Goal: Information Seeking & Learning: Learn about a topic

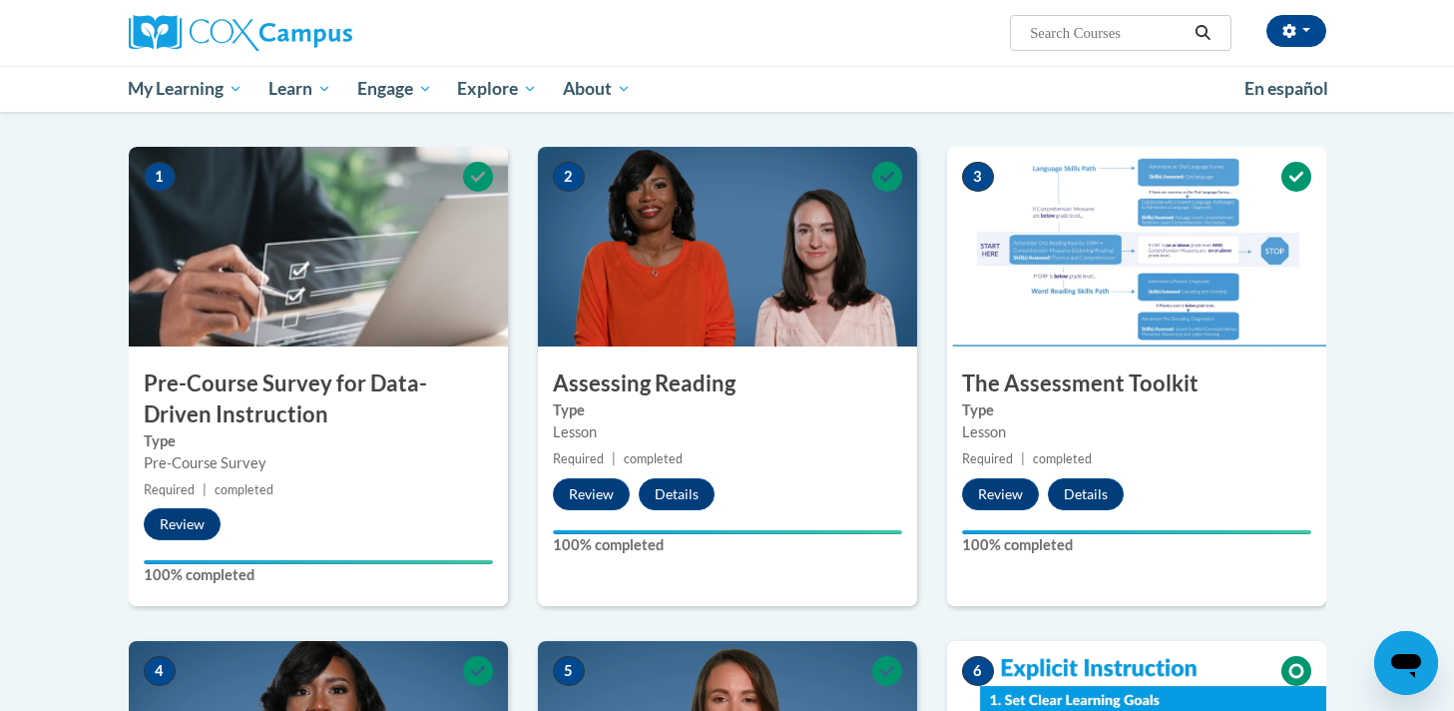
scroll to position [380, 0]
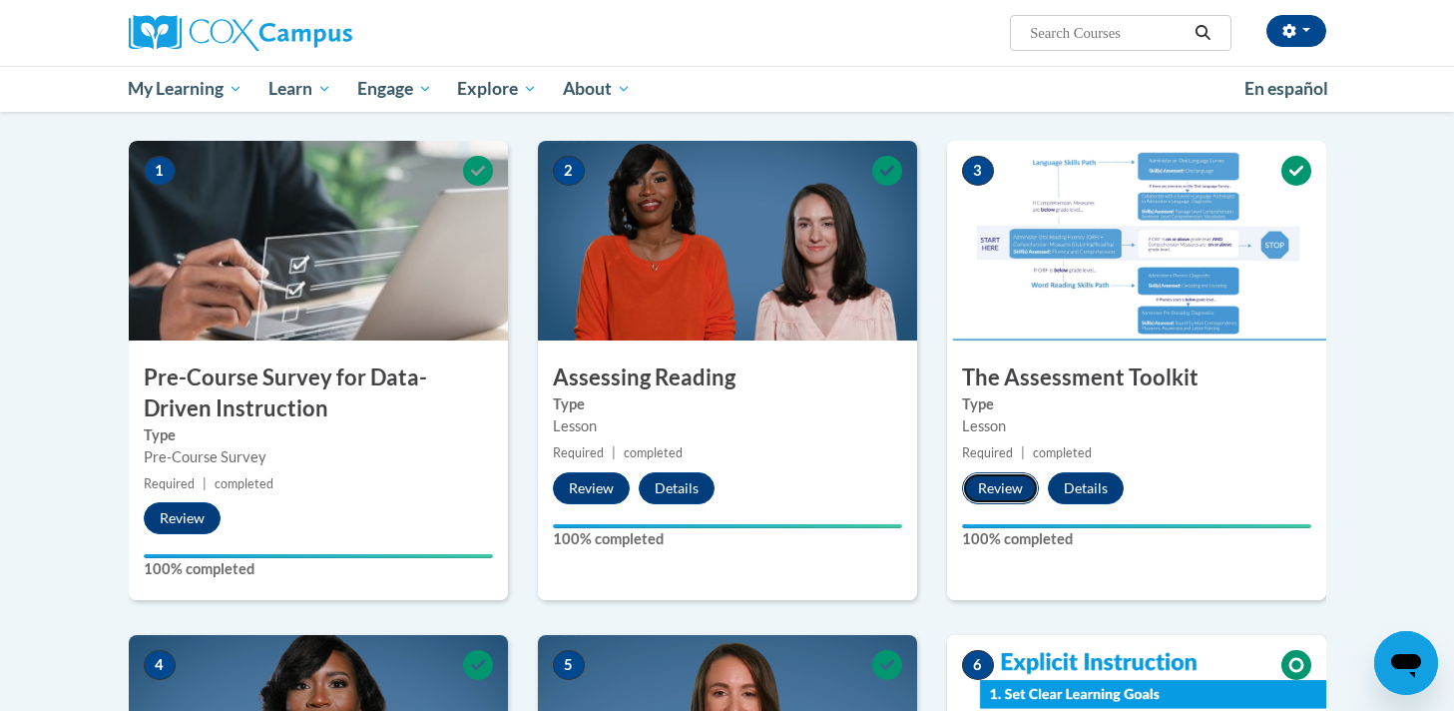
click at [995, 491] on button "Review" at bounding box center [1000, 488] width 77 height 32
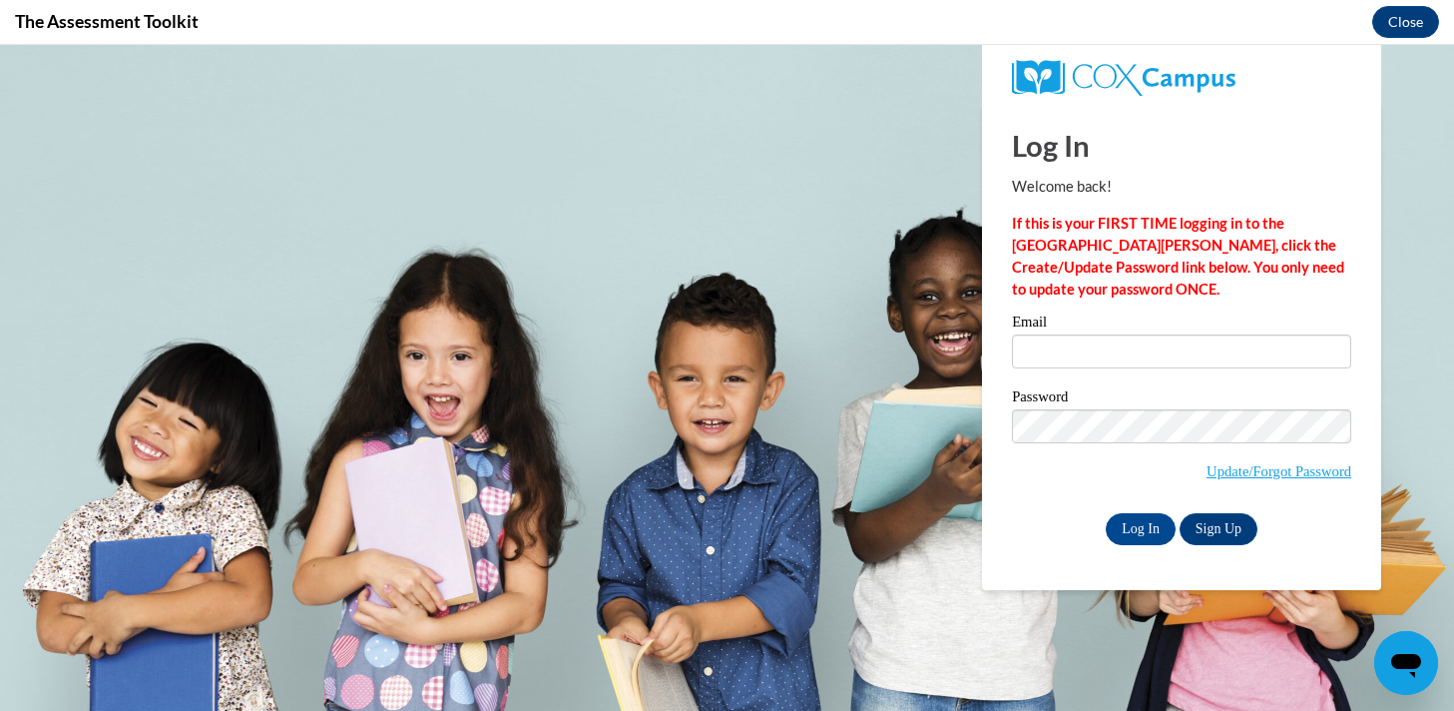
scroll to position [0, 0]
type input "amiddleton@waukesha.k12.wi.us"
click at [1140, 533] on input "Log In" at bounding box center [1141, 529] width 70 height 32
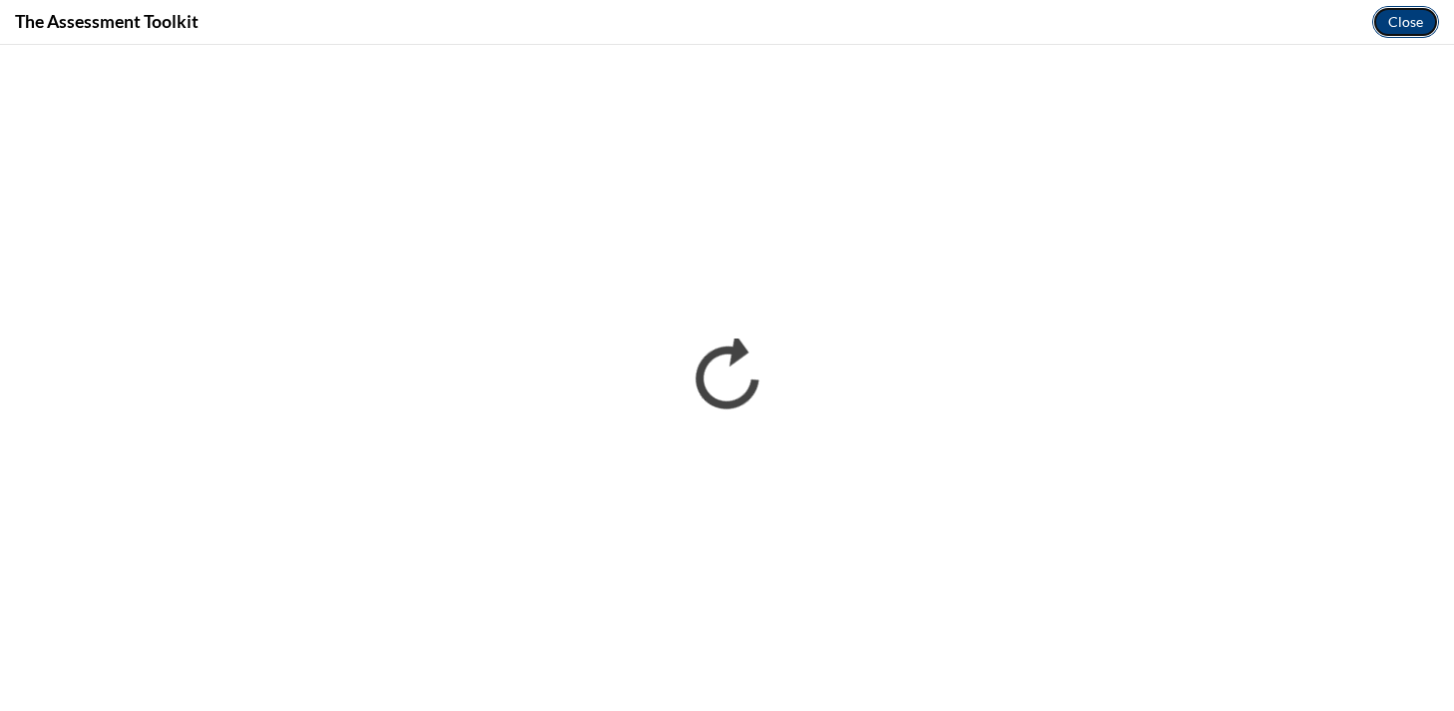
click at [1413, 8] on button "Close" at bounding box center [1405, 22] width 67 height 32
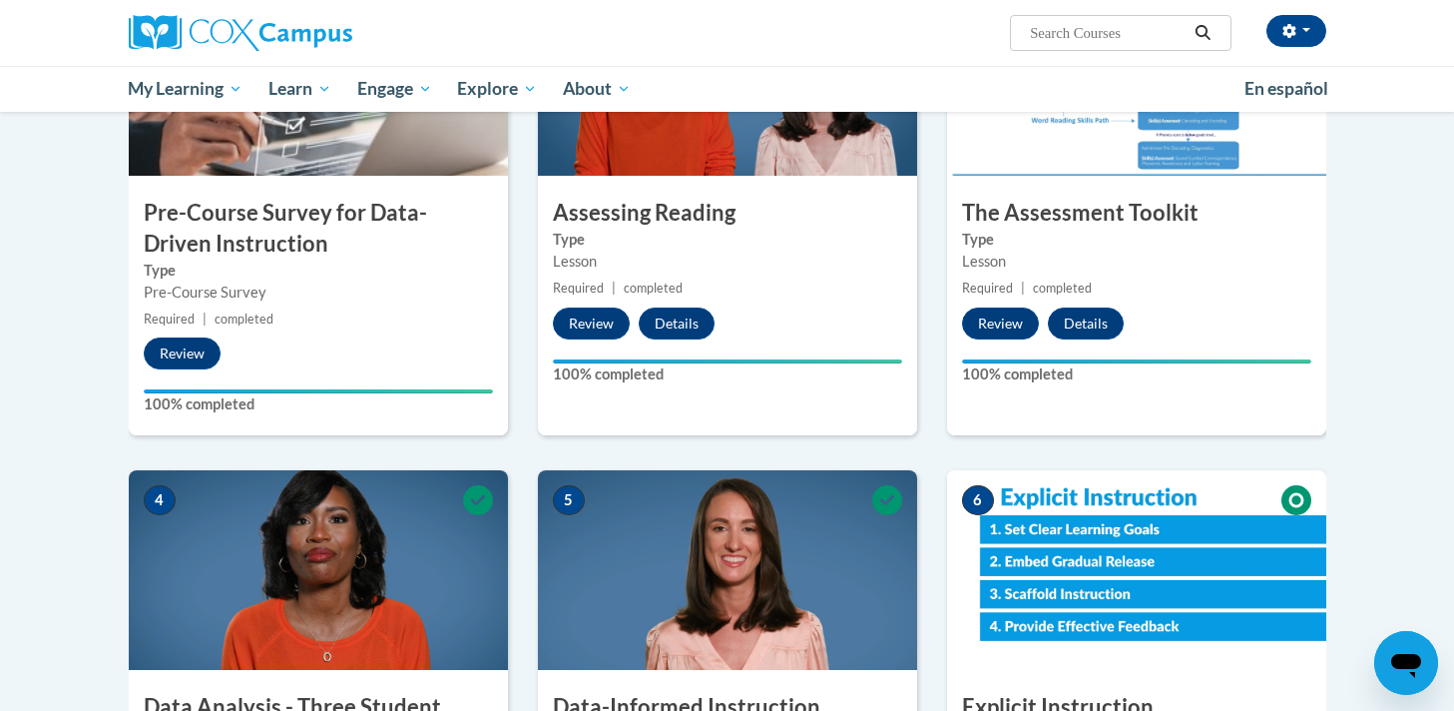
scroll to position [402, 0]
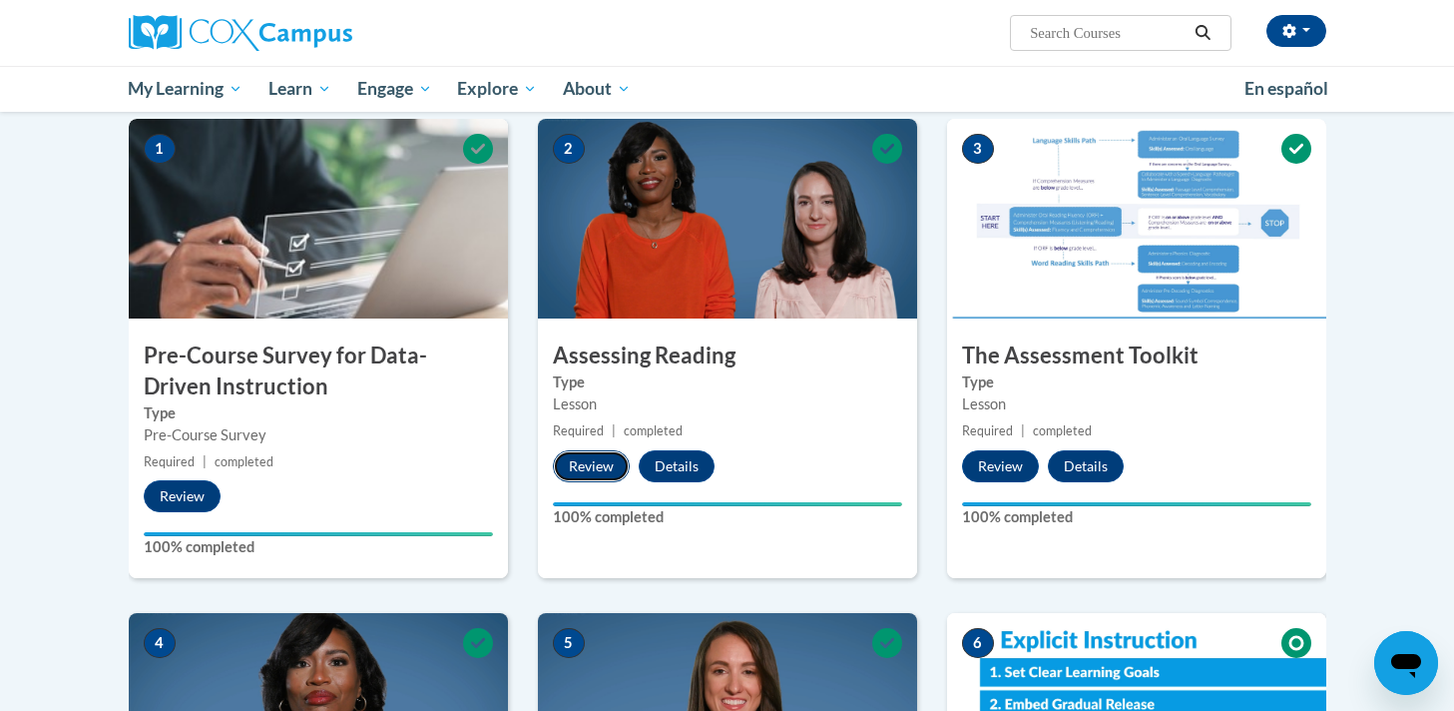
click at [593, 471] on button "Review" at bounding box center [591, 466] width 77 height 32
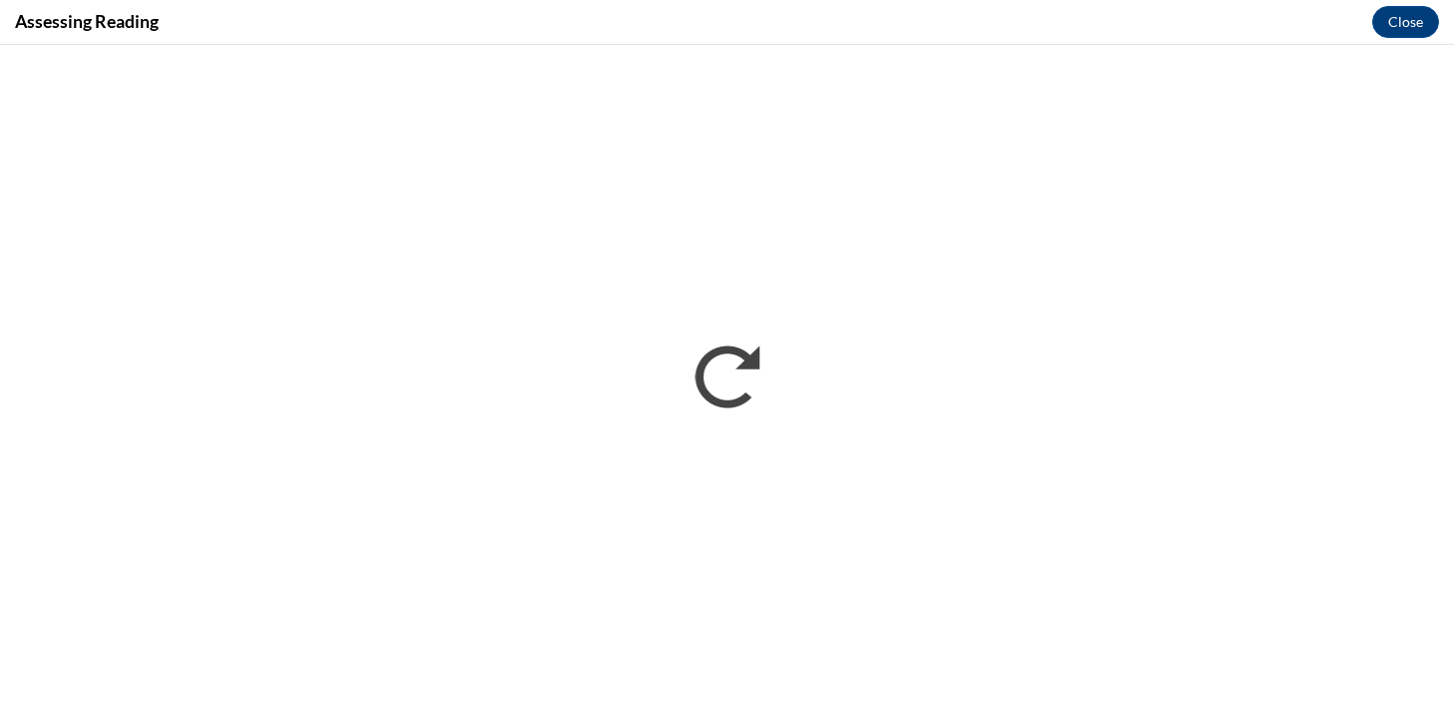
scroll to position [0, 0]
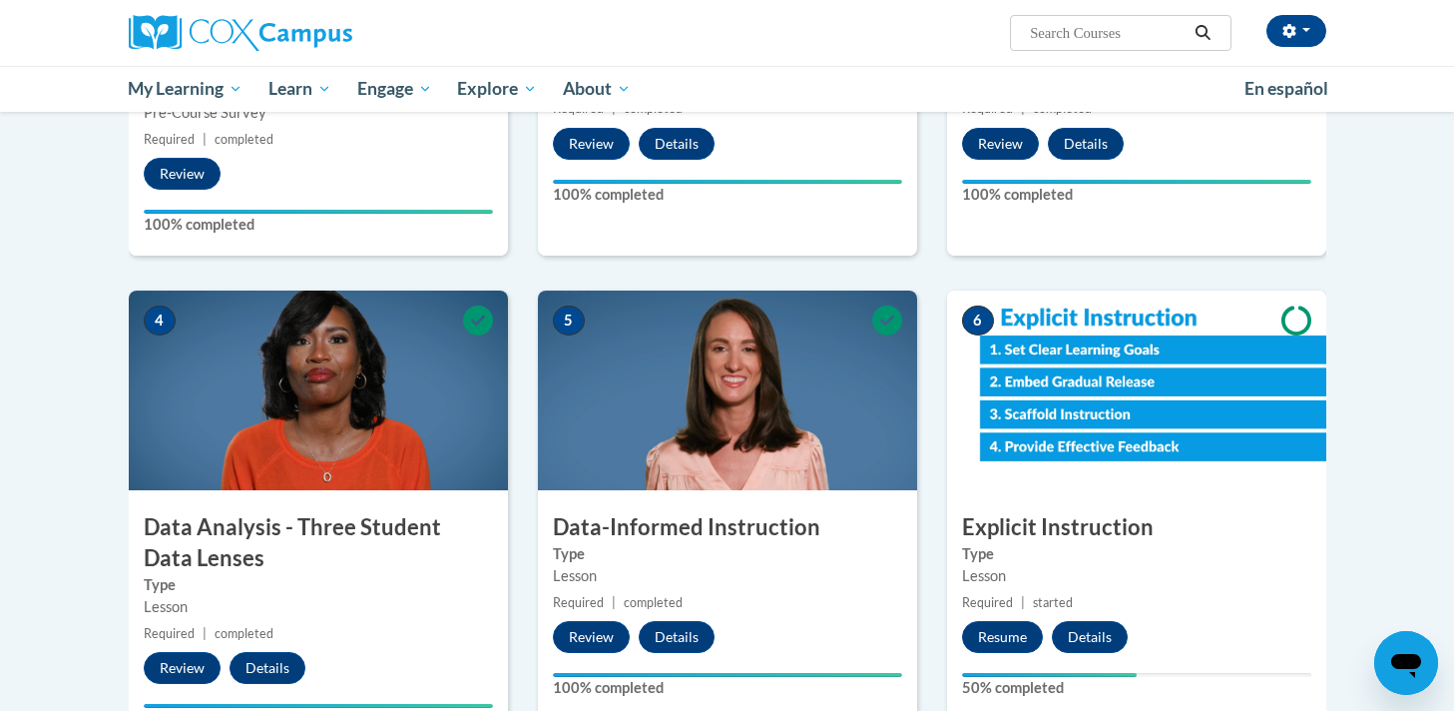
scroll to position [944, 0]
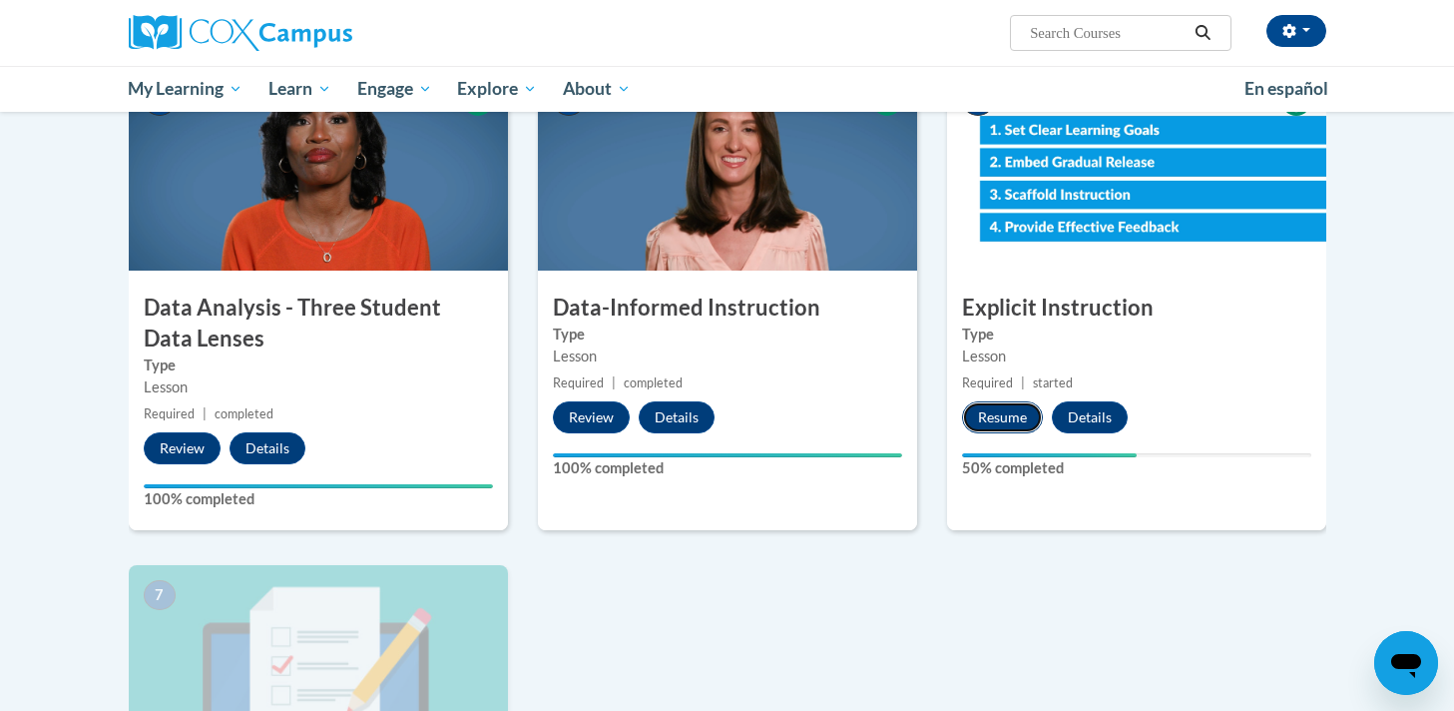
click at [991, 404] on button "Resume" at bounding box center [1002, 417] width 81 height 32
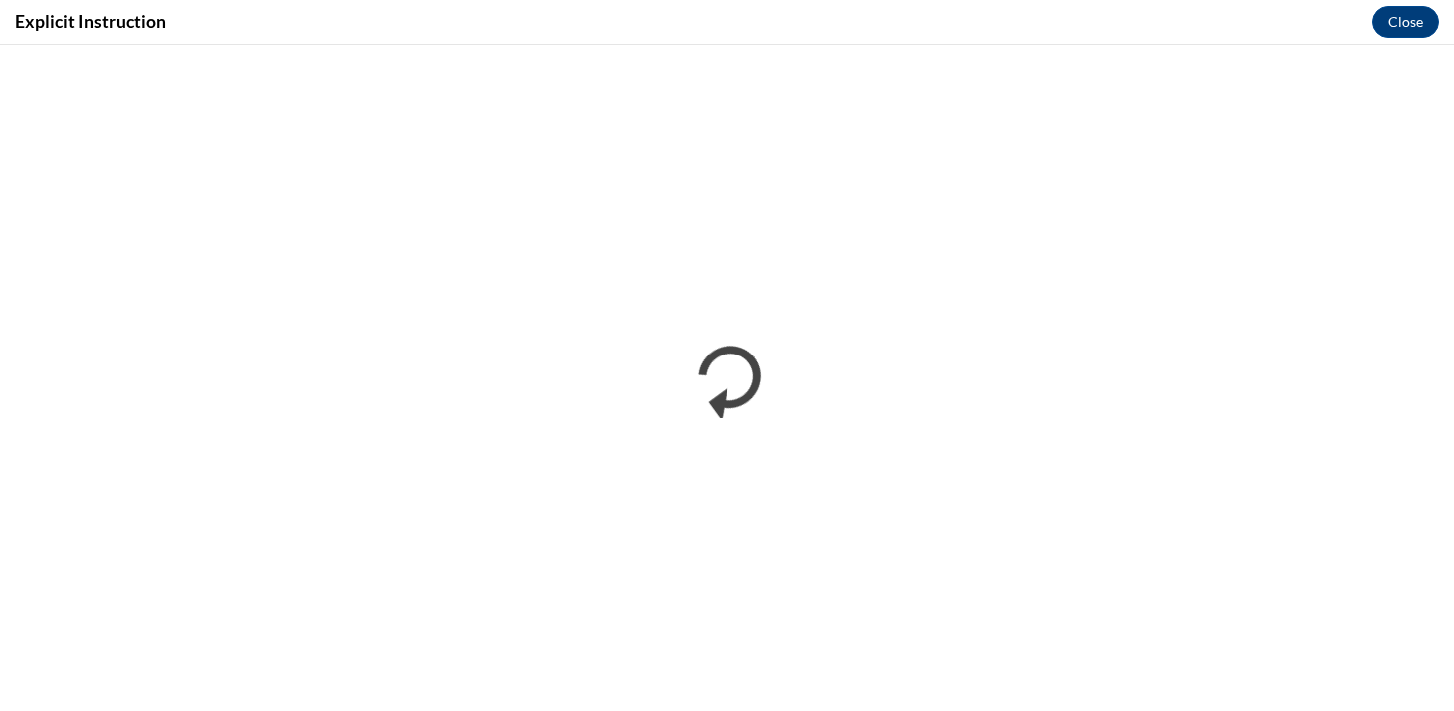
scroll to position [0, 0]
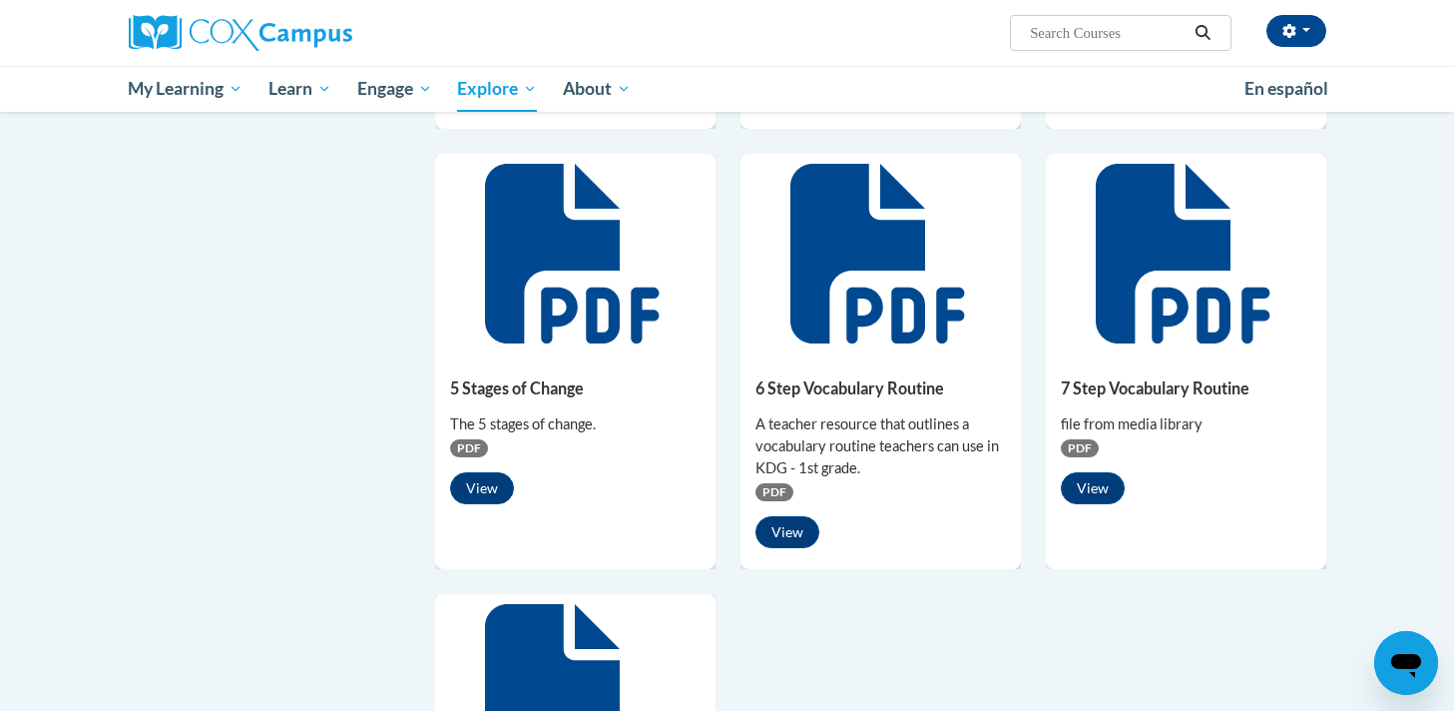
scroll to position [1089, 0]
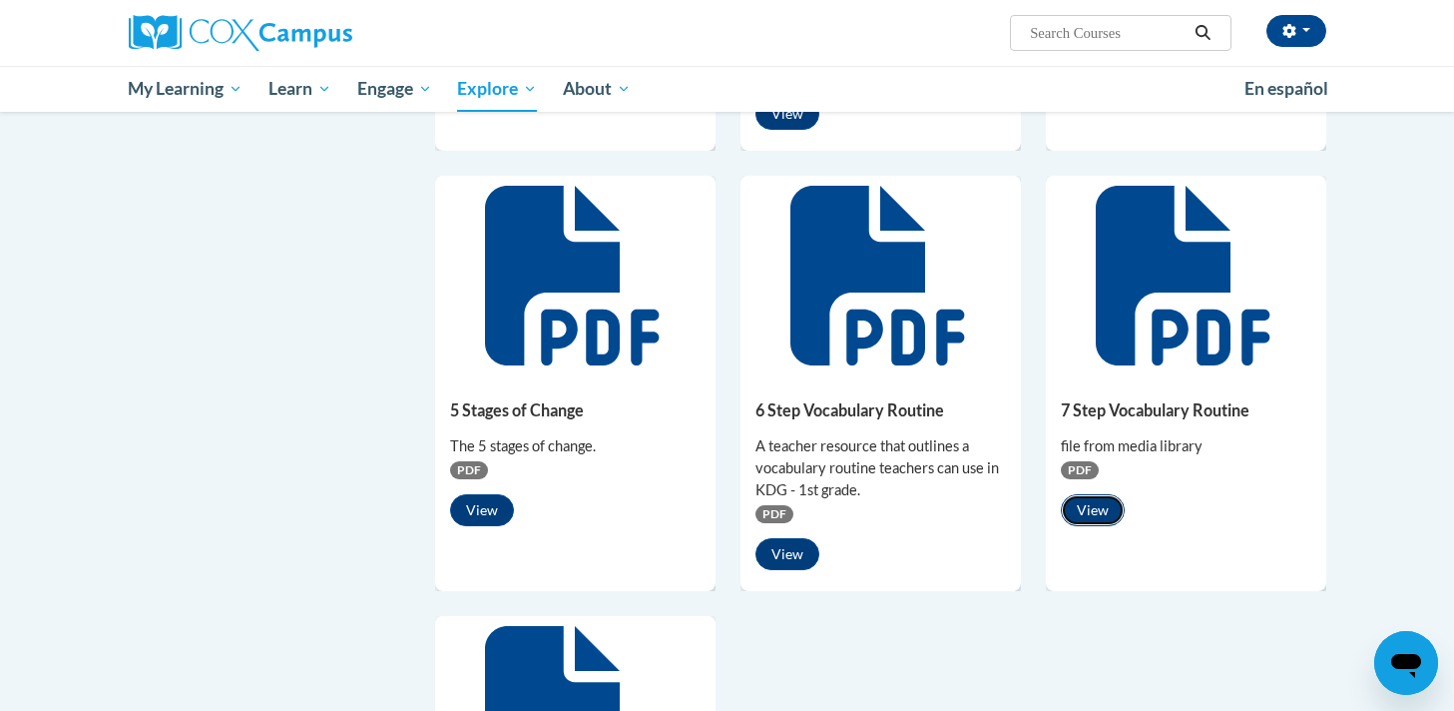
click at [1082, 503] on button "View" at bounding box center [1093, 510] width 64 height 32
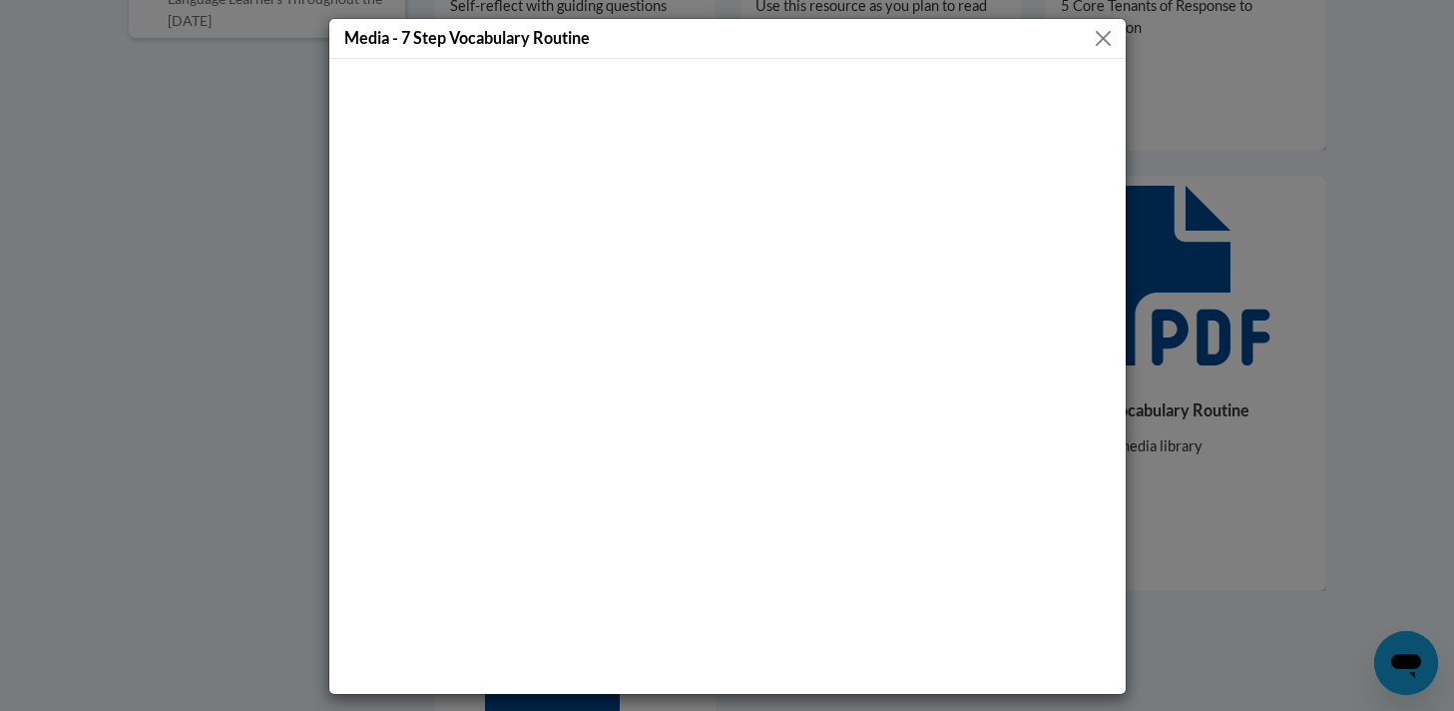
click at [118, 360] on div "Media - 7 Step Vocabulary Routine" at bounding box center [727, 355] width 1454 height 711
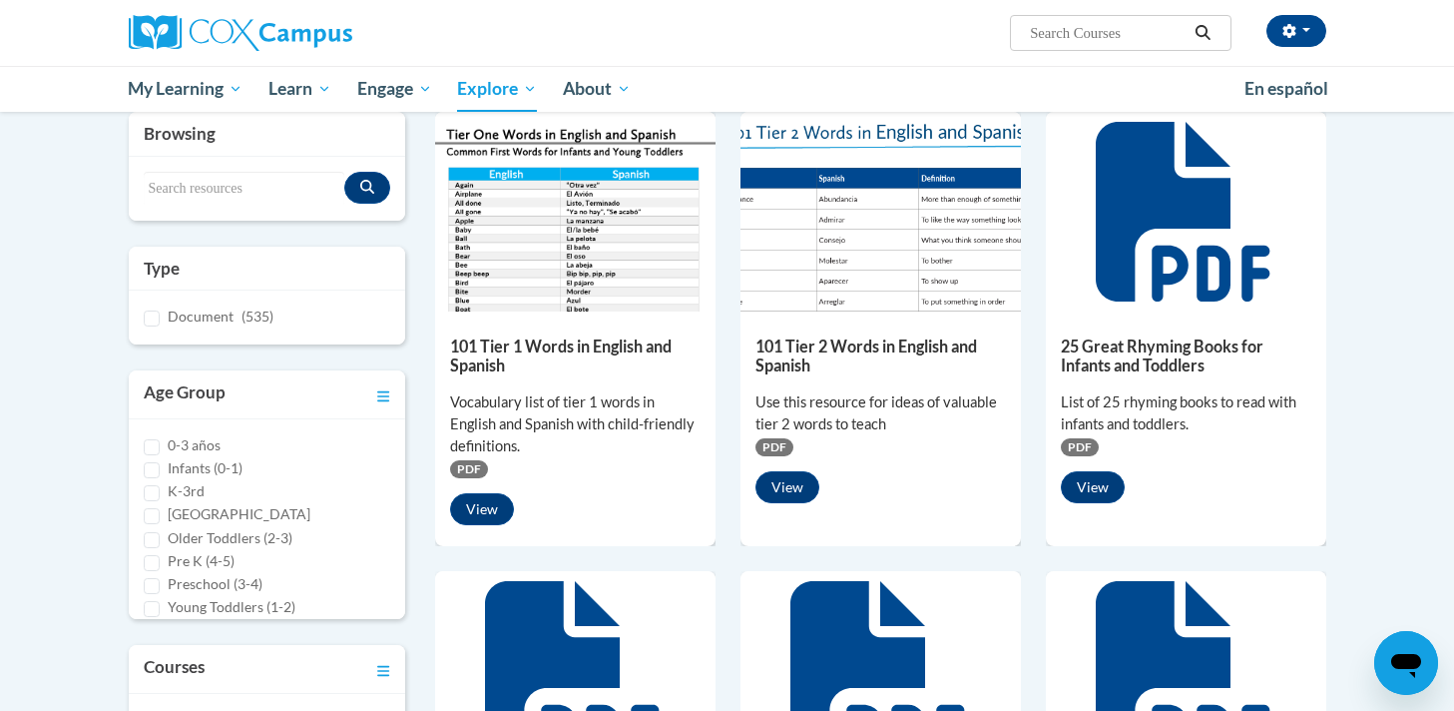
scroll to position [0, 0]
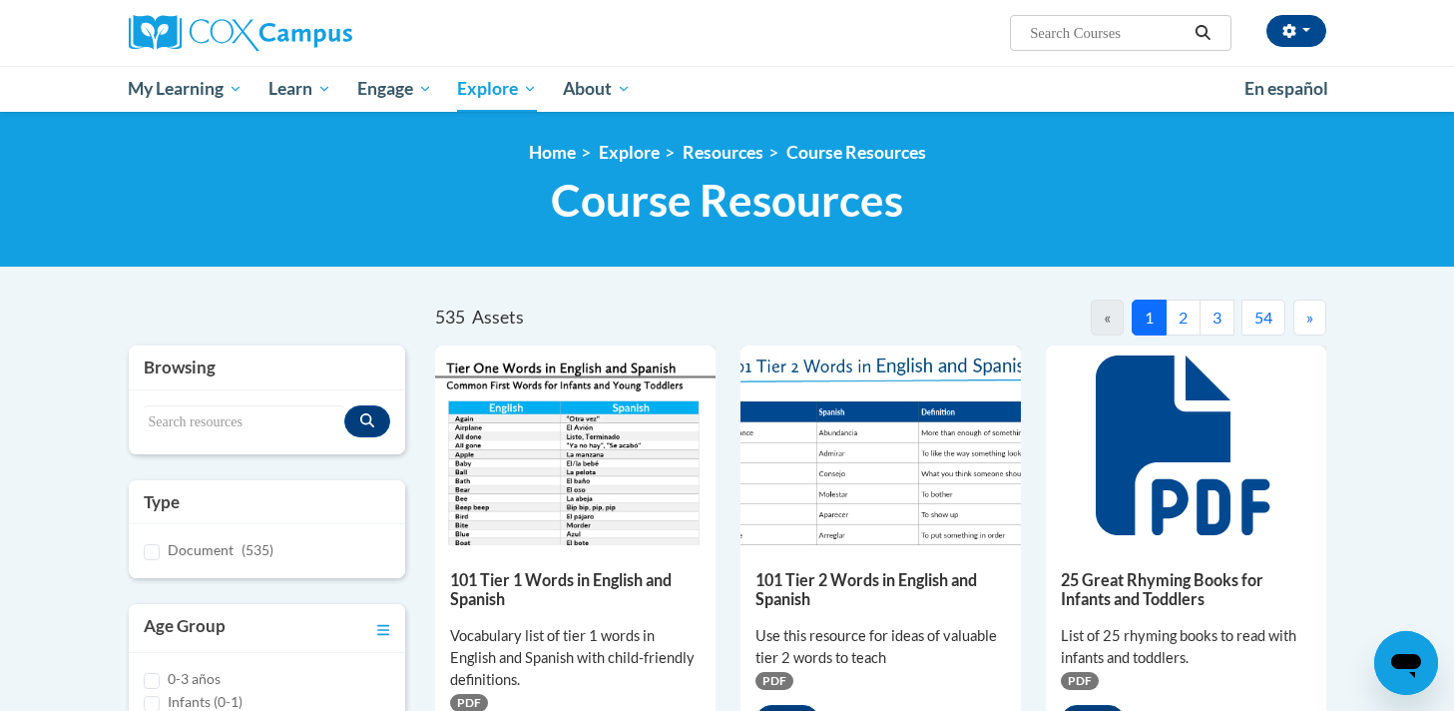
click at [1180, 318] on button "2" at bounding box center [1183, 317] width 35 height 36
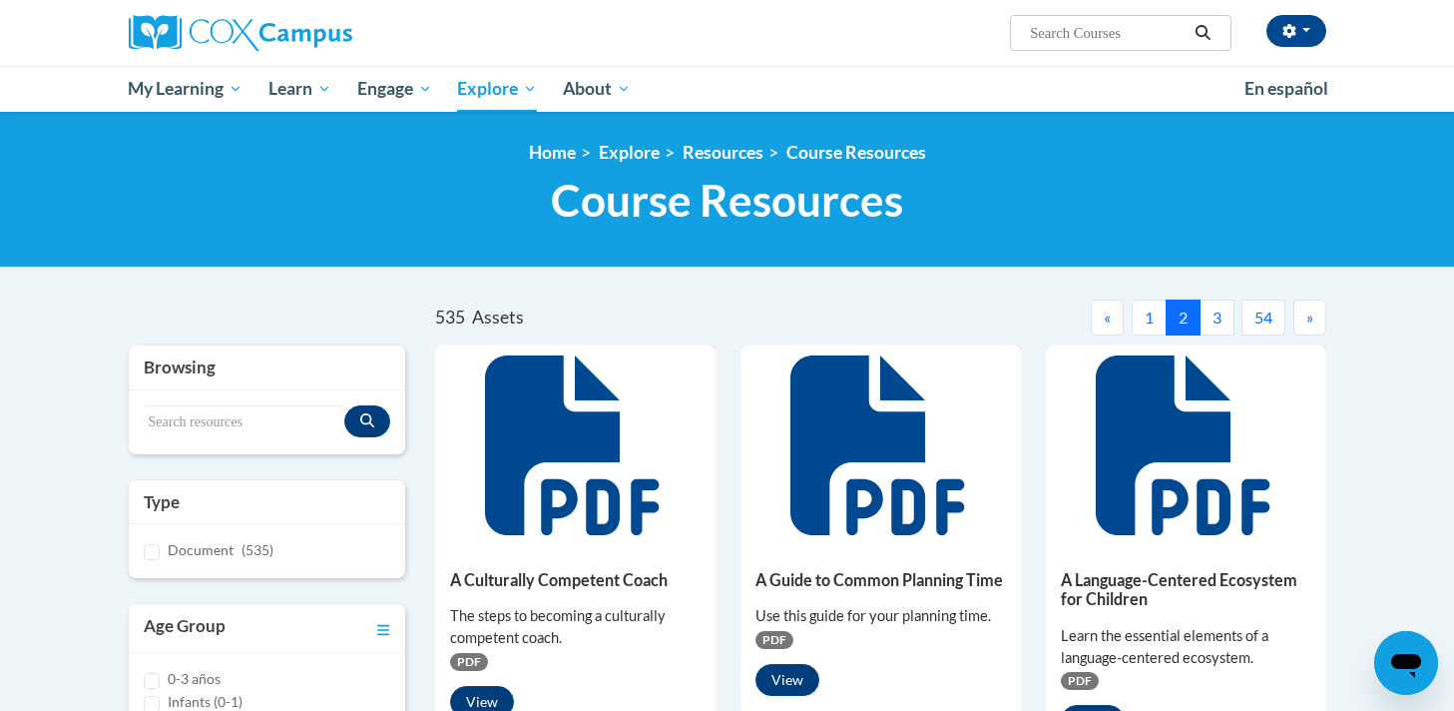
click at [1217, 333] on button "3" at bounding box center [1217, 317] width 35 height 36
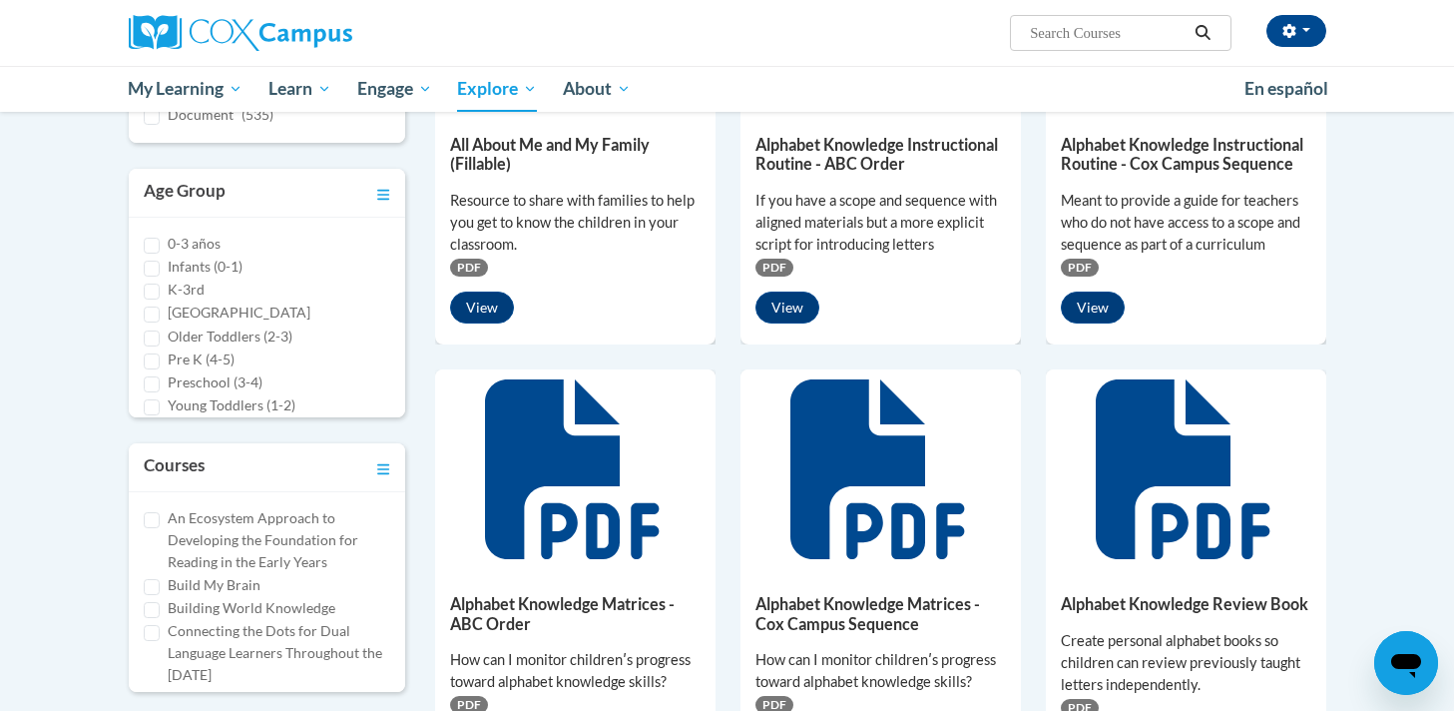
scroll to position [90, 0]
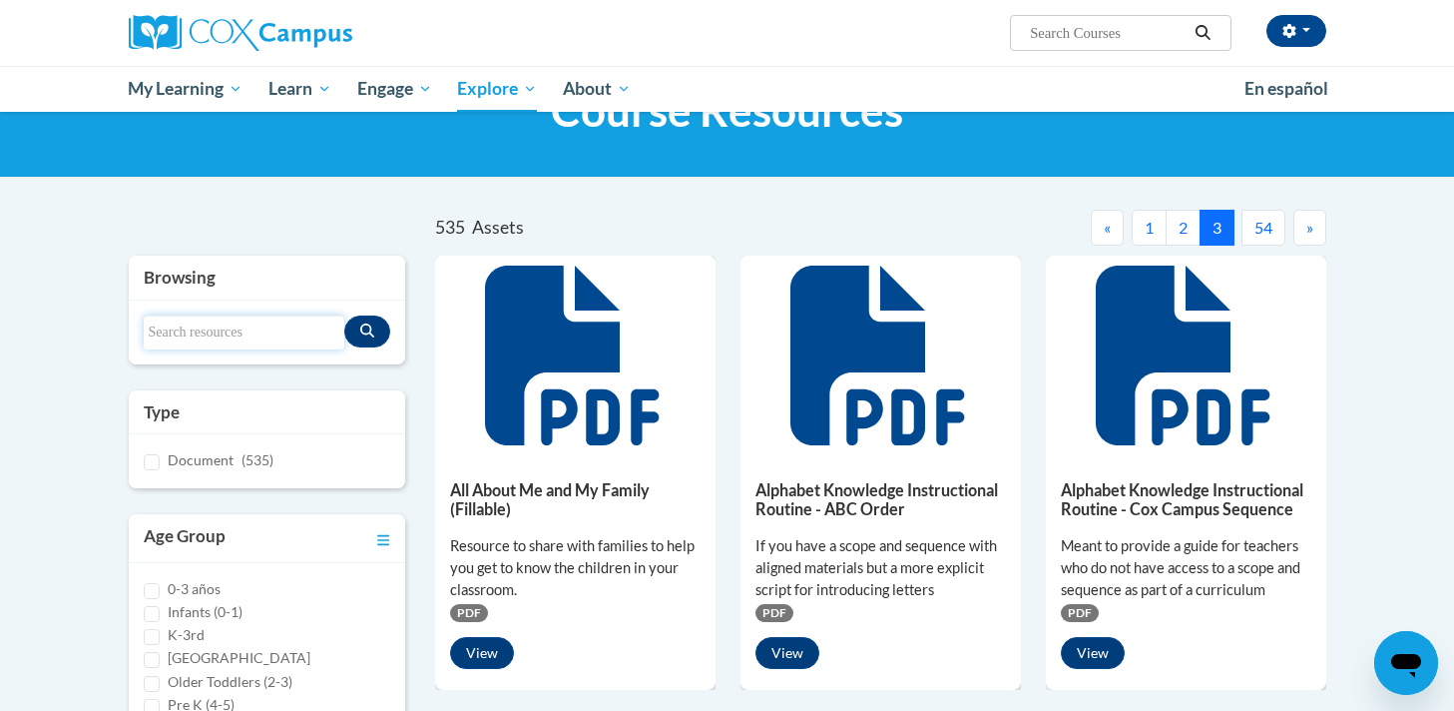
click at [193, 318] on input "Search resources" at bounding box center [245, 332] width 202 height 34
type input "comprehension"
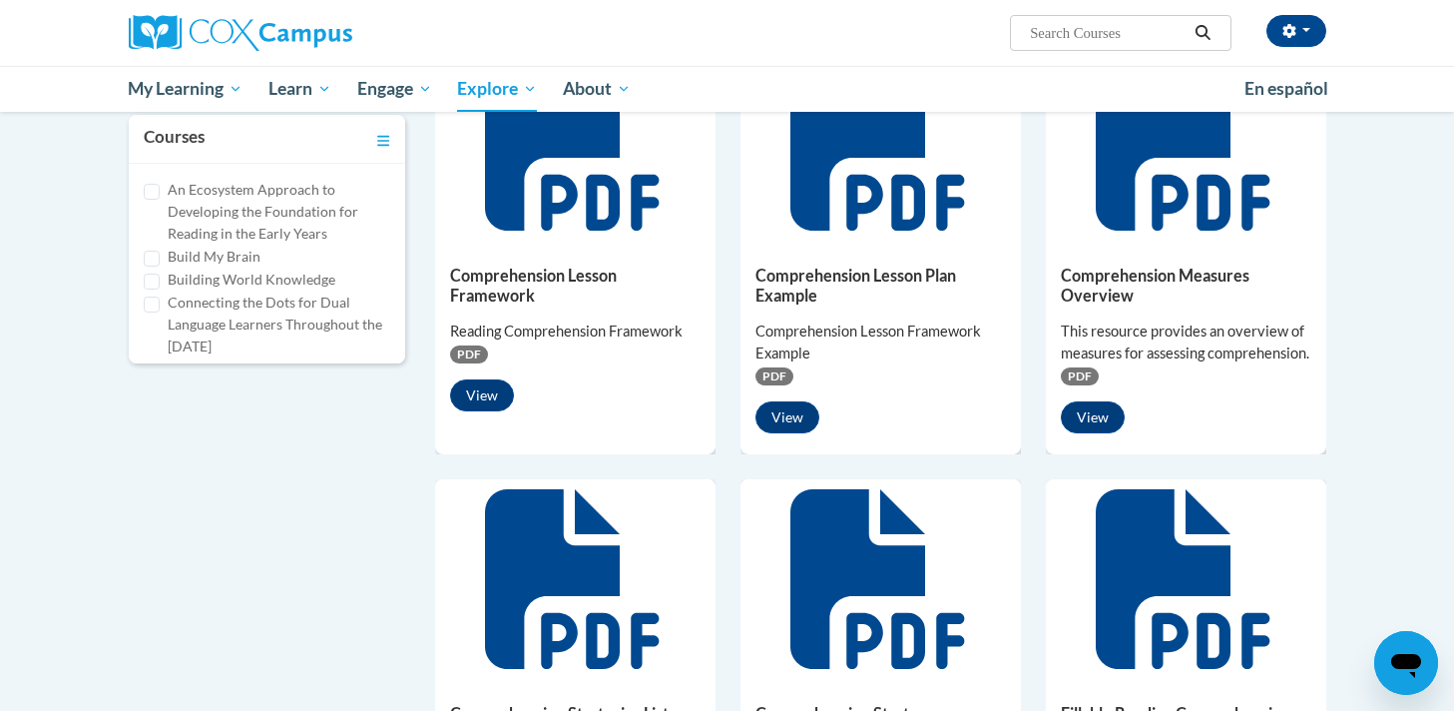
scroll to position [769, 0]
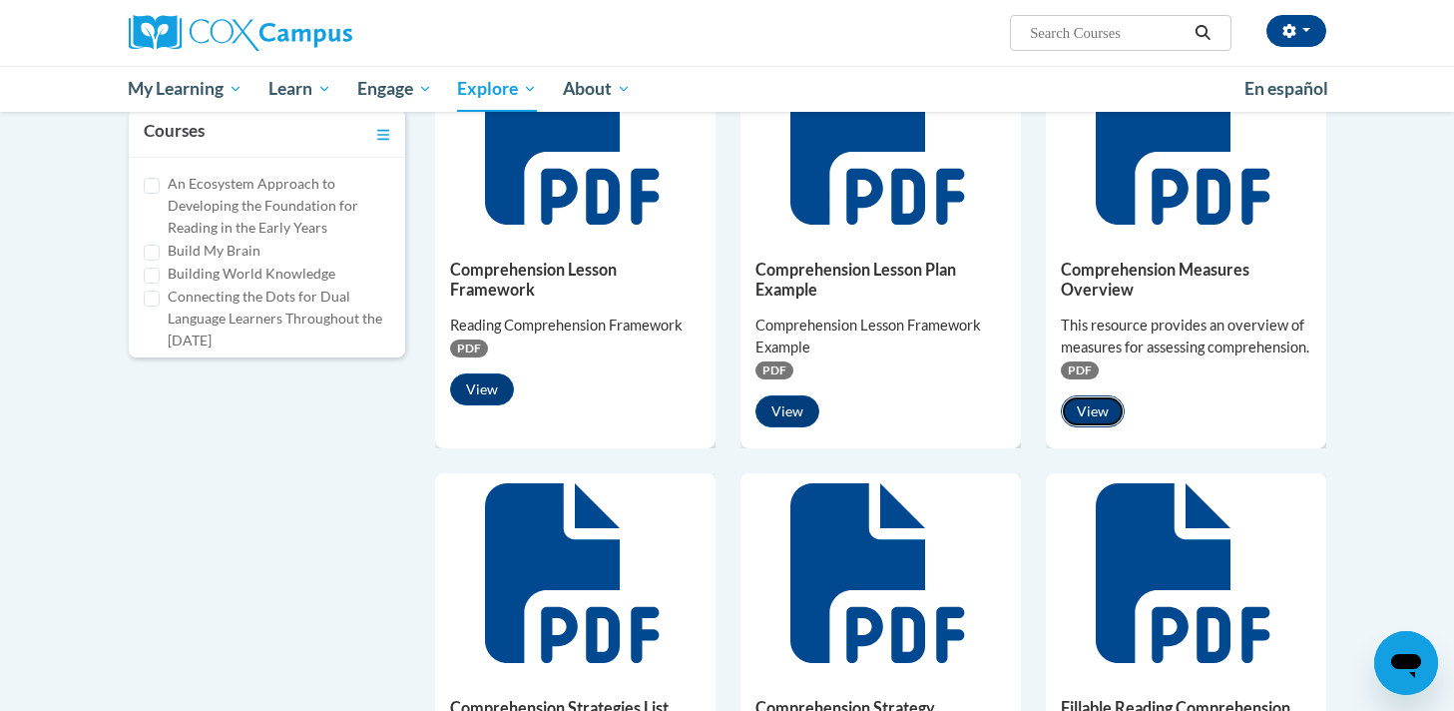
click at [1097, 427] on button "View" at bounding box center [1093, 411] width 64 height 32
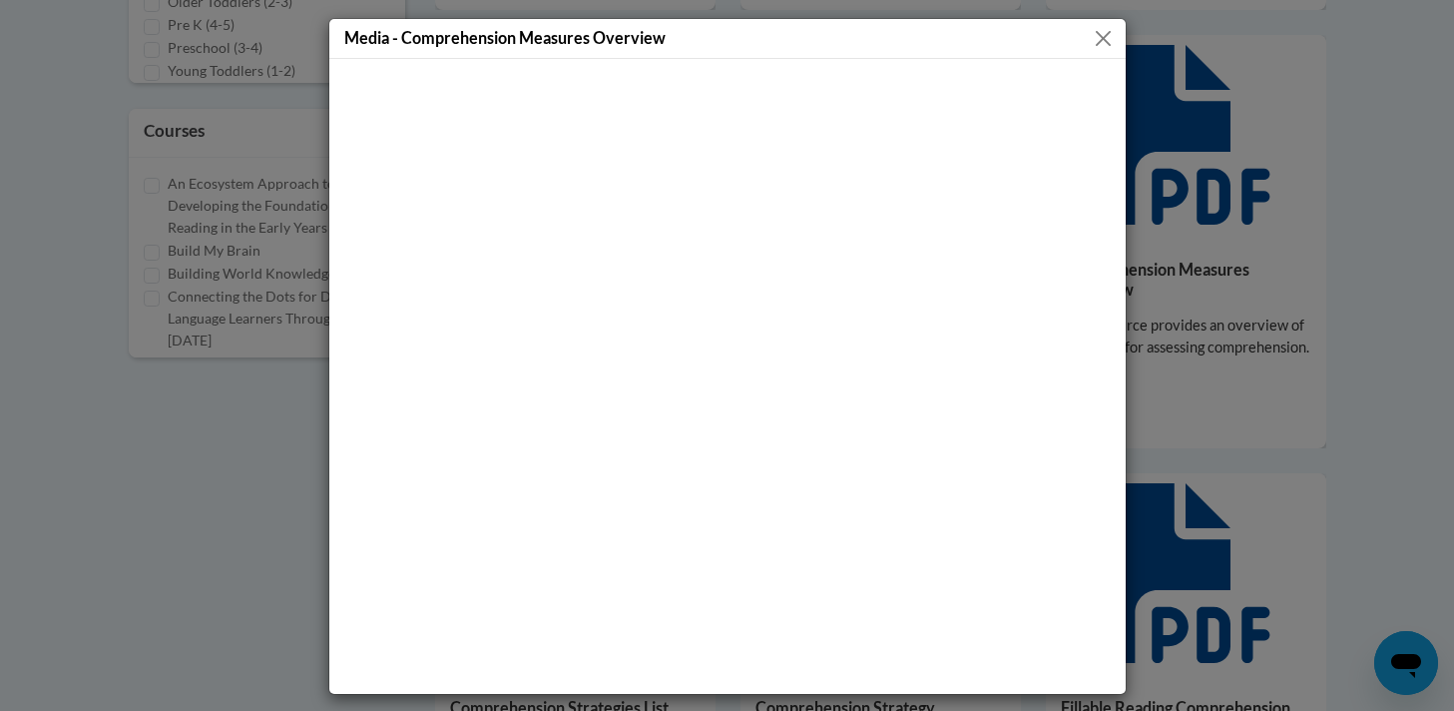
scroll to position [0, 0]
click at [1112, 39] on button "Close" at bounding box center [1103, 38] width 25 height 25
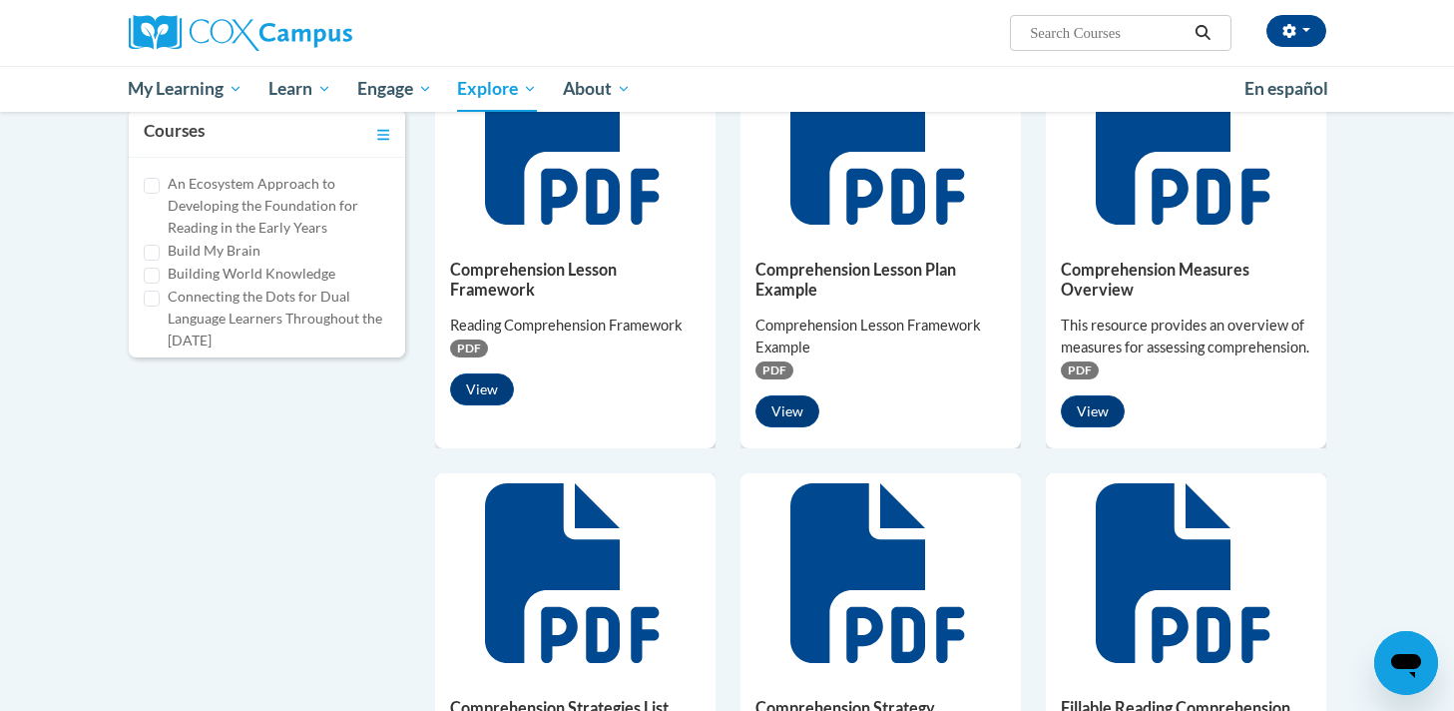
click at [1176, 192] on icon at bounding box center [1186, 135] width 180 height 180
click at [1146, 155] on icon at bounding box center [1186, 135] width 180 height 180
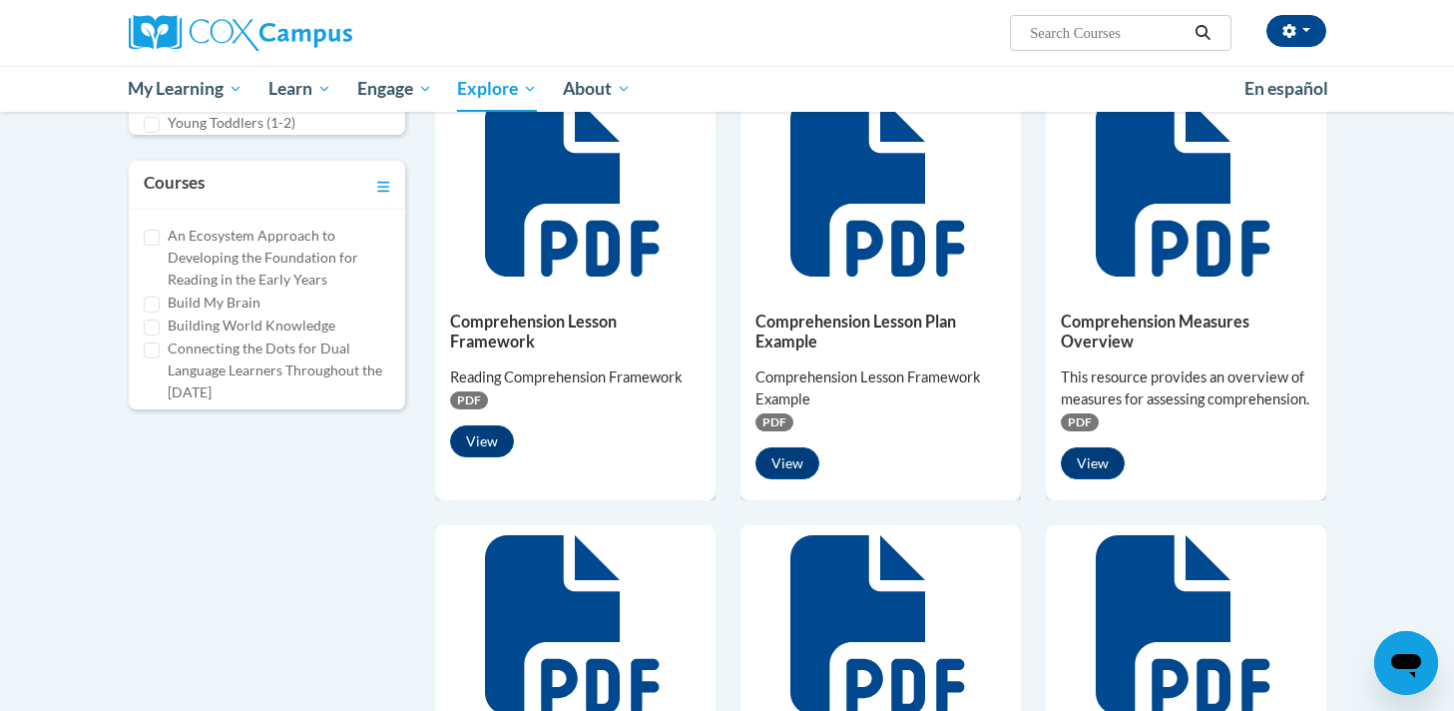
scroll to position [712, 0]
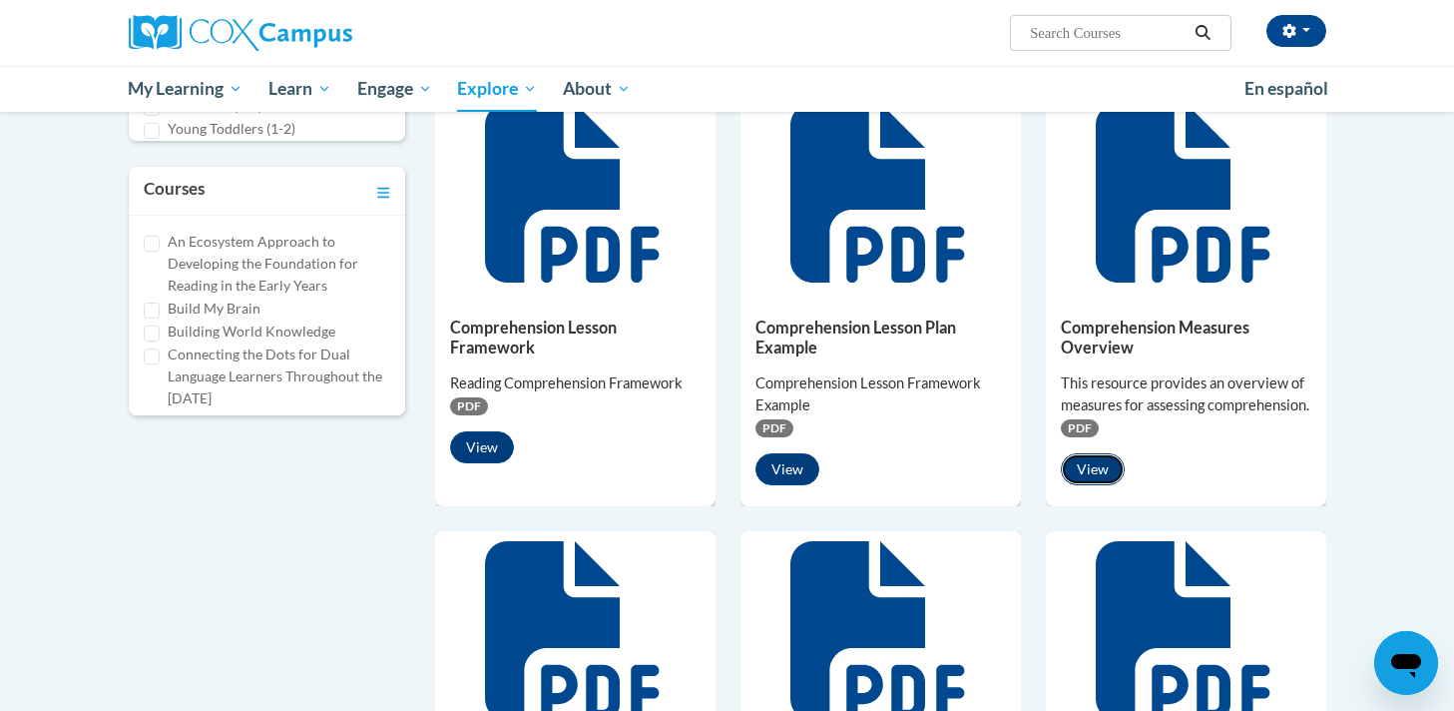
click at [1081, 485] on button "View" at bounding box center [1093, 469] width 64 height 32
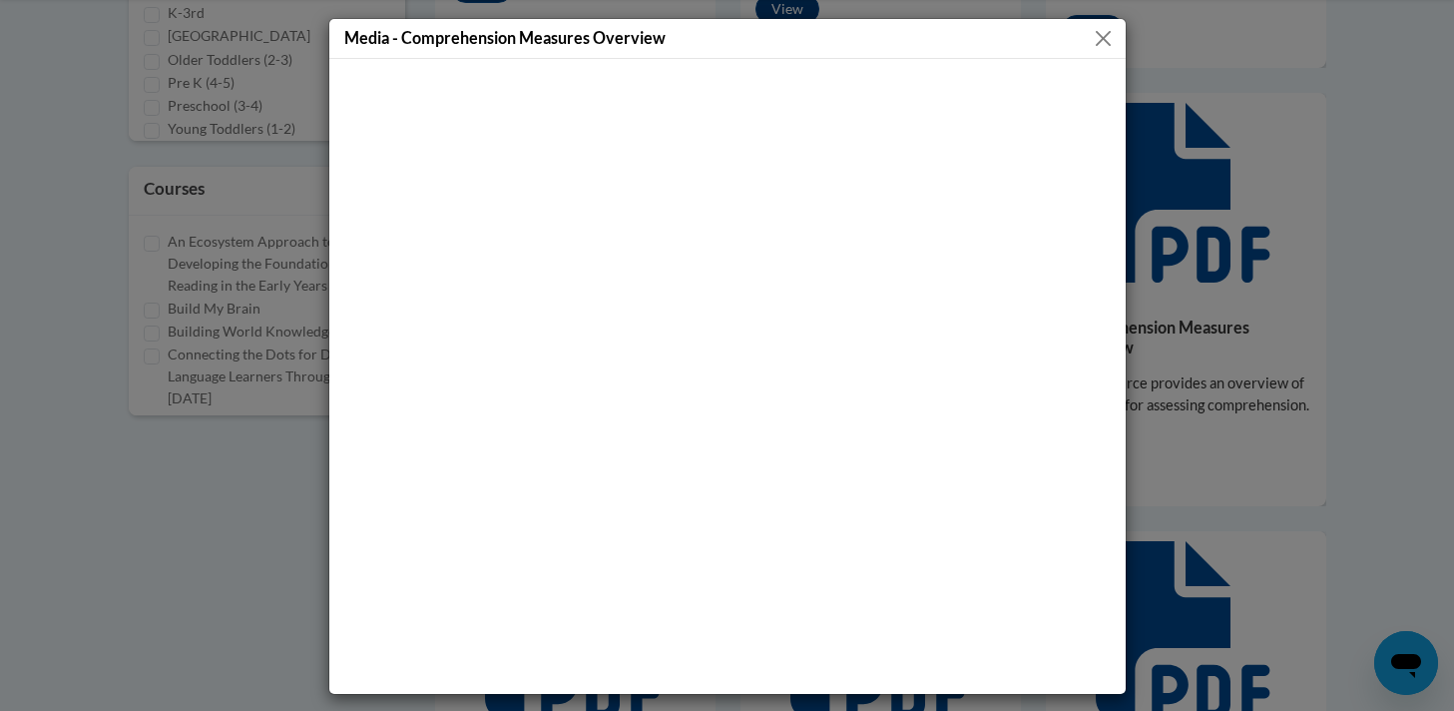
scroll to position [0, 0]
click at [1110, 38] on button "Close" at bounding box center [1103, 38] width 25 height 25
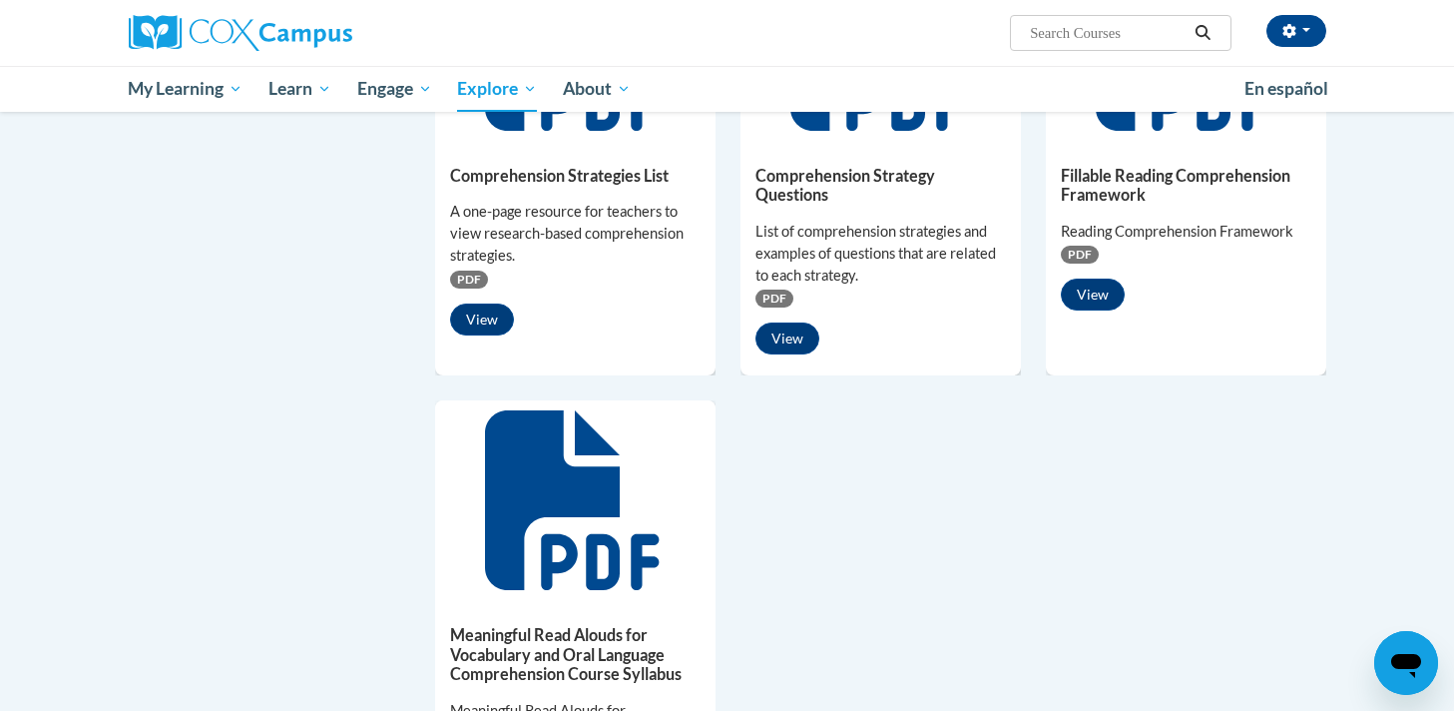
scroll to position [1147, 0]
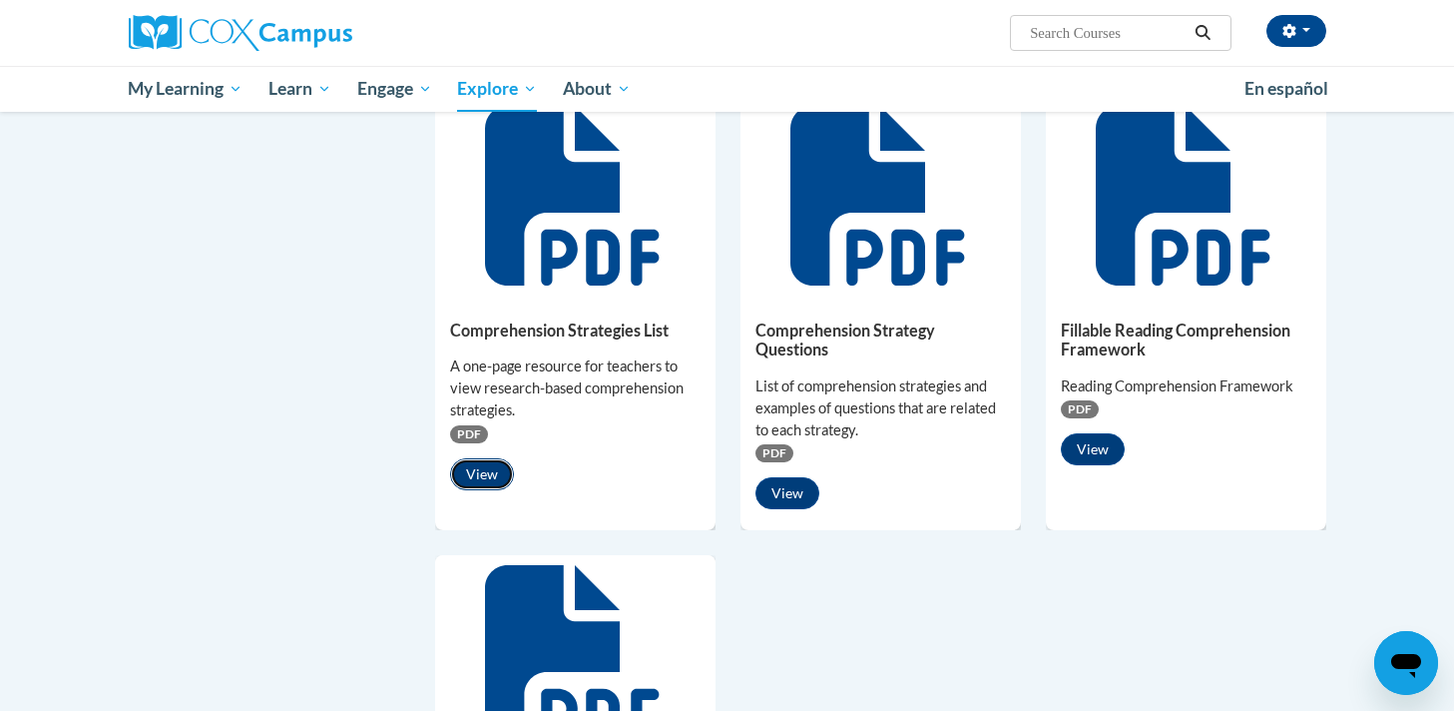
click at [474, 490] on button "View" at bounding box center [482, 474] width 64 height 32
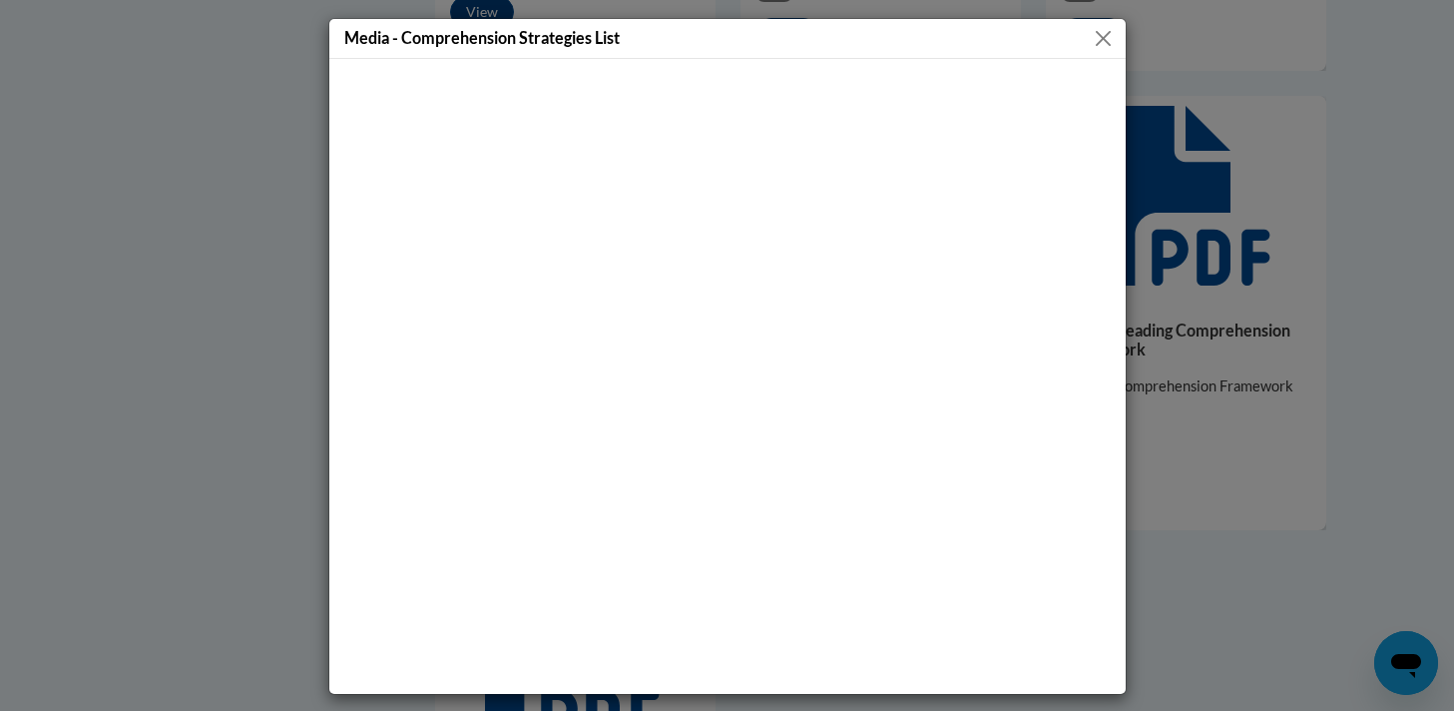
click at [1104, 47] on button "Close" at bounding box center [1103, 38] width 25 height 25
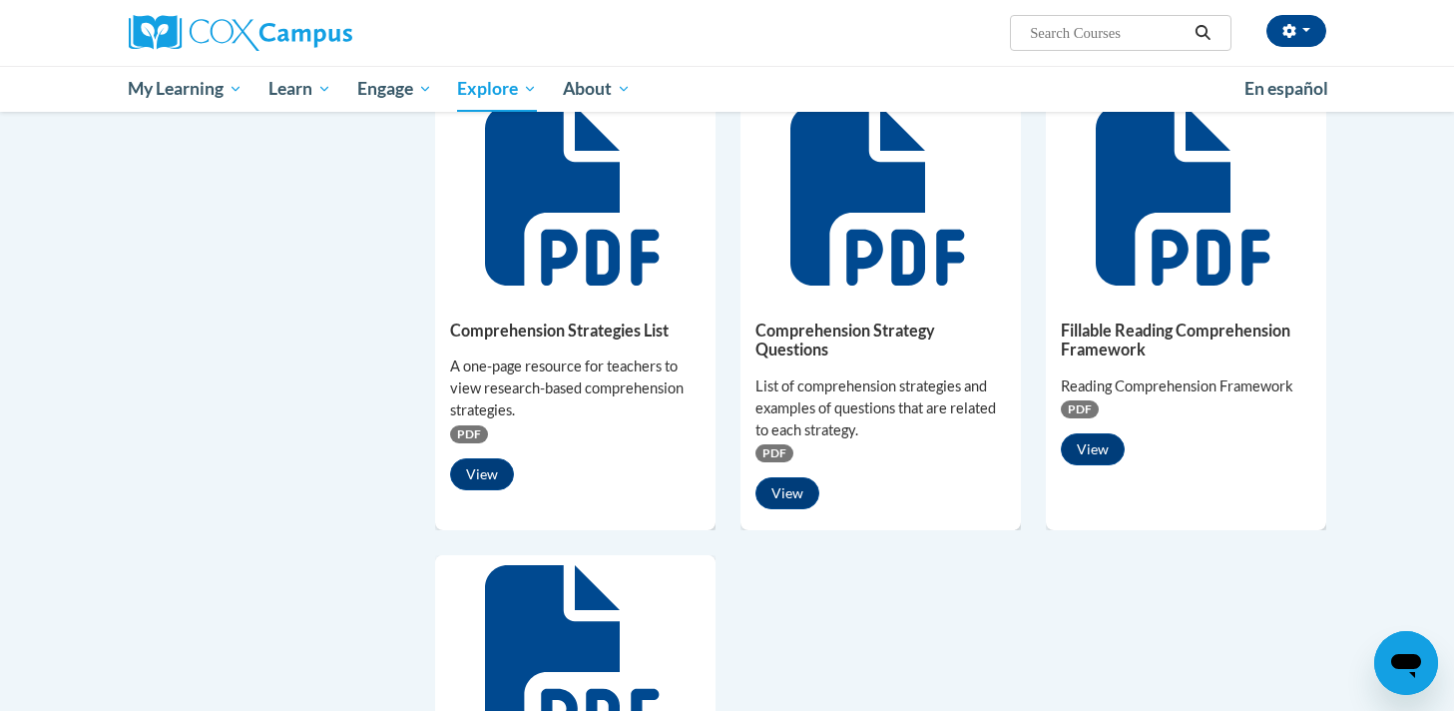
scroll to position [1146, 0]
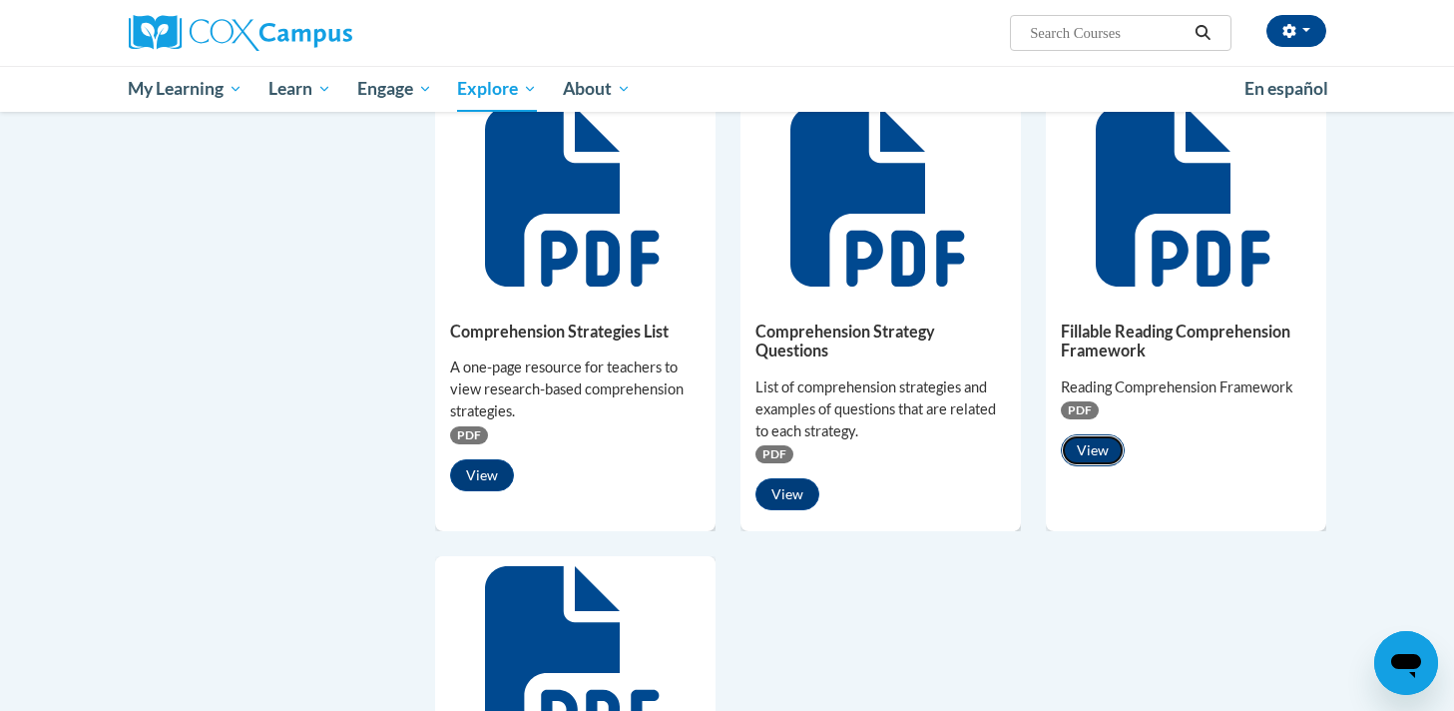
click at [1096, 466] on button "View" at bounding box center [1093, 450] width 64 height 32
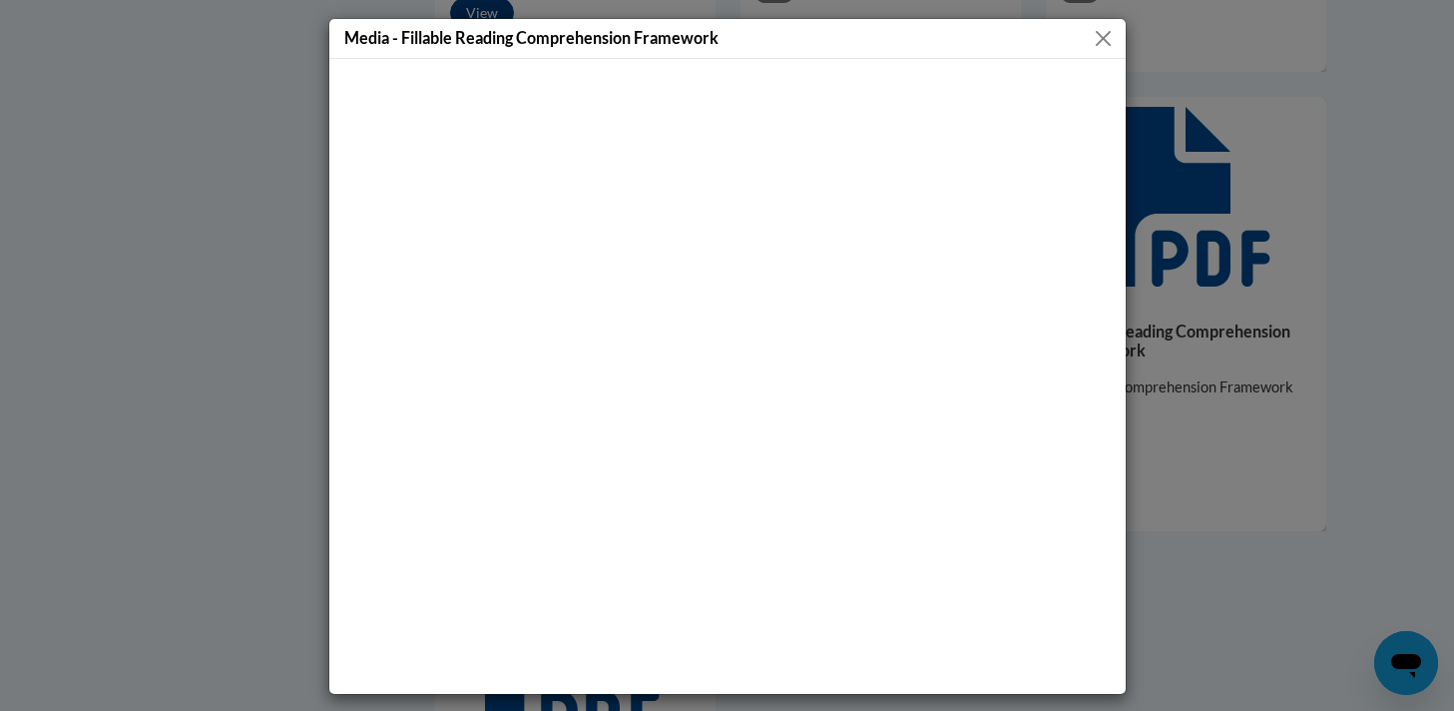
scroll to position [0, 0]
click at [1097, 41] on button "Close" at bounding box center [1103, 38] width 25 height 25
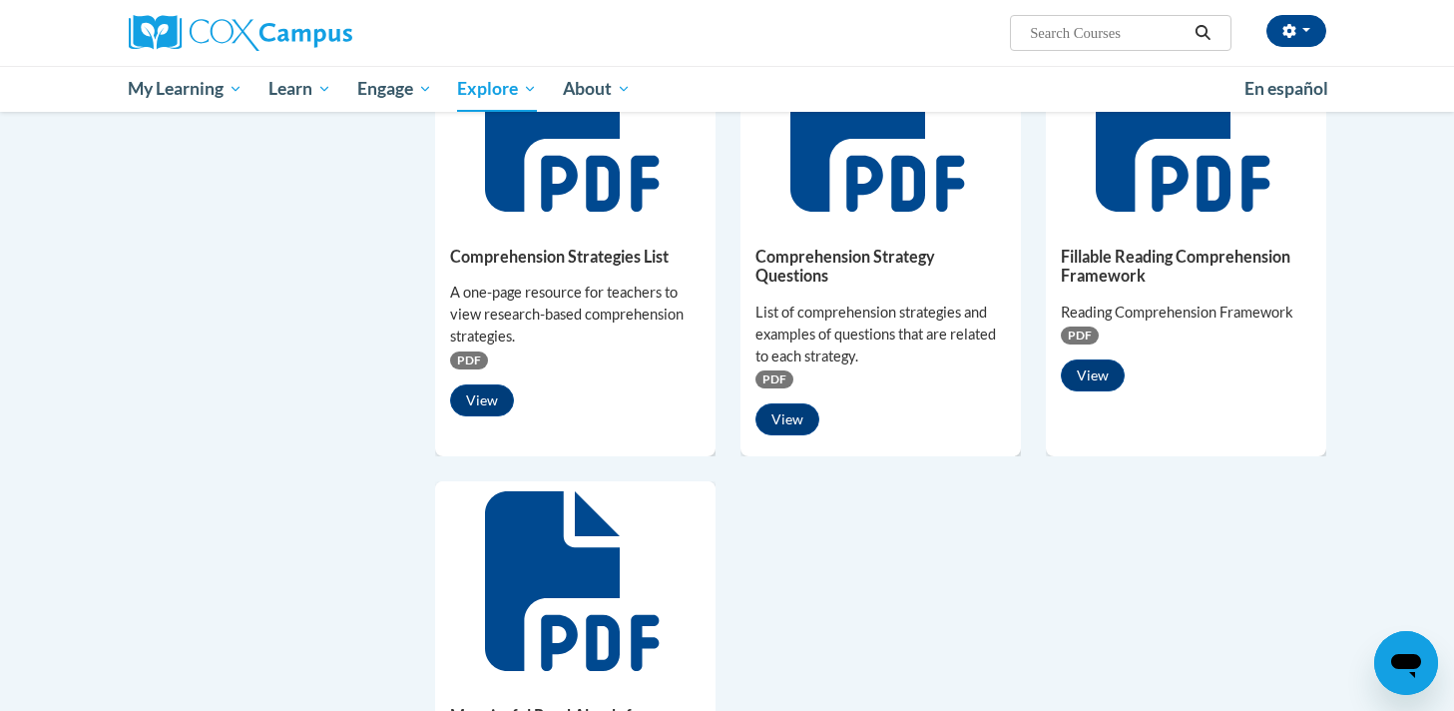
scroll to position [1219, 0]
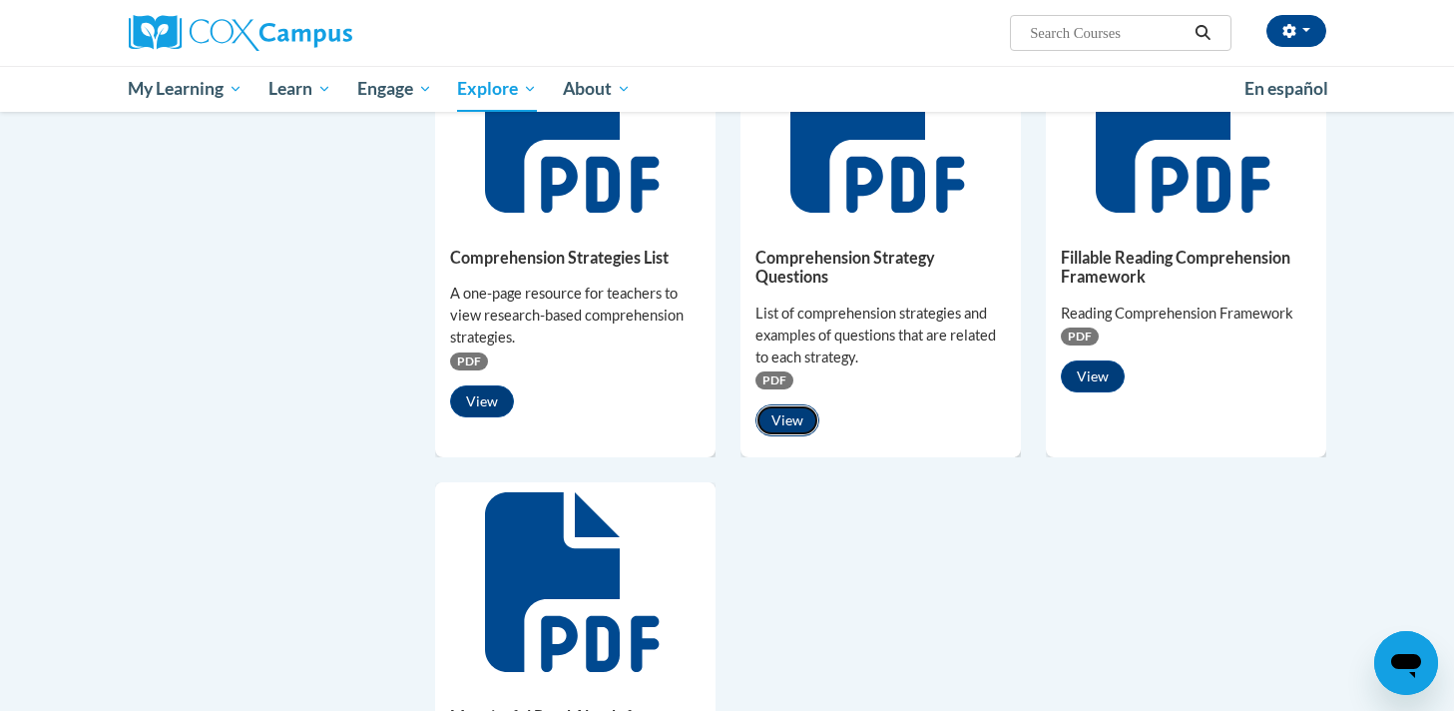
click at [791, 433] on button "View" at bounding box center [787, 420] width 64 height 32
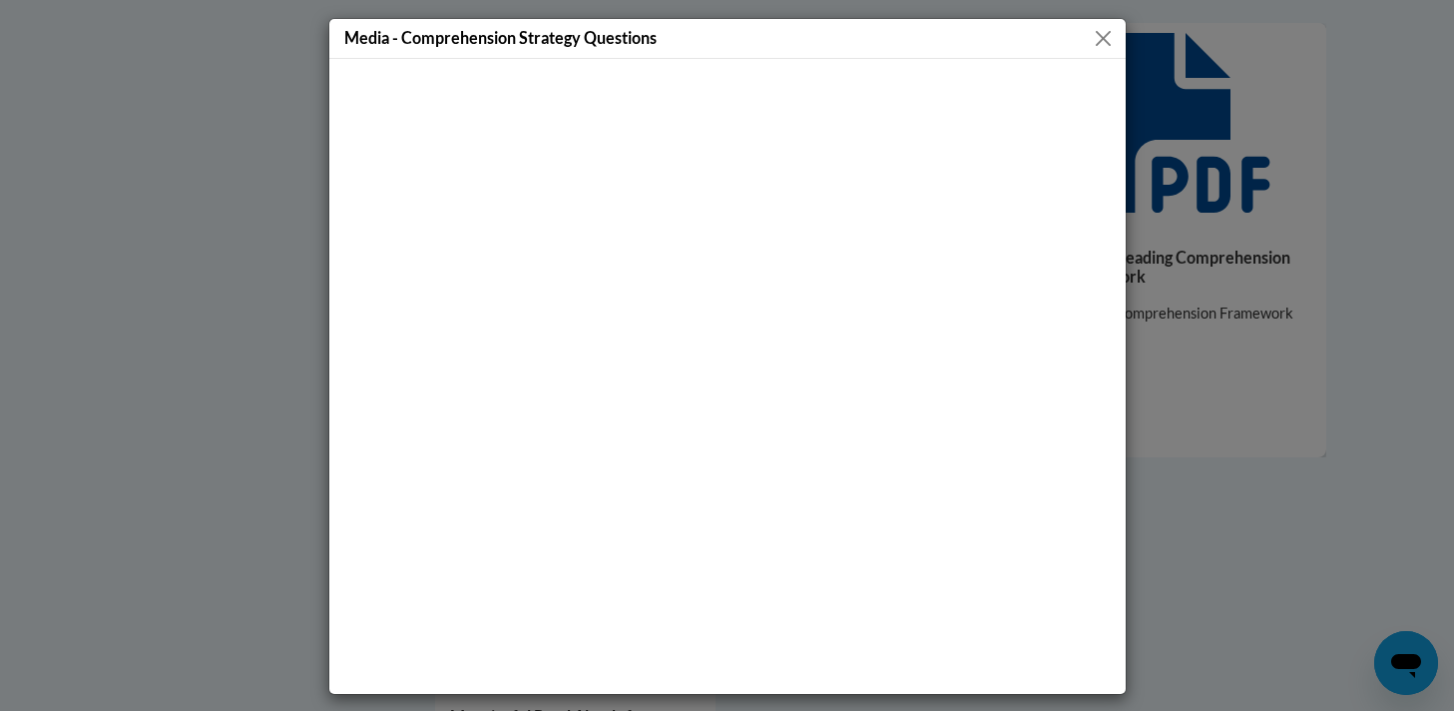
scroll to position [0, 0]
click at [1102, 31] on button "Close" at bounding box center [1103, 38] width 25 height 25
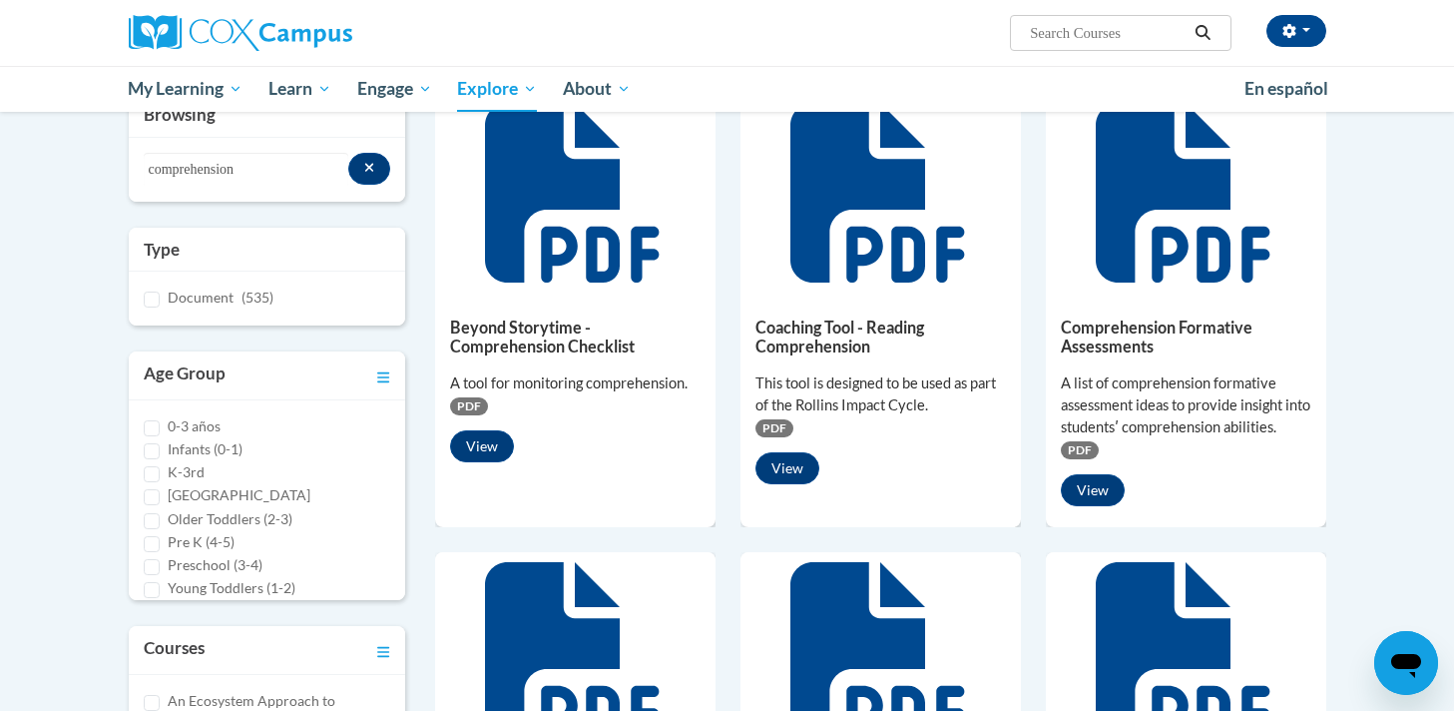
scroll to position [253, 0]
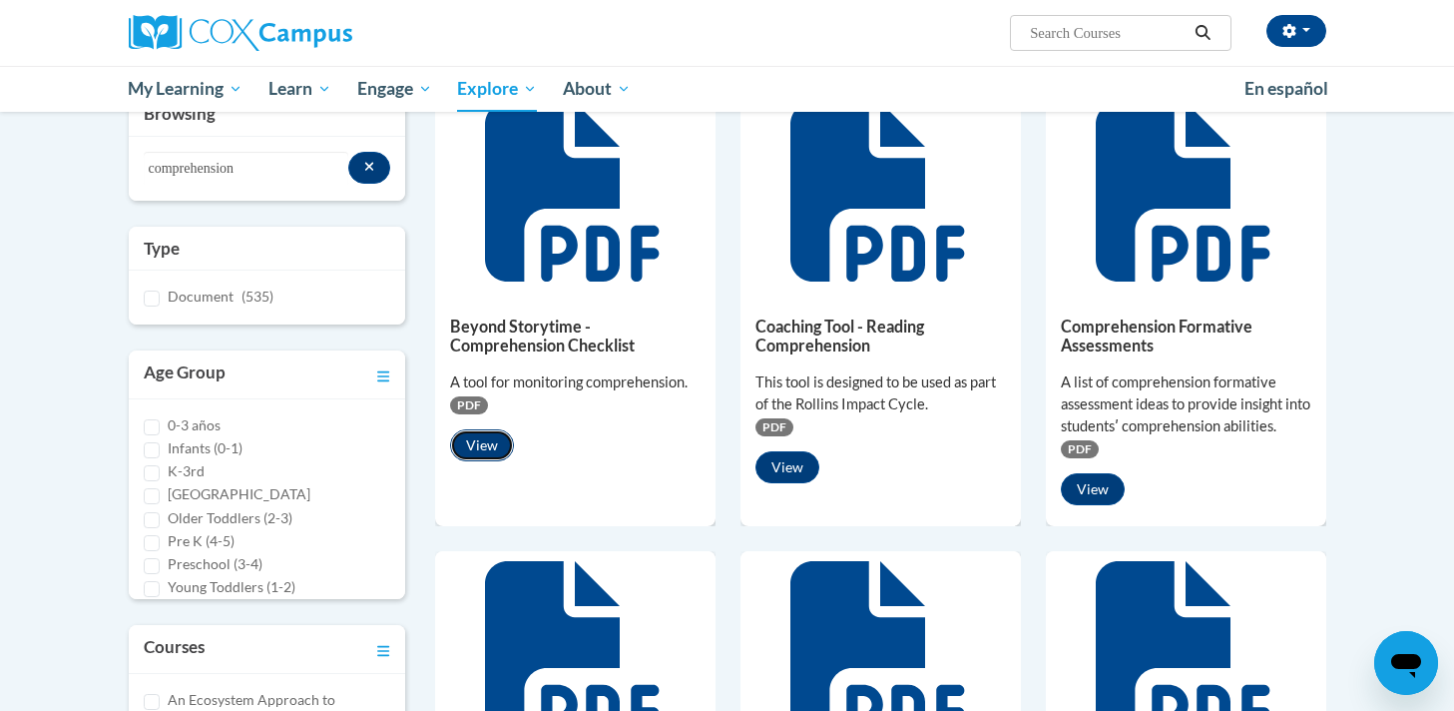
click at [488, 449] on button "View" at bounding box center [482, 445] width 64 height 32
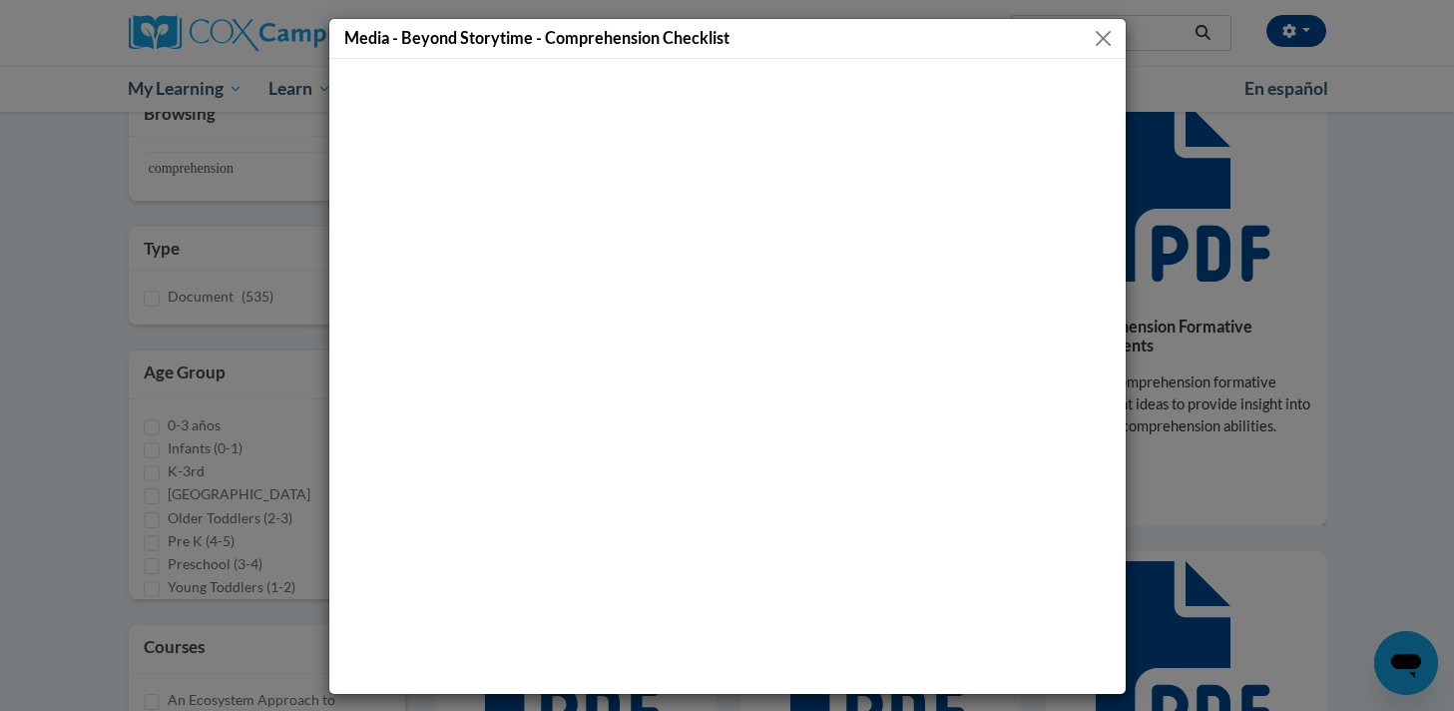
scroll to position [0, 0]
click at [1106, 33] on button "Close" at bounding box center [1103, 38] width 25 height 25
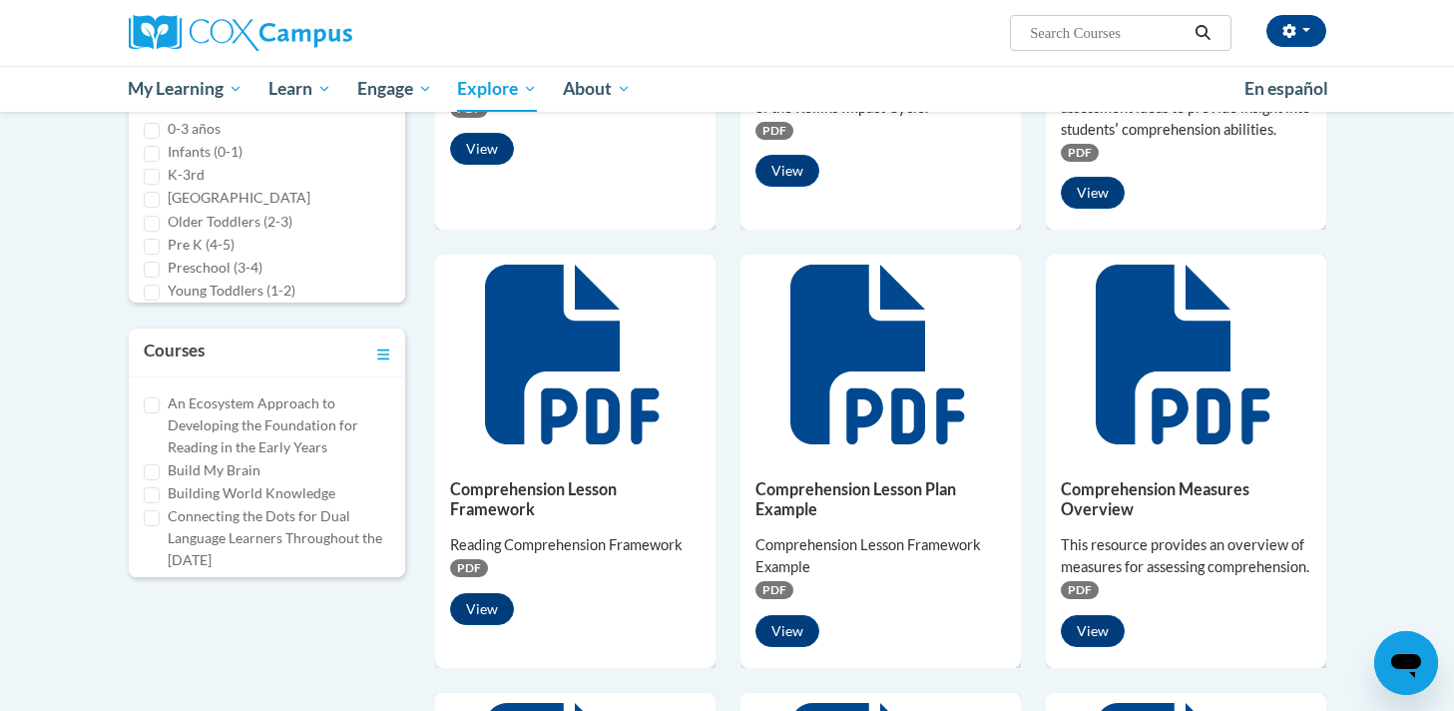
scroll to position [573, 0]
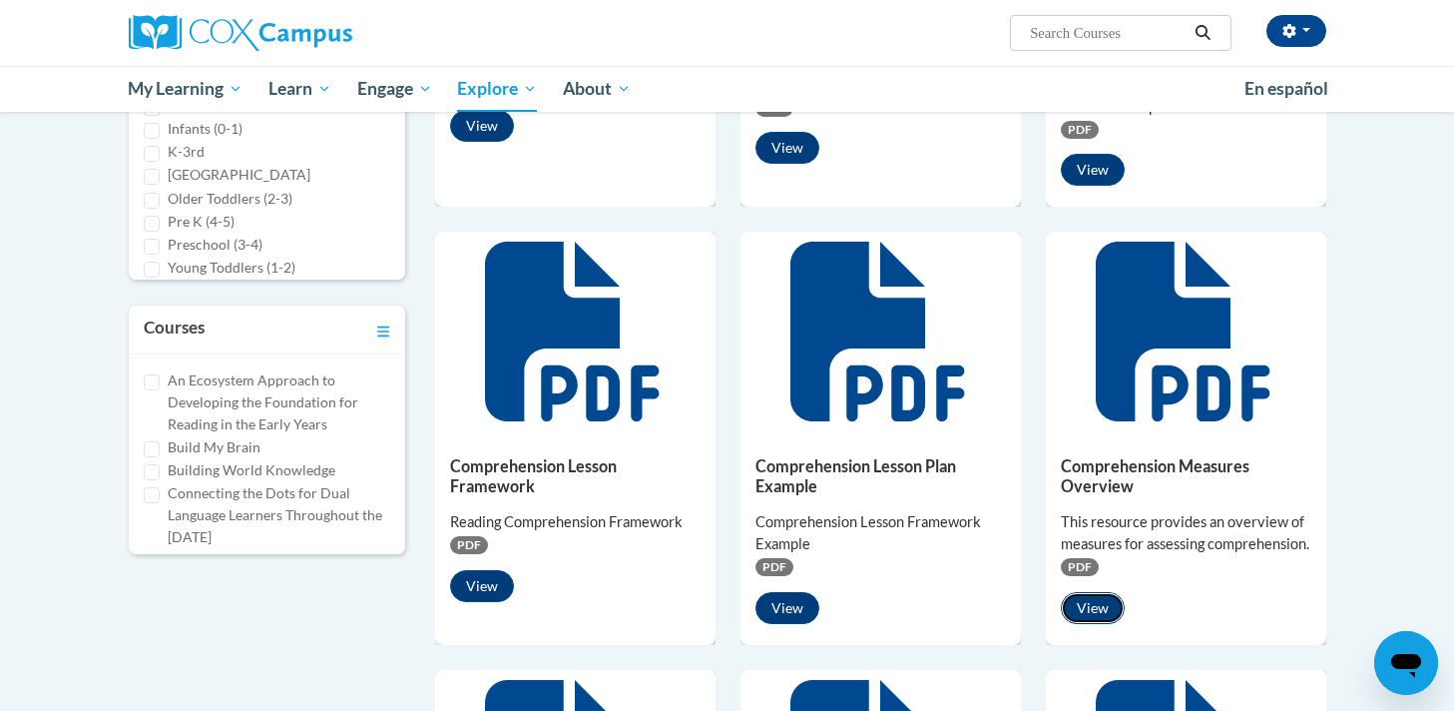
click at [1086, 624] on button "View" at bounding box center [1093, 608] width 64 height 32
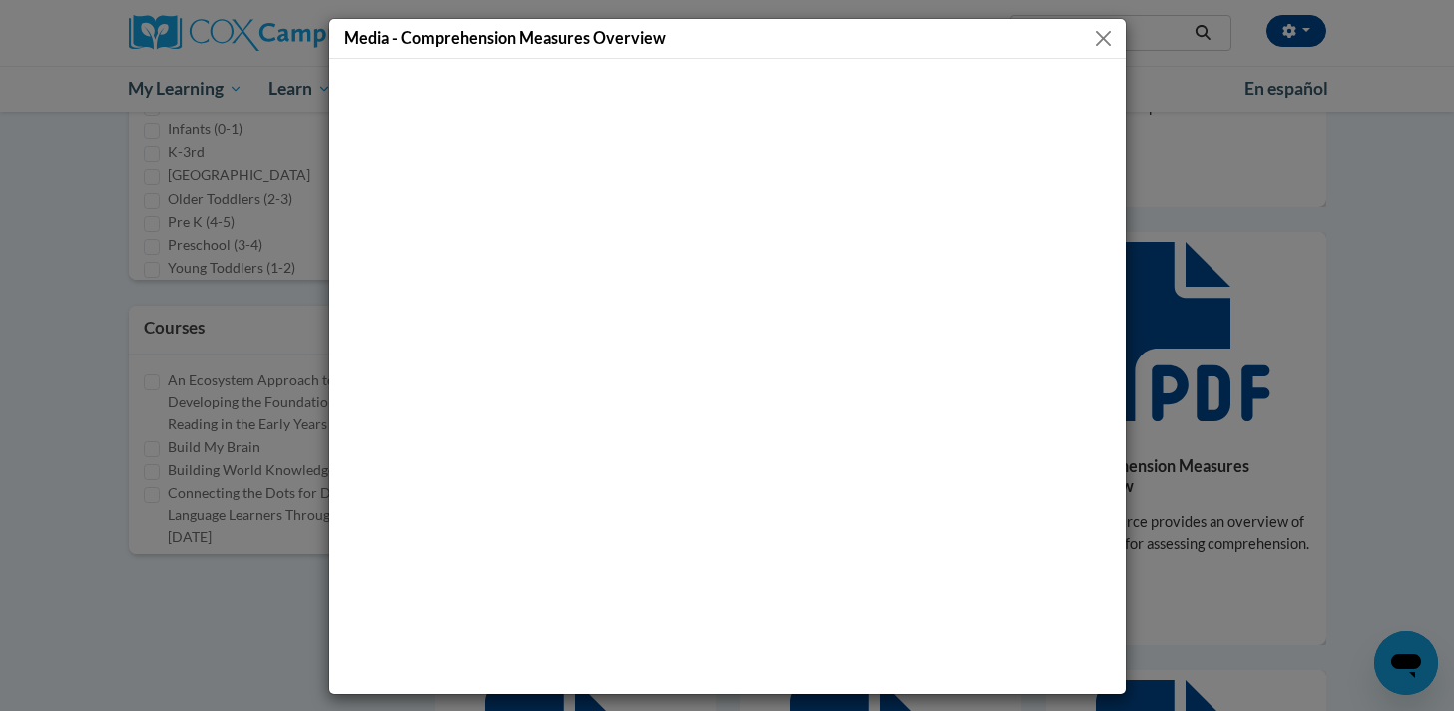
click at [1102, 32] on button "Close" at bounding box center [1103, 38] width 25 height 25
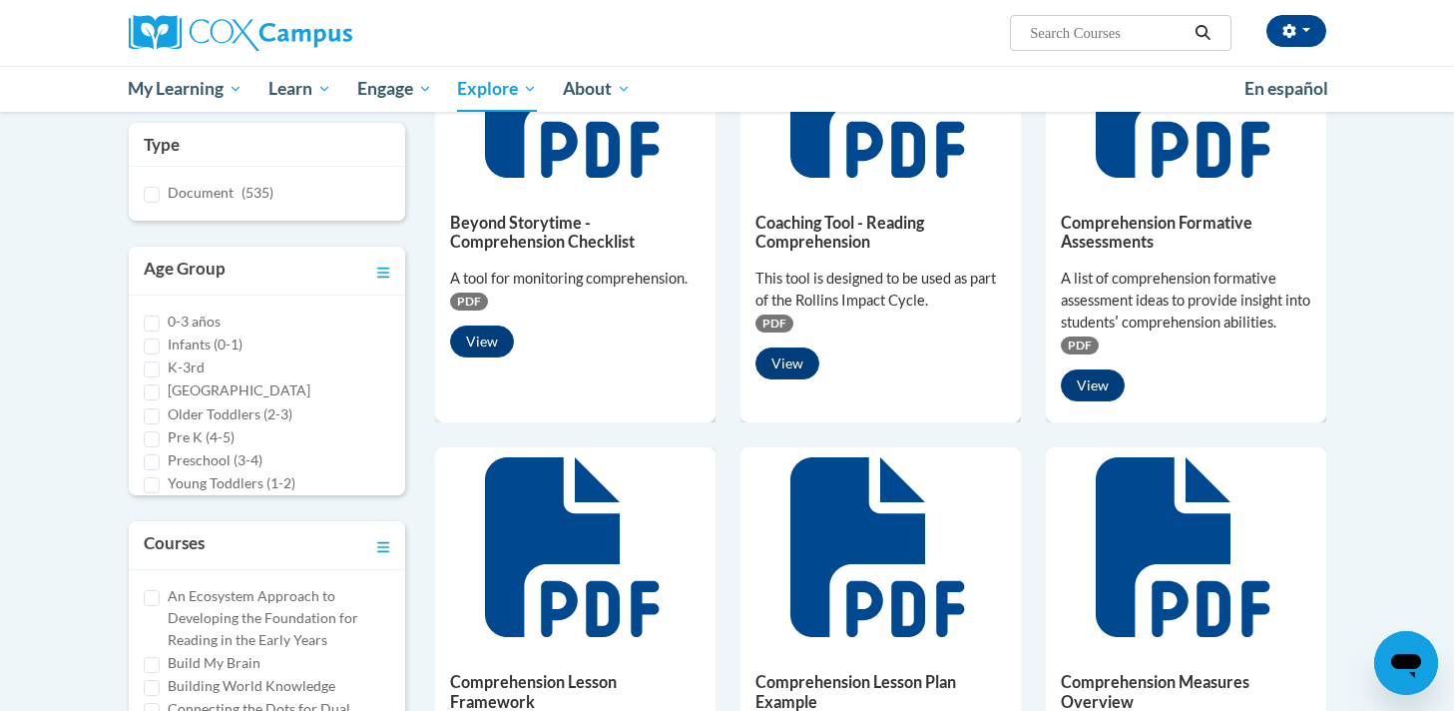
scroll to position [429, 0]
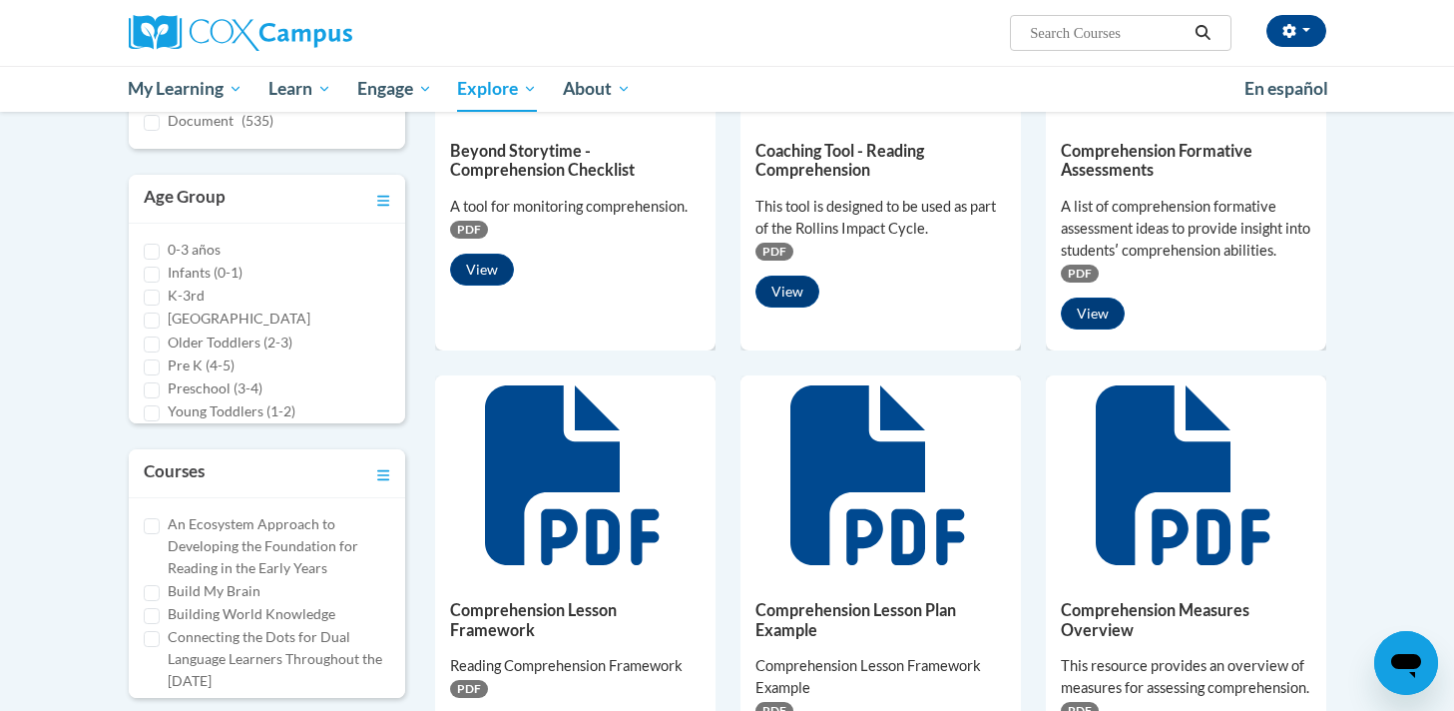
click at [174, 322] on label "Middle and High School" at bounding box center [239, 318] width 143 height 22
click at [160, 322] on input "Middle and High School" at bounding box center [152, 320] width 16 height 16
checkbox input "true"
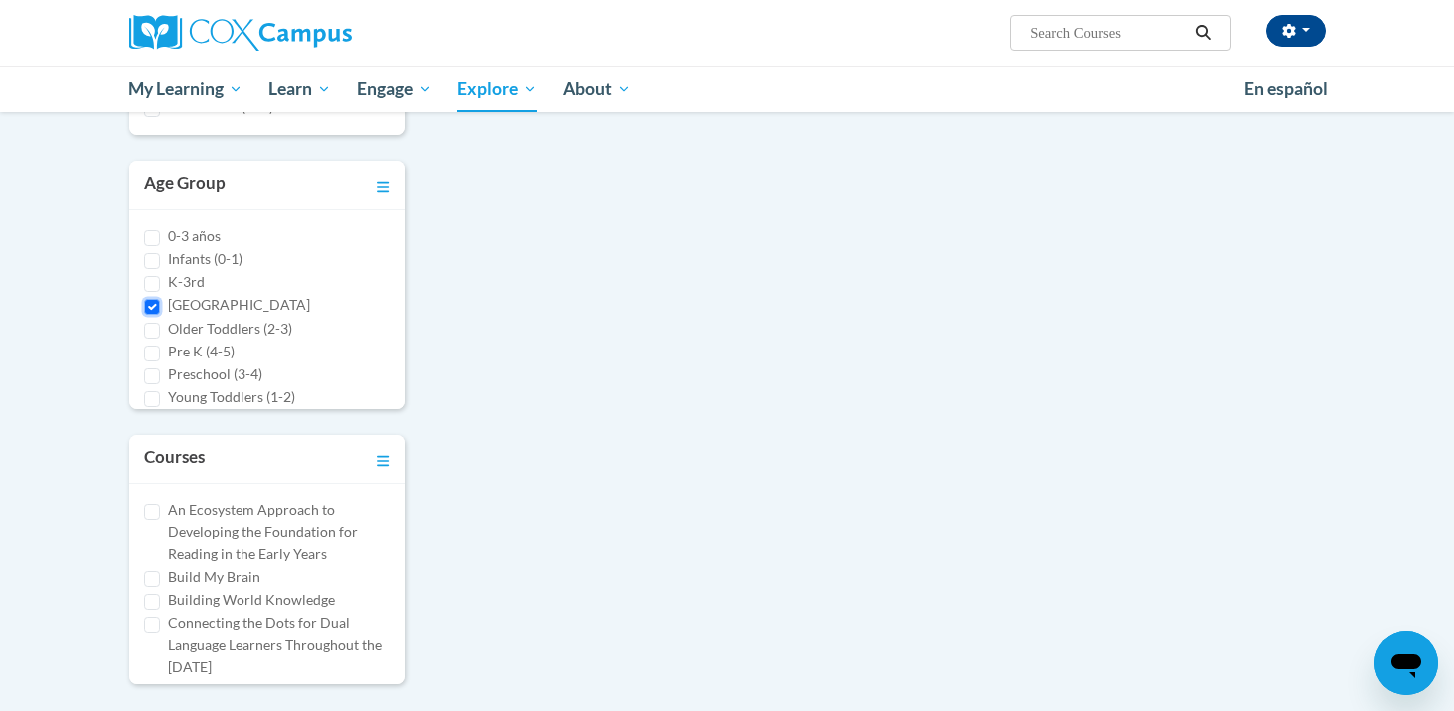
scroll to position [415, 0]
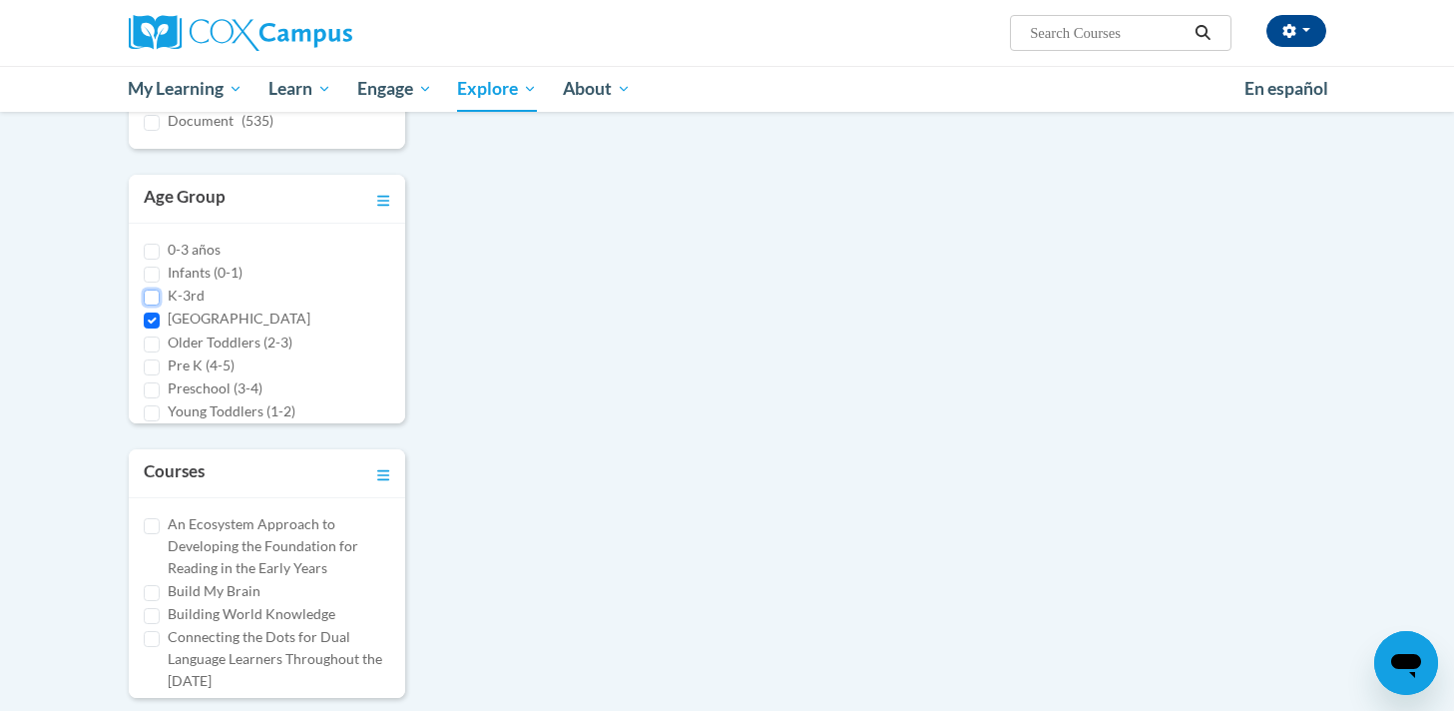
click at [158, 290] on input "K-3rd" at bounding box center [152, 297] width 16 height 16
checkbox input "true"
click at [158, 315] on input "Middle and High School" at bounding box center [152, 320] width 16 height 16
checkbox input "false"
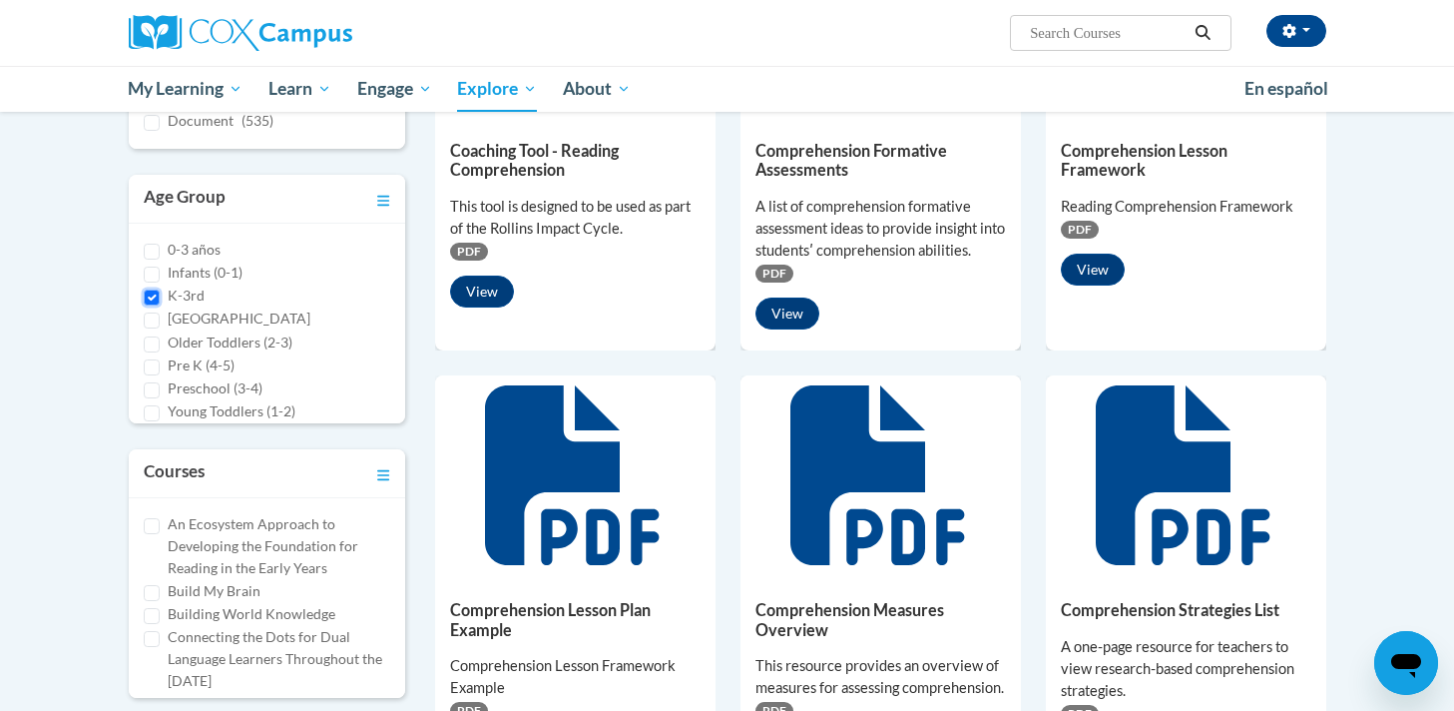
click at [156, 297] on input "K-3rd" at bounding box center [152, 297] width 16 height 16
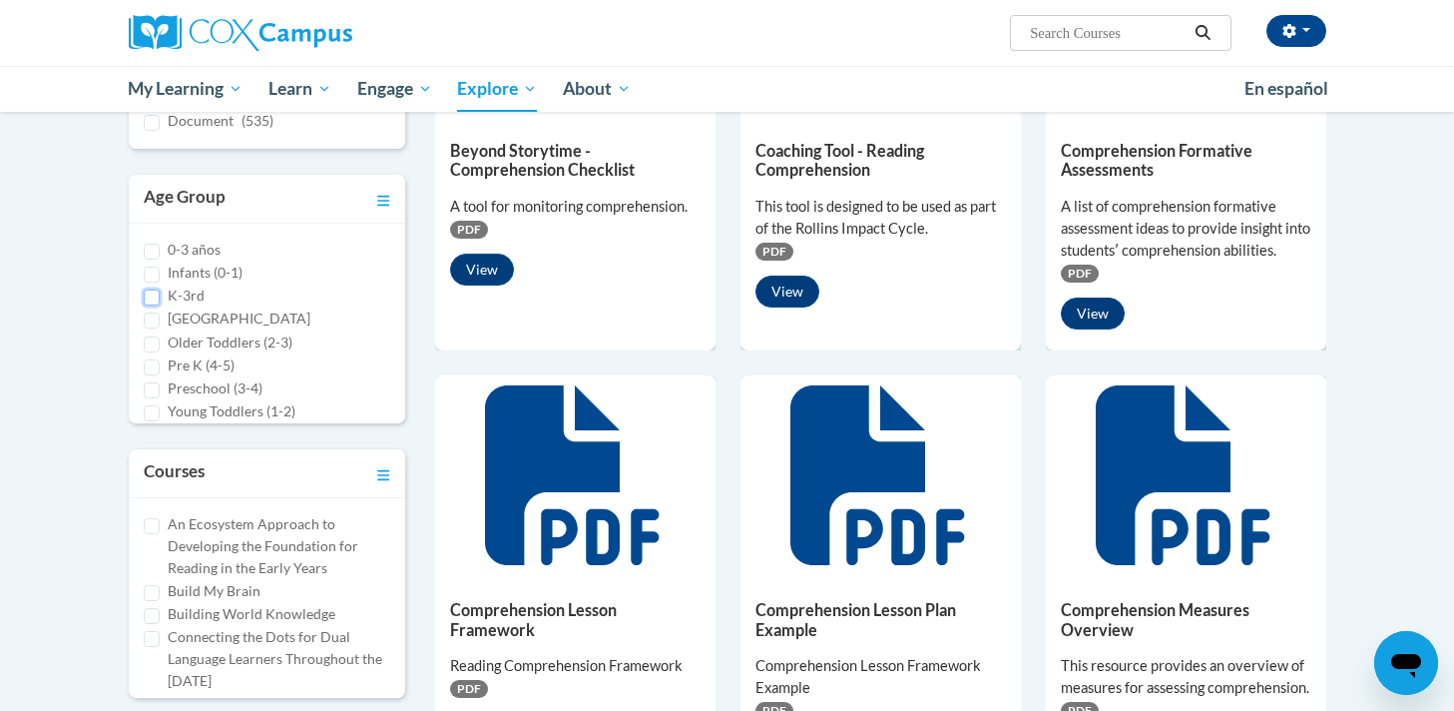
click at [151, 295] on input "K-3rd" at bounding box center [152, 297] width 16 height 16
checkbox input "true"
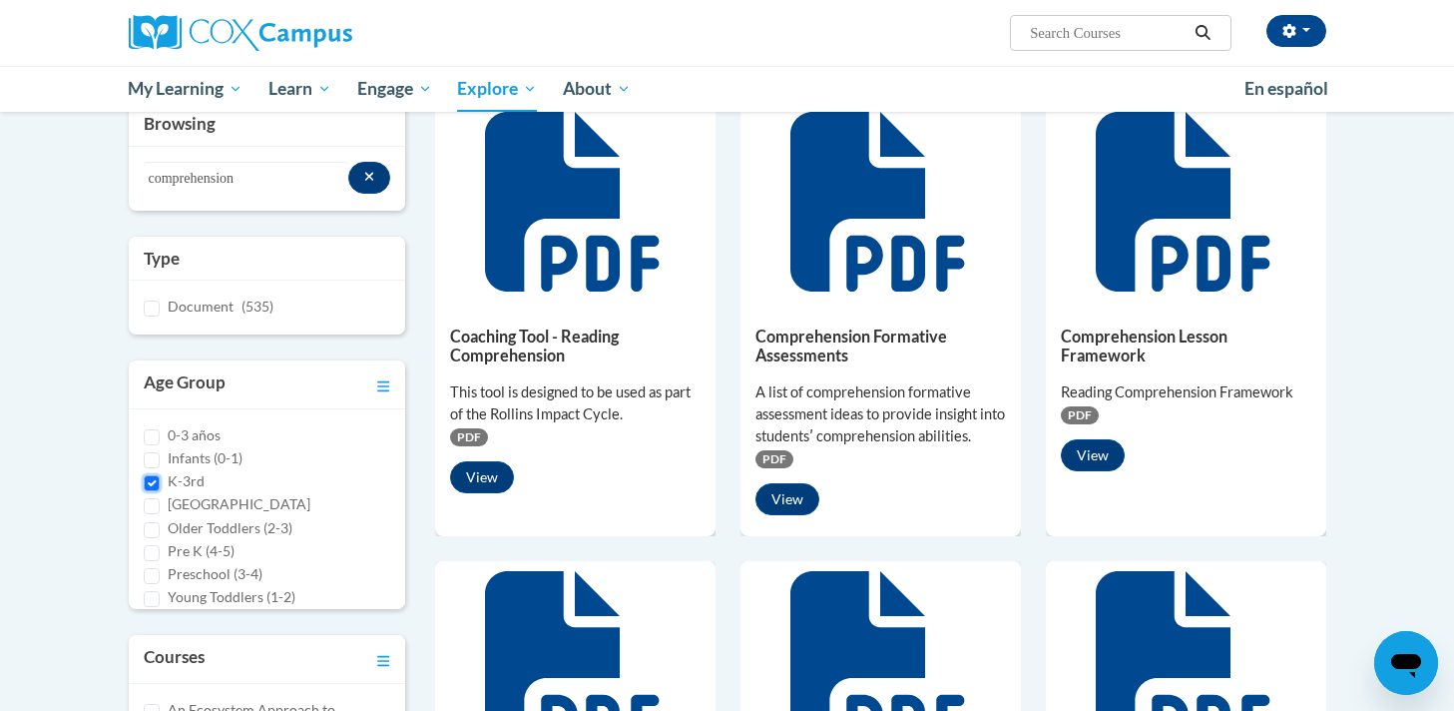
scroll to position [170, 0]
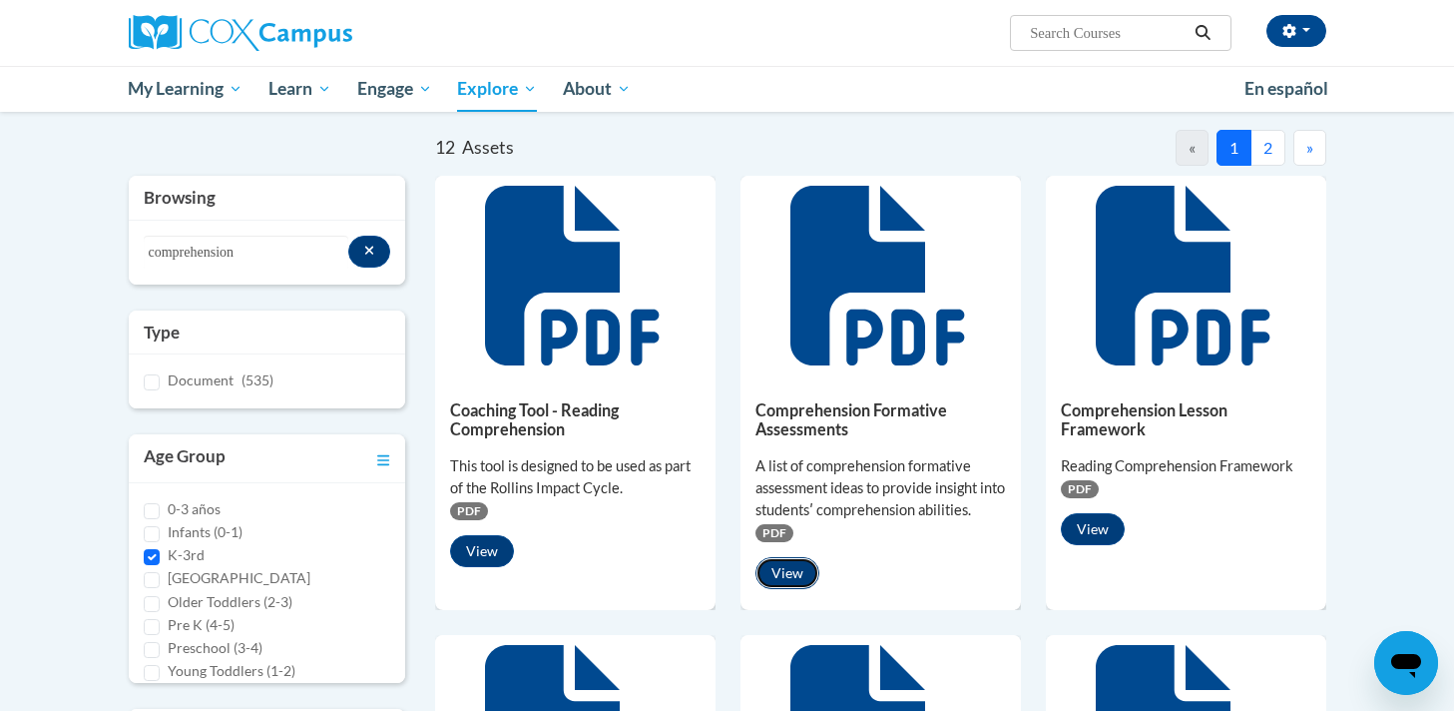
click at [791, 567] on button "View" at bounding box center [787, 573] width 64 height 32
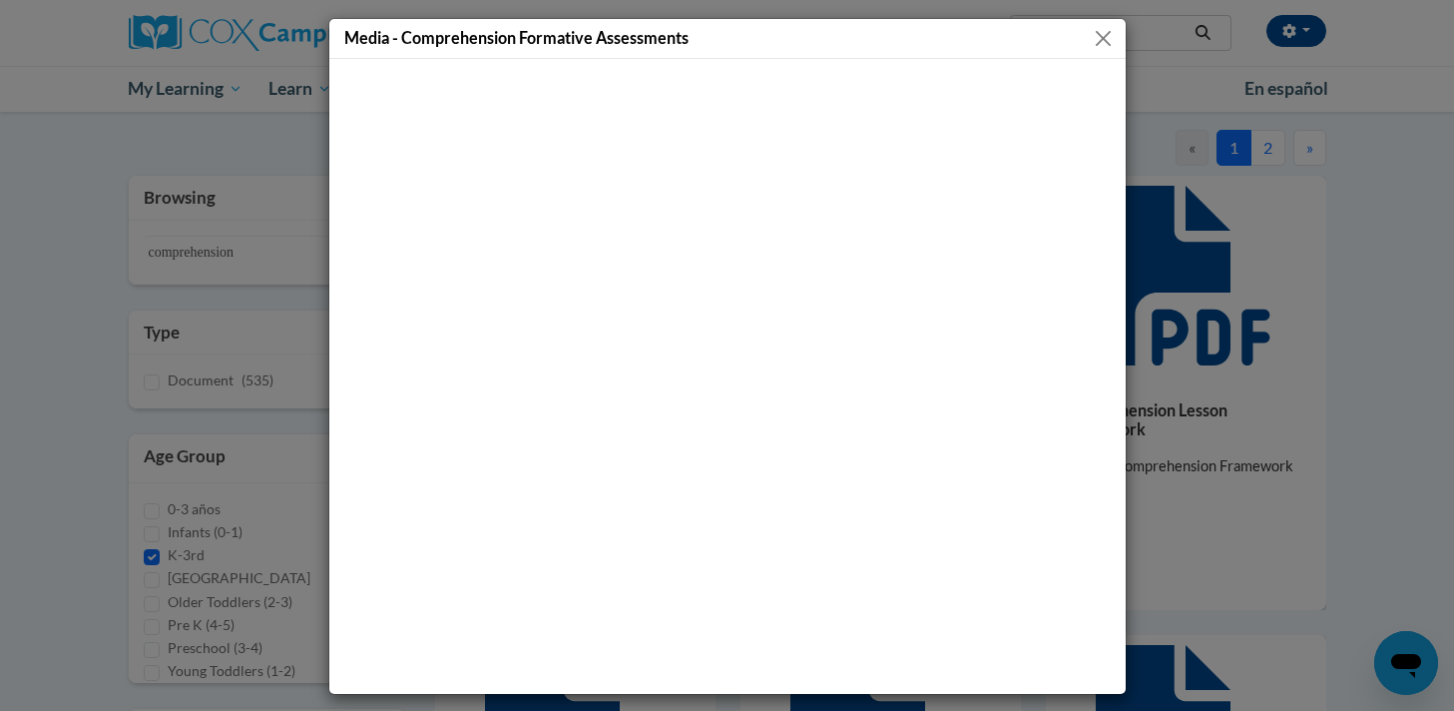
scroll to position [0, 0]
click at [1102, 26] on button "Close" at bounding box center [1103, 38] width 25 height 25
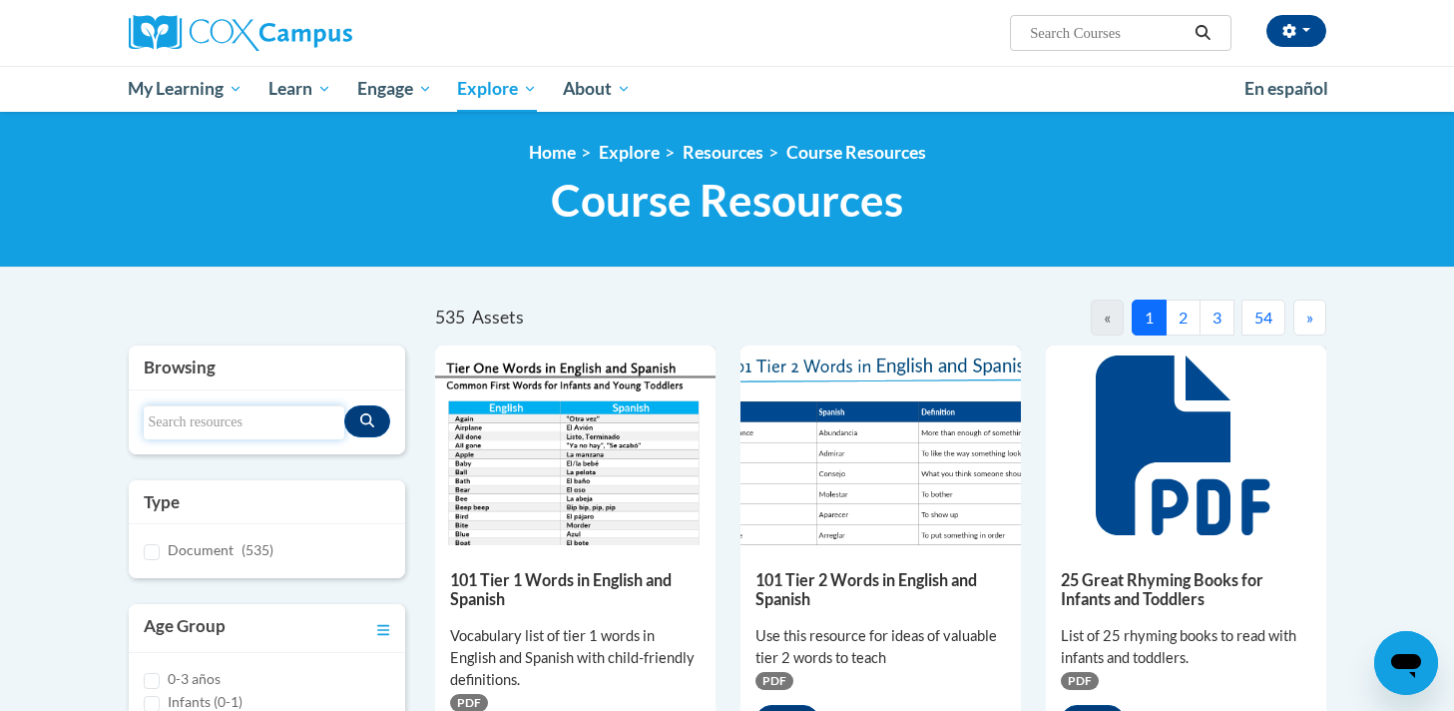
click at [199, 411] on input "Search resources" at bounding box center [245, 422] width 202 height 34
type input "comprehension"
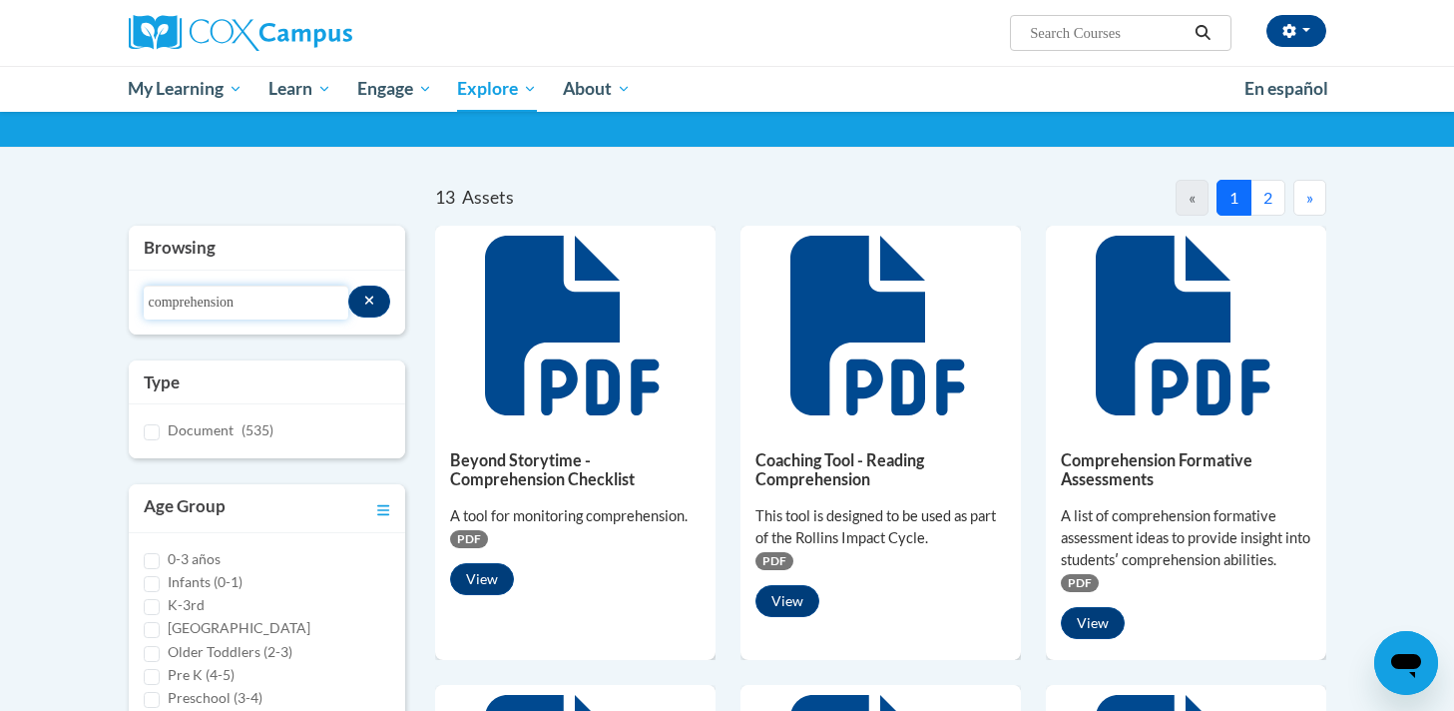
scroll to position [116, 0]
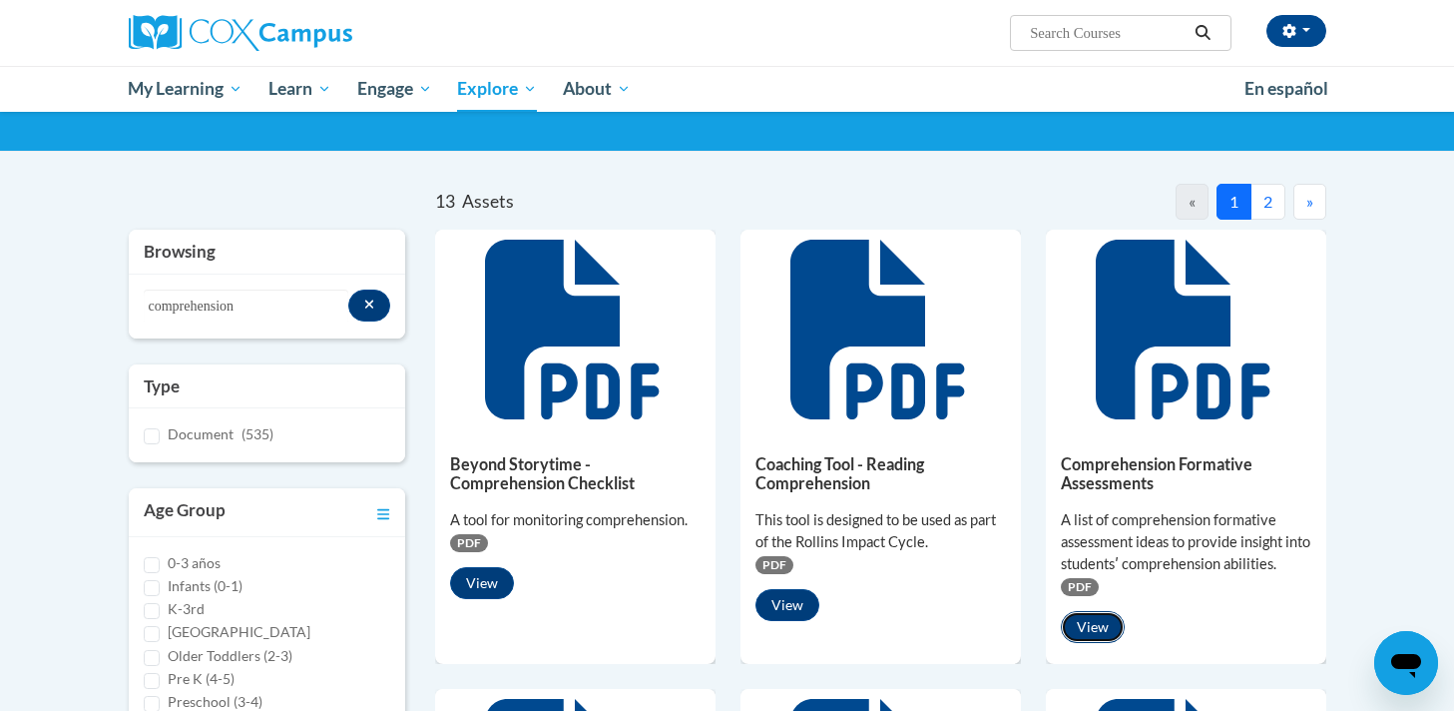
click at [1089, 623] on button "View" at bounding box center [1093, 627] width 64 height 32
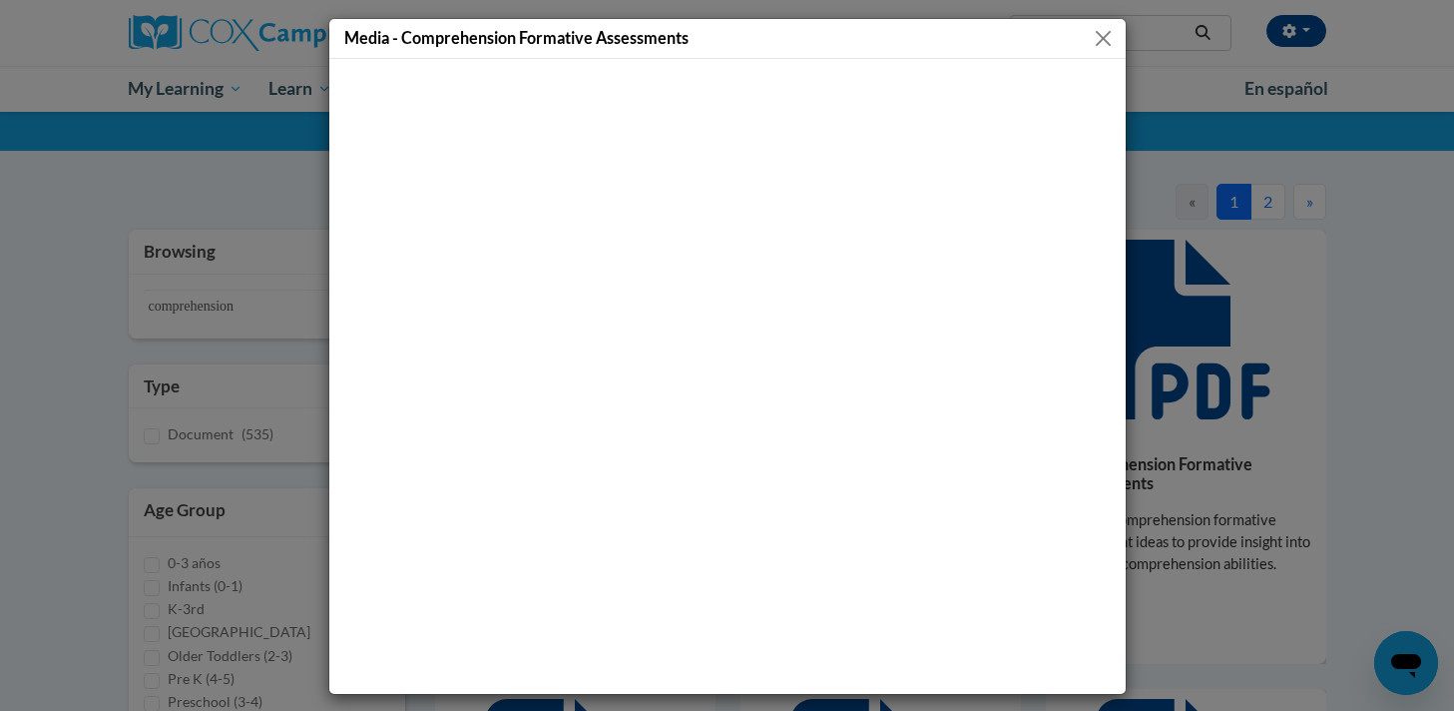
scroll to position [0, 0]
click at [192, 189] on div "Media - Comprehension Formative Assessments" at bounding box center [727, 355] width 1454 height 711
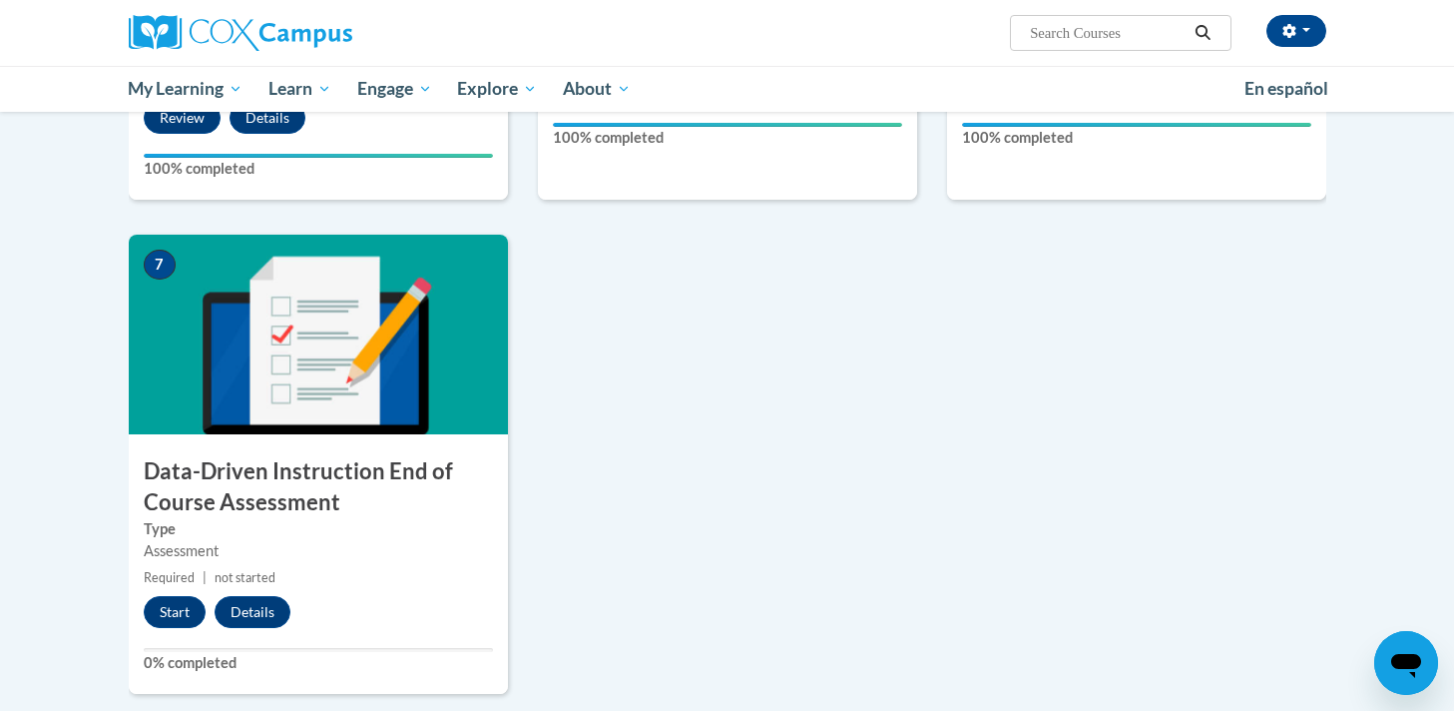
scroll to position [1277, 0]
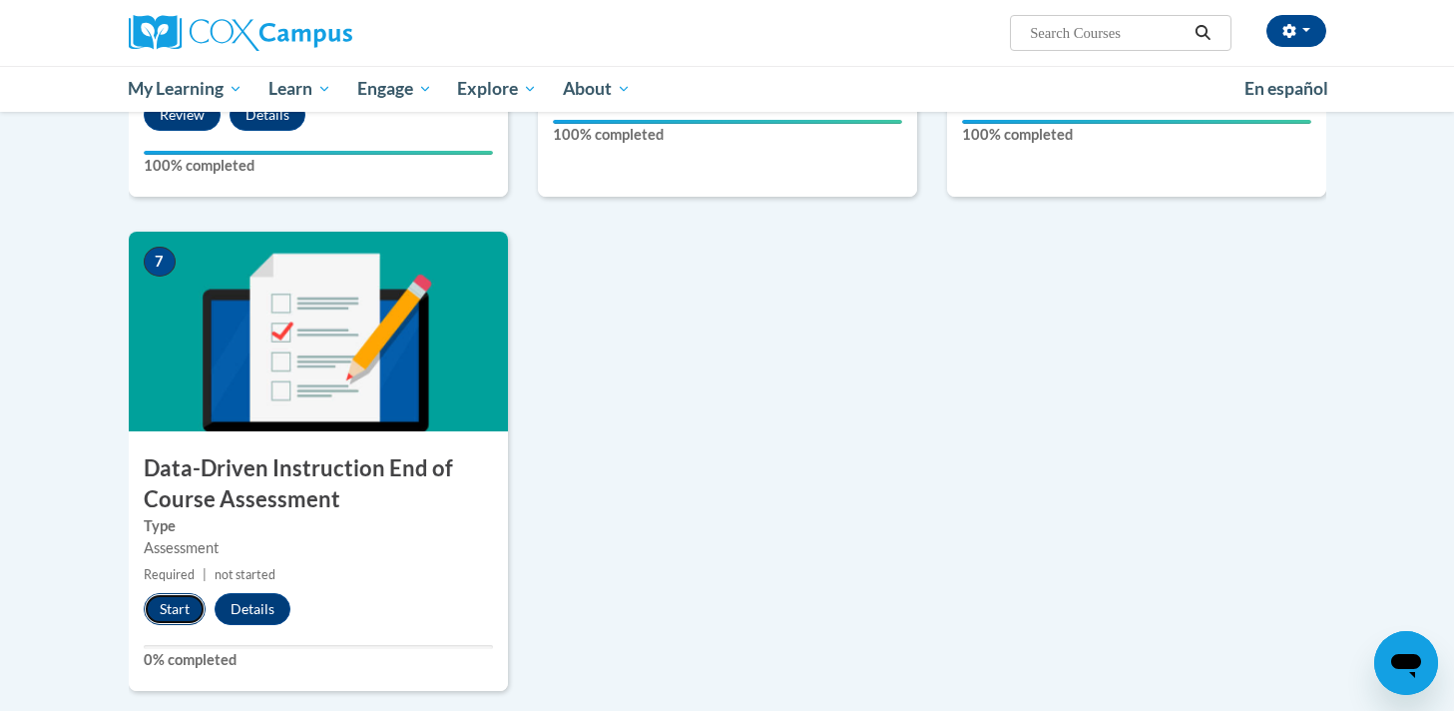
click at [172, 611] on button "Start" at bounding box center [175, 609] width 62 height 32
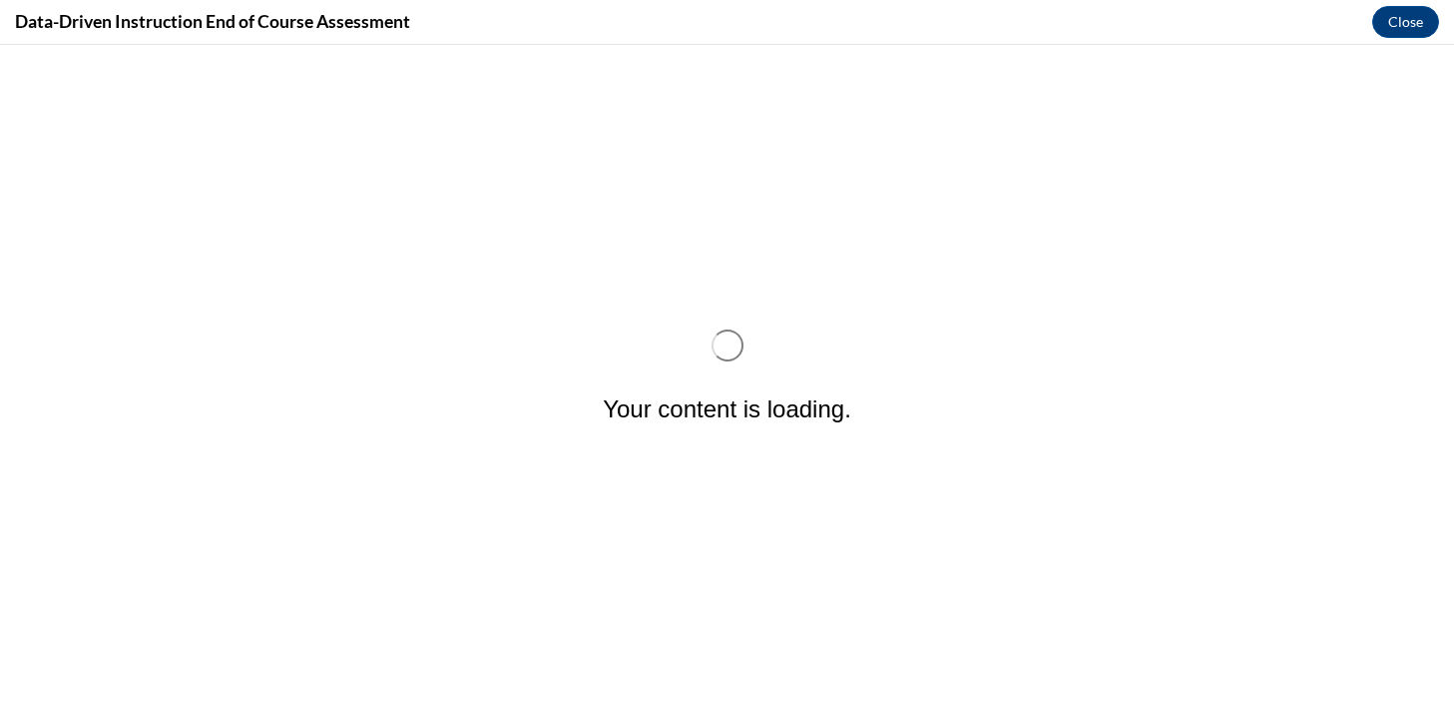
scroll to position [0, 0]
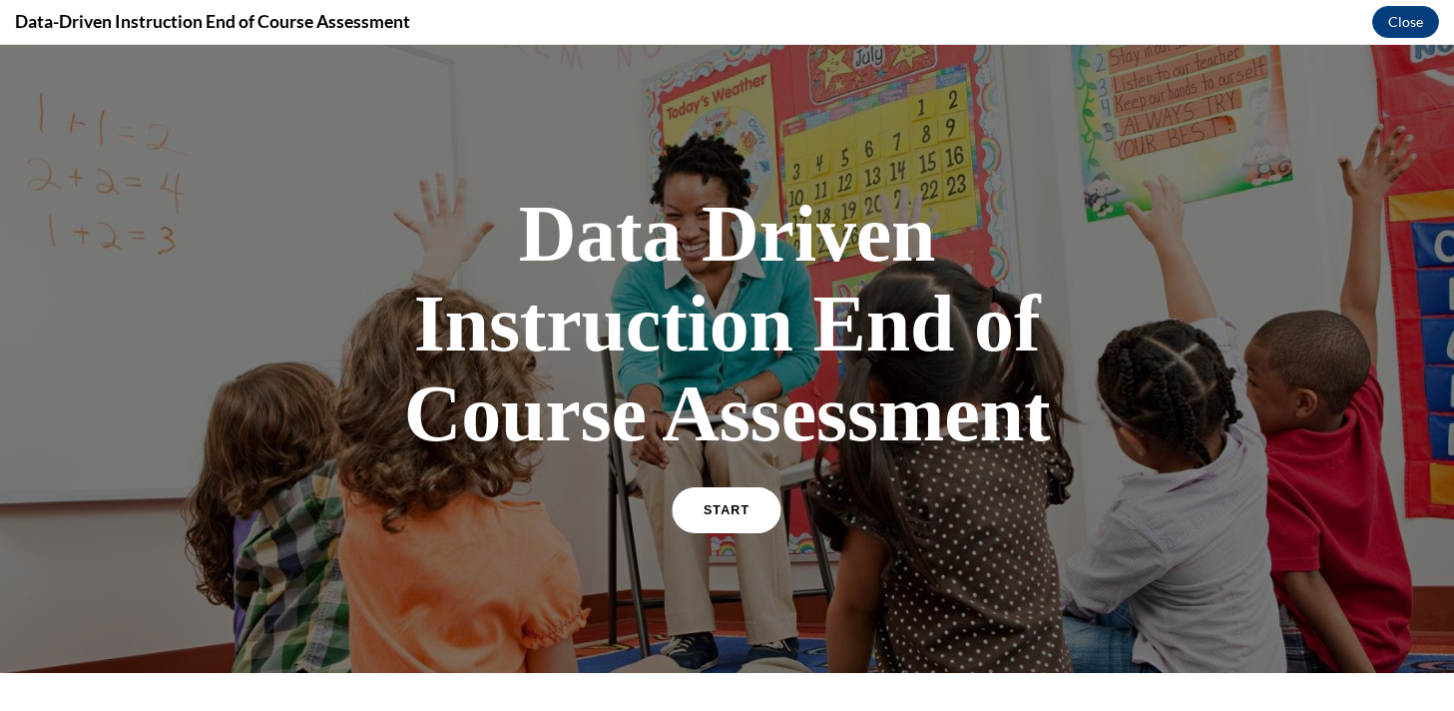
click at [716, 503] on span "START" at bounding box center [727, 510] width 46 height 15
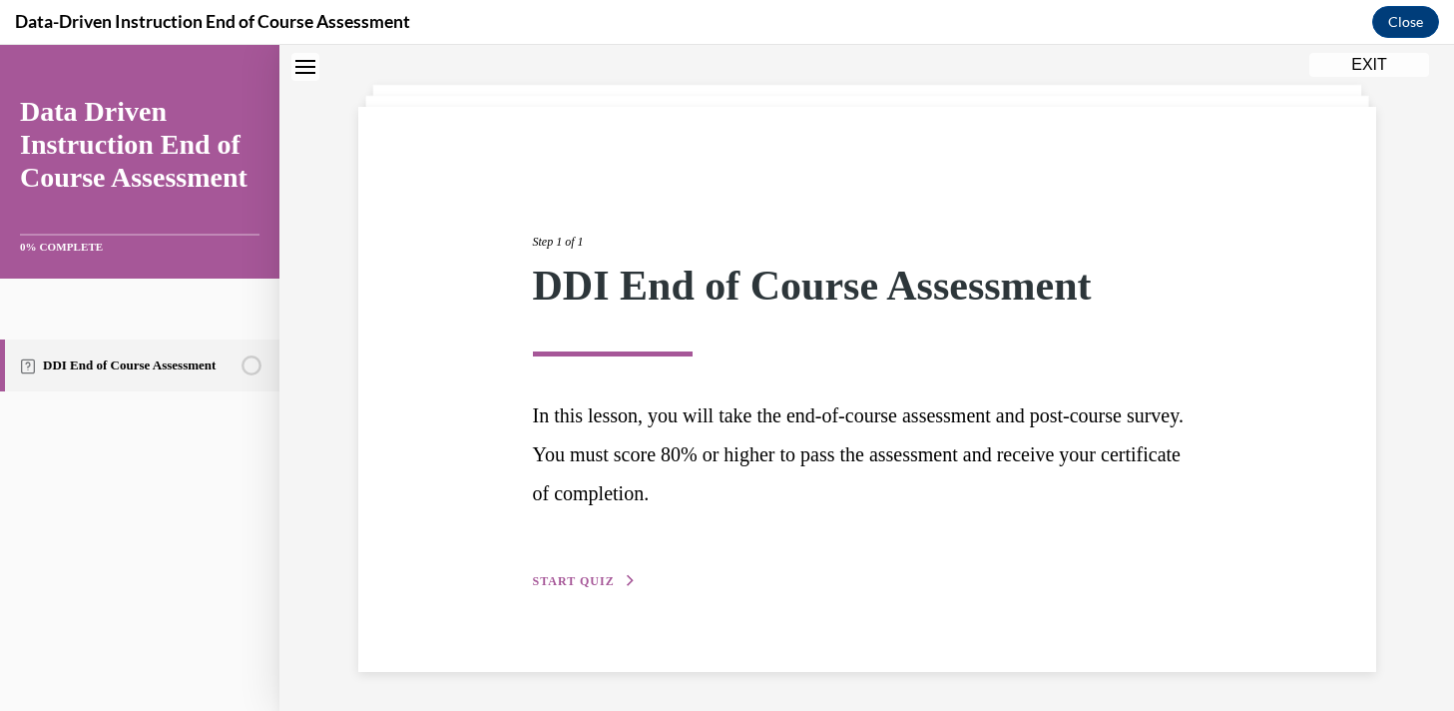
scroll to position [92, 0]
click at [553, 576] on span "START QUIZ" at bounding box center [574, 580] width 82 height 14
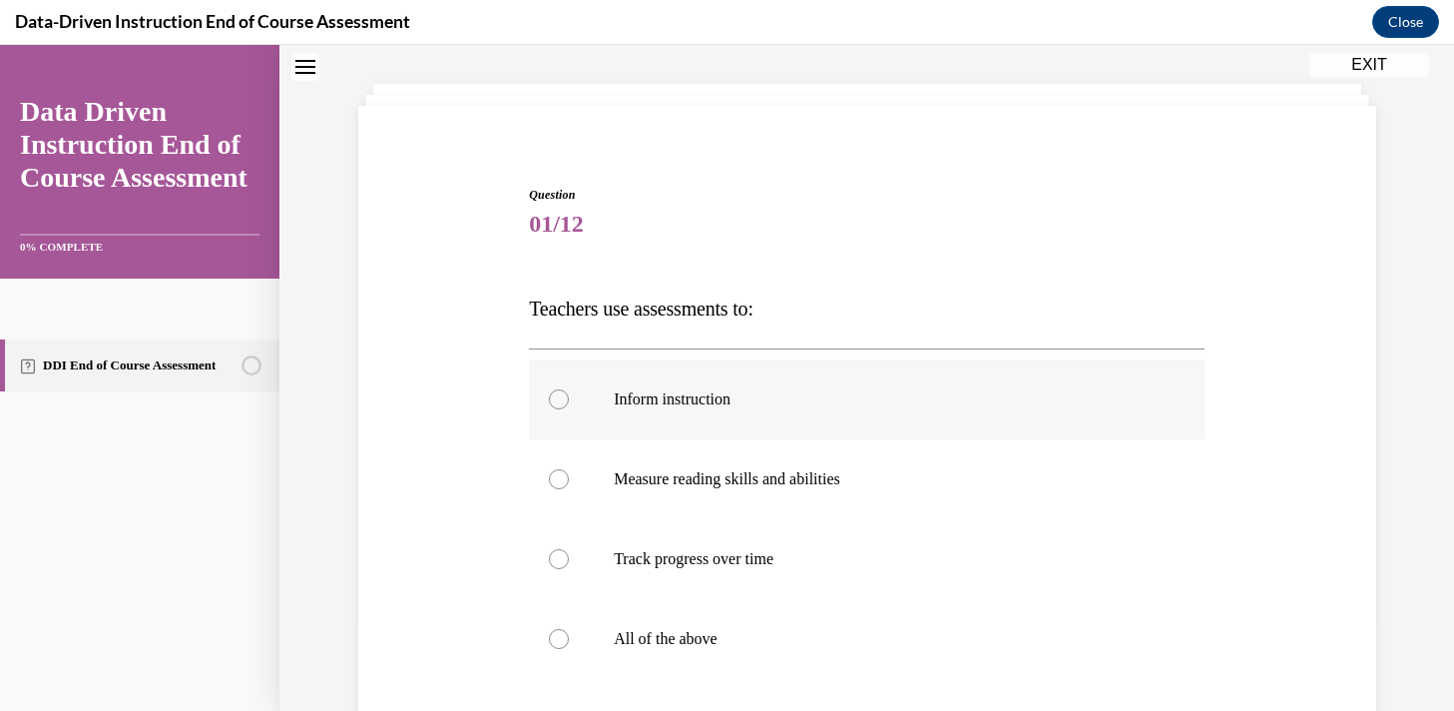
click at [557, 405] on div at bounding box center [559, 399] width 20 height 20
click at [557, 405] on input "Inform instruction" at bounding box center [559, 399] width 20 height 20
radio input "true"
click at [559, 476] on div at bounding box center [559, 479] width 20 height 20
click at [559, 476] on input "Measure reading skills and abilities" at bounding box center [559, 479] width 20 height 20
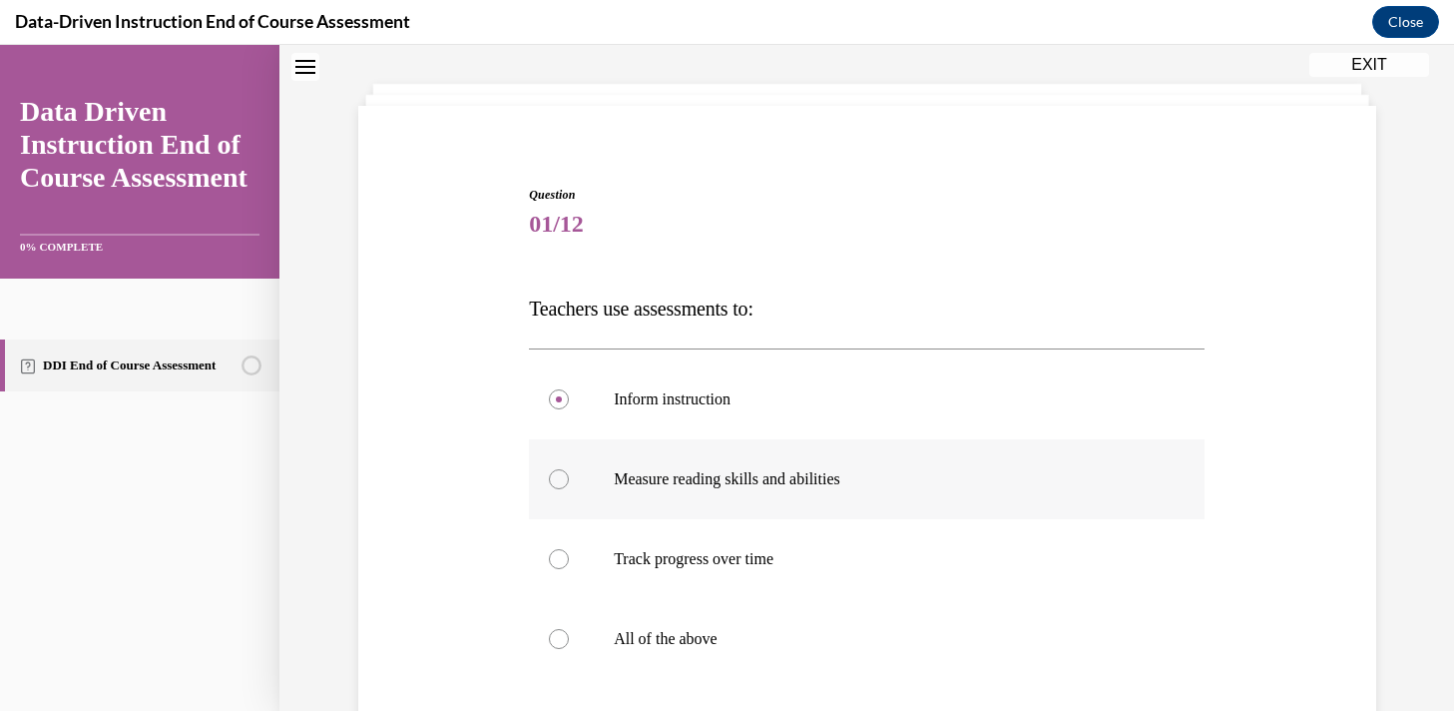
radio input "true"
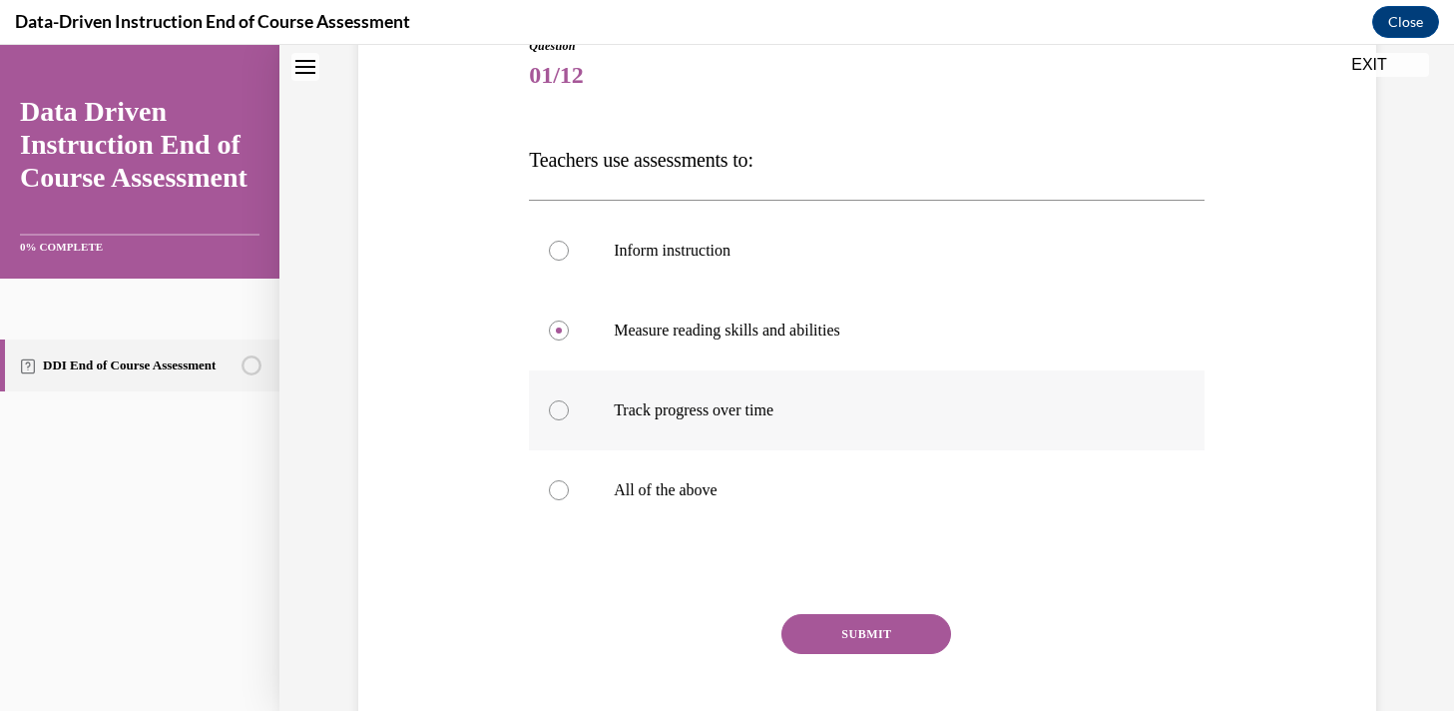
scroll to position [243, 0]
click at [561, 473] on label "All of the above" at bounding box center [867, 488] width 676 height 80
click at [561, 478] on input "All of the above" at bounding box center [559, 488] width 20 height 20
radio input "true"
click at [874, 625] on button "SUBMIT" at bounding box center [866, 632] width 170 height 40
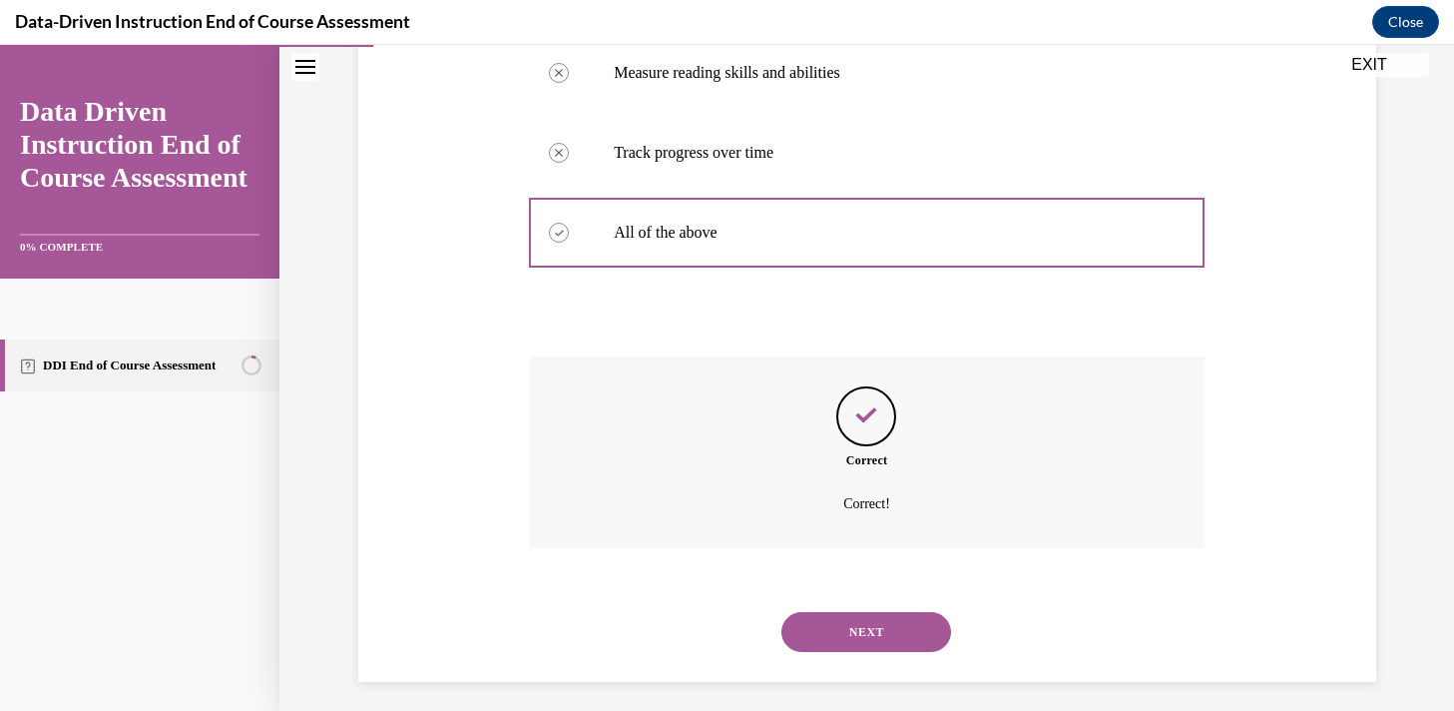
scroll to position [509, 0]
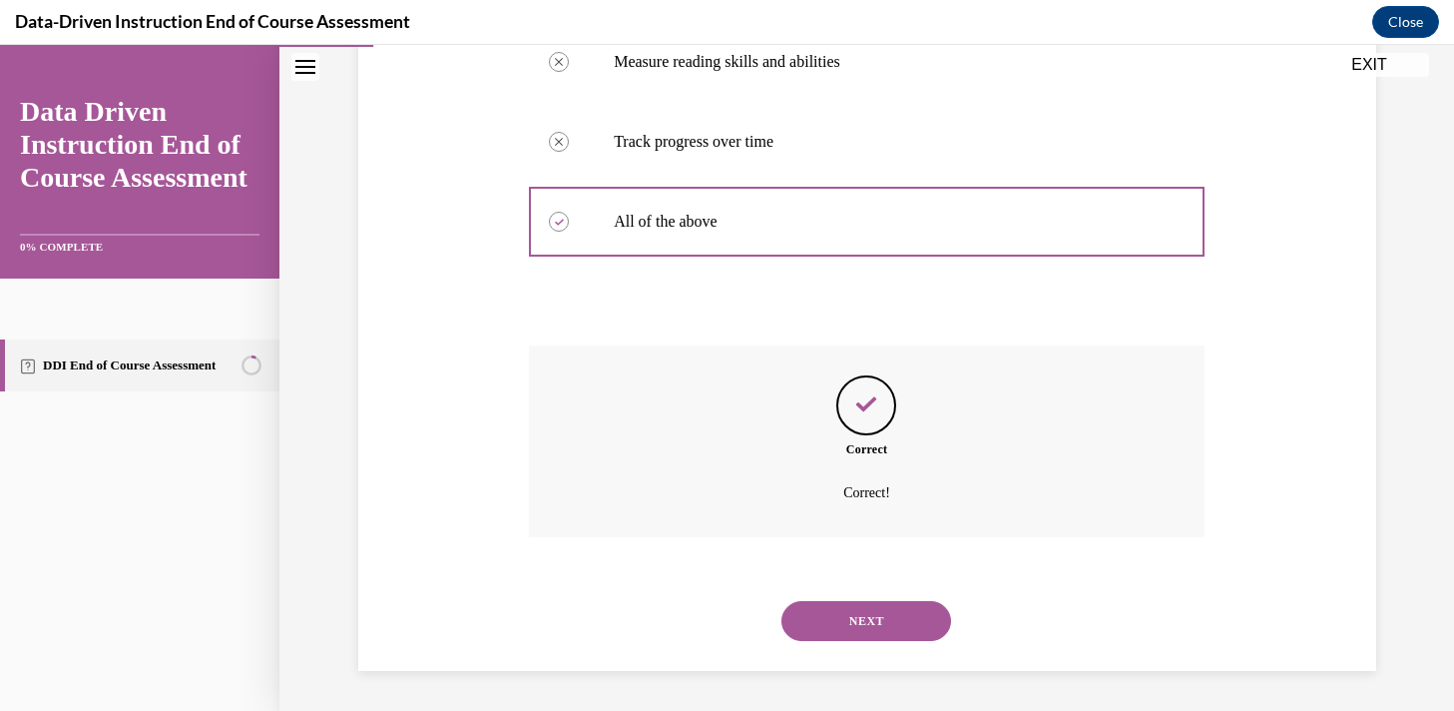
click at [874, 625] on button "NEXT" at bounding box center [866, 621] width 170 height 40
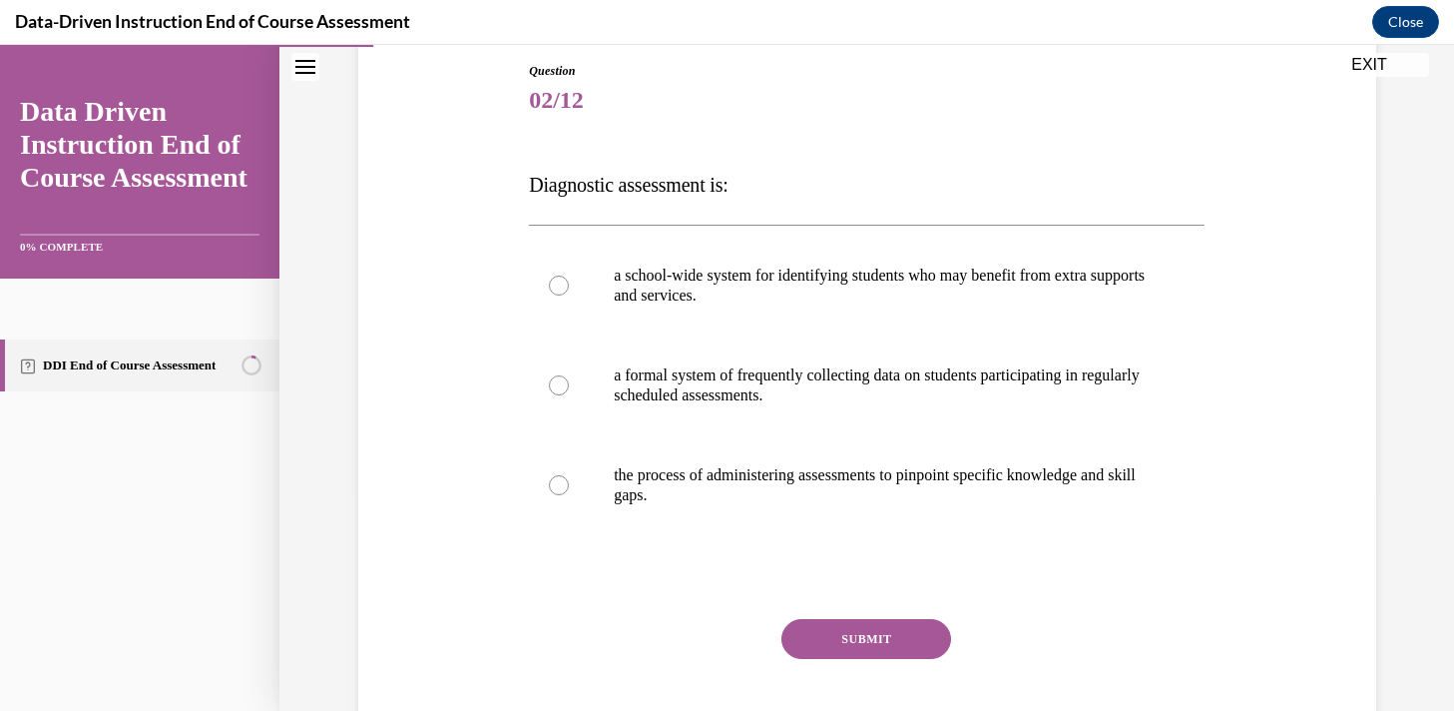
scroll to position [217, 0]
click at [566, 483] on div at bounding box center [559, 484] width 20 height 20
click at [566, 483] on input "the process of administering assessments to pinpoint specific knowledge and ski…" at bounding box center [559, 484] width 20 height 20
radio input "true"
click at [849, 647] on button "SUBMIT" at bounding box center [866, 638] width 170 height 40
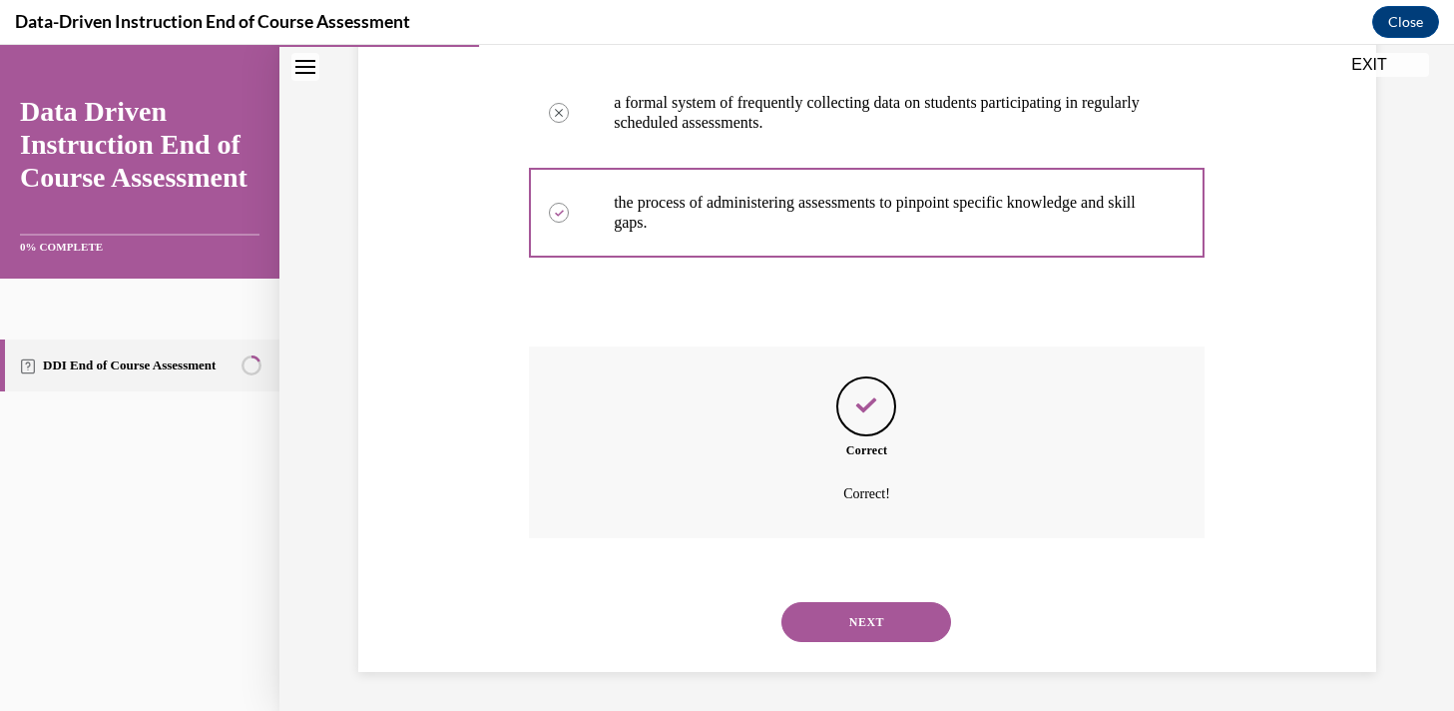
scroll to position [489, 0]
click at [850, 611] on button "NEXT" at bounding box center [866, 621] width 170 height 40
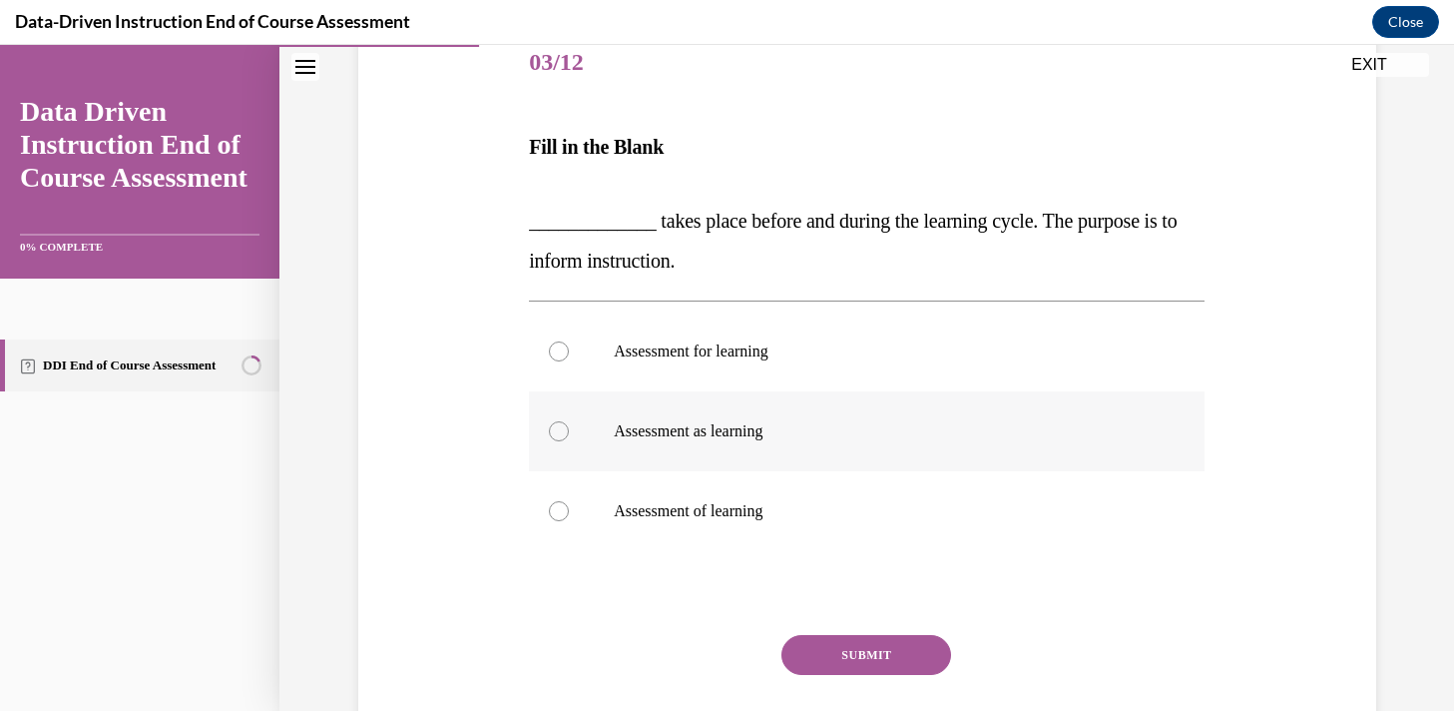
scroll to position [263, 0]
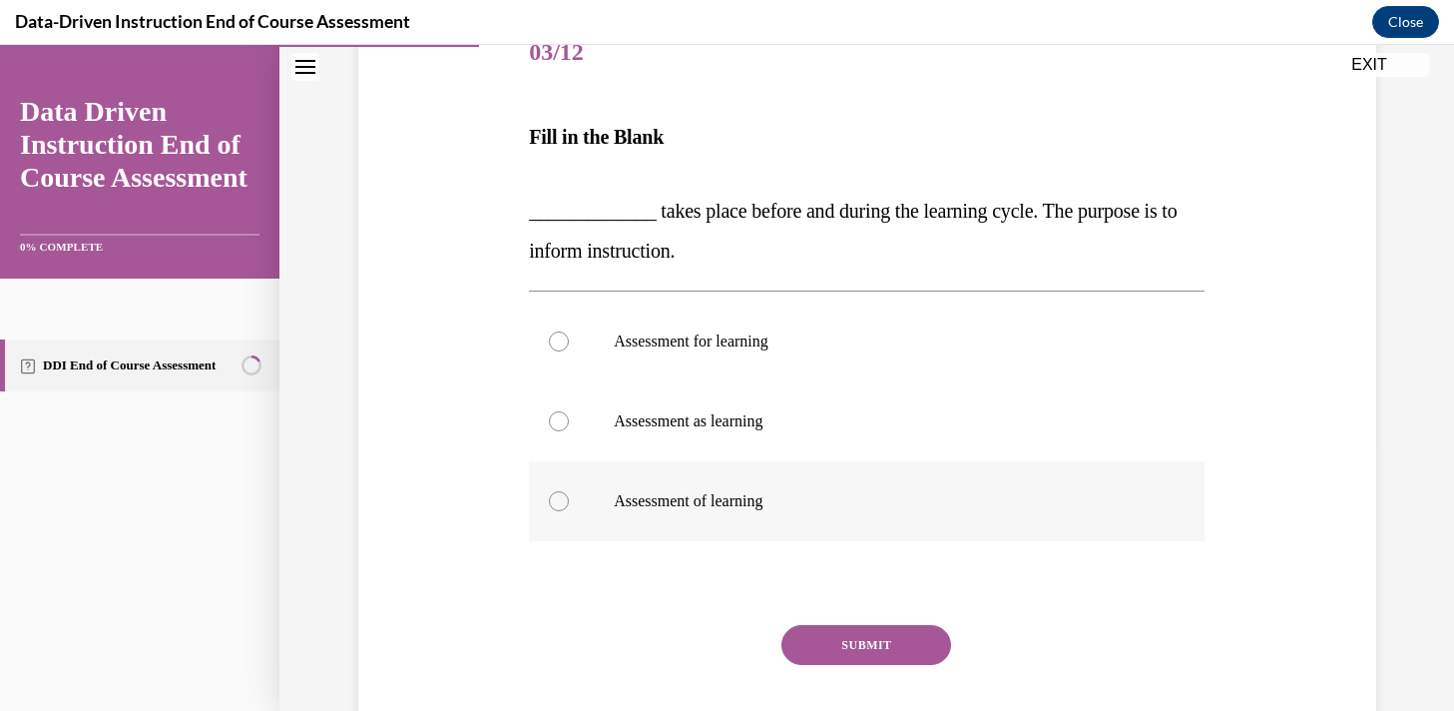
click at [590, 503] on label "Assessment of learning" at bounding box center [867, 501] width 676 height 80
click at [569, 503] on input "Assessment of learning" at bounding box center [559, 501] width 20 height 20
radio input "true"
click at [834, 647] on button "SUBMIT" at bounding box center [866, 645] width 170 height 40
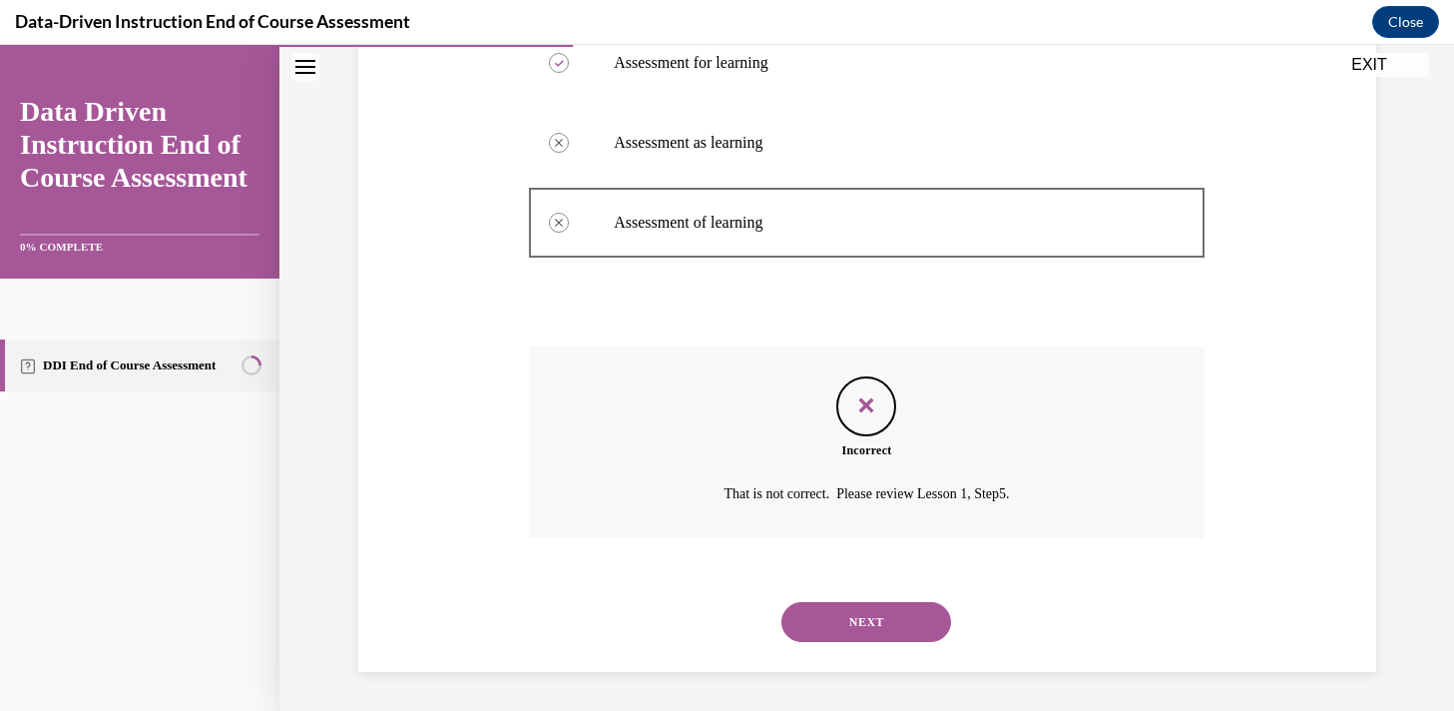
scroll to position [543, 0]
click at [847, 631] on button "NEXT" at bounding box center [866, 621] width 170 height 40
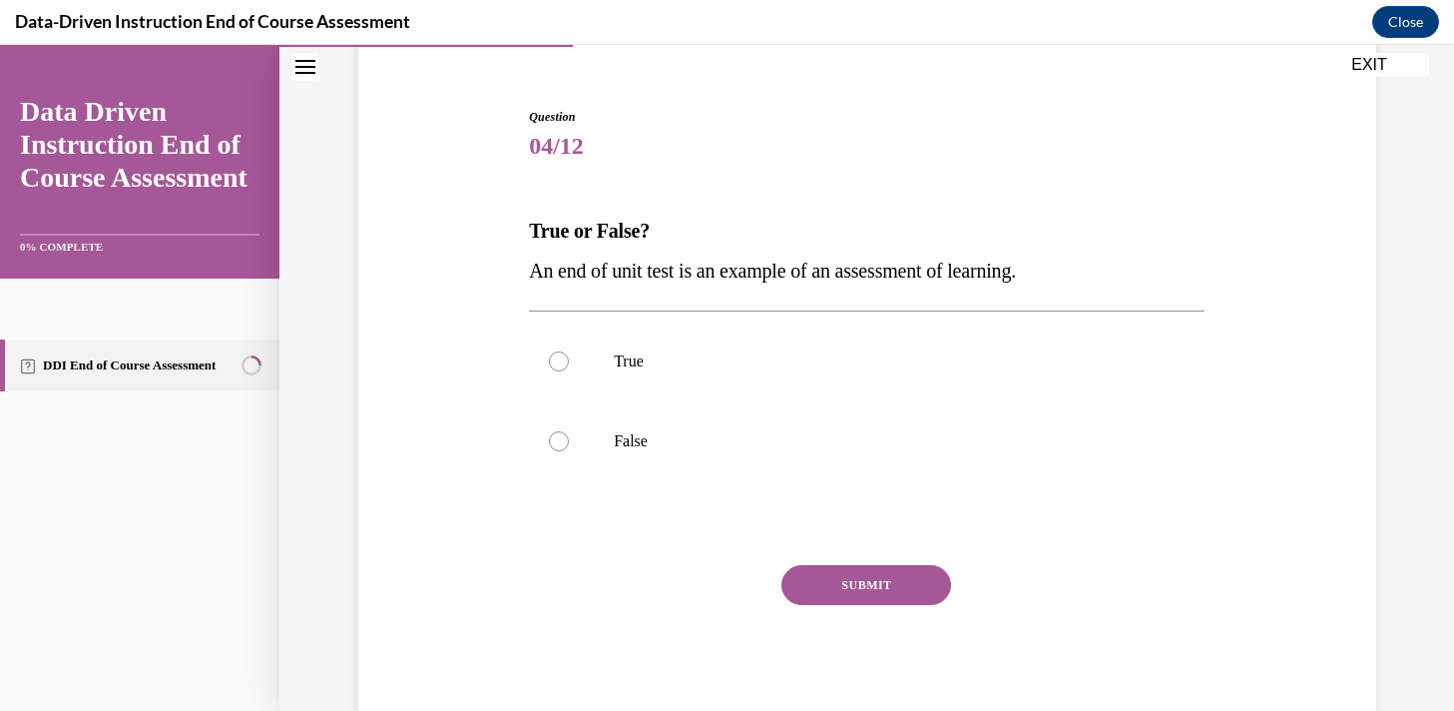
scroll to position [169, 0]
click at [593, 360] on label "True" at bounding box center [867, 362] width 676 height 80
click at [569, 360] on input "True" at bounding box center [559, 362] width 20 height 20
radio input "true"
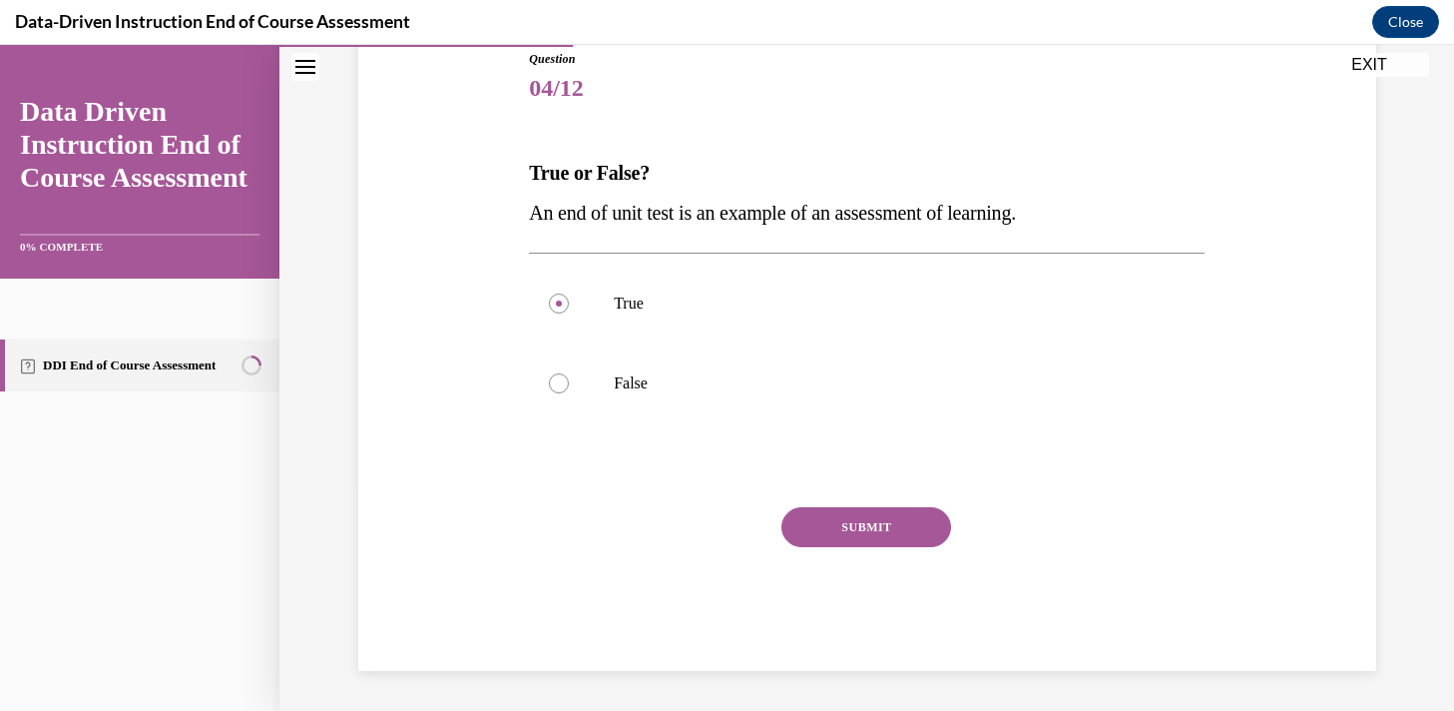
click at [879, 549] on div "SUBMIT" at bounding box center [867, 557] width 676 height 100
click at [876, 526] on button "SUBMIT" at bounding box center [866, 527] width 170 height 40
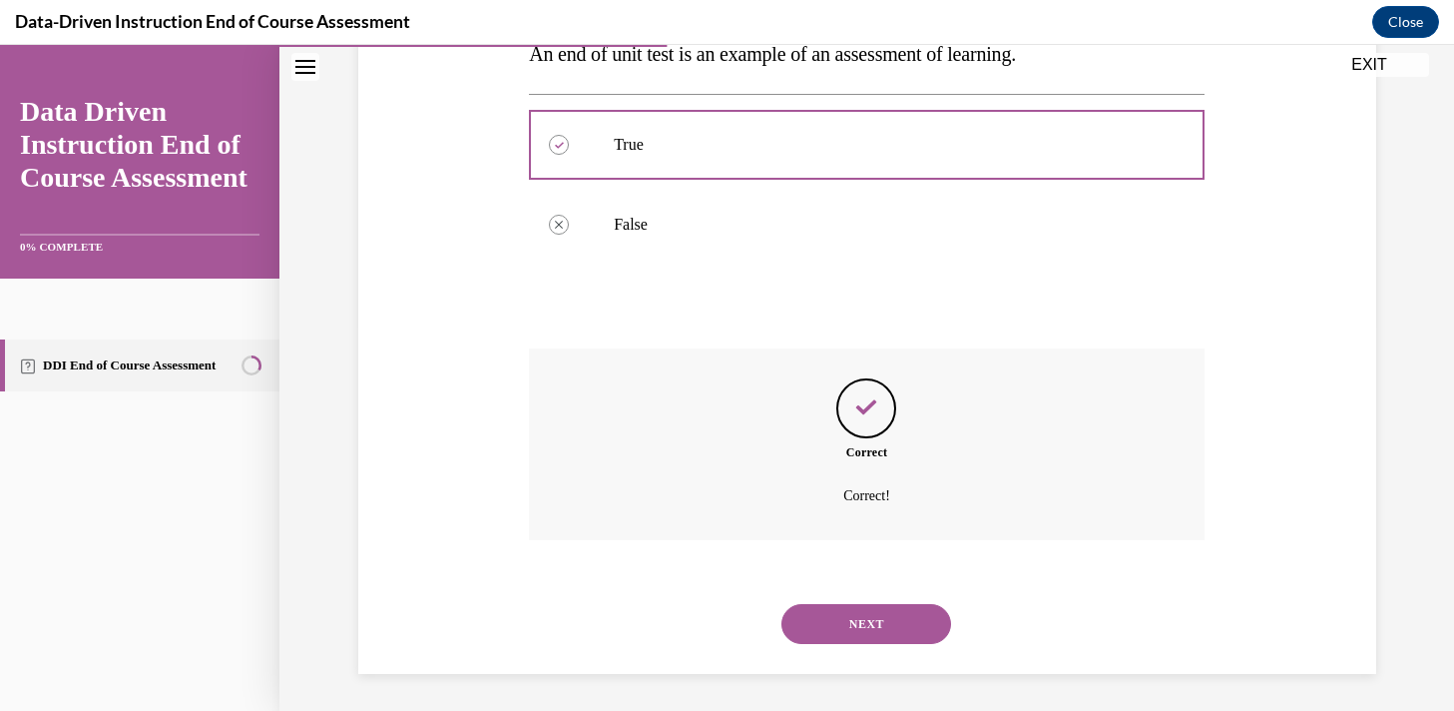
scroll to position [389, 0]
click at [857, 623] on button "NEXT" at bounding box center [866, 621] width 170 height 40
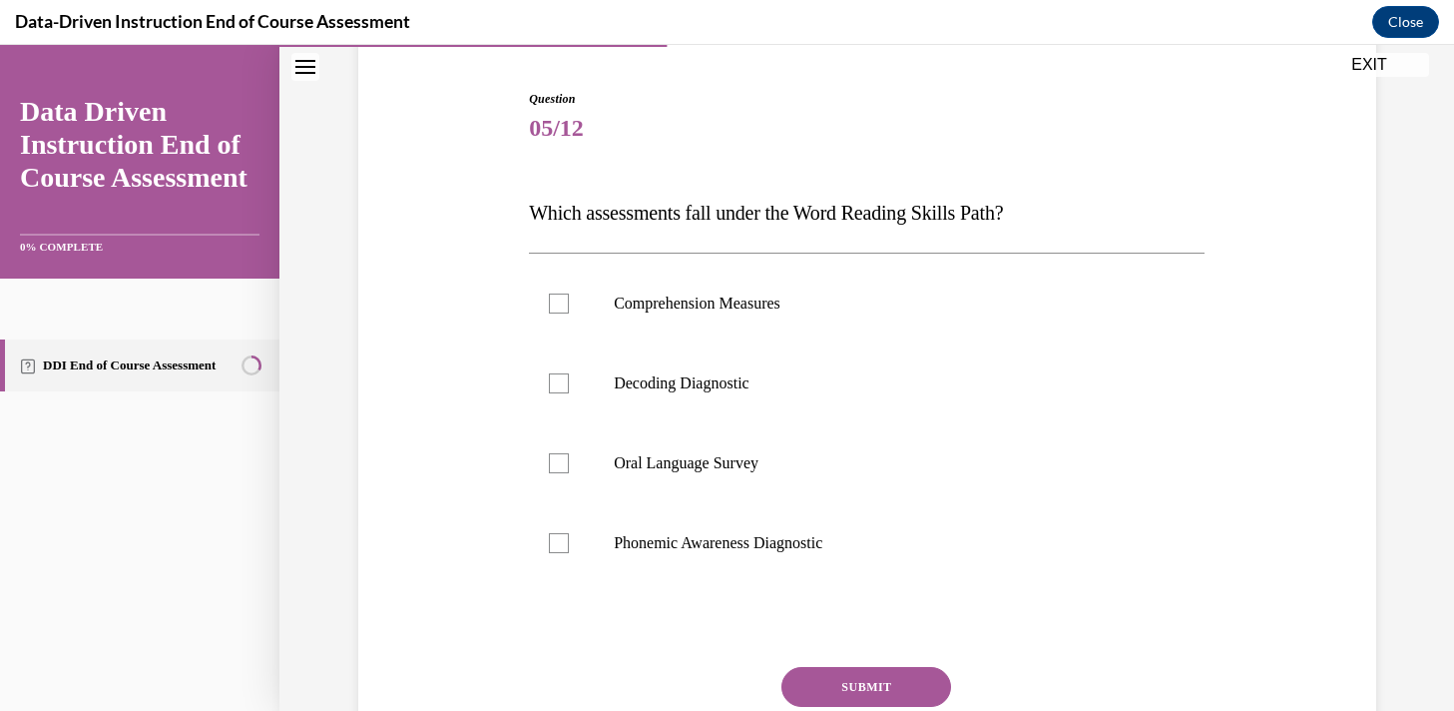
scroll to position [219, 0]
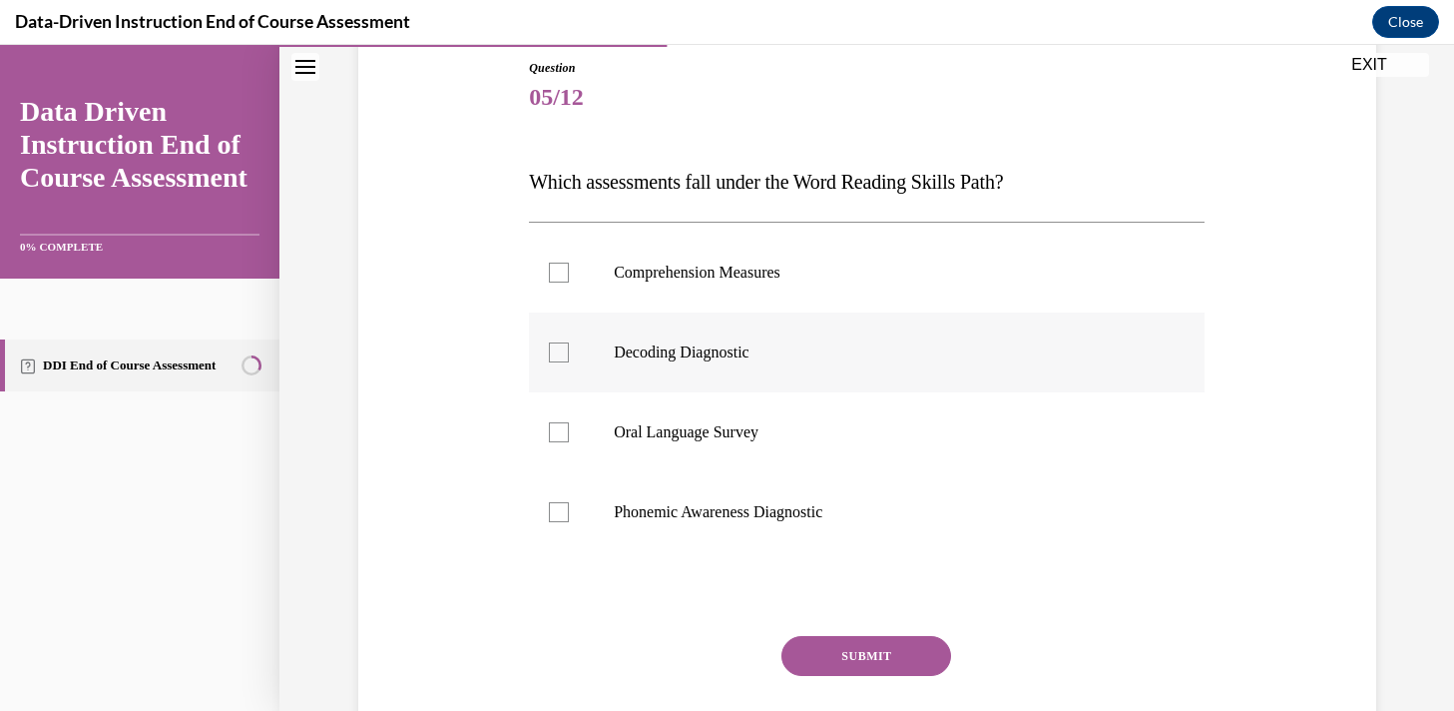
click at [565, 350] on div at bounding box center [559, 352] width 20 height 20
click at [565, 350] on input "Decoding Diagnostic" at bounding box center [559, 352] width 20 height 20
click at [549, 342] on input "Decoding Diagnostic" at bounding box center [559, 352] width 20 height 20
click at [562, 347] on div at bounding box center [559, 352] width 20 height 20
click at [562, 347] on input "Decoding Diagnostic" at bounding box center [559, 352] width 20 height 20
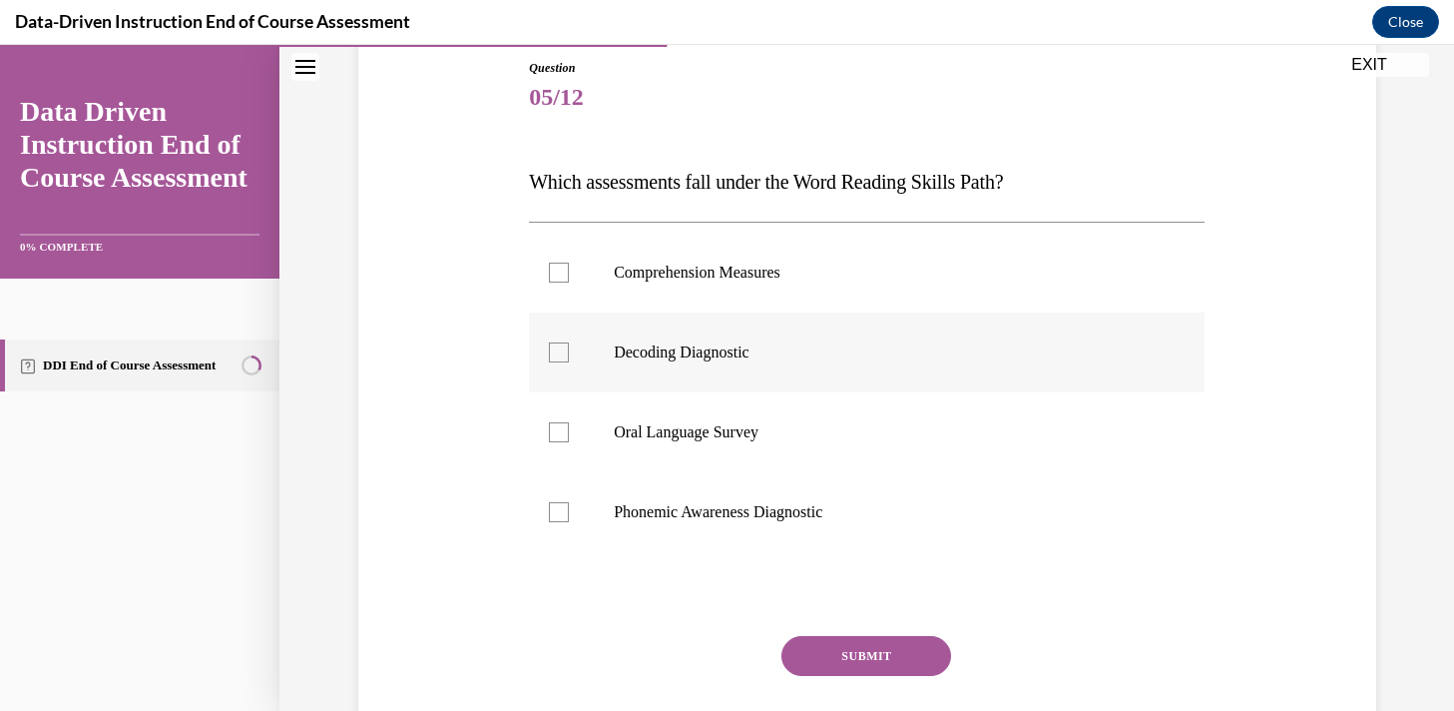
checkbox input "true"
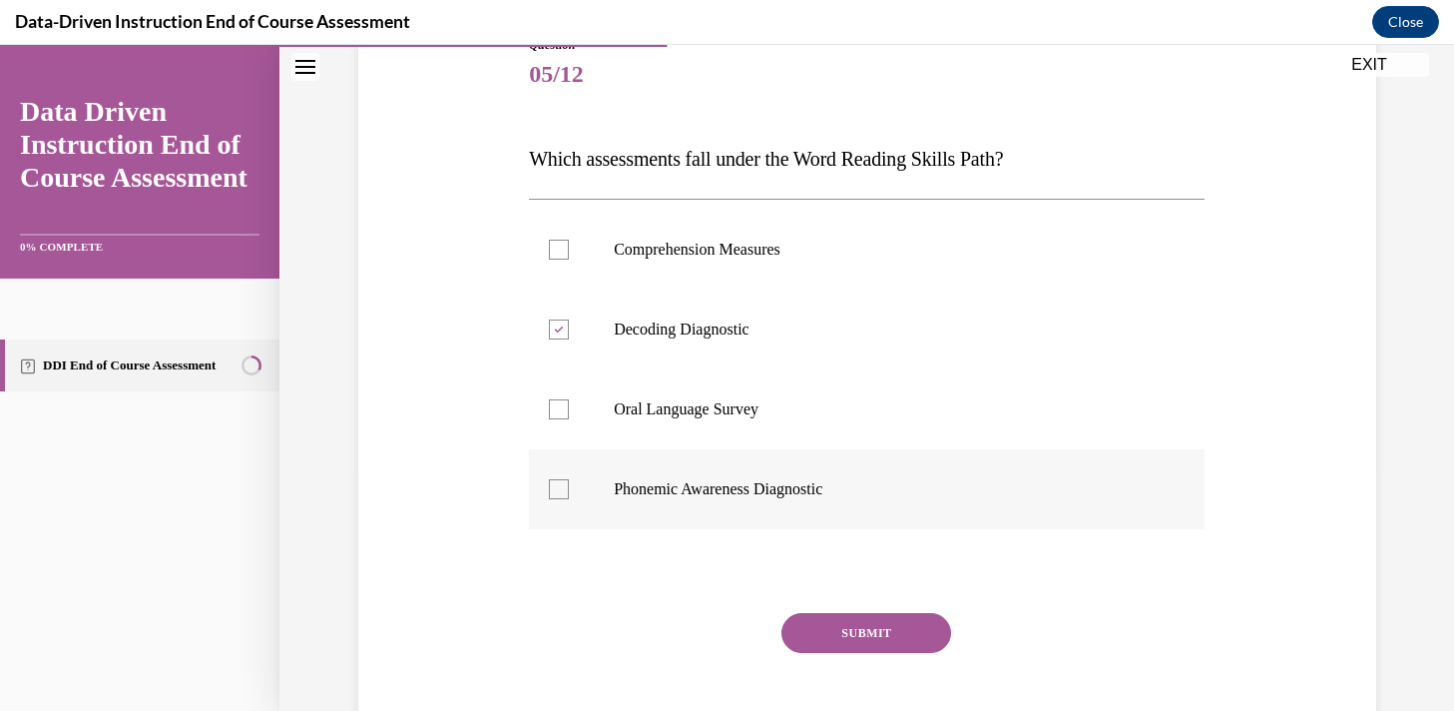
click at [563, 490] on div at bounding box center [559, 489] width 20 height 20
click at [563, 490] on input "Phonemic Awareness Diagnostic" at bounding box center [559, 489] width 20 height 20
checkbox input "true"
click at [826, 622] on button "SUBMIT" at bounding box center [866, 633] width 170 height 40
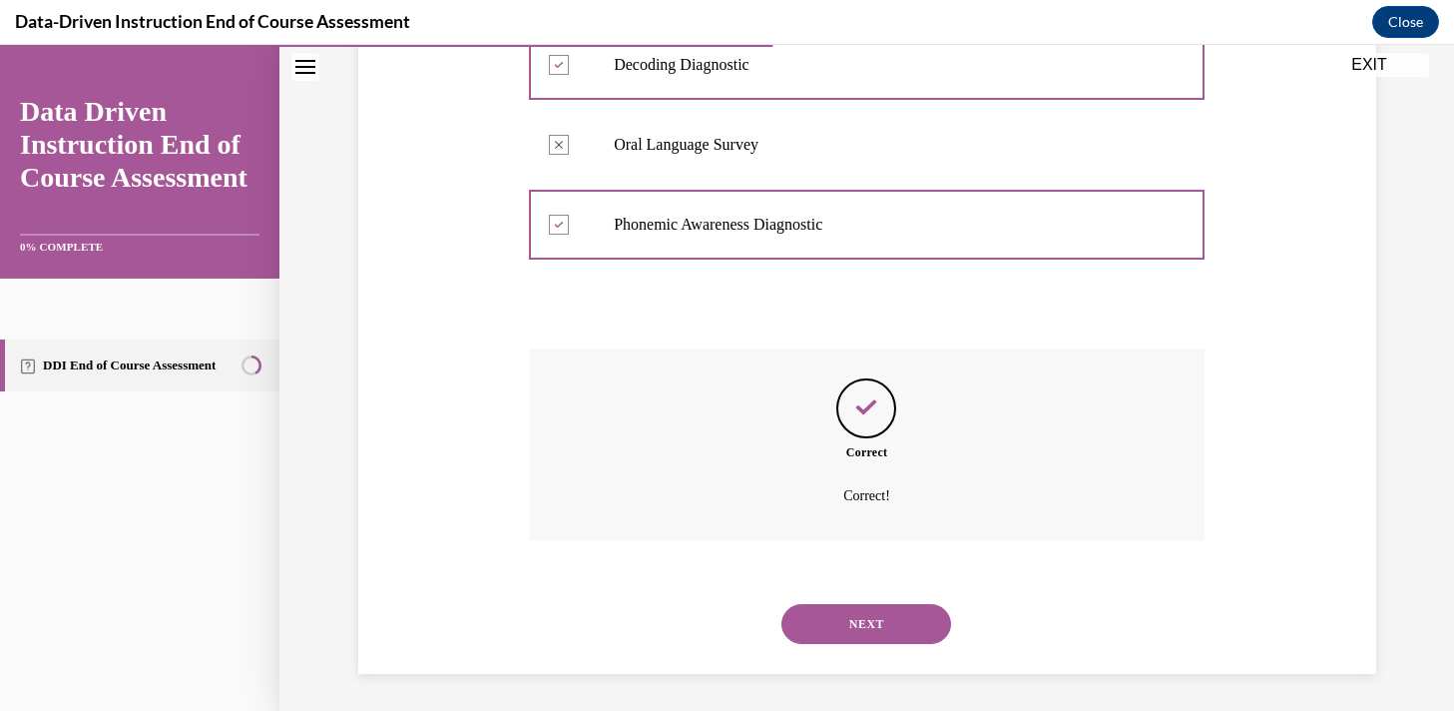
scroll to position [509, 0]
click at [859, 633] on button "NEXT" at bounding box center [866, 621] width 170 height 40
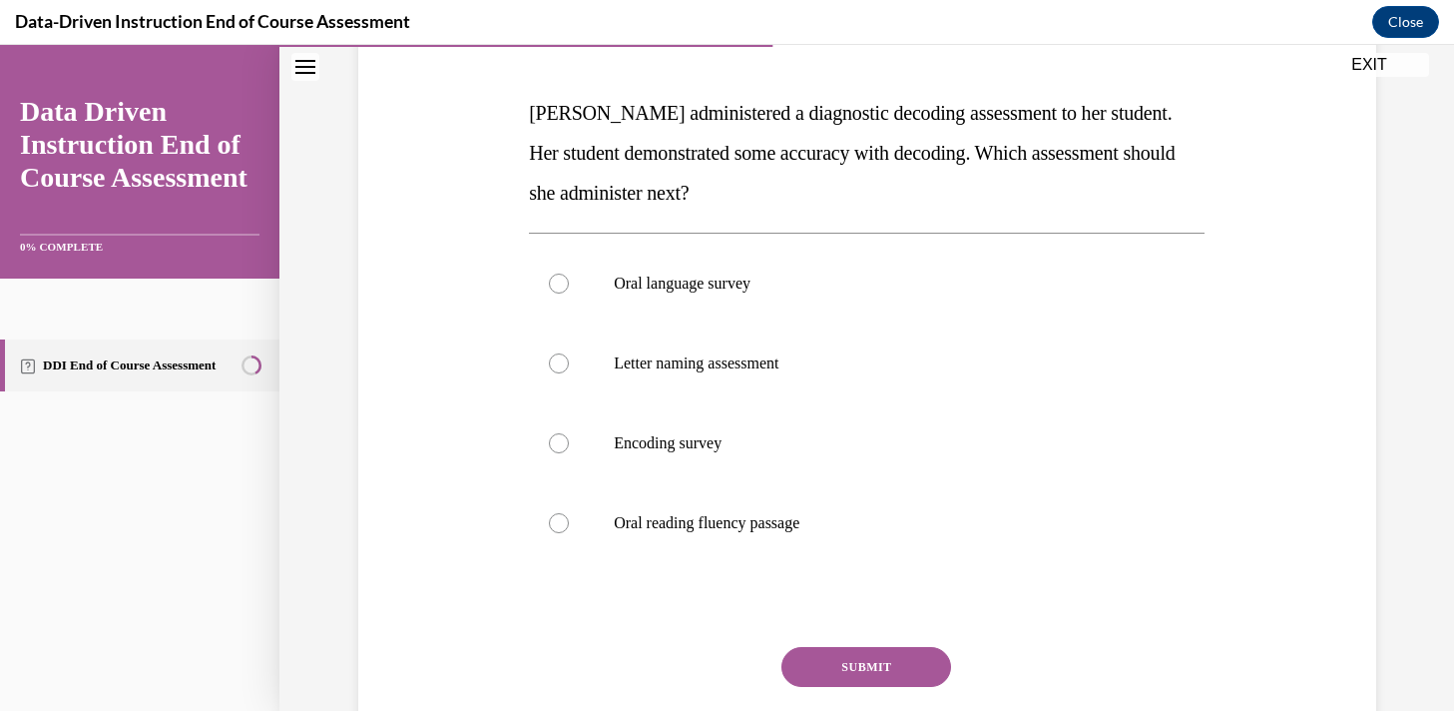
scroll to position [293, 0]
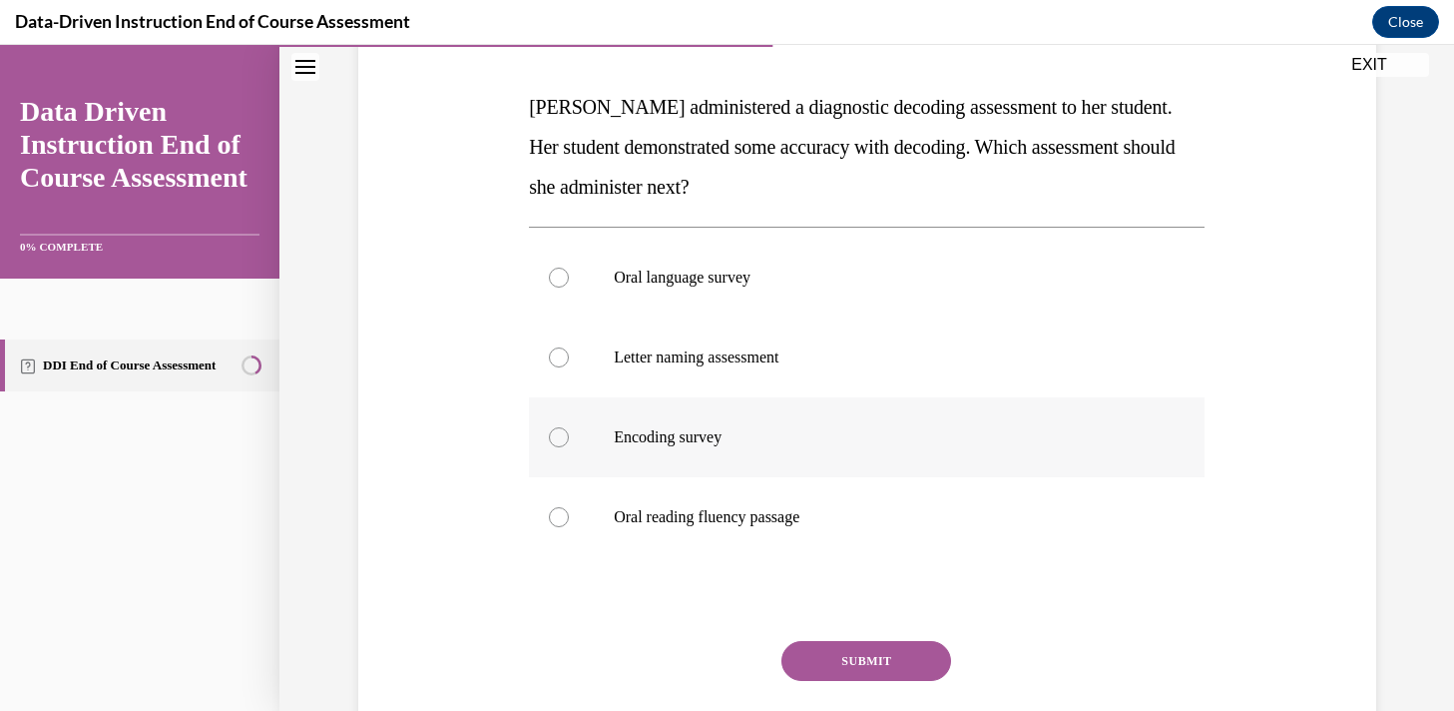
click at [568, 439] on div at bounding box center [559, 437] width 20 height 20
click at [568, 439] on input "Encoding survey" at bounding box center [559, 437] width 20 height 20
radio input "true"
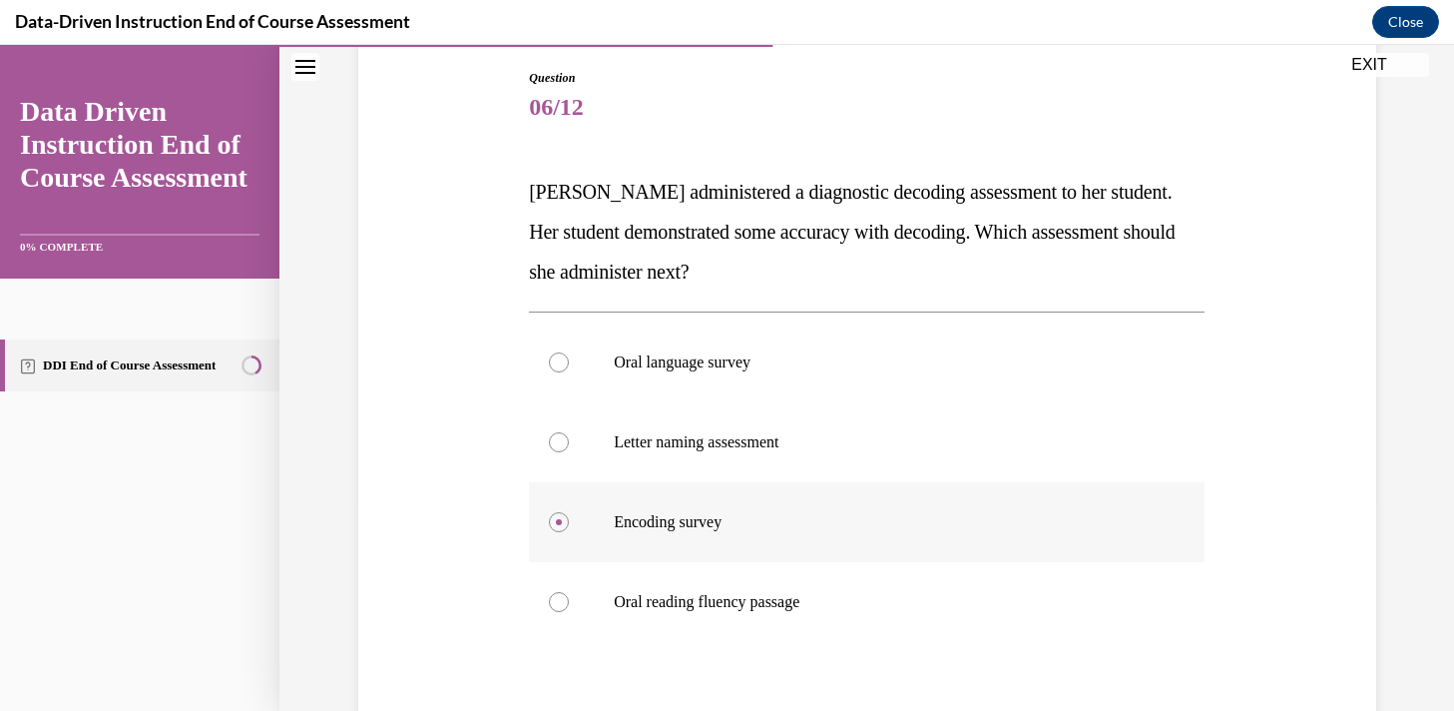
scroll to position [208, 0]
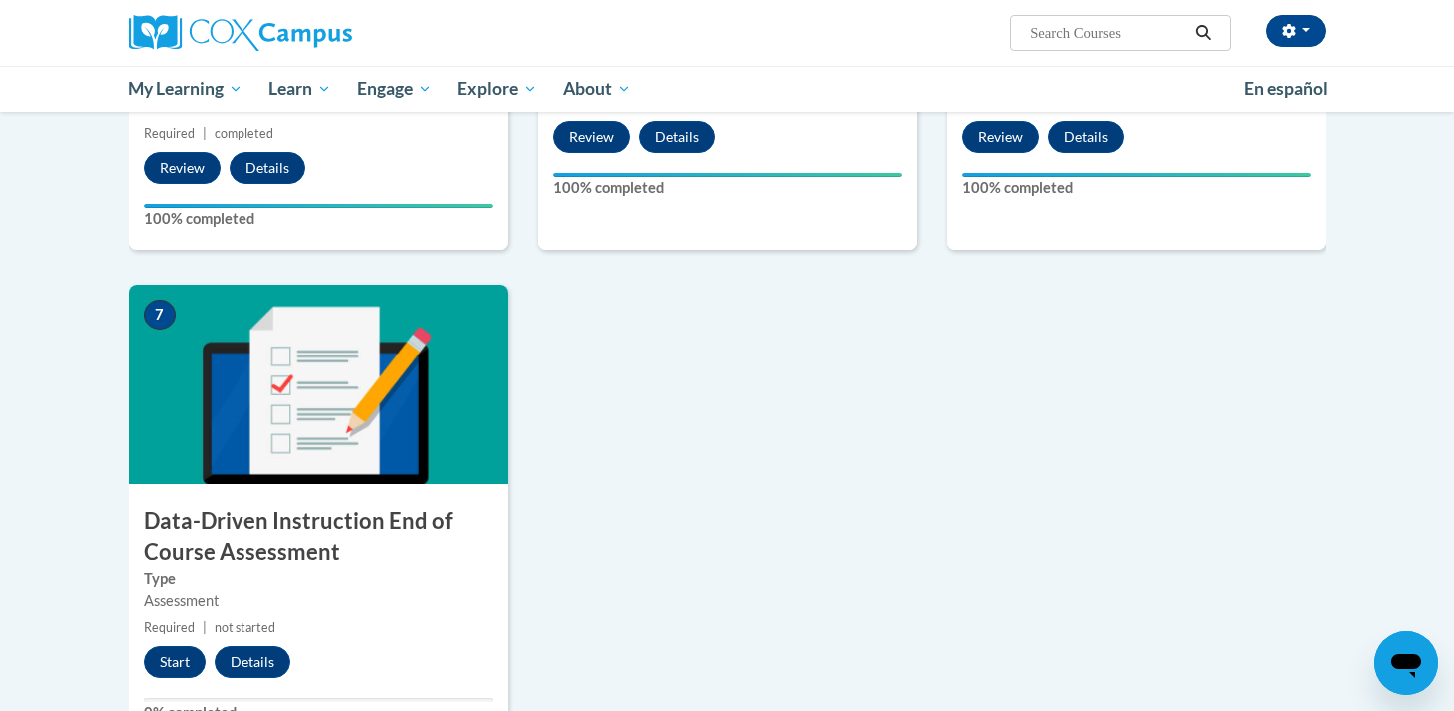
scroll to position [1229, 0]
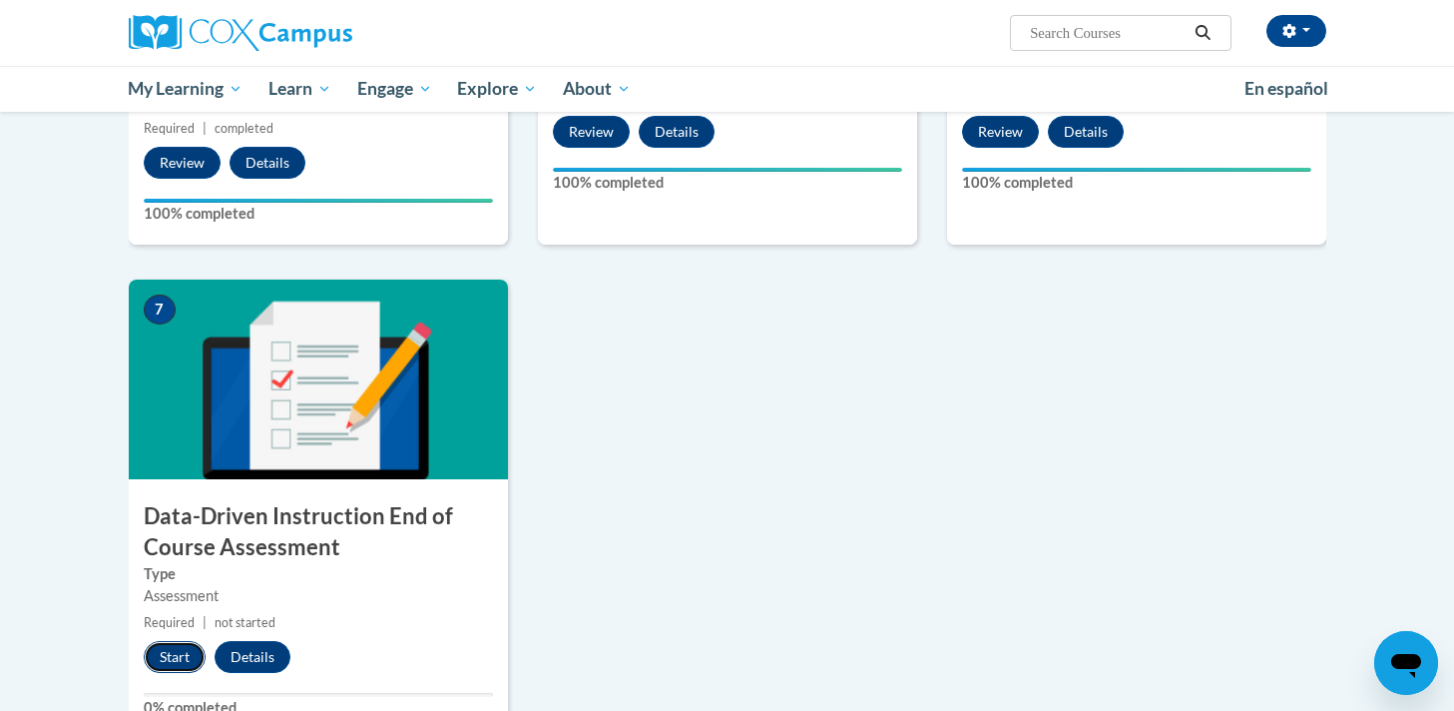
click at [182, 669] on button "Start" at bounding box center [175, 657] width 62 height 32
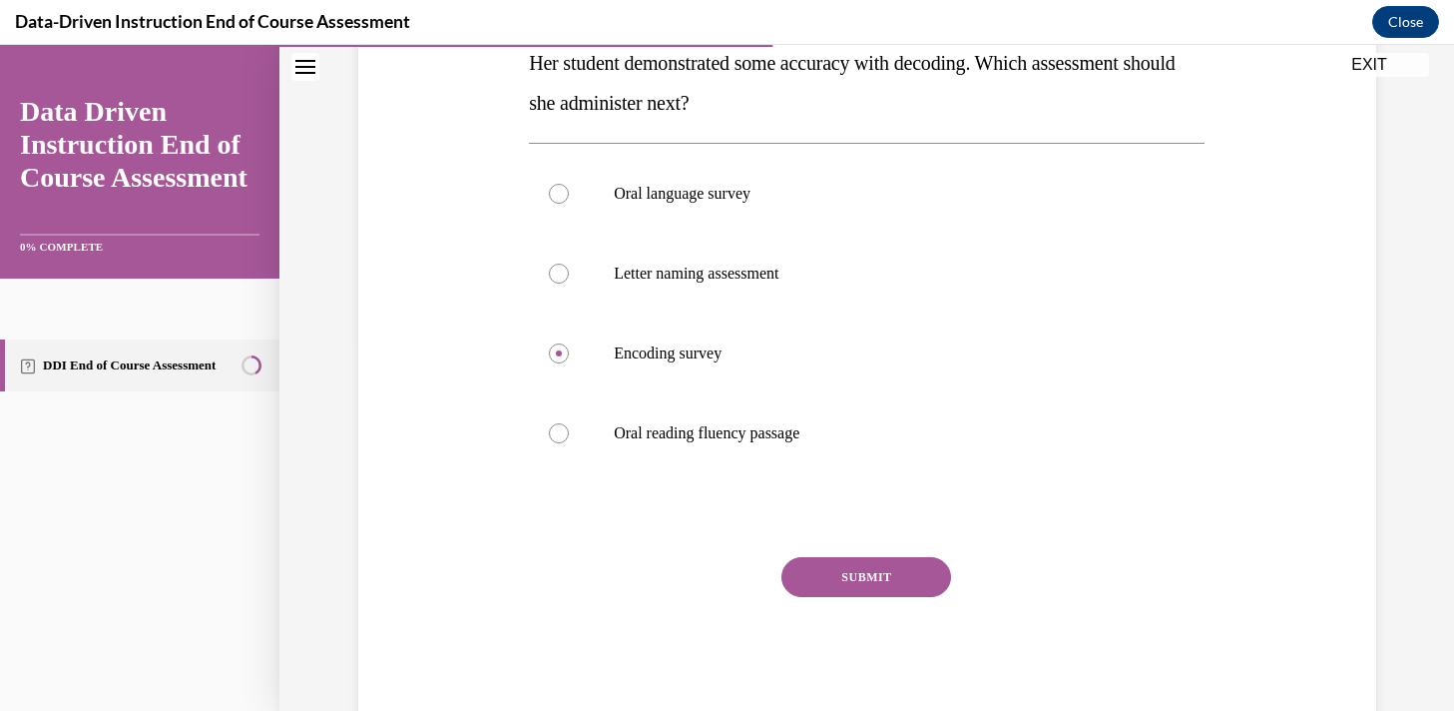
scroll to position [381, 0]
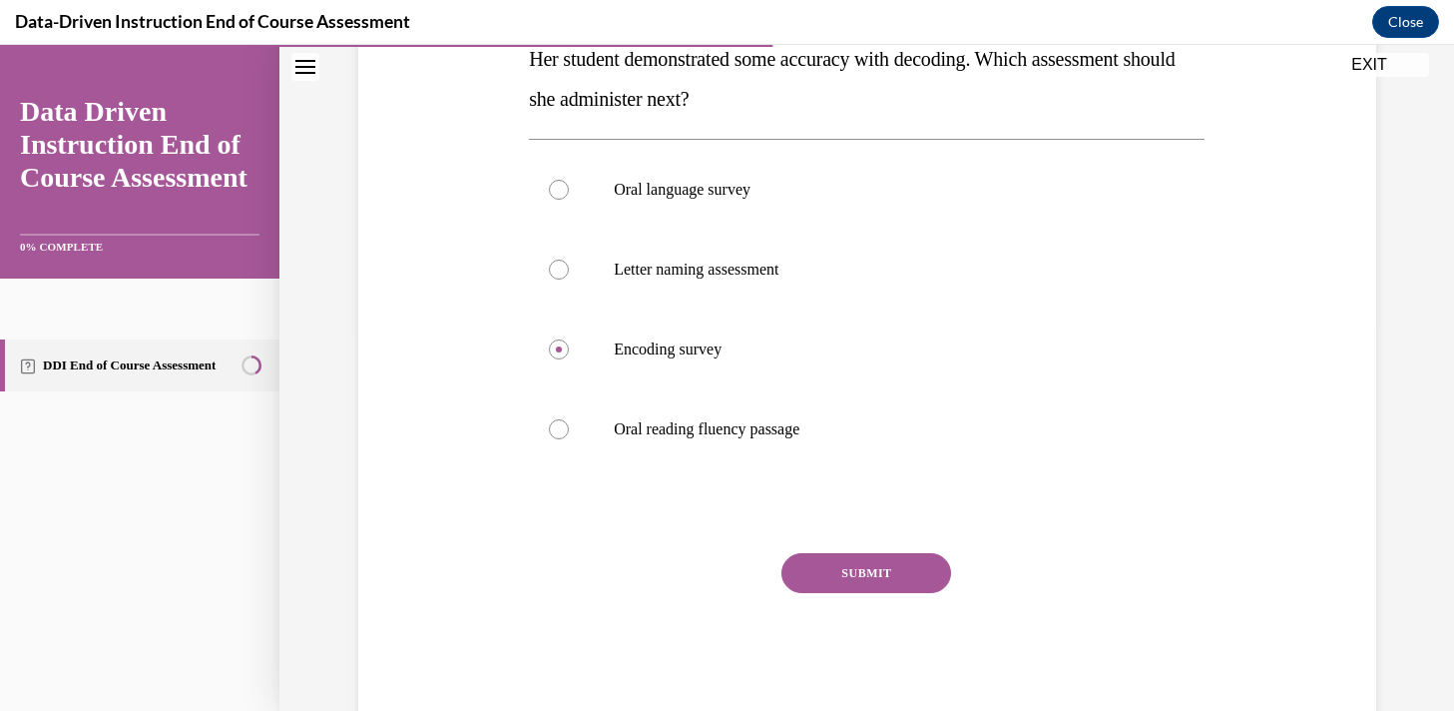
drag, startPoint x: 679, startPoint y: 578, endPoint x: 676, endPoint y: 589, distance: 11.4
click at [676, 589] on div "SUBMIT" at bounding box center [867, 603] width 676 height 100
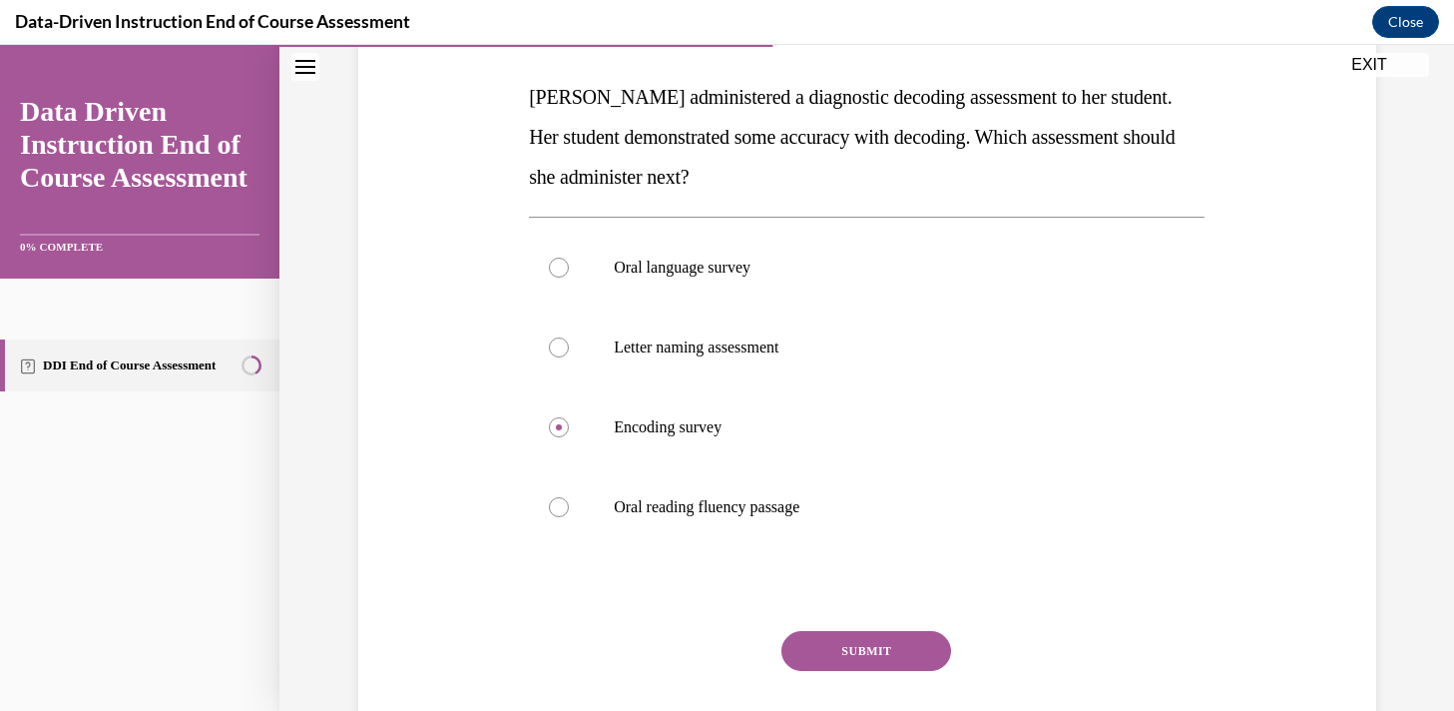
scroll to position [296, 0]
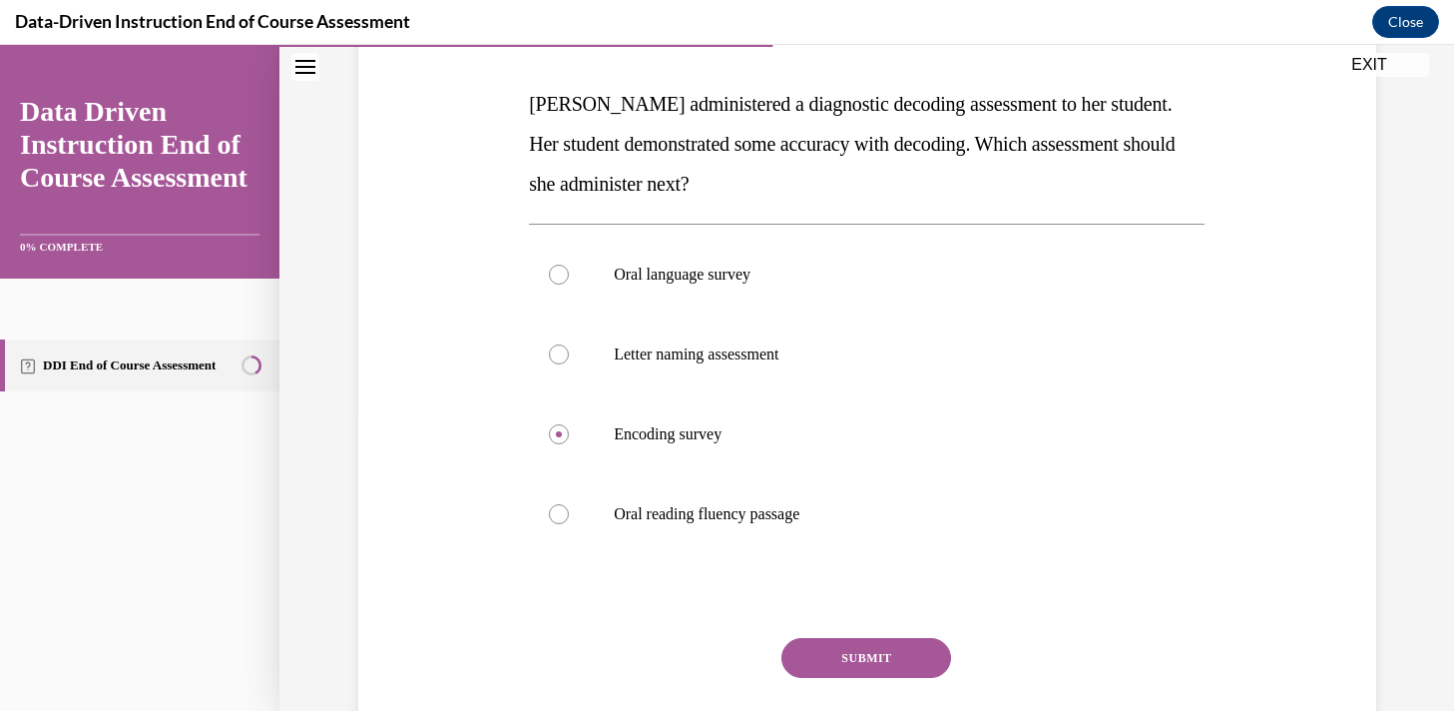
click at [897, 668] on button "SUBMIT" at bounding box center [866, 658] width 170 height 40
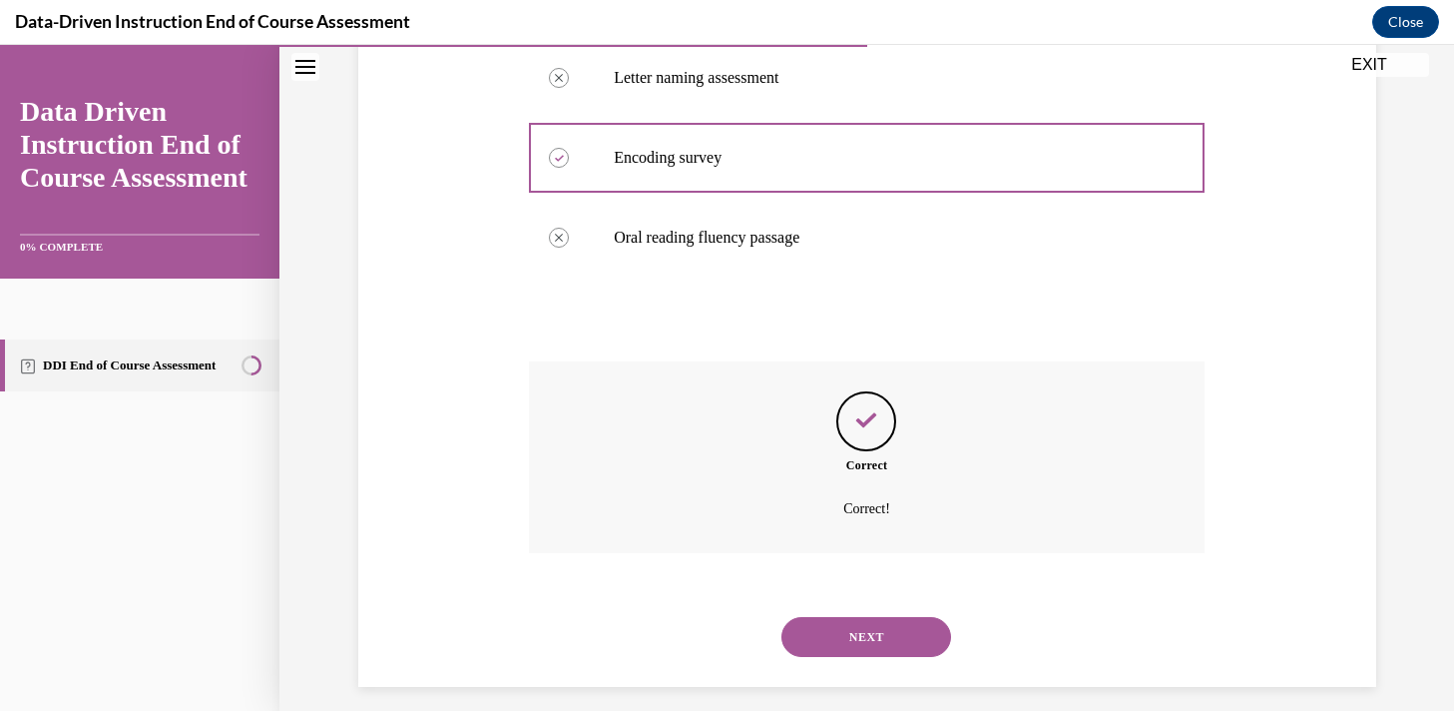
scroll to position [589, 0]
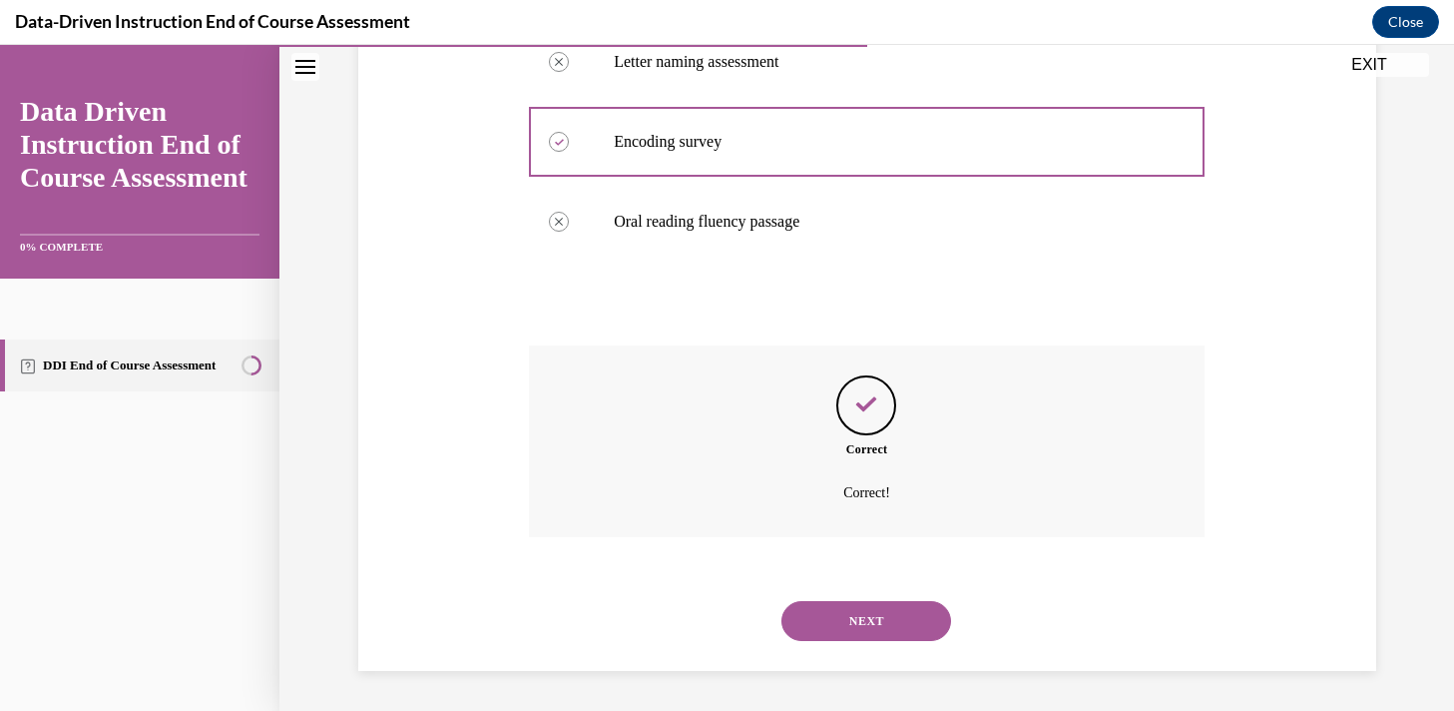
click at [852, 615] on button "NEXT" at bounding box center [866, 621] width 170 height 40
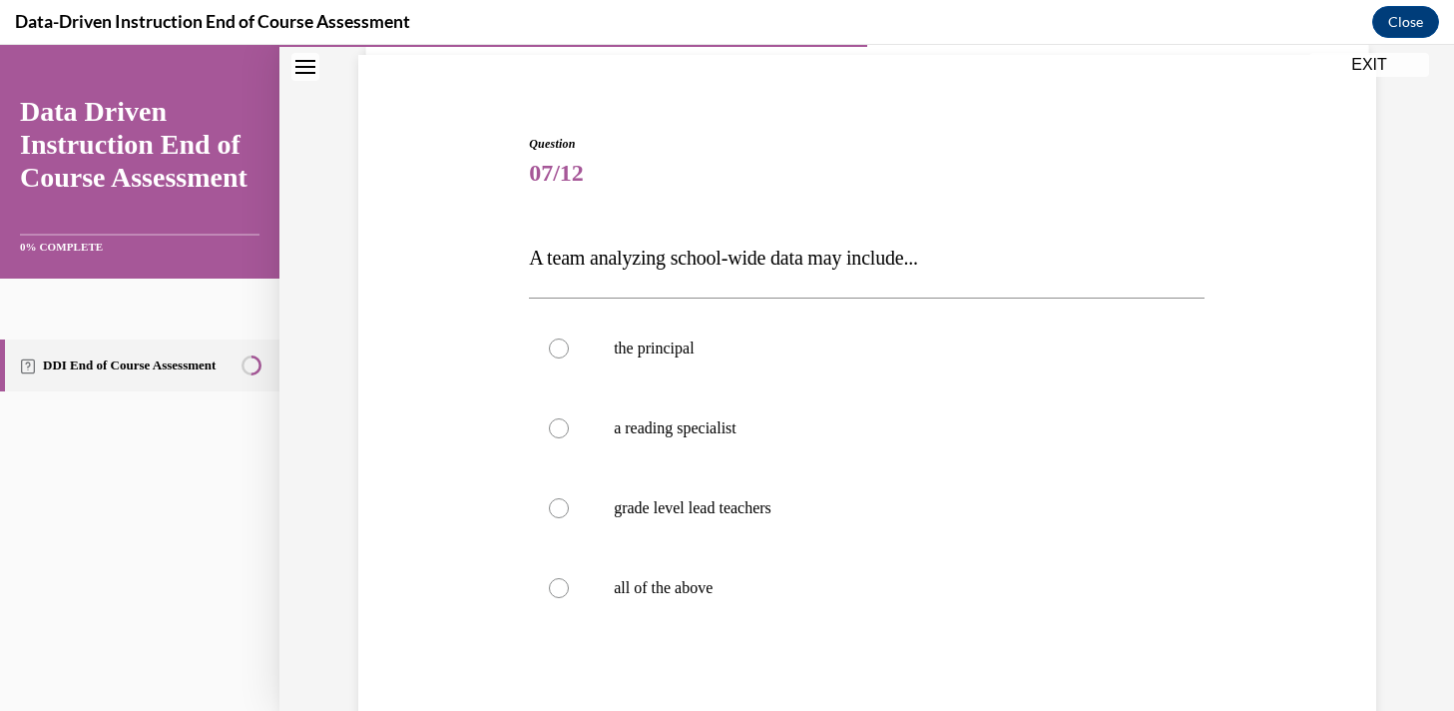
scroll to position [148, 0]
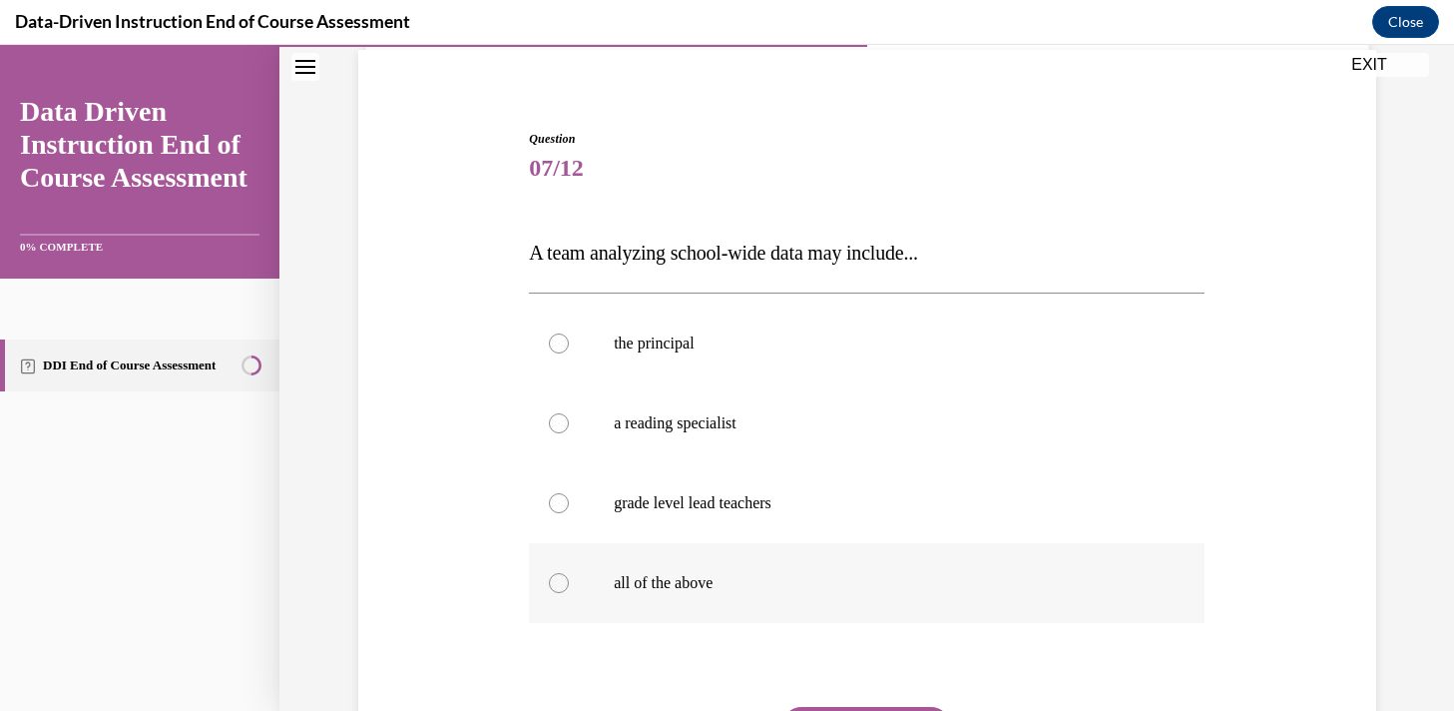
click at [549, 580] on div at bounding box center [559, 583] width 20 height 20
click at [549, 580] on input "all of the above" at bounding box center [559, 583] width 20 height 20
radio input "true"
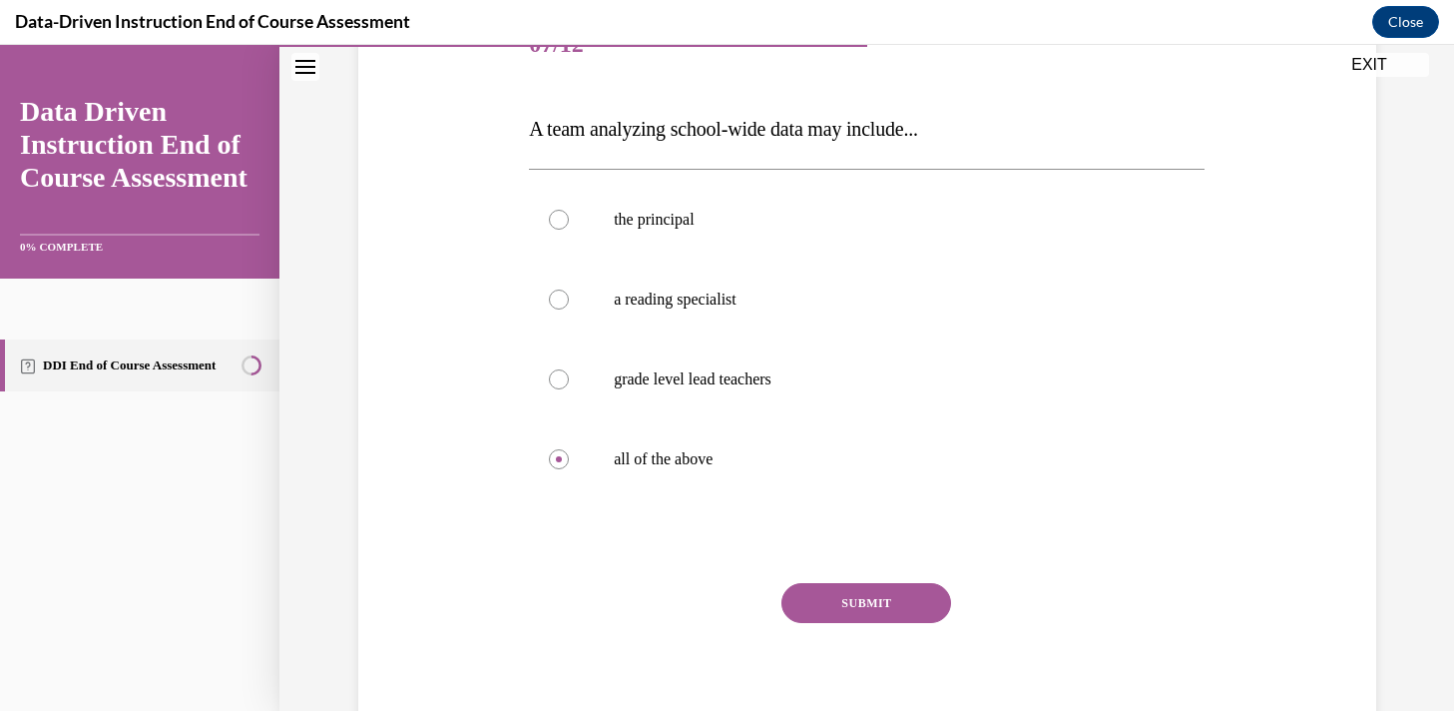
click at [862, 613] on button "SUBMIT" at bounding box center [866, 603] width 170 height 40
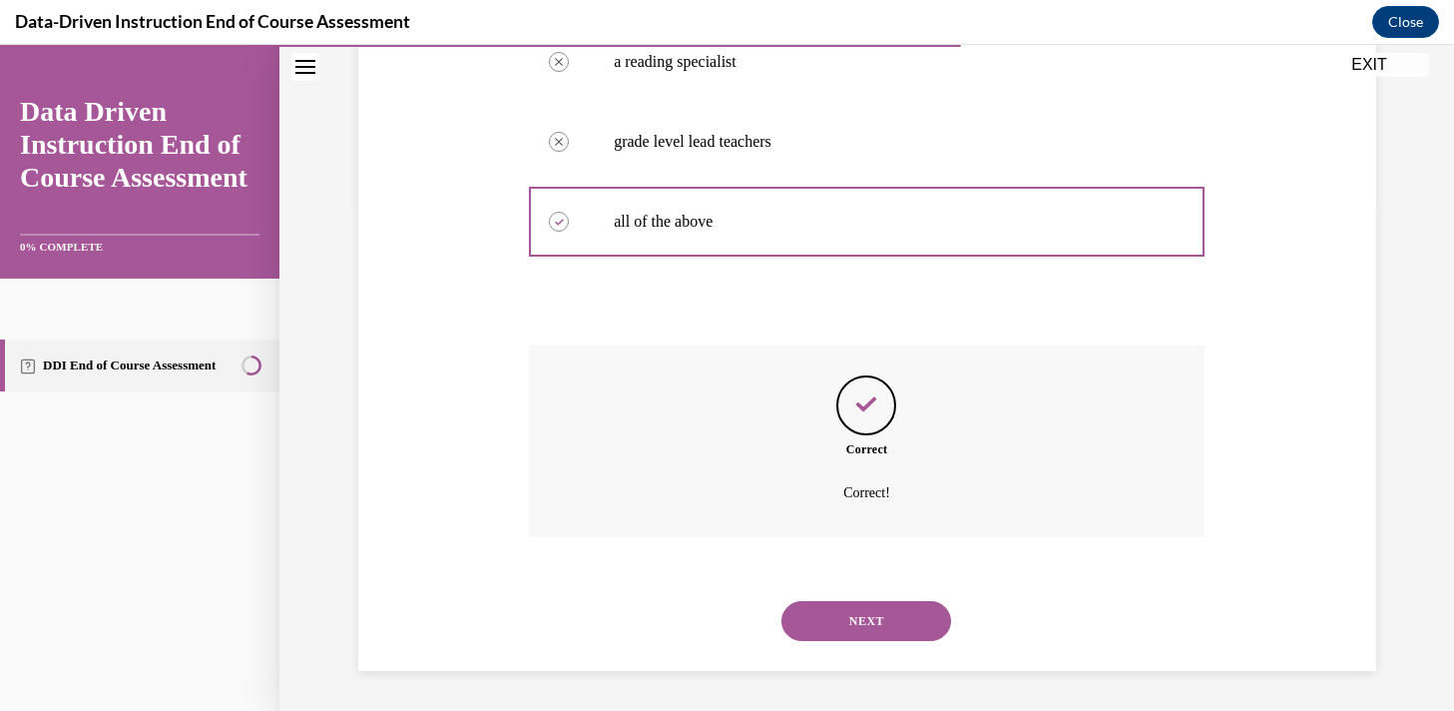
click at [896, 619] on button "NEXT" at bounding box center [866, 621] width 170 height 40
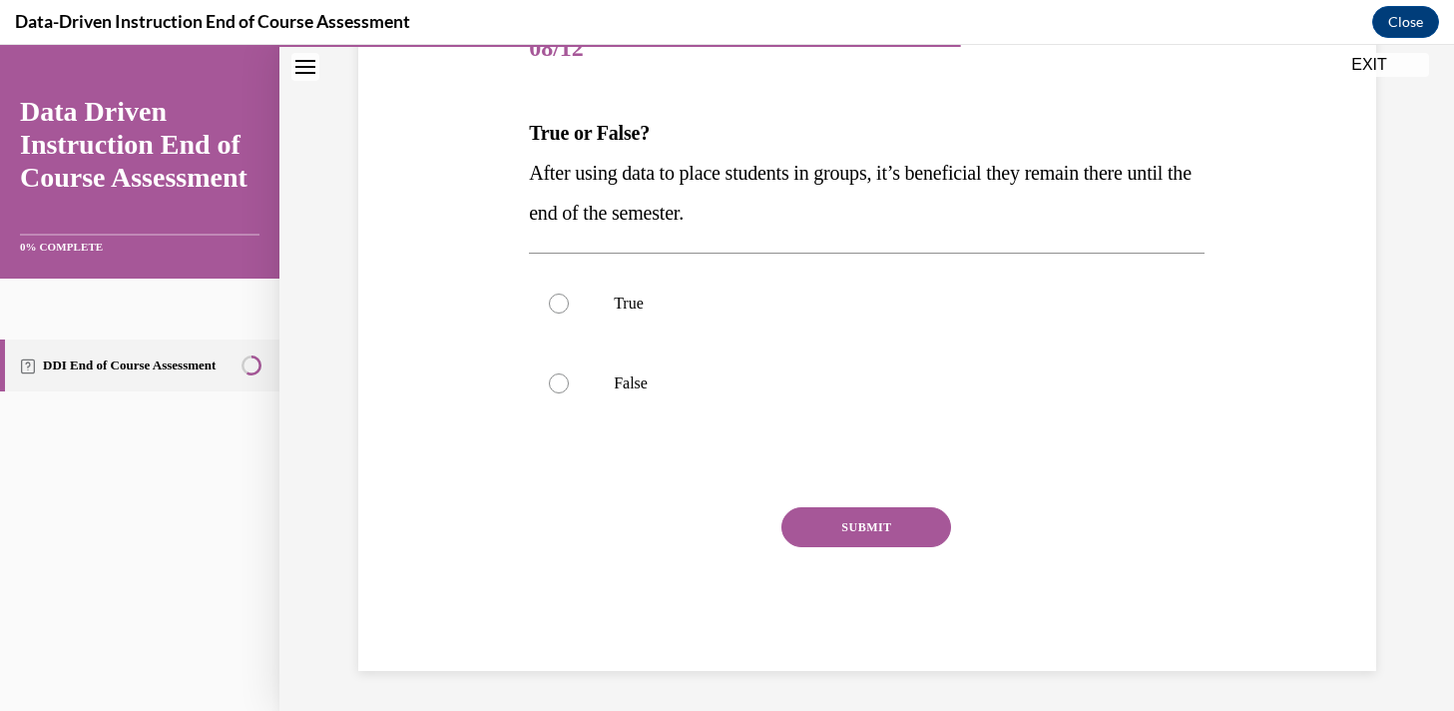
scroll to position [222, 0]
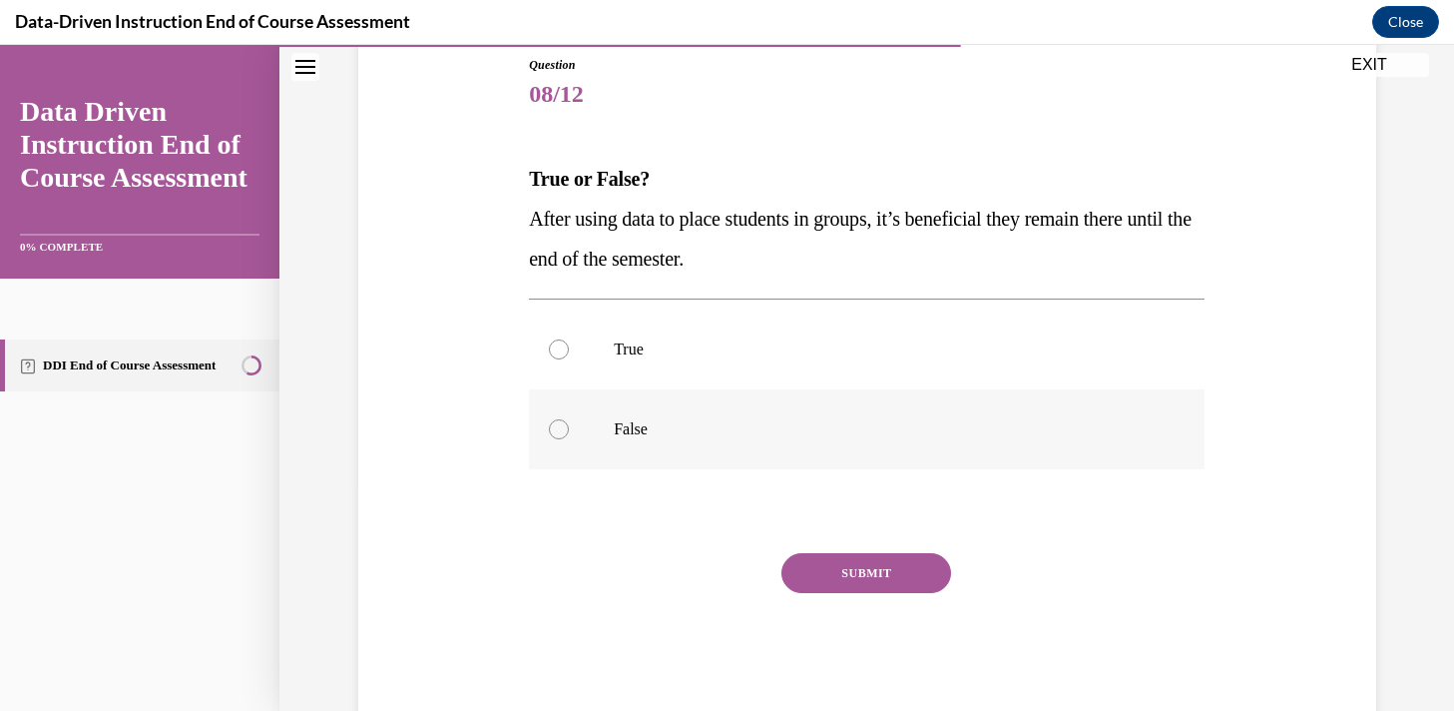
click at [556, 431] on div at bounding box center [559, 429] width 20 height 20
click at [556, 431] on input "False" at bounding box center [559, 429] width 20 height 20
radio input "true"
click at [845, 561] on button "SUBMIT" at bounding box center [866, 573] width 170 height 40
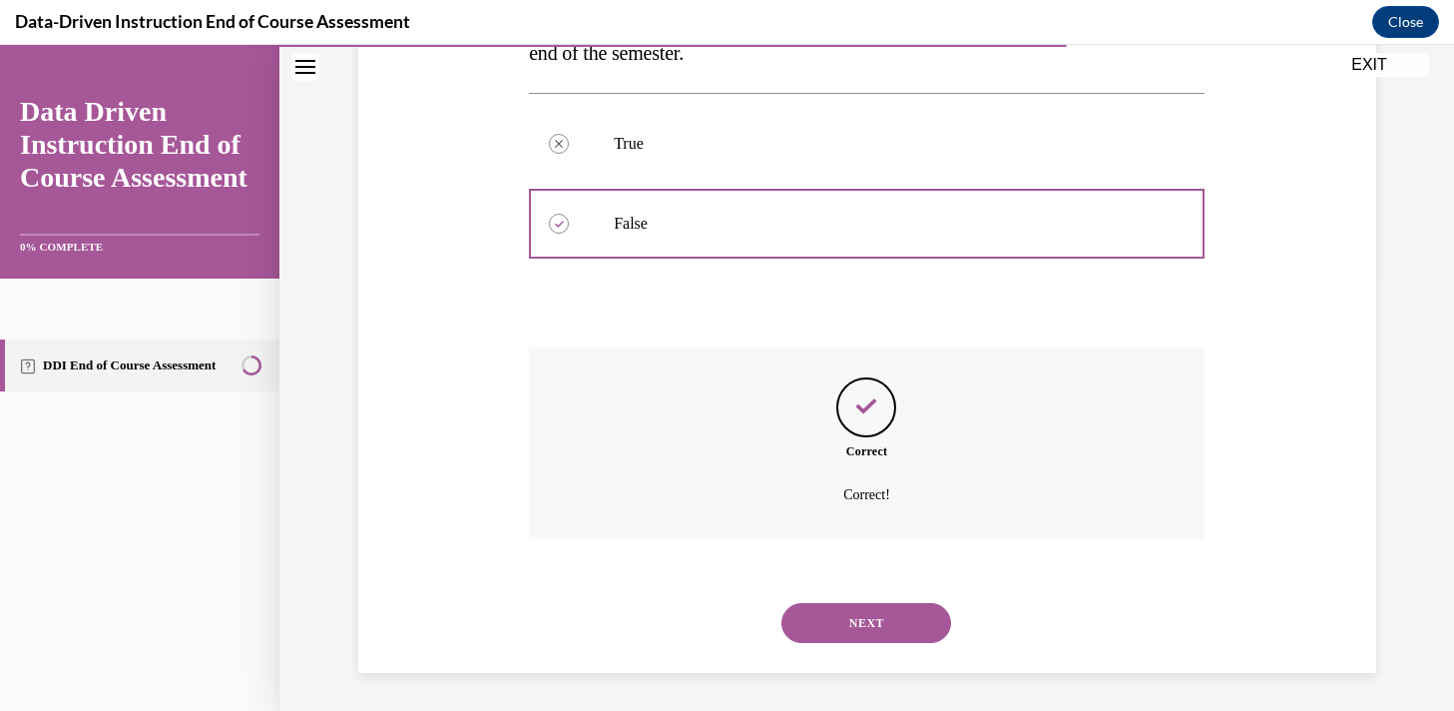
scroll to position [429, 0]
click at [881, 616] on button "NEXT" at bounding box center [866, 621] width 170 height 40
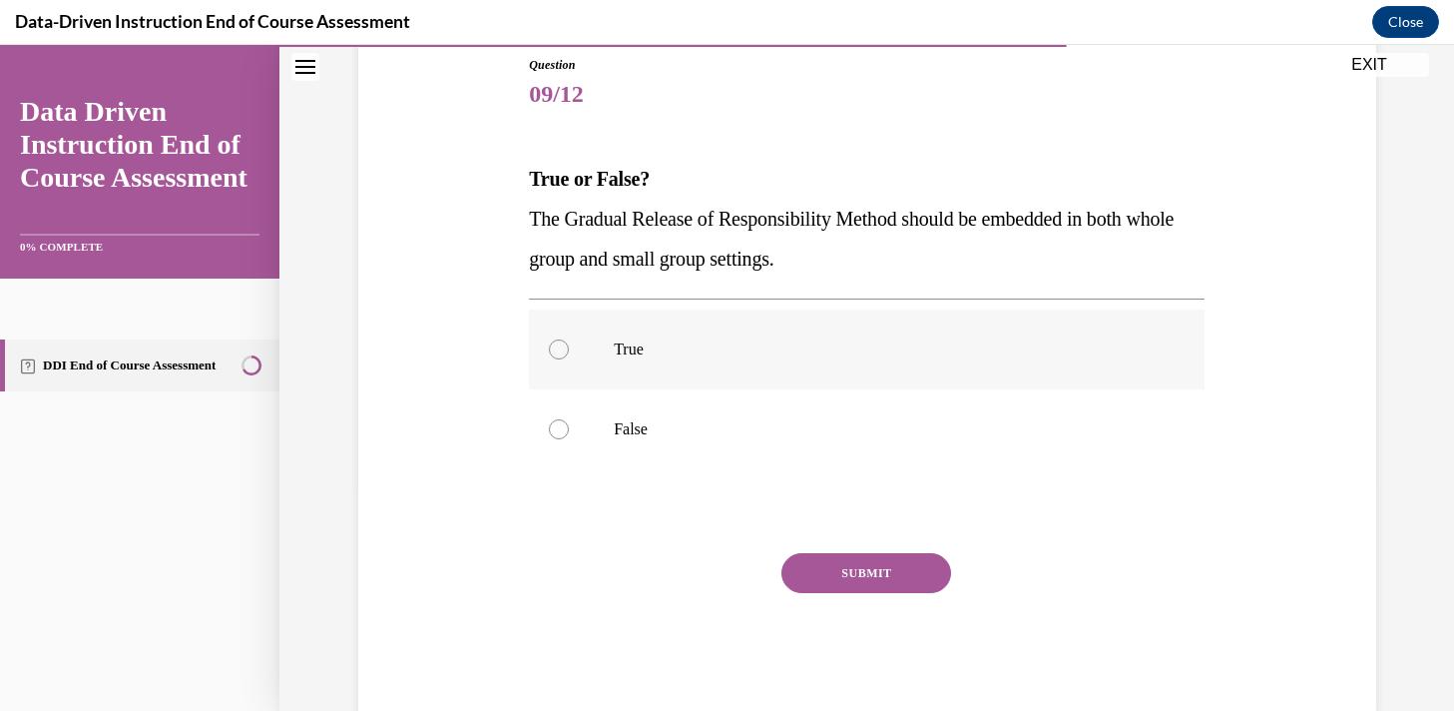
click at [554, 342] on div at bounding box center [559, 349] width 20 height 20
click at [554, 342] on input "True" at bounding box center [559, 349] width 20 height 20
radio input "true"
click at [873, 561] on button "SUBMIT" at bounding box center [866, 573] width 170 height 40
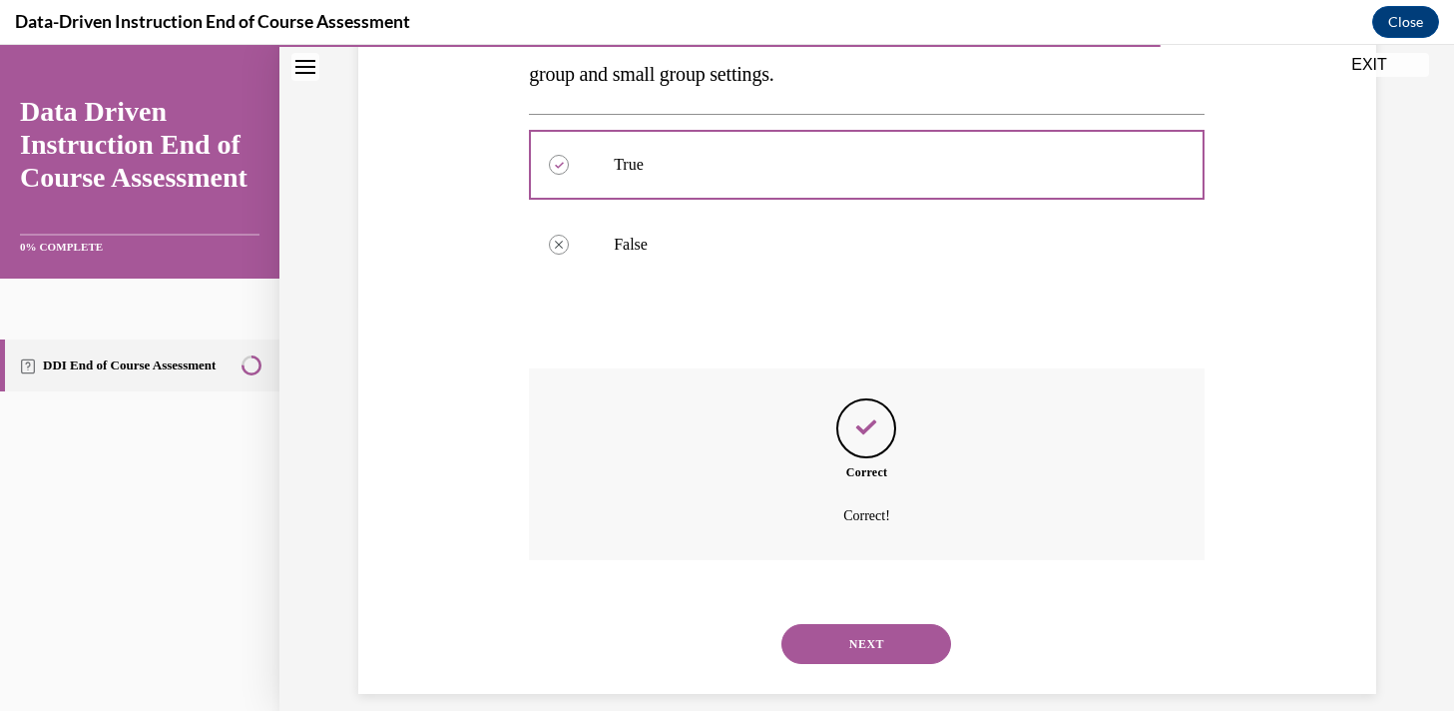
scroll to position [429, 0]
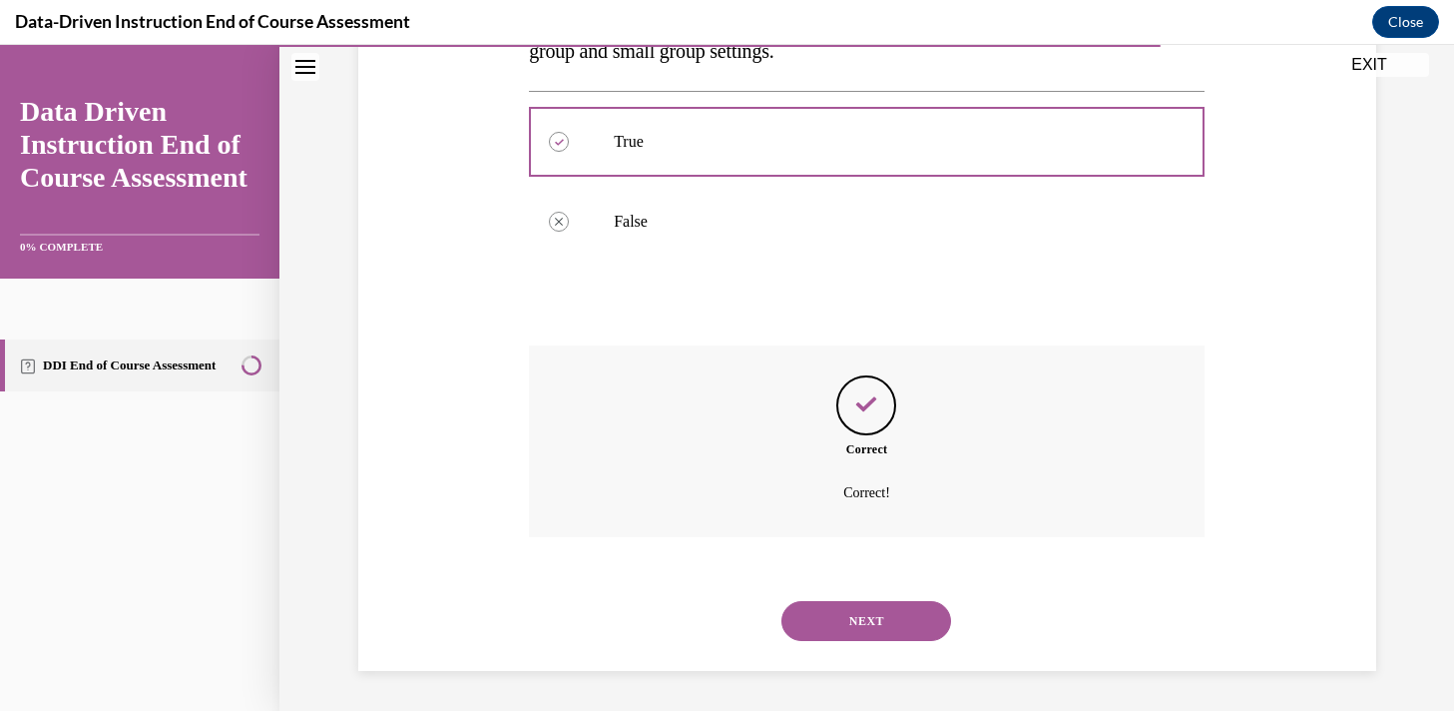
click at [886, 627] on button "NEXT" at bounding box center [866, 621] width 170 height 40
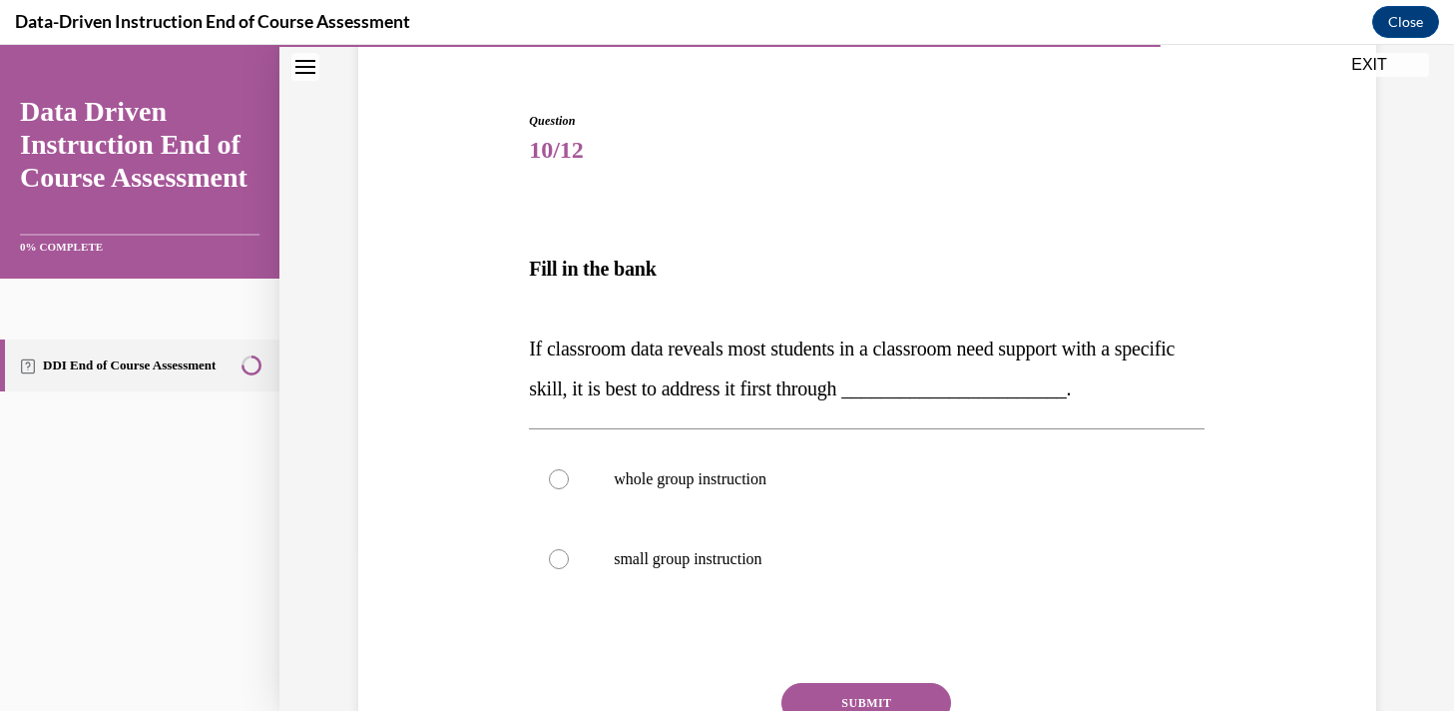
scroll to position [168, 0]
click at [558, 487] on label "whole group instruction" at bounding box center [867, 477] width 676 height 80
click at [558, 487] on input "whole group instruction" at bounding box center [559, 477] width 20 height 20
radio input "true"
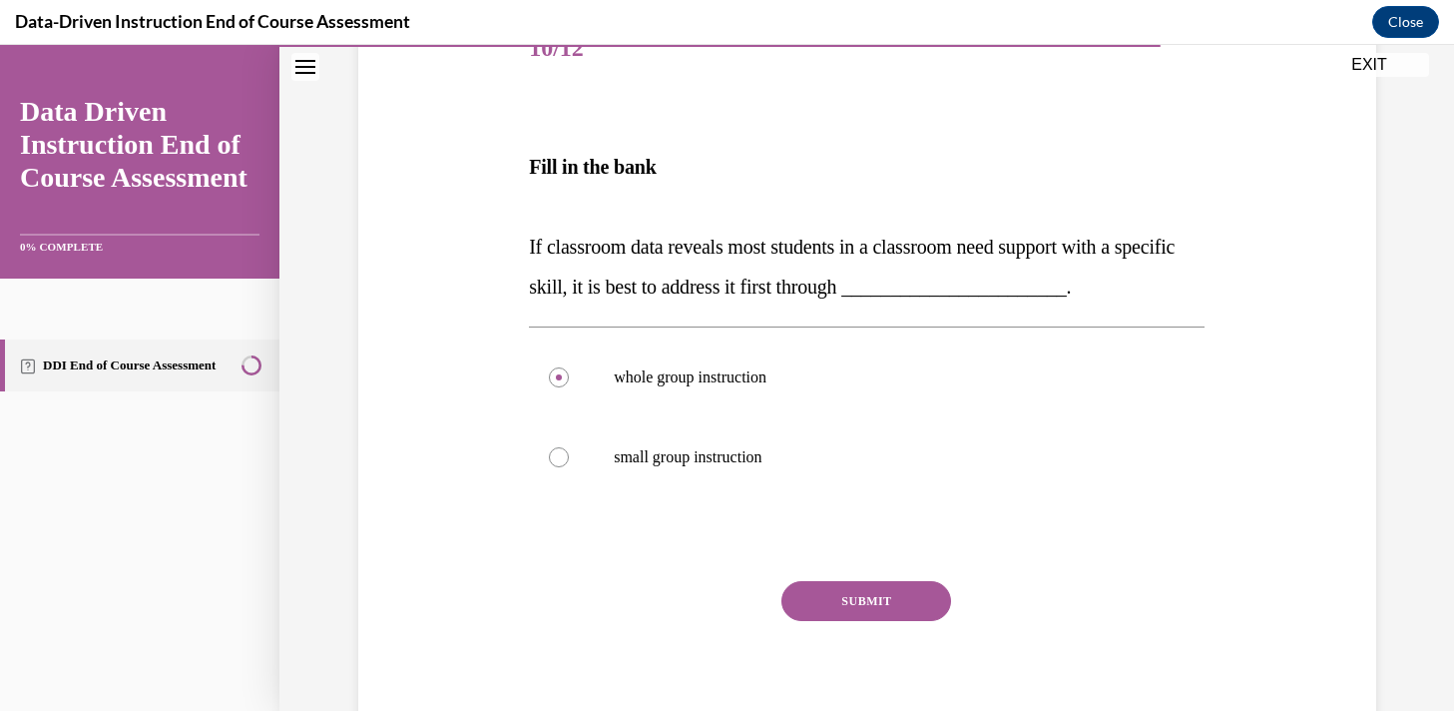
click at [859, 596] on button "SUBMIT" at bounding box center [866, 601] width 170 height 40
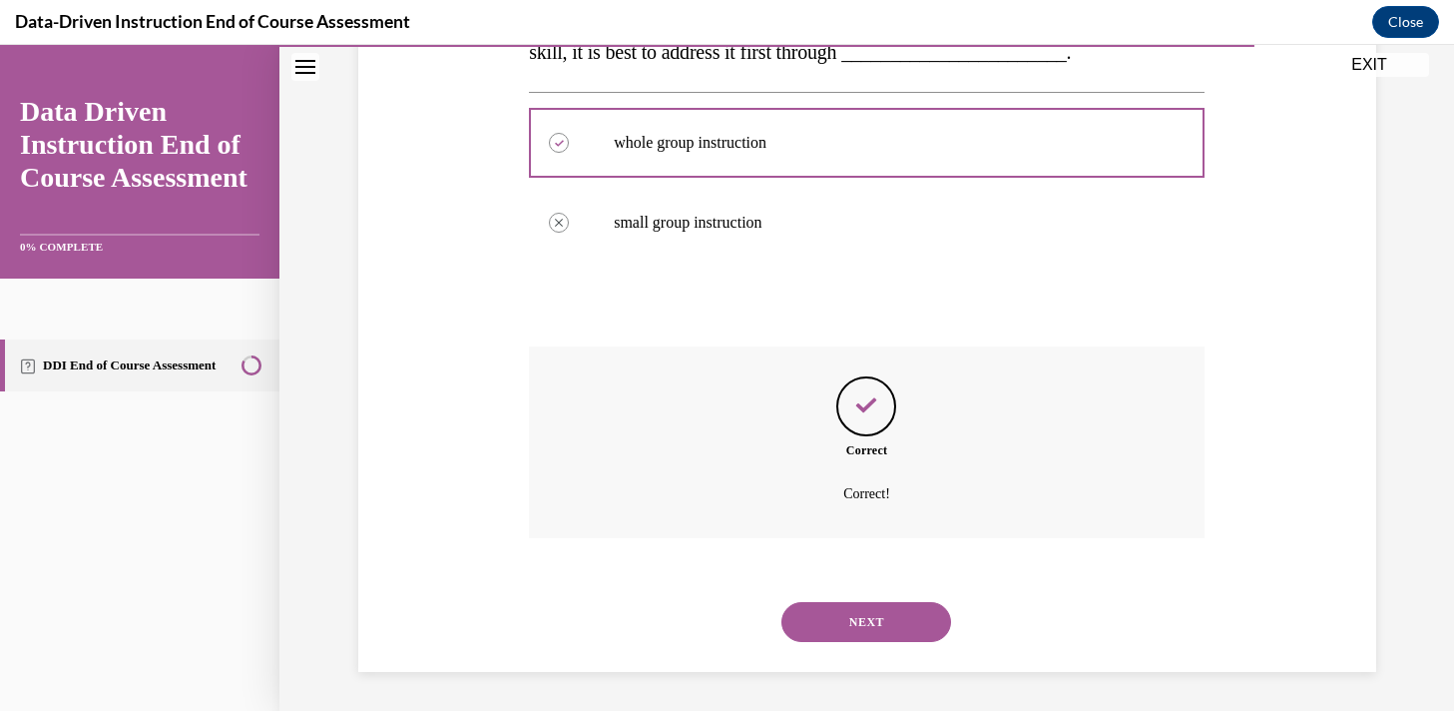
scroll to position [503, 0]
click at [893, 622] on button "NEXT" at bounding box center [866, 621] width 170 height 40
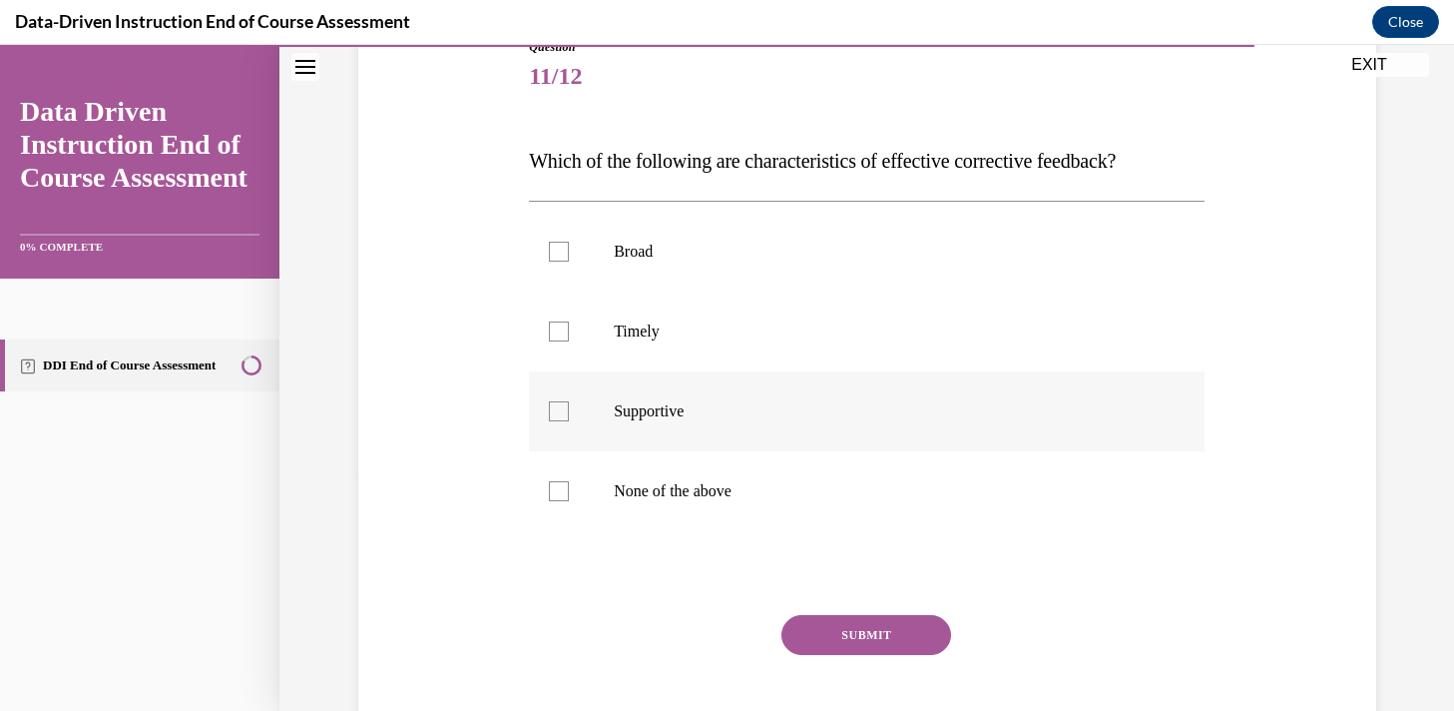
scroll to position [235, 0]
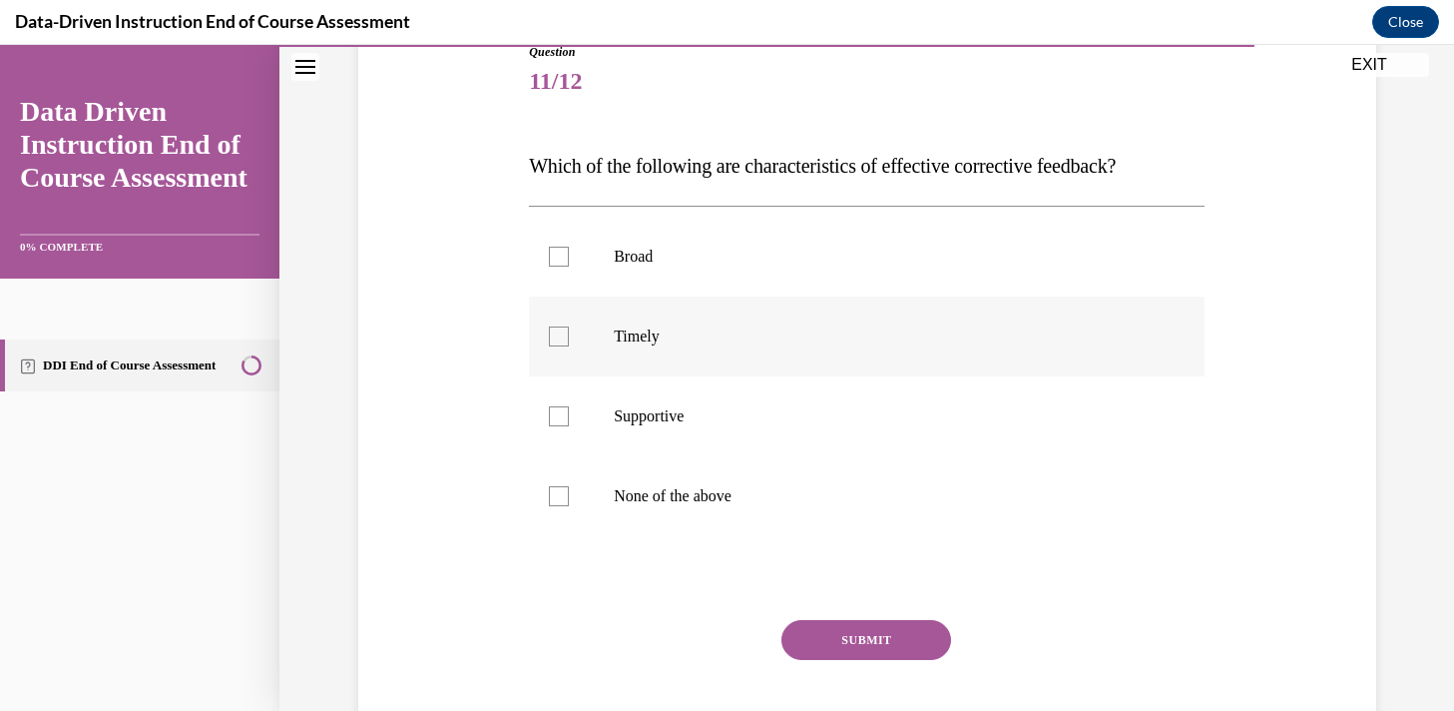
click at [553, 334] on div at bounding box center [559, 336] width 20 height 20
click at [553, 334] on input "Timely" at bounding box center [559, 336] width 20 height 20
checkbox input "true"
click at [553, 416] on div at bounding box center [559, 416] width 20 height 20
click at [553, 416] on input "Supportive" at bounding box center [559, 416] width 20 height 20
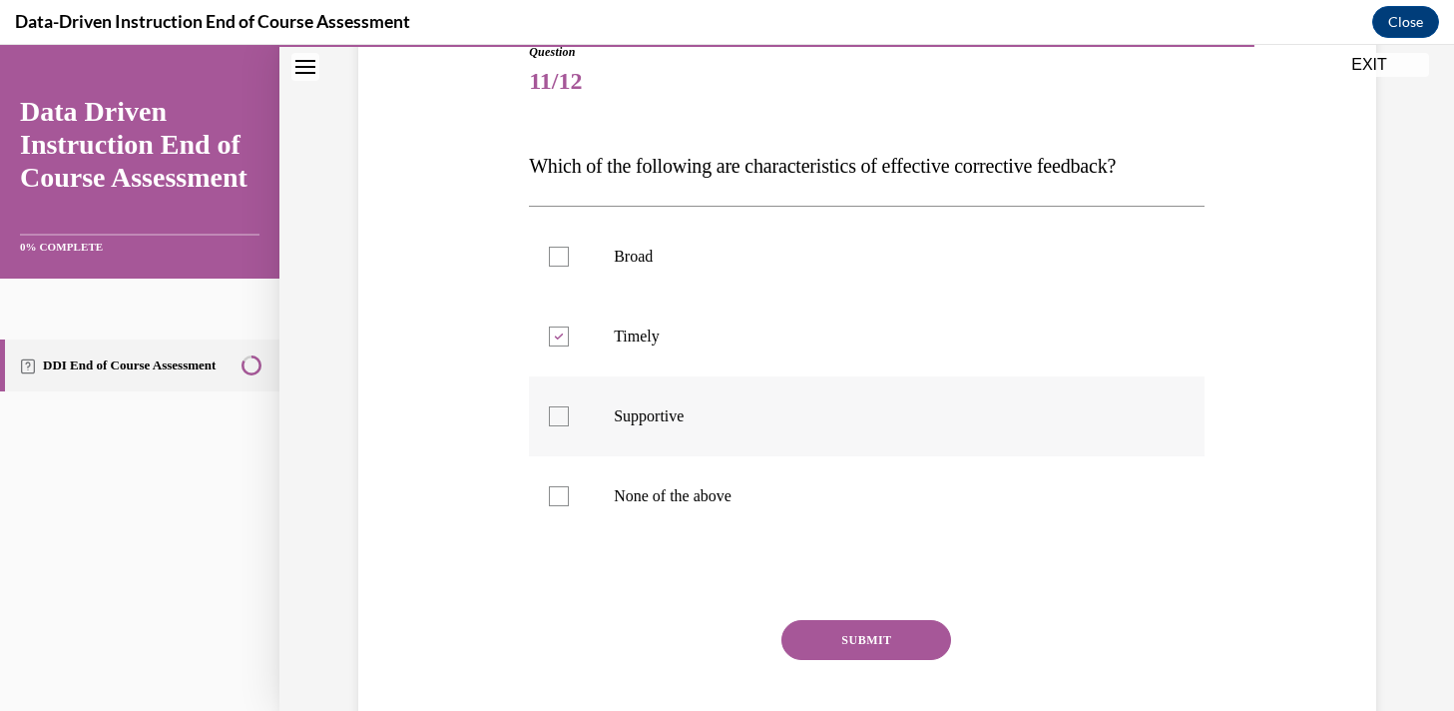
checkbox input "true"
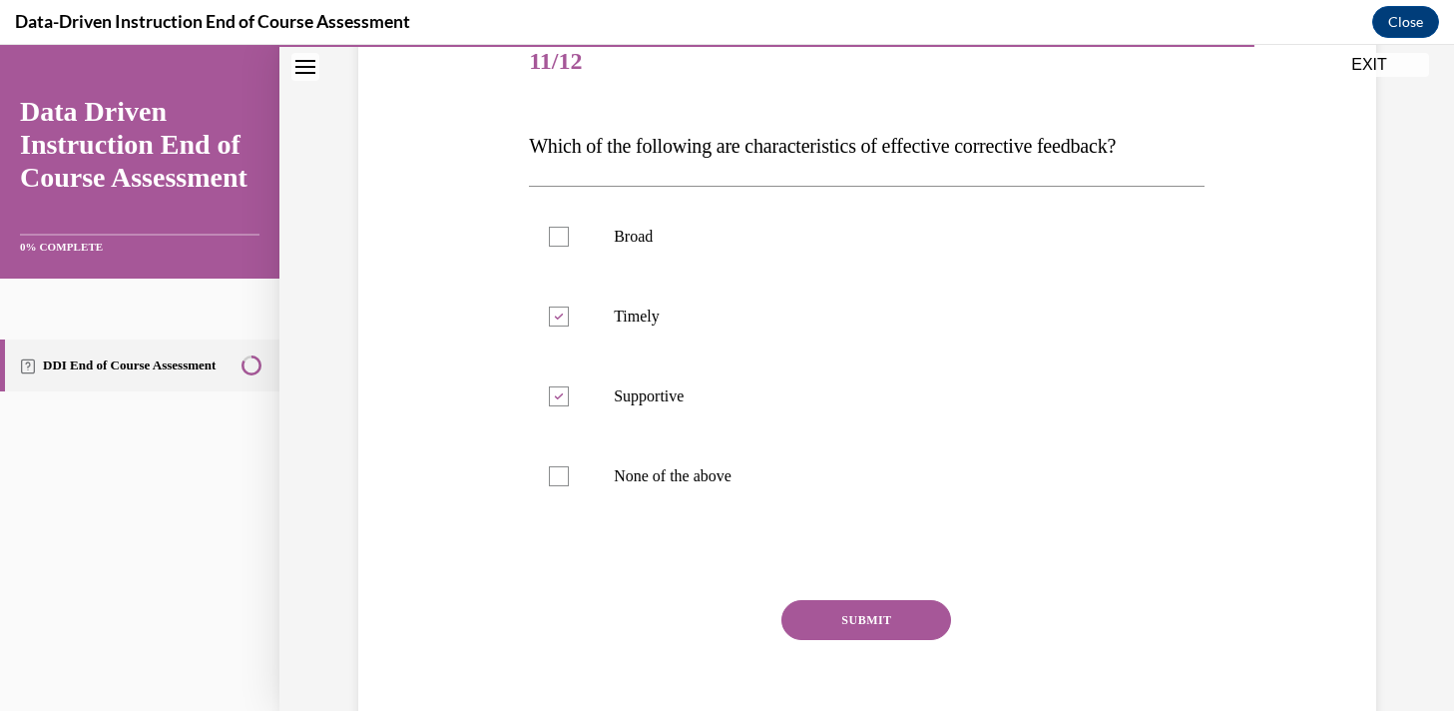
scroll to position [258, 0]
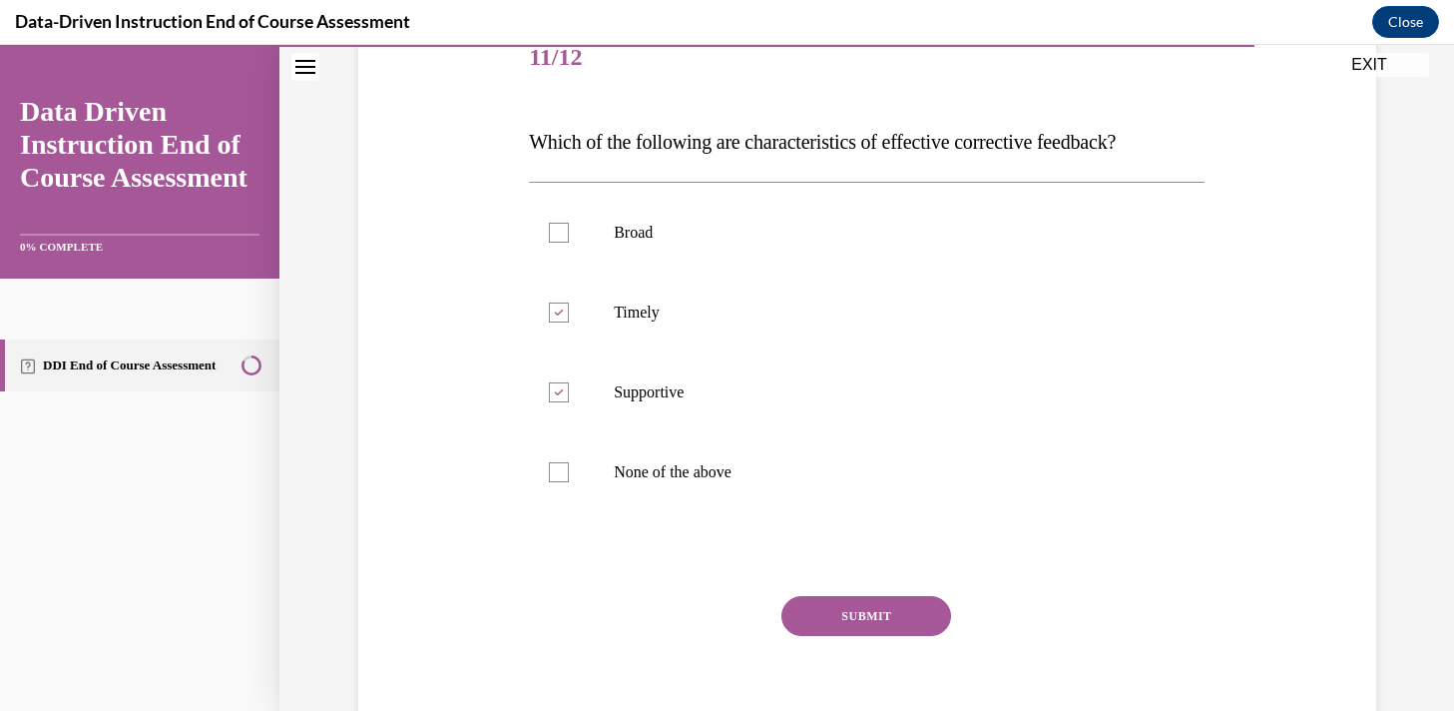
click at [831, 615] on button "SUBMIT" at bounding box center [866, 616] width 170 height 40
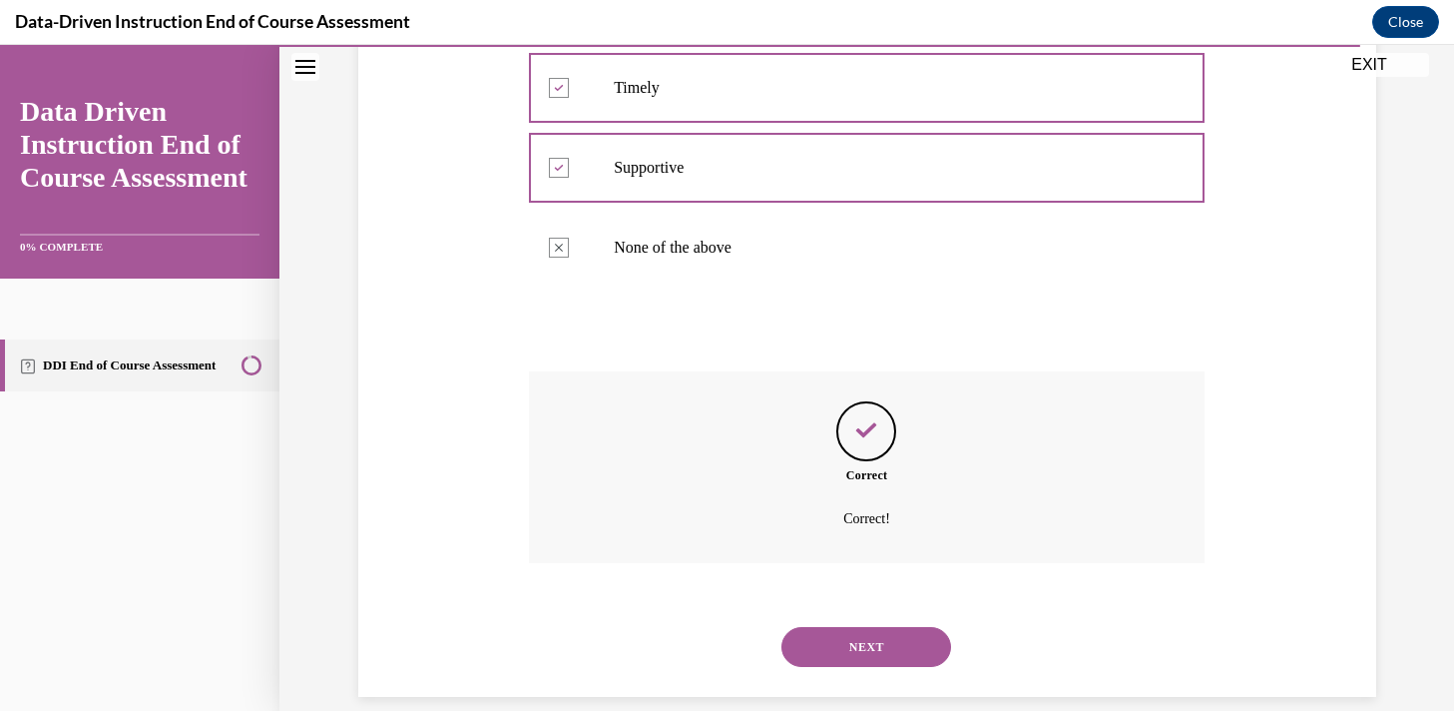
scroll to position [509, 0]
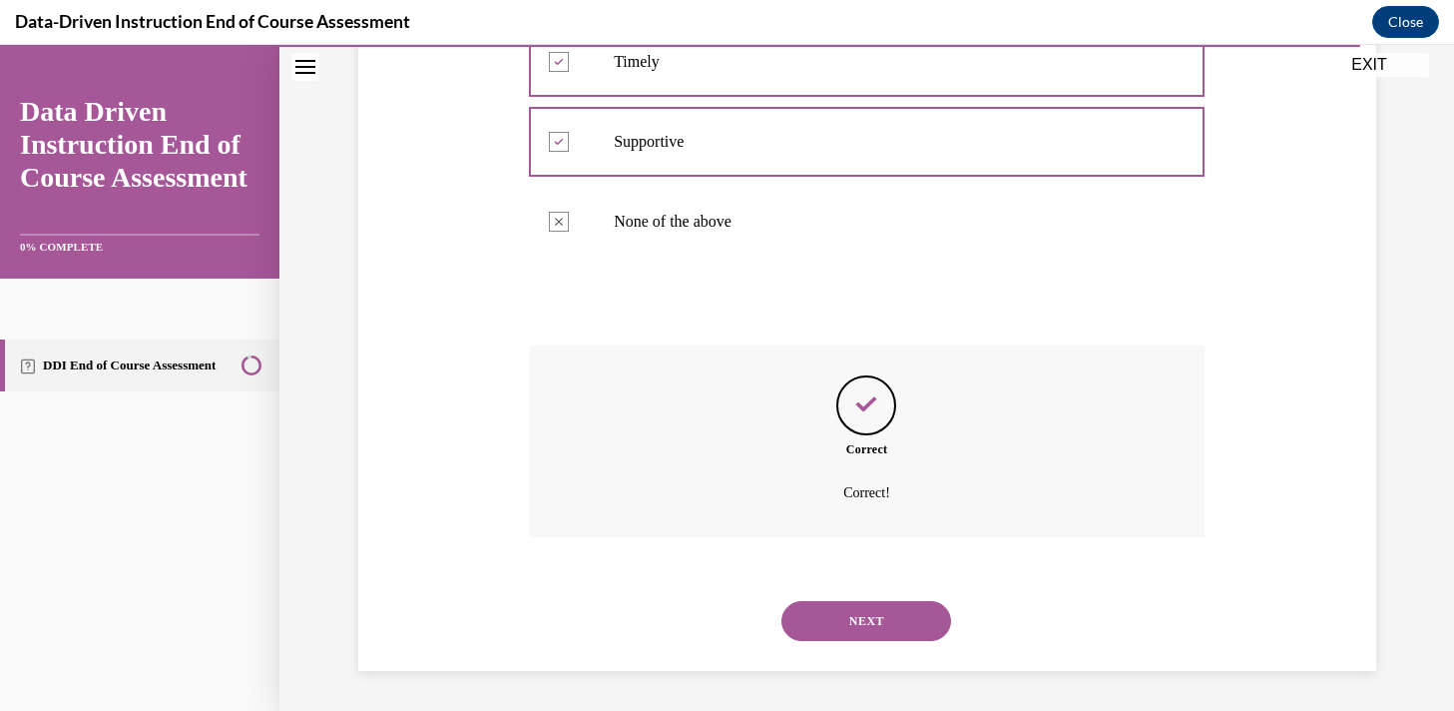
click at [859, 617] on button "NEXT" at bounding box center [866, 621] width 170 height 40
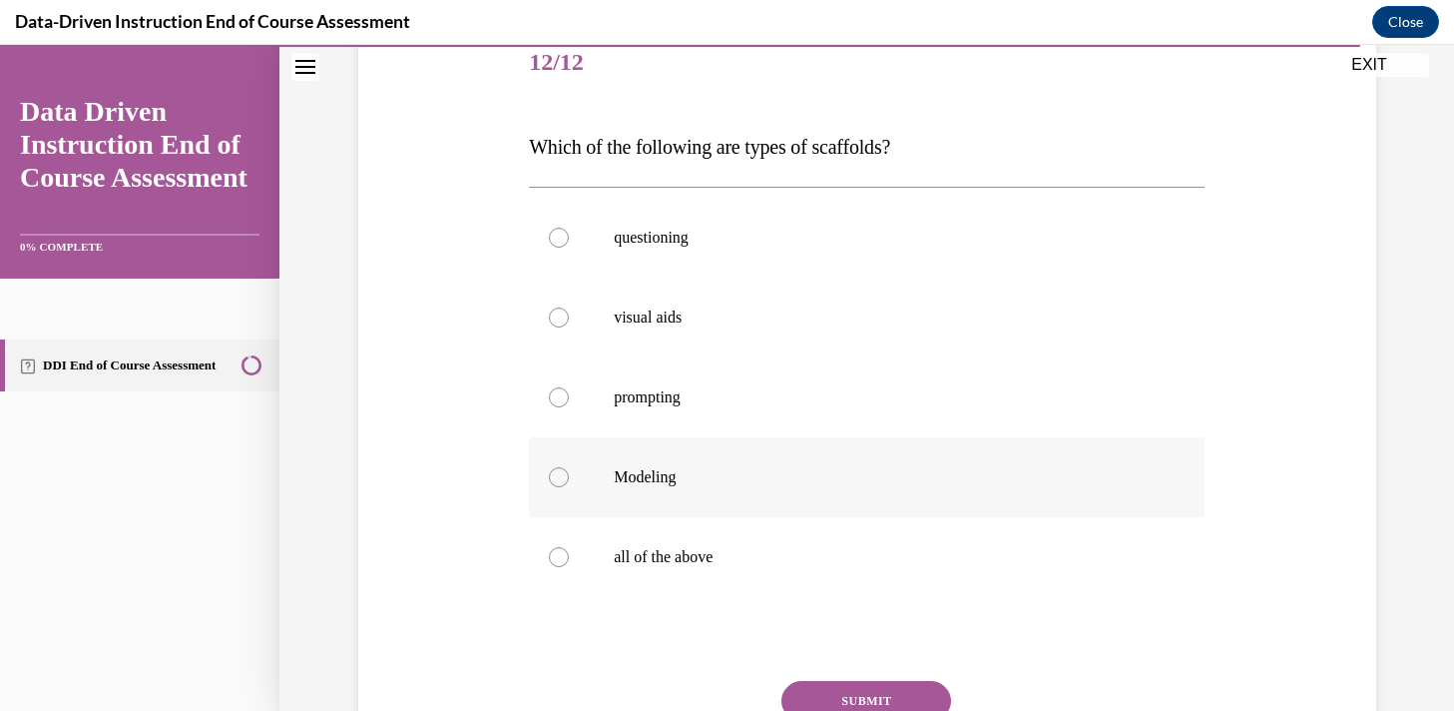
scroll to position [260, 0]
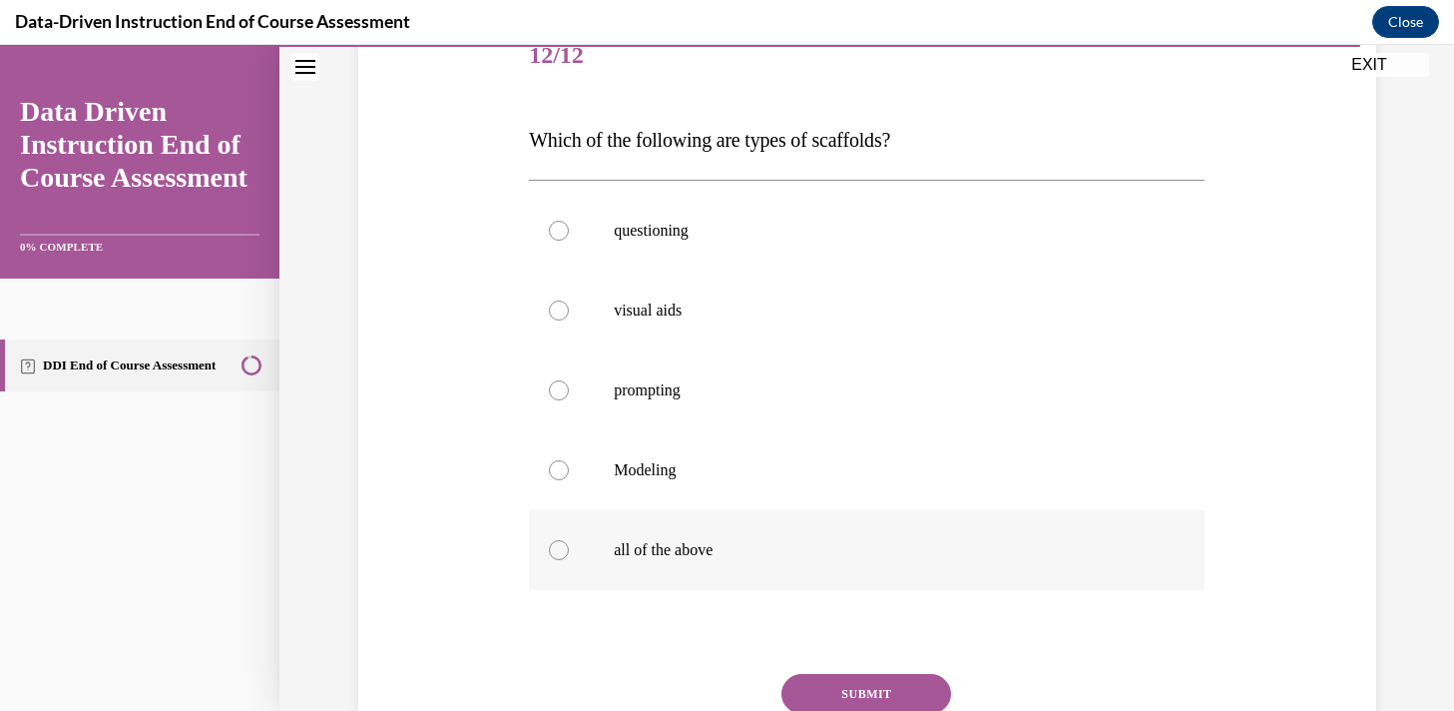
click at [559, 565] on label "all of the above" at bounding box center [867, 550] width 676 height 80
click at [559, 560] on input "all of the above" at bounding box center [559, 550] width 20 height 20
radio input "true"
click at [827, 683] on button "SUBMIT" at bounding box center [866, 694] width 170 height 40
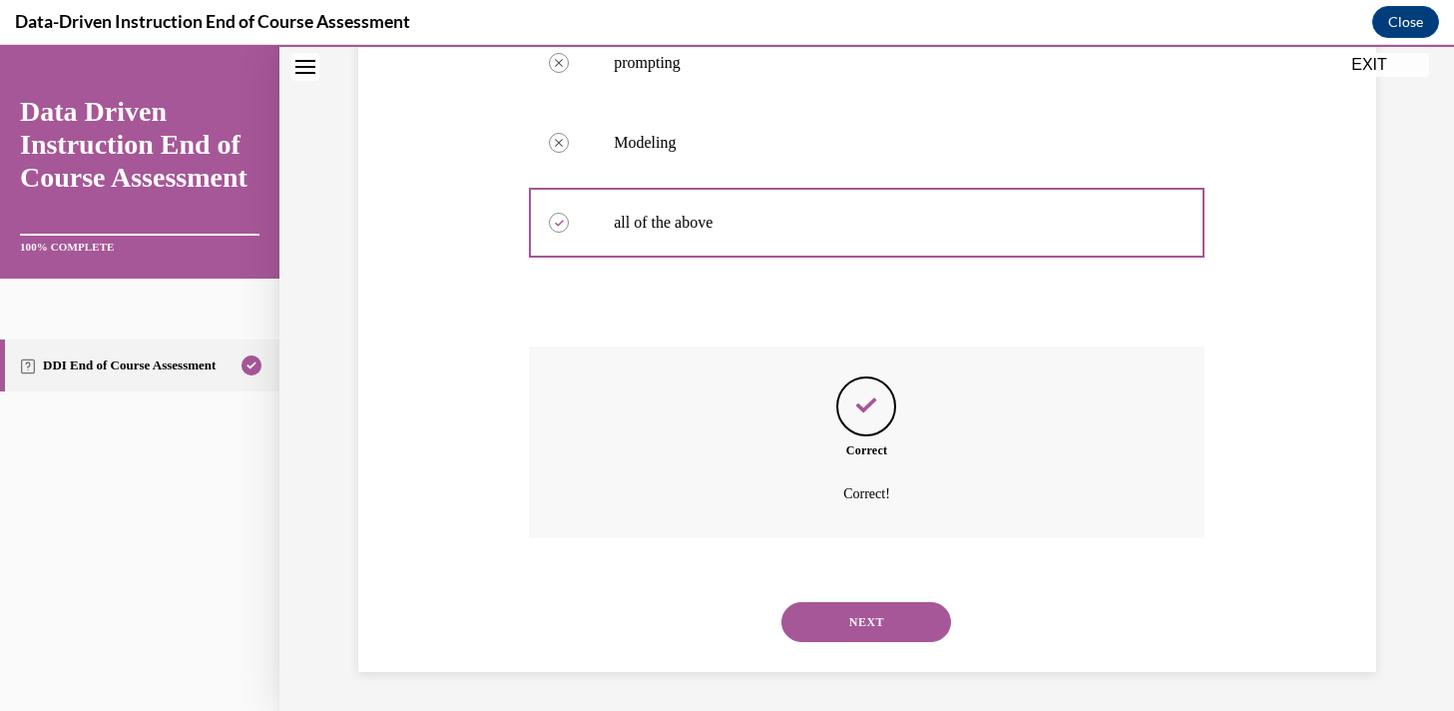
scroll to position [589, 0]
click at [874, 637] on button "NEXT" at bounding box center [866, 621] width 170 height 40
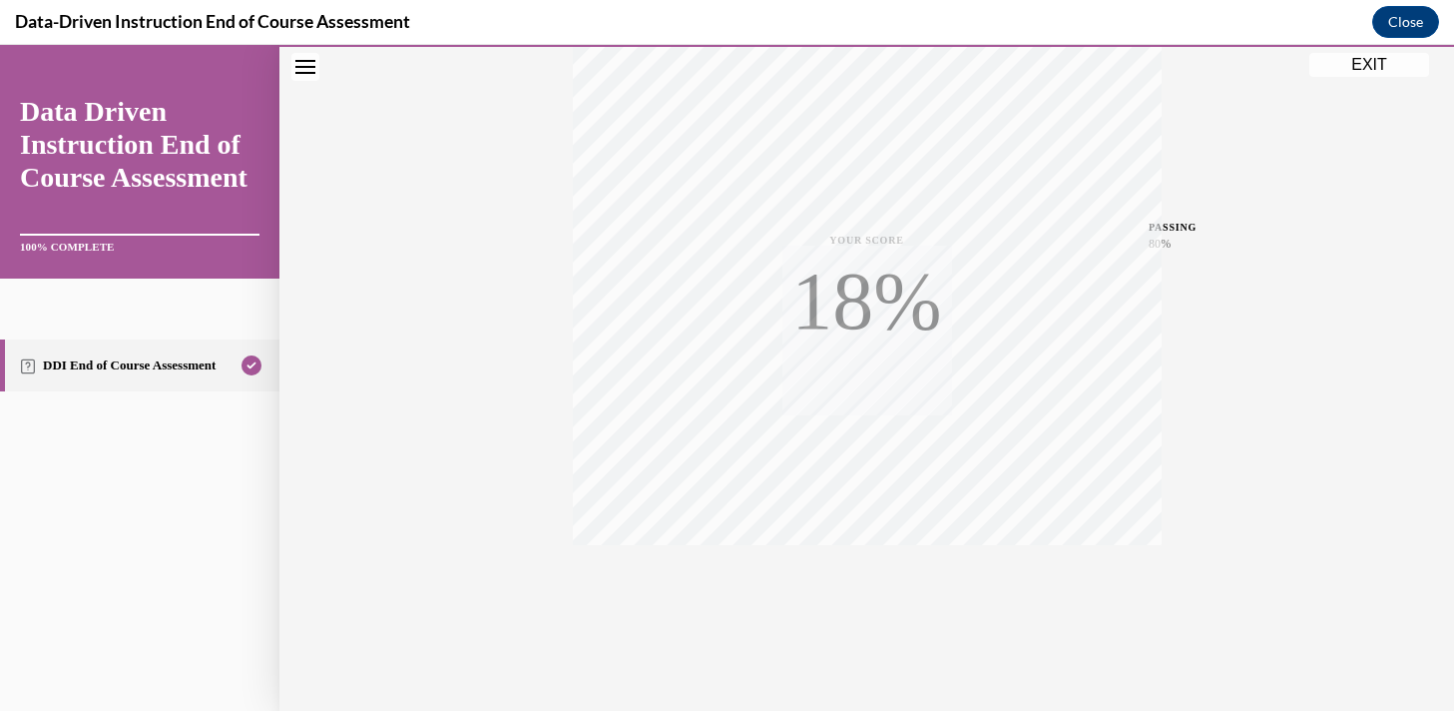
scroll to position [357, 0]
drag, startPoint x: 1357, startPoint y: 68, endPoint x: 1269, endPoint y: 388, distance: 332.2
click at [1357, 68] on button "EXIT" at bounding box center [1369, 65] width 120 height 24
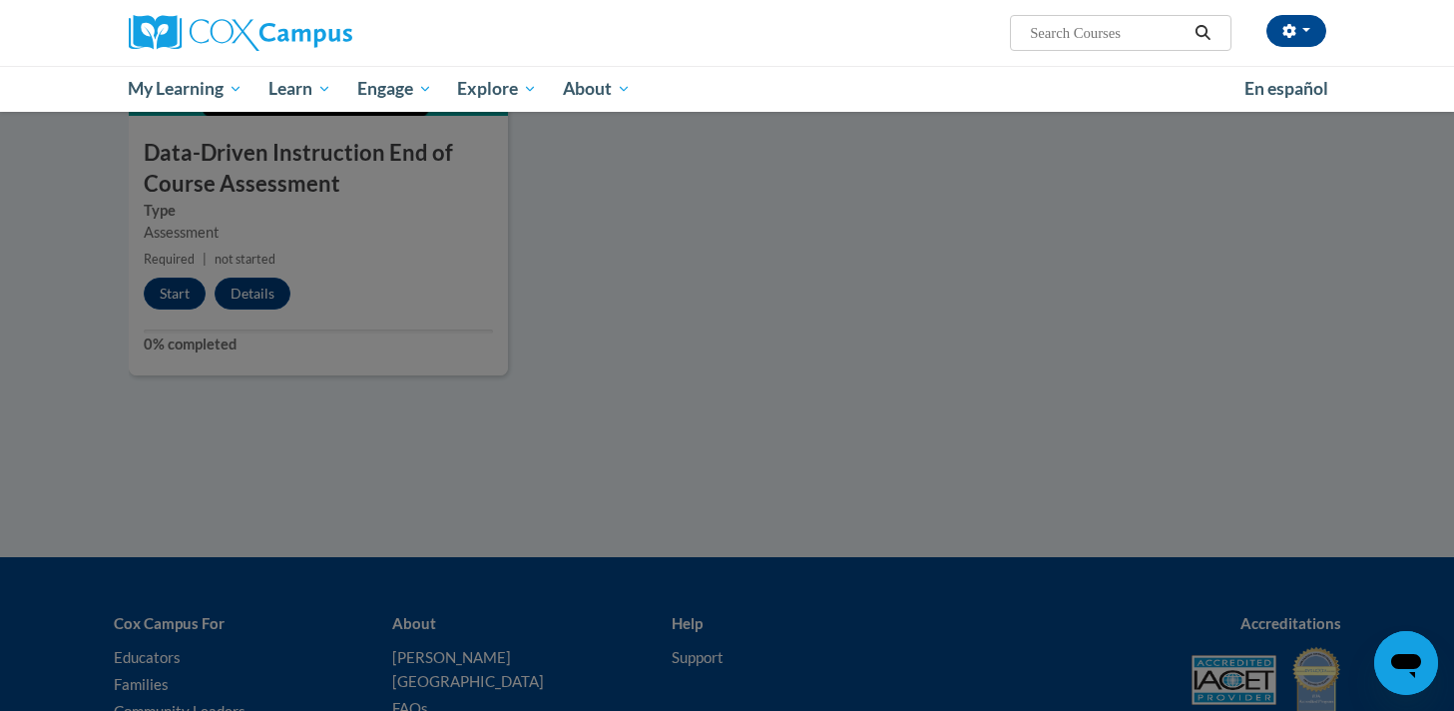
scroll to position [1579, 0]
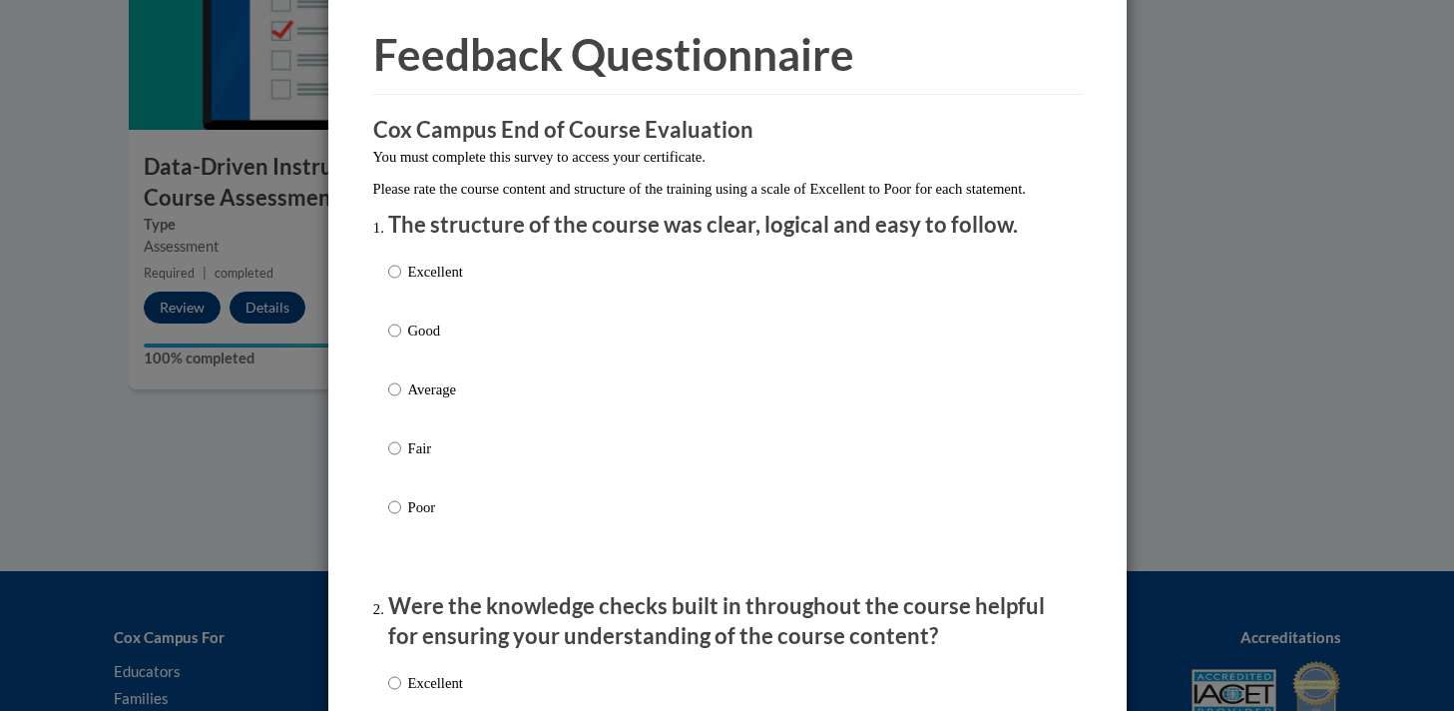
scroll to position [71, 0]
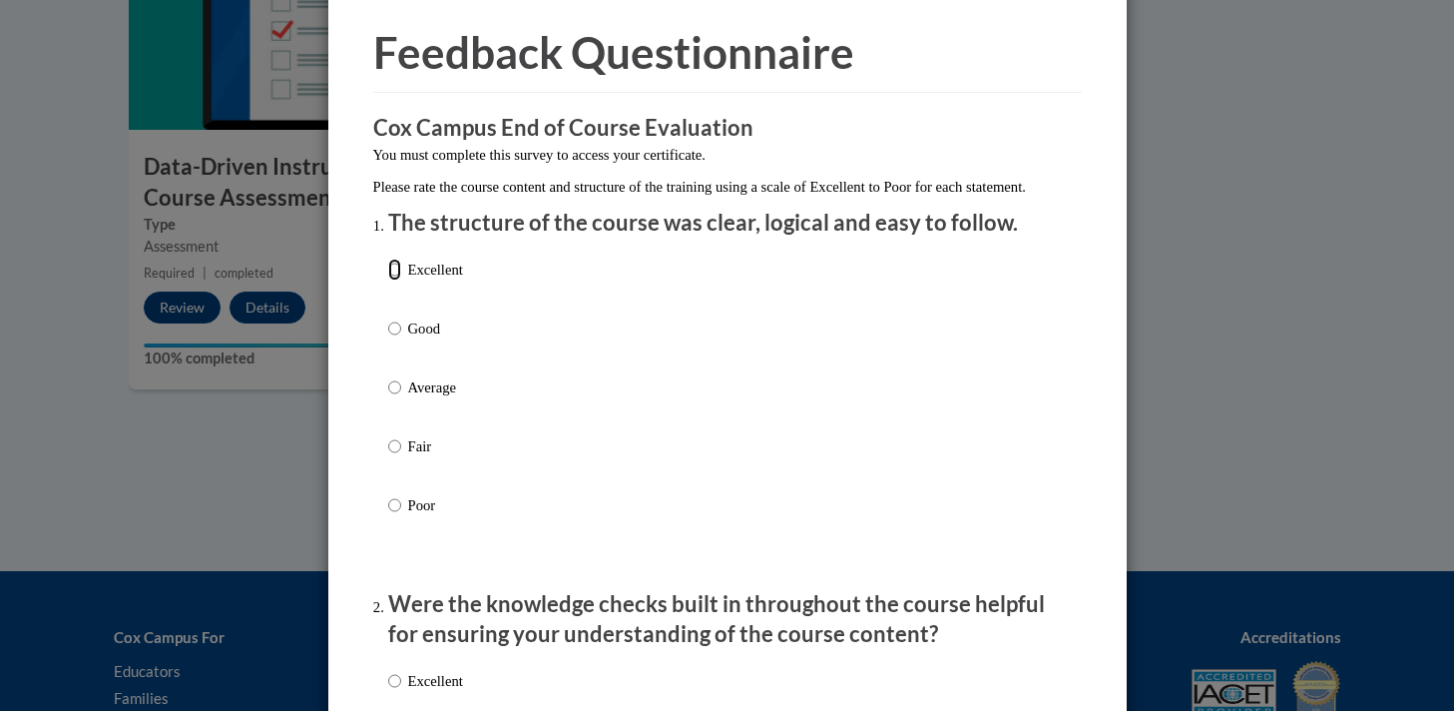
click at [398, 280] on input "Excellent" at bounding box center [394, 269] width 13 height 22
radio input "true"
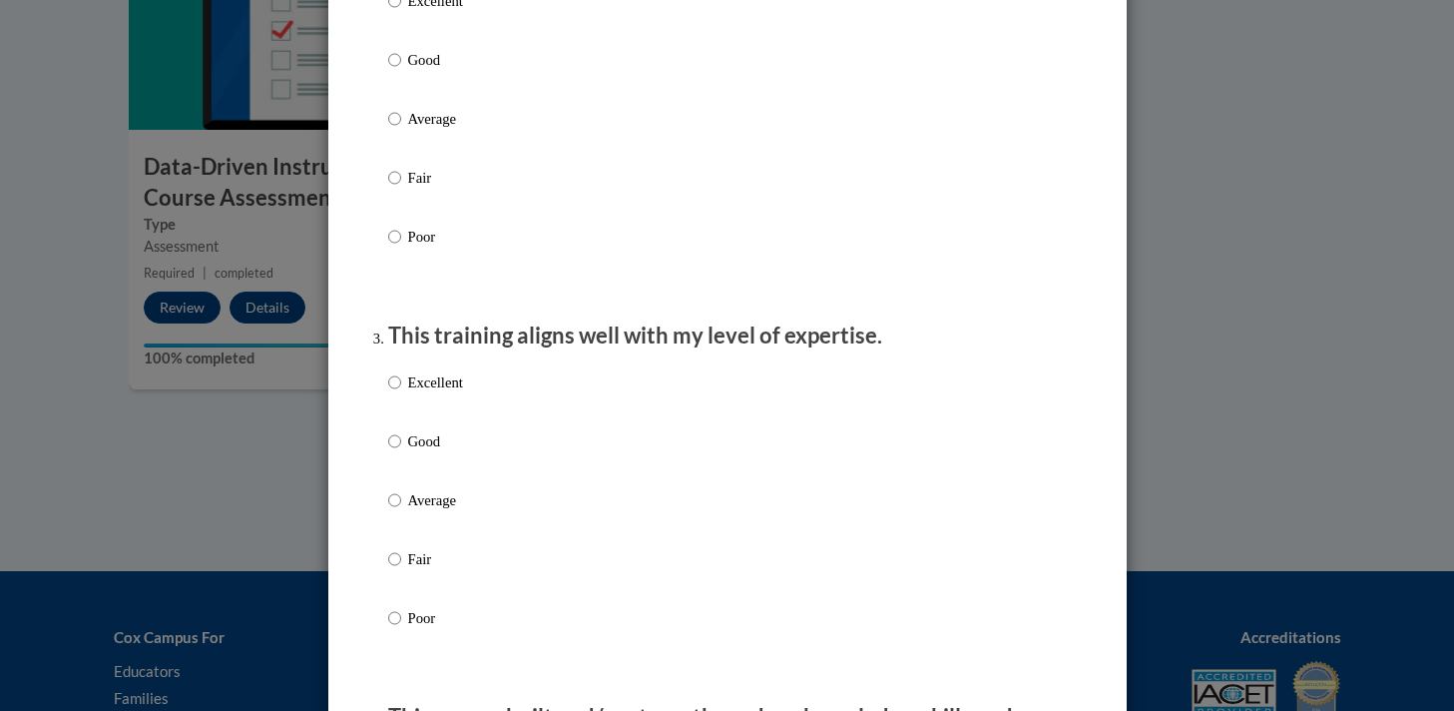
scroll to position [749, 0]
click at [397, 13] on input "Excellent" at bounding box center [394, 2] width 13 height 22
radio input "true"
click at [393, 394] on input "Excellent" at bounding box center [394, 383] width 13 height 22
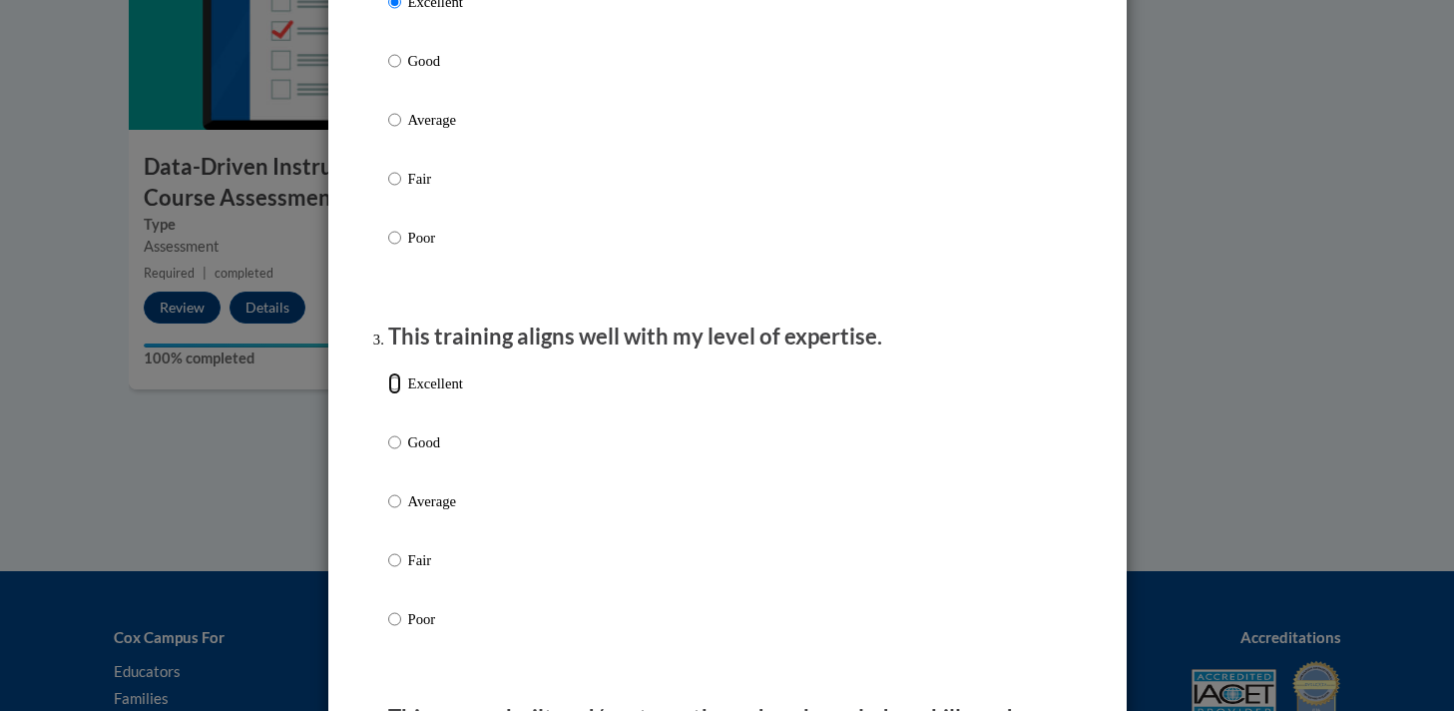
radio input "true"
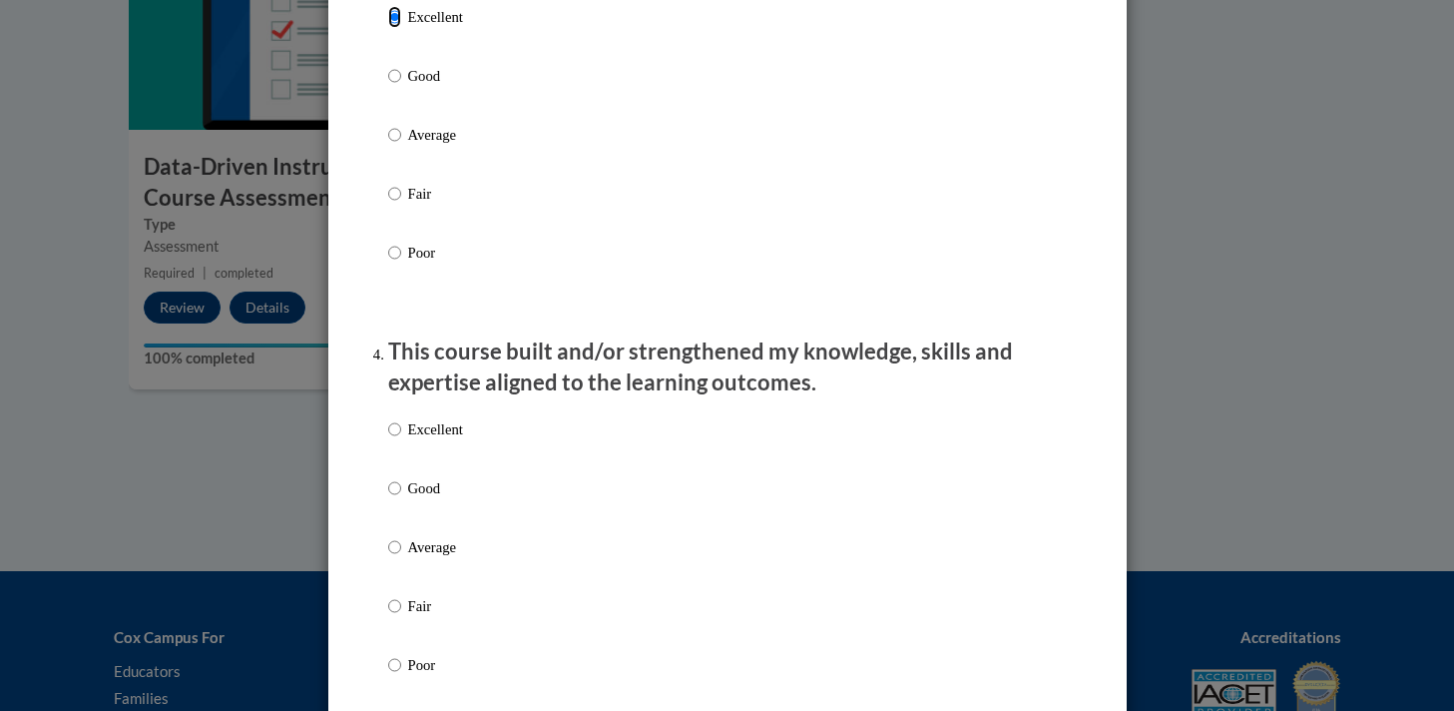
scroll to position [1153, 0]
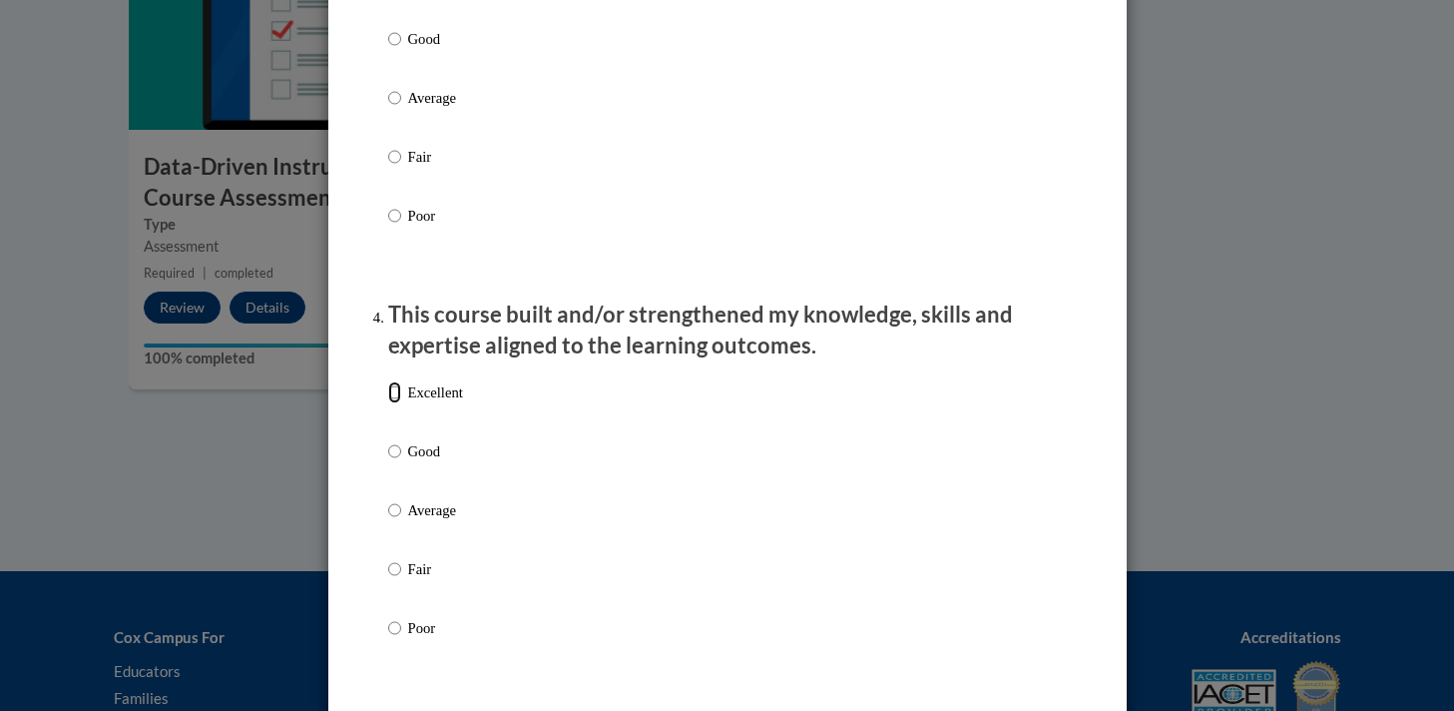
click at [398, 403] on input "Excellent" at bounding box center [394, 392] width 13 height 22
radio input "true"
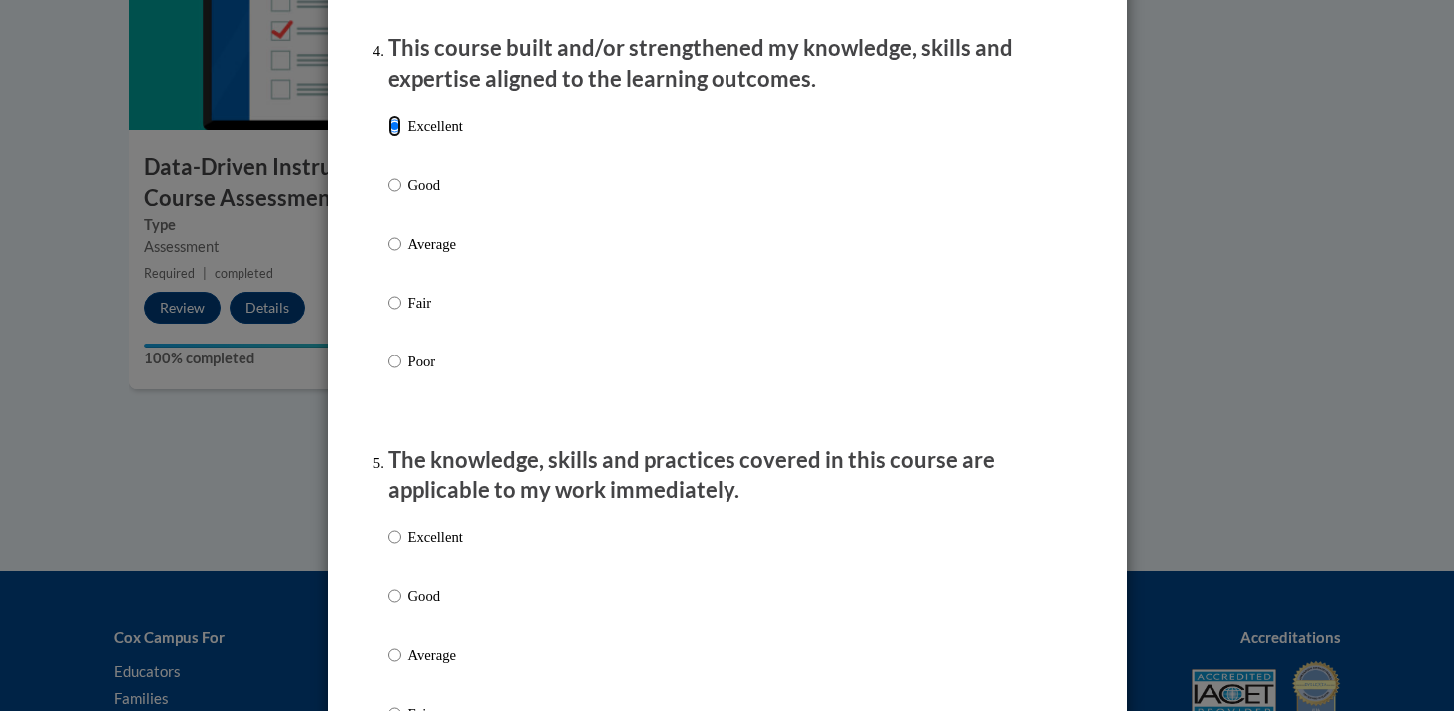
scroll to position [1654, 0]
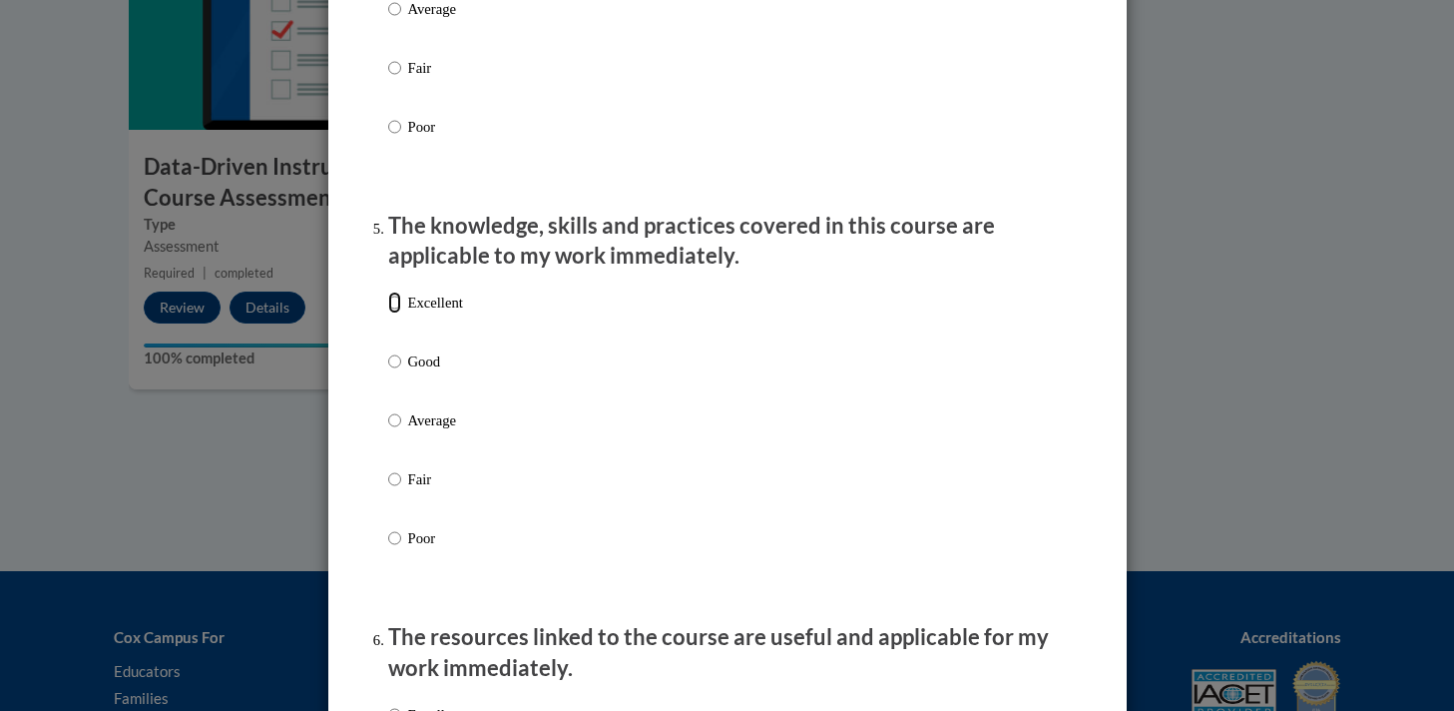
click at [393, 313] on input "Excellent" at bounding box center [394, 302] width 13 height 22
radio input "true"
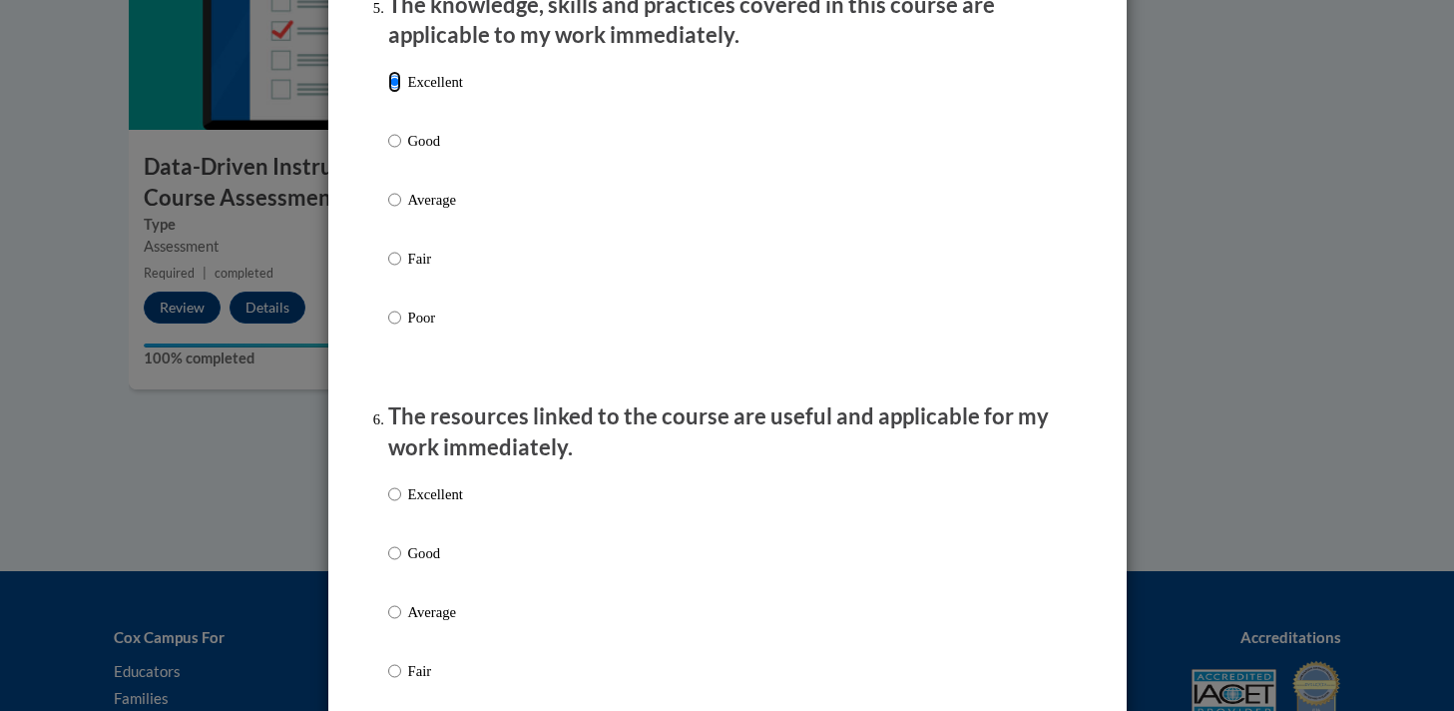
scroll to position [2057, 0]
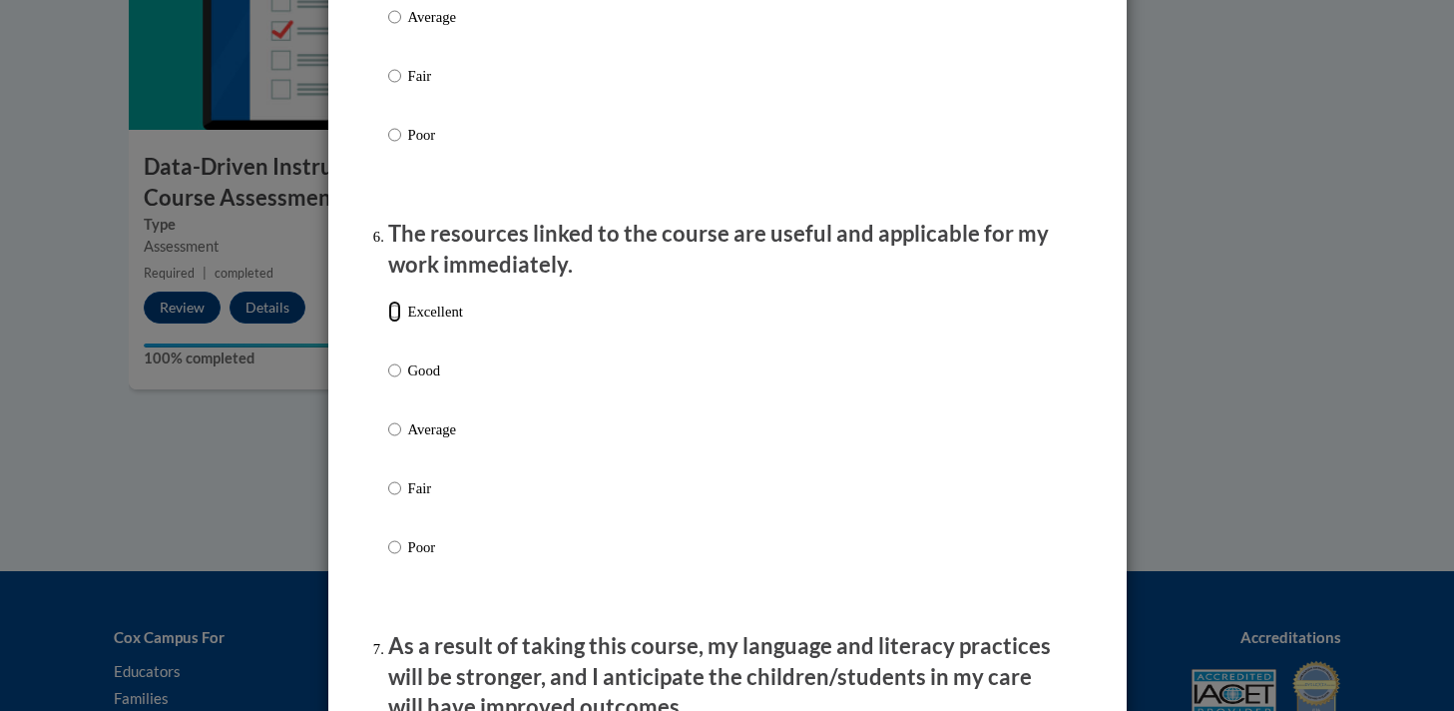
click at [393, 322] on input "Excellent" at bounding box center [394, 311] width 13 height 22
radio input "true"
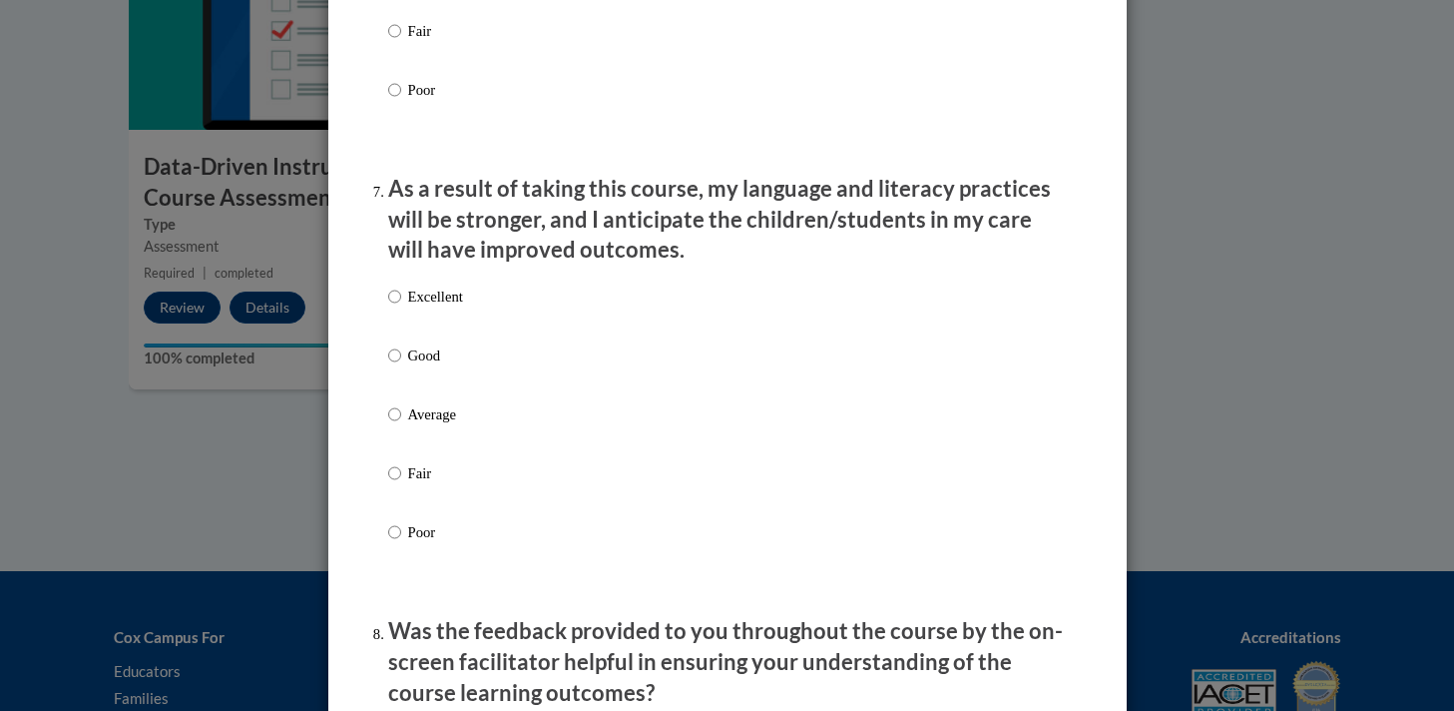
scroll to position [2630, 0]
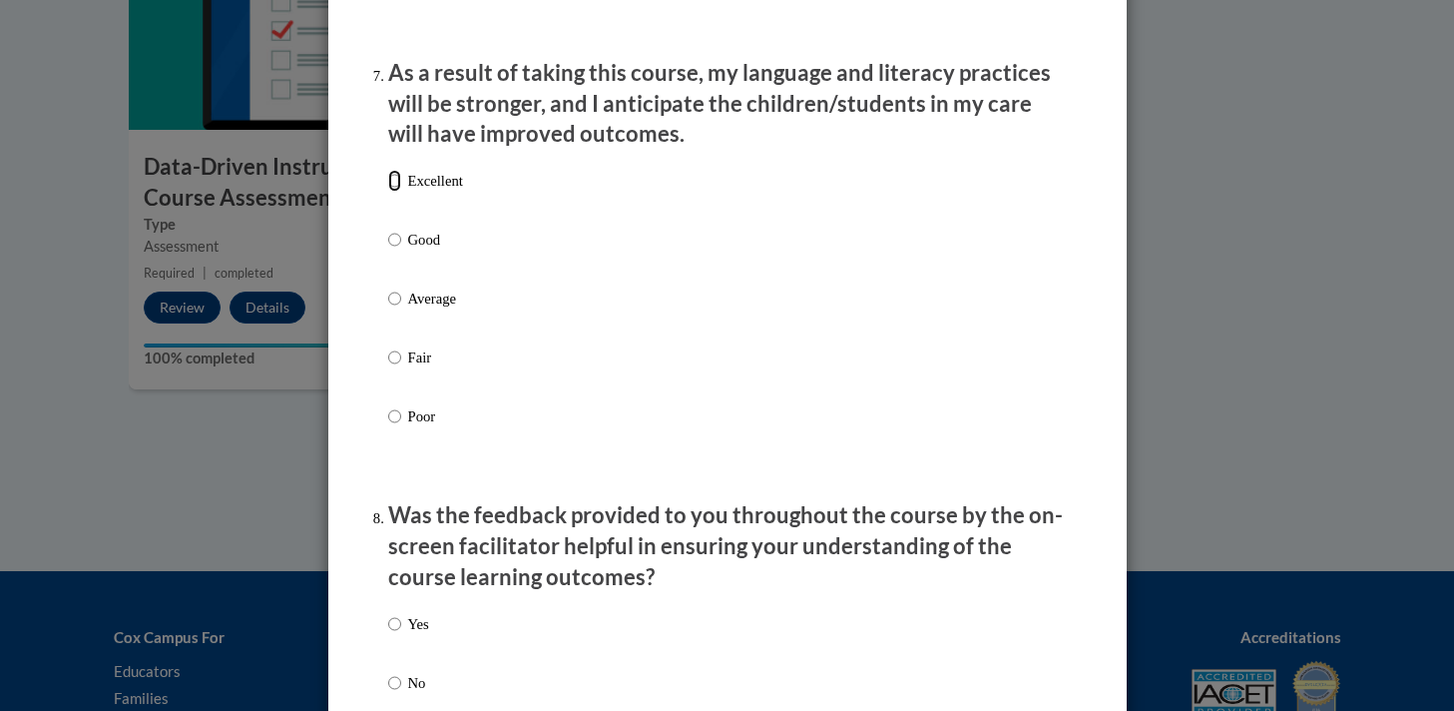
click at [388, 192] on input "Excellent" at bounding box center [394, 181] width 13 height 22
radio input "true"
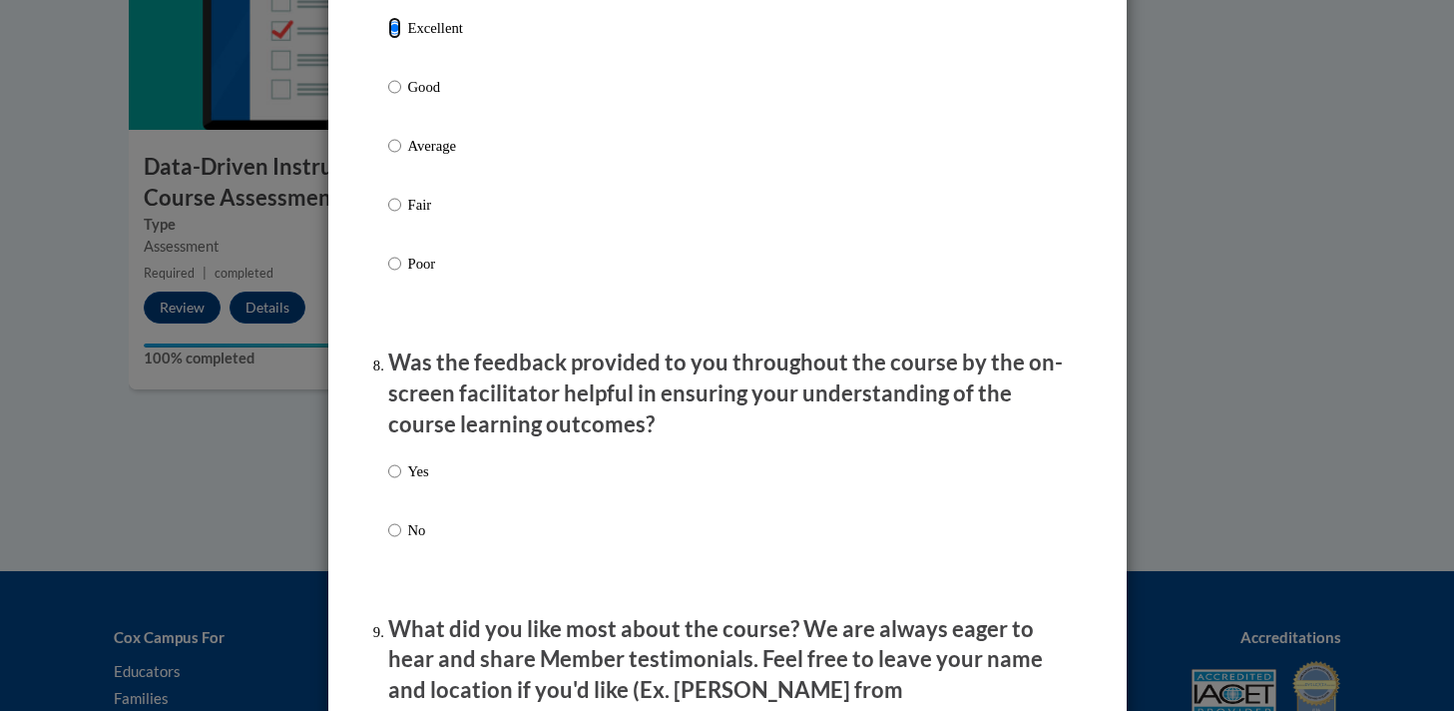
scroll to position [2794, 0]
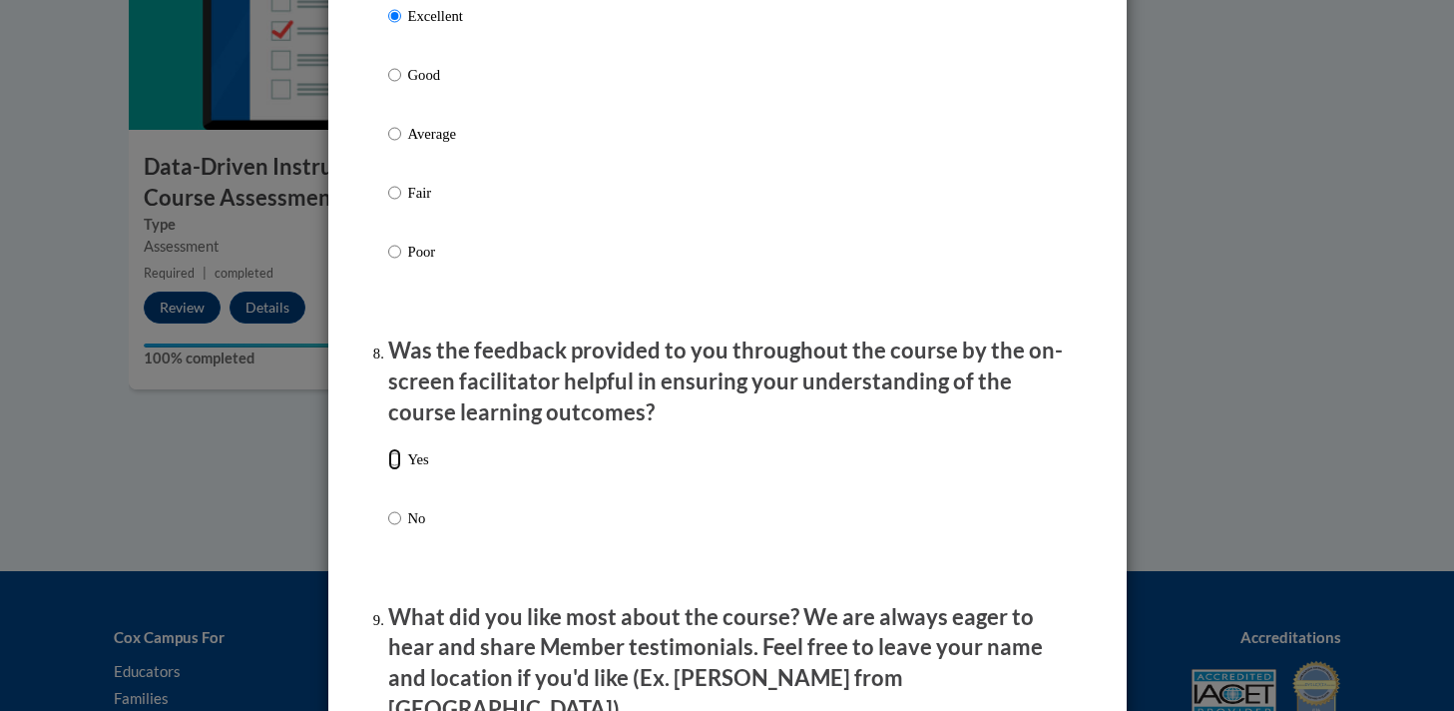
click at [392, 470] on input "Yes" at bounding box center [394, 459] width 13 height 22
radio input "true"
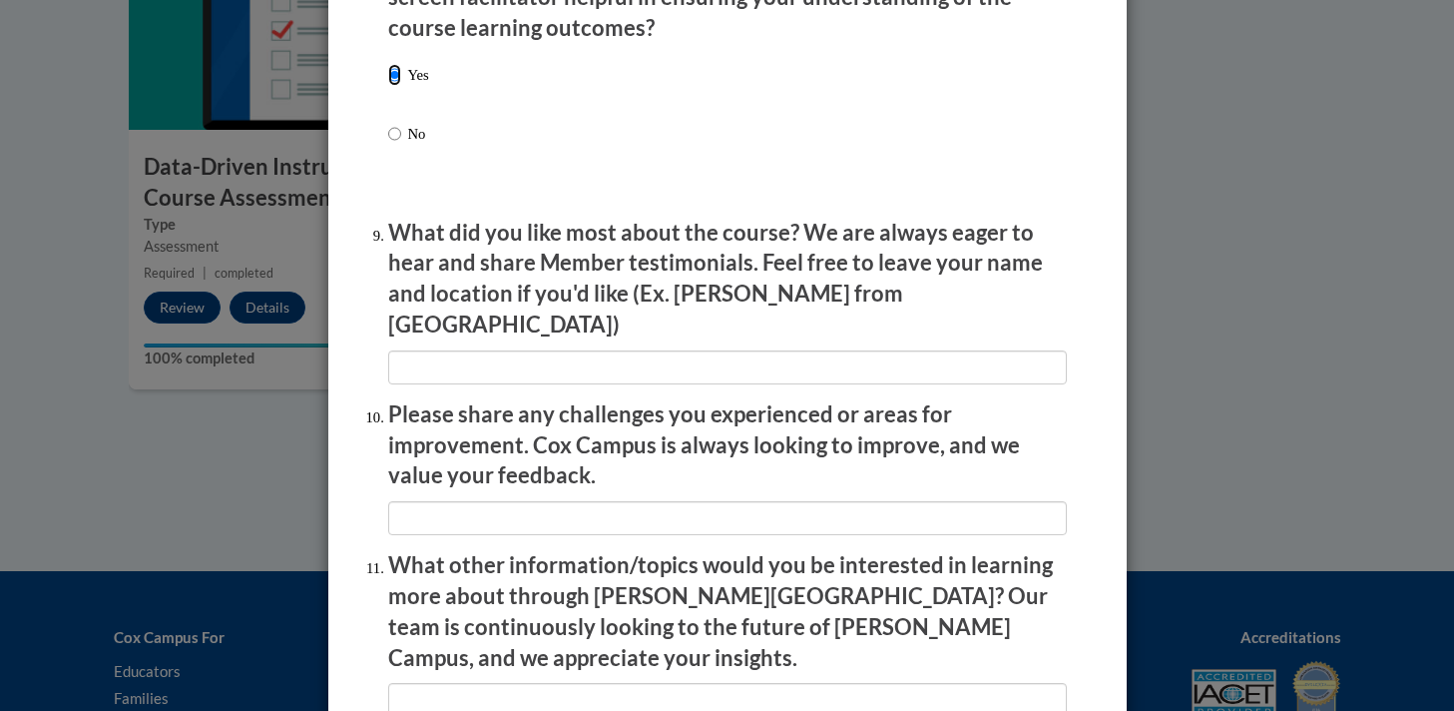
scroll to position [3189, 0]
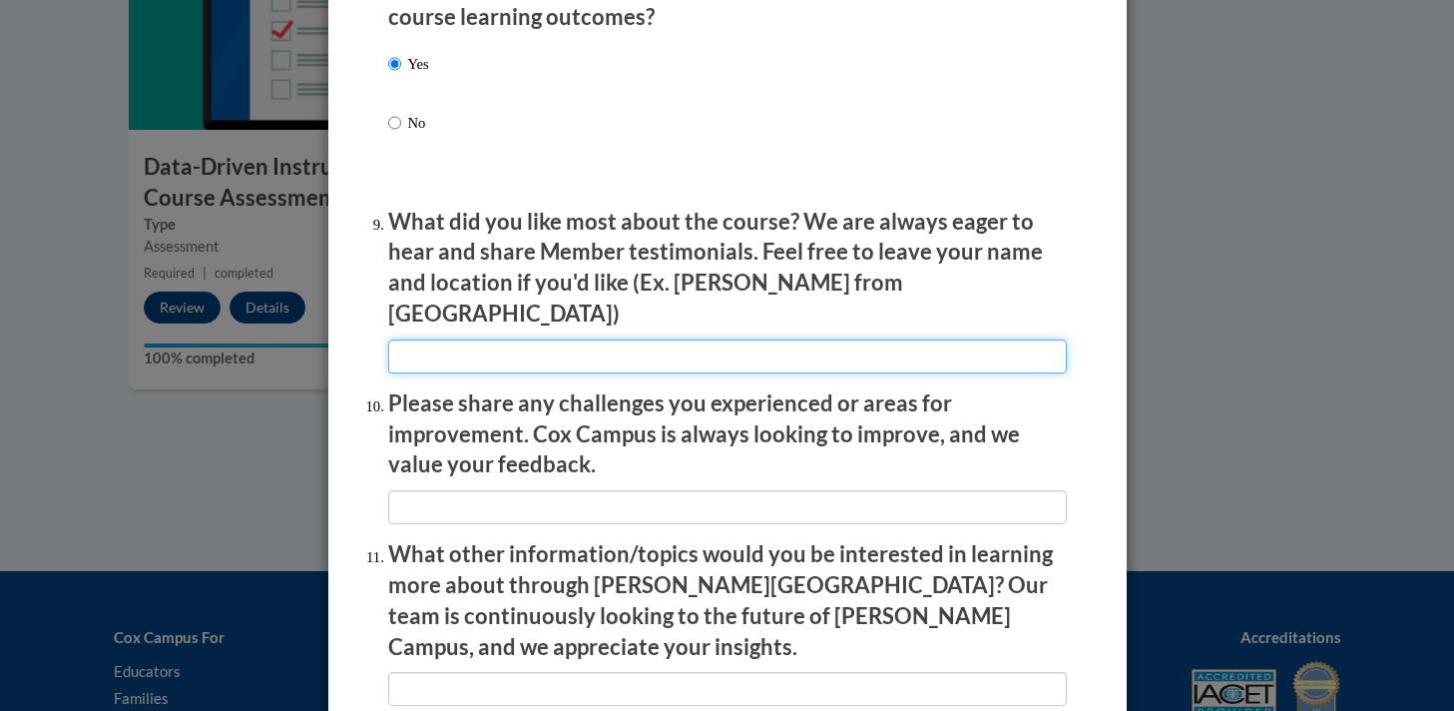
click at [596, 347] on input "textbox" at bounding box center [727, 356] width 679 height 34
type input "f"
type input "access to assessments"
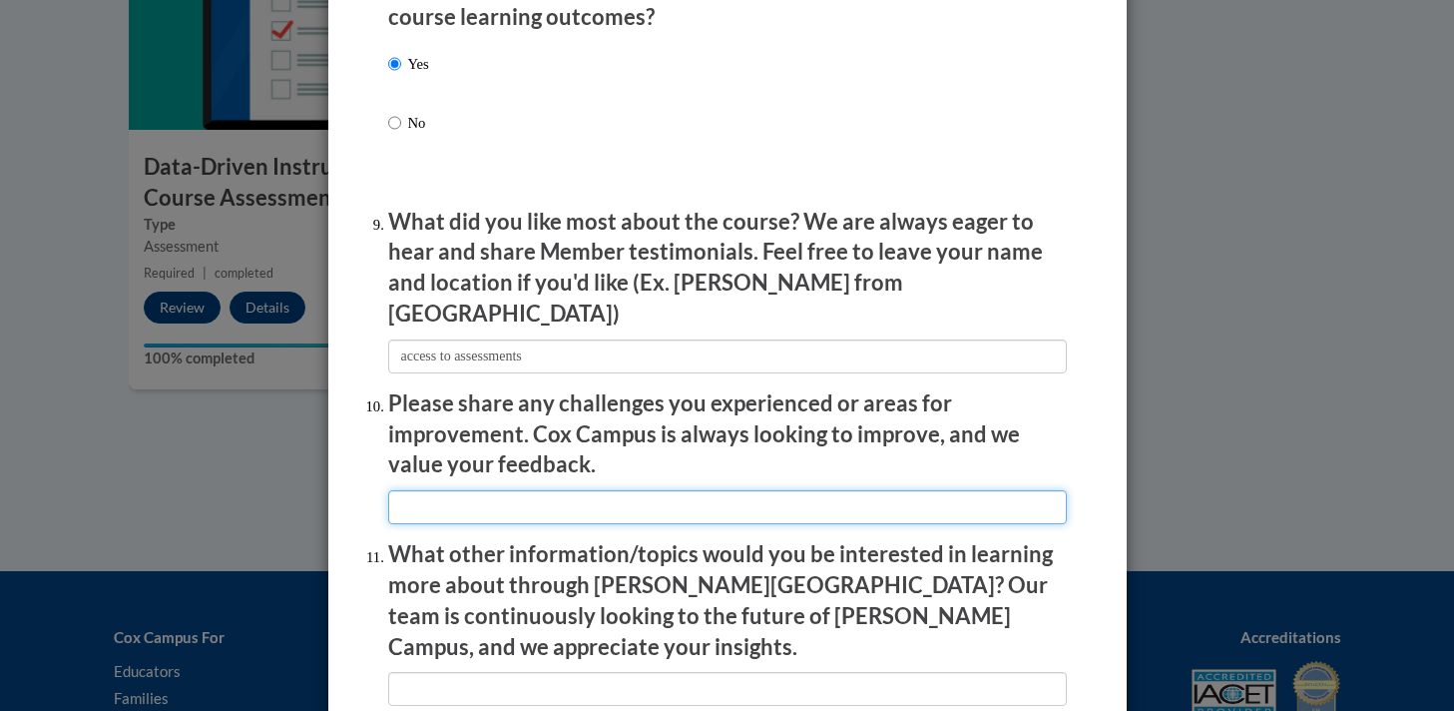
click at [555, 490] on input "textbox" at bounding box center [727, 507] width 679 height 34
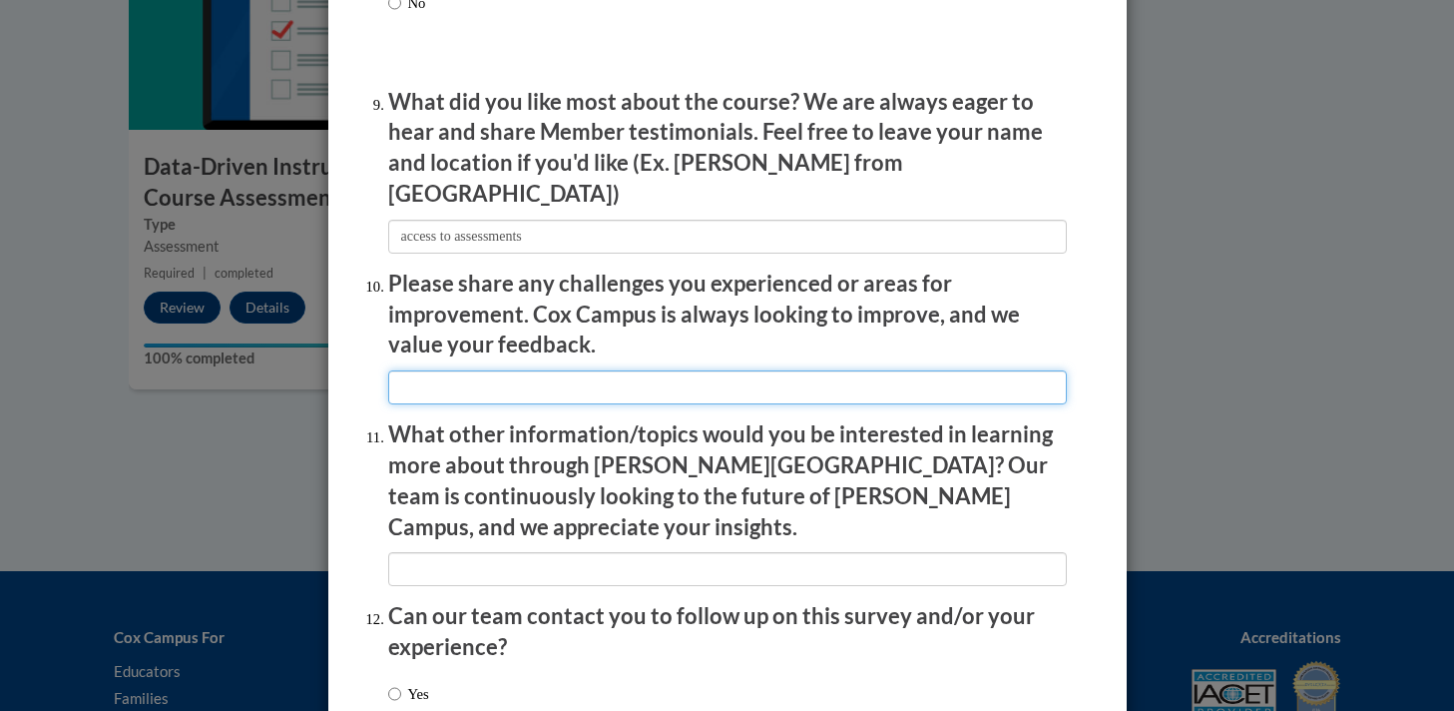
scroll to position [3320, 0]
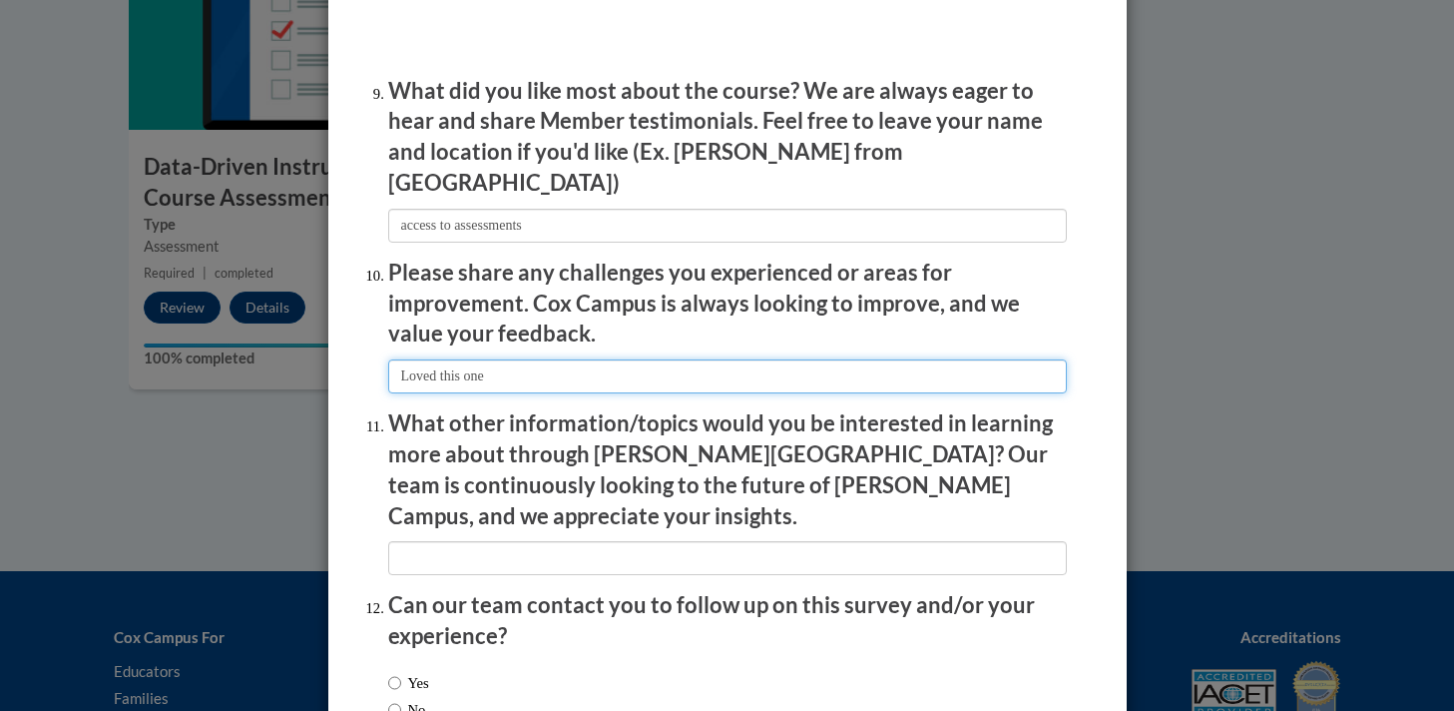
type input "Loved this one"
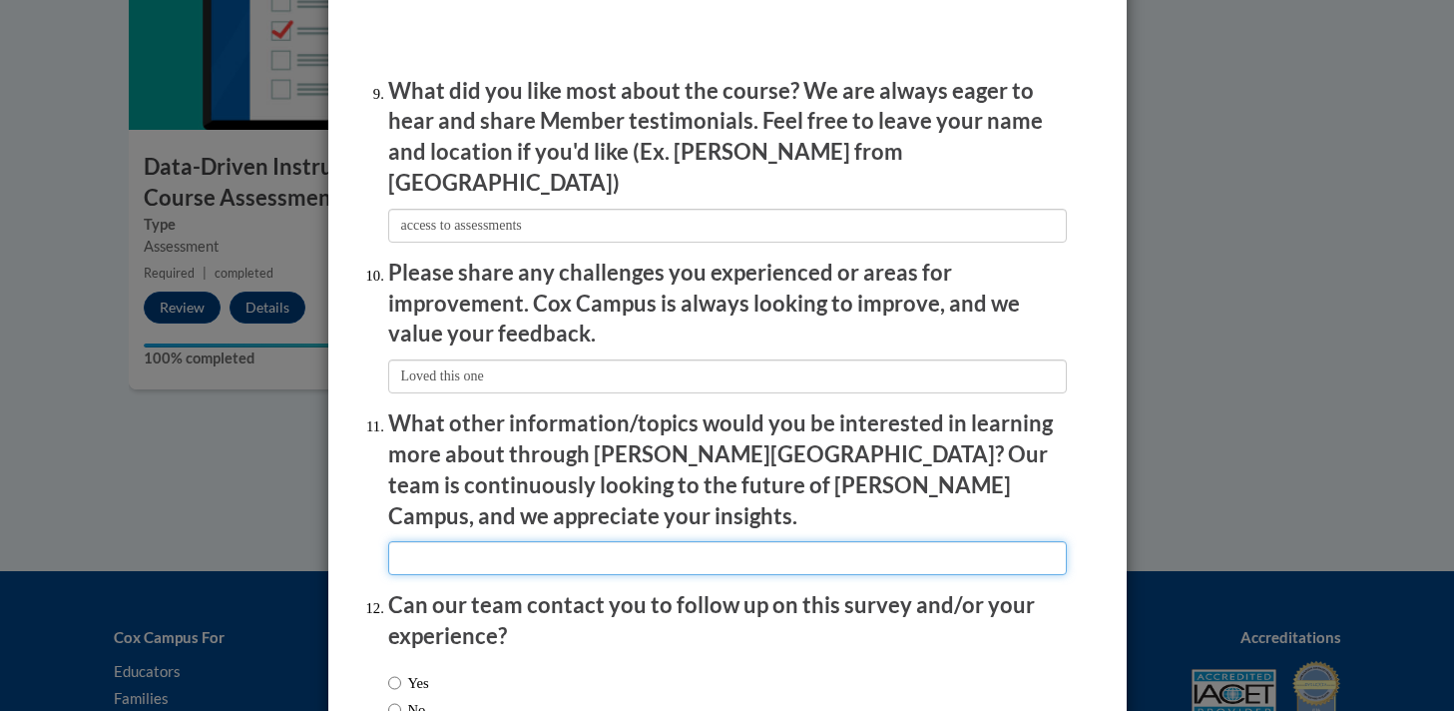
click at [540, 541] on input "textbox" at bounding box center [727, 558] width 679 height 34
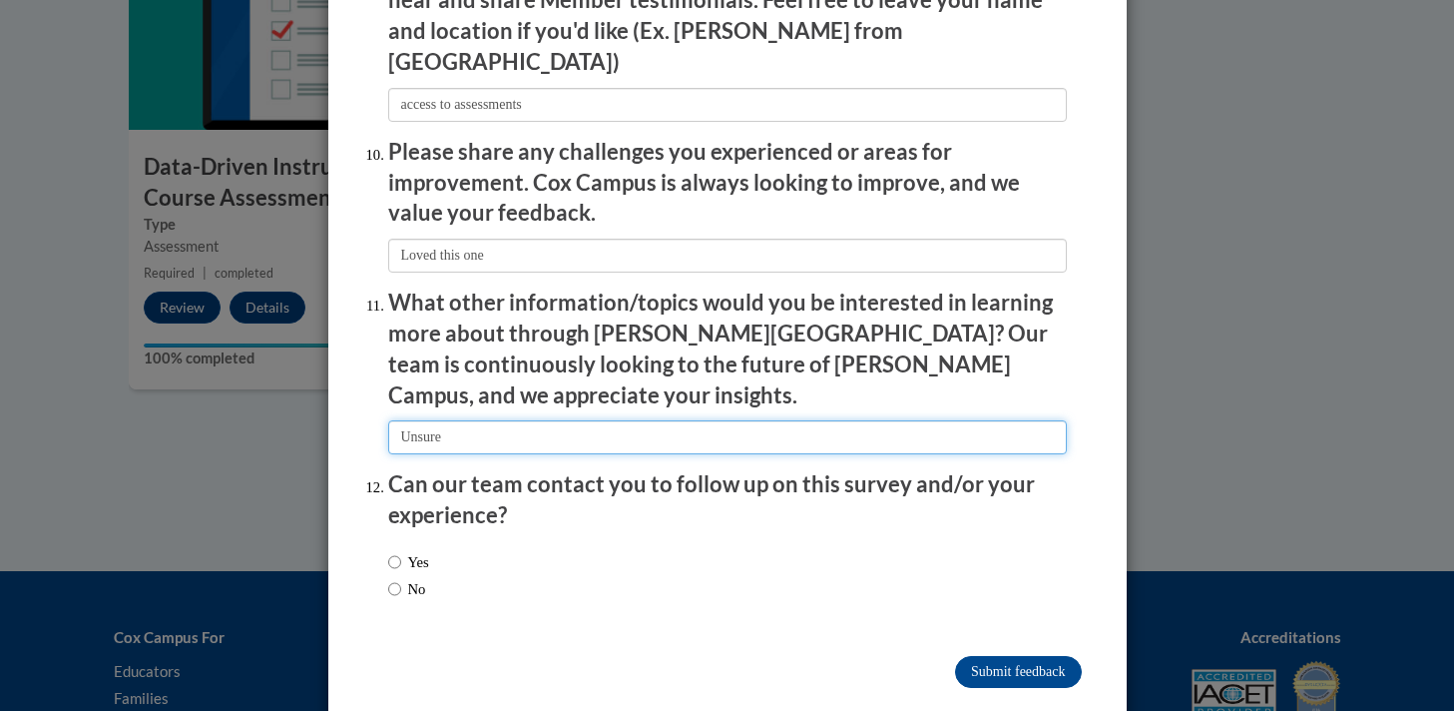
scroll to position [3441, 0]
type input "Unsure"
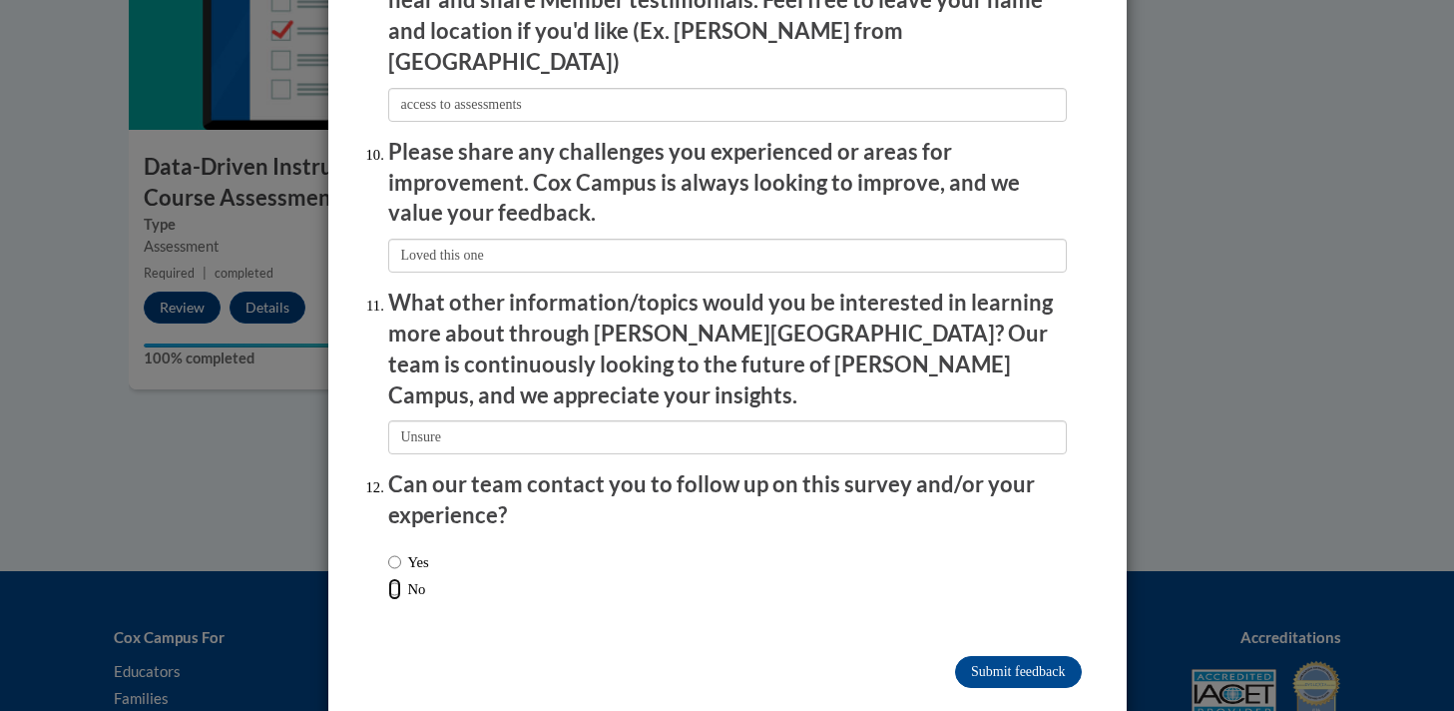
click at [398, 578] on input "No" at bounding box center [394, 589] width 13 height 22
radio input "true"
click at [991, 656] on input "Submit feedback" at bounding box center [1018, 672] width 126 height 32
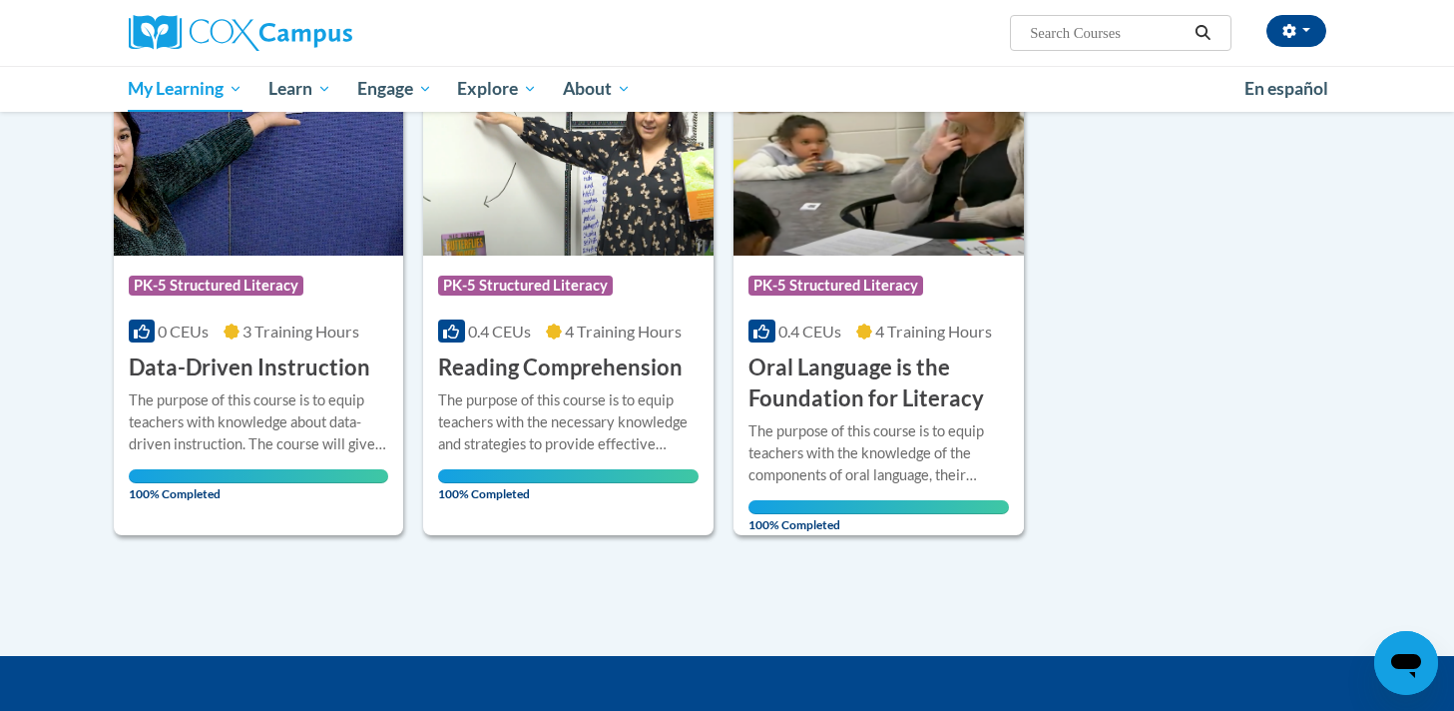
scroll to position [239, 0]
